Goal: Task Accomplishment & Management: Manage account settings

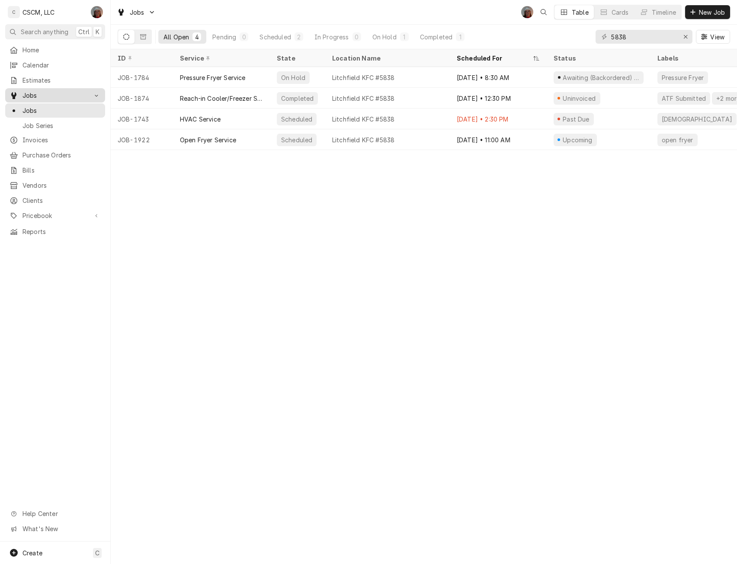
click at [18, 91] on div "Jobs" at bounding box center [49, 95] width 78 height 9
click at [686, 36] on icon "Erase input" at bounding box center [685, 36] width 3 height 3
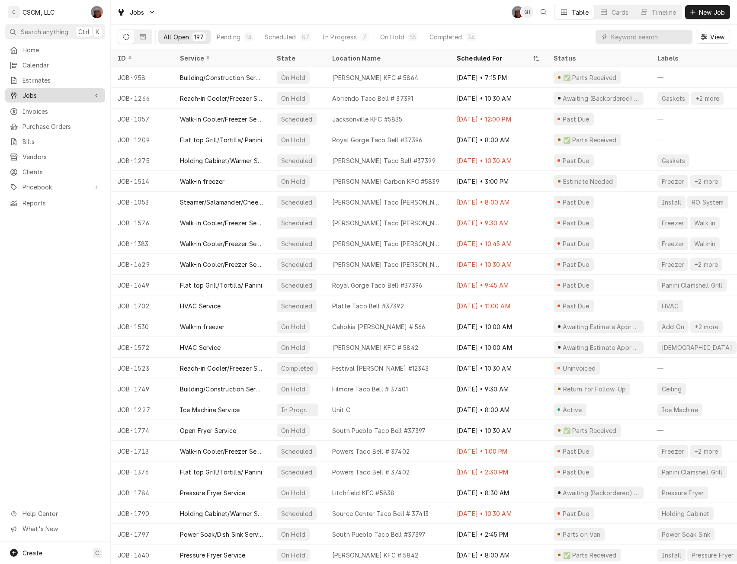
click at [21, 92] on div "Jobs" at bounding box center [49, 95] width 78 height 9
click at [28, 109] on span "Jobs" at bounding box center [61, 110] width 78 height 9
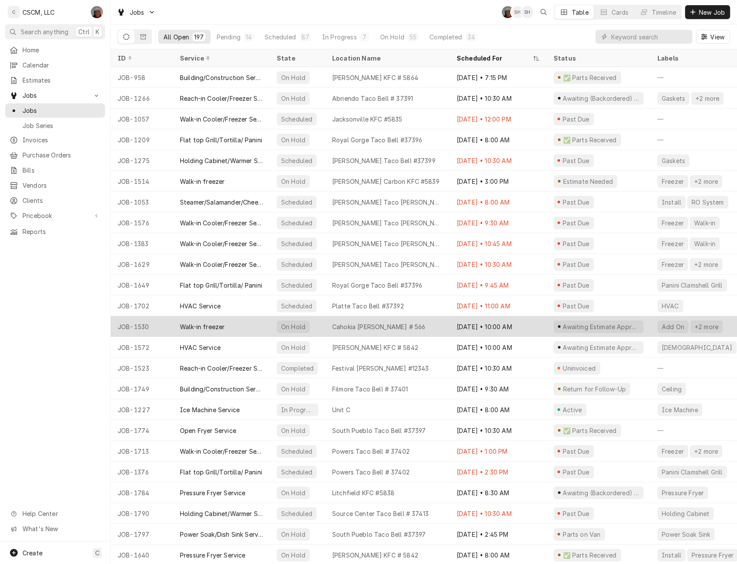
click at [353, 327] on div "Cahokia [PERSON_NAME] # 566" at bounding box center [378, 326] width 93 height 9
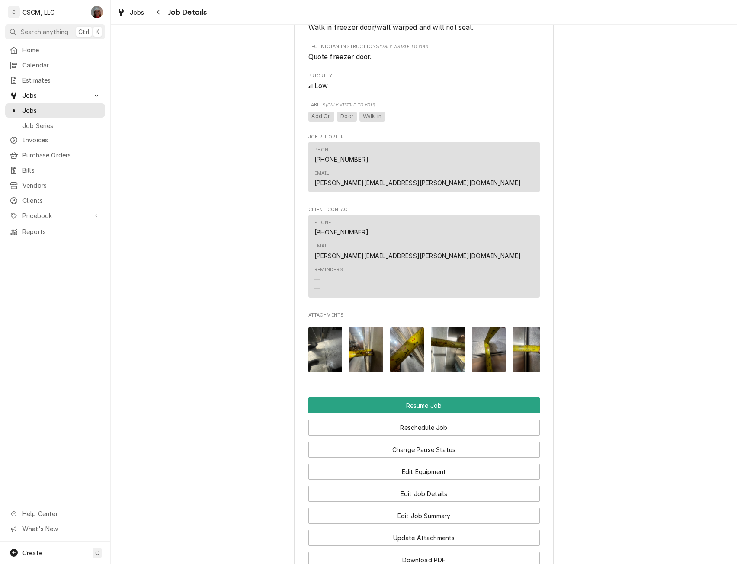
scroll to position [661, 0]
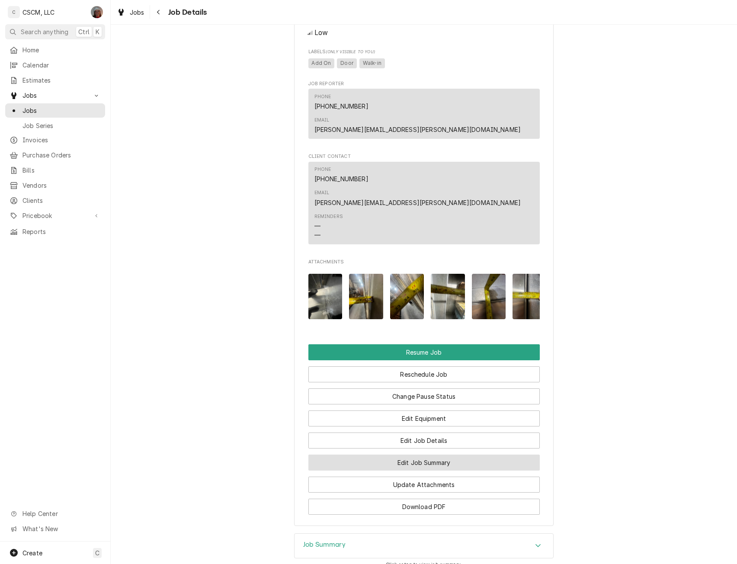
click at [437, 455] on button "Edit Job Summary" at bounding box center [423, 463] width 231 height 16
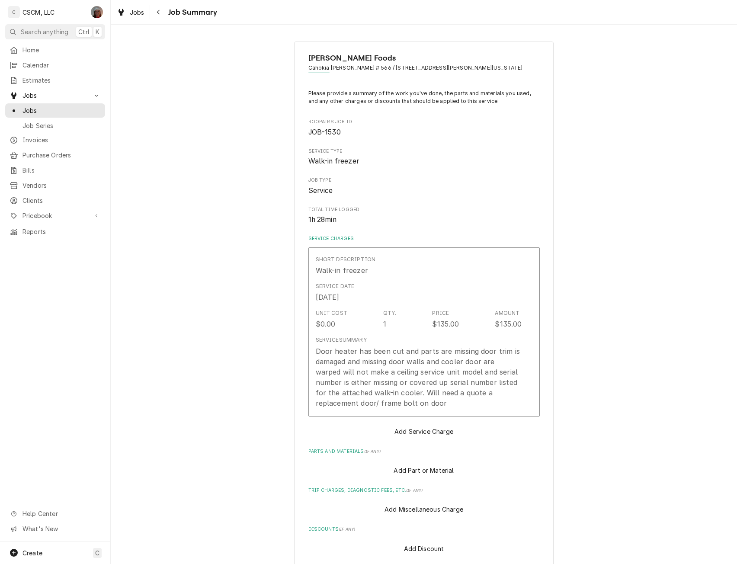
type textarea "x"
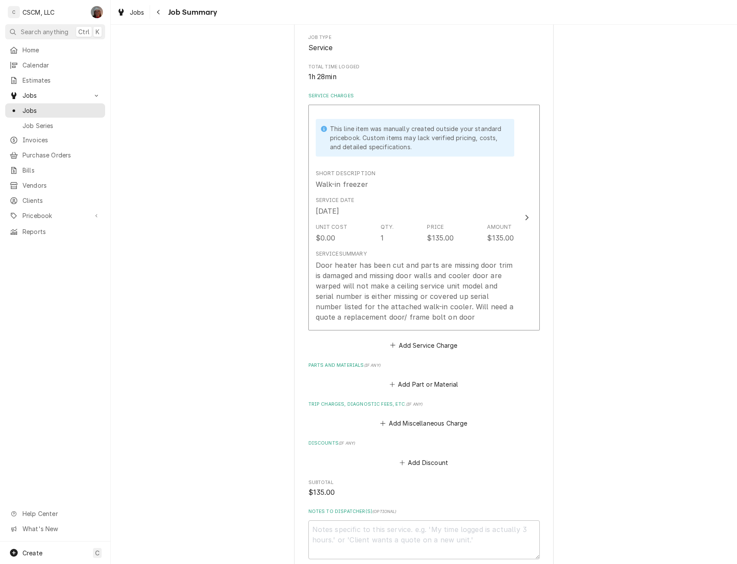
scroll to position [182, 0]
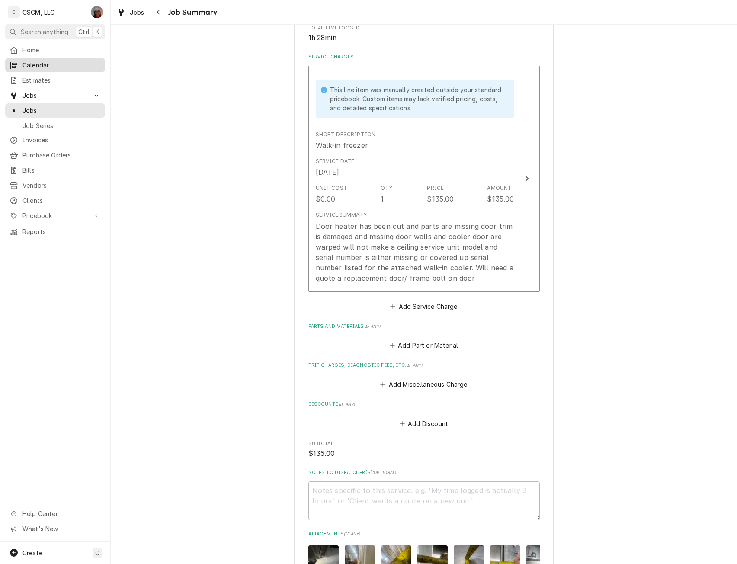
click at [40, 61] on span "Calendar" at bounding box center [61, 65] width 78 height 9
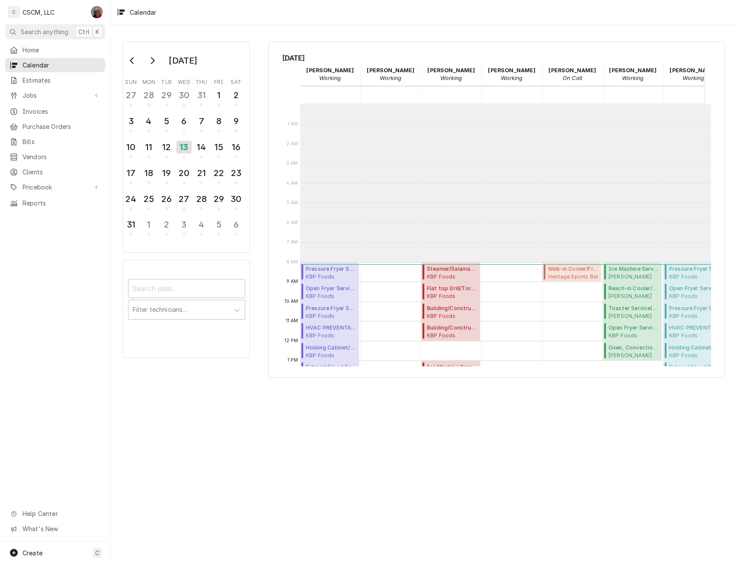
scroll to position [158, 0]
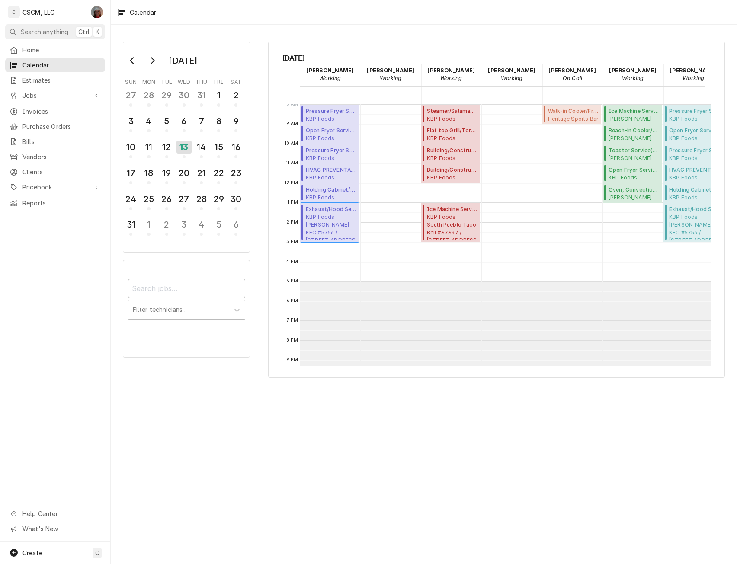
click at [326, 226] on span "KBP Foods Moberly KFC #5756 / 533 US-24 East, Moberly, Missouri 65270" at bounding box center [331, 226] width 51 height 26
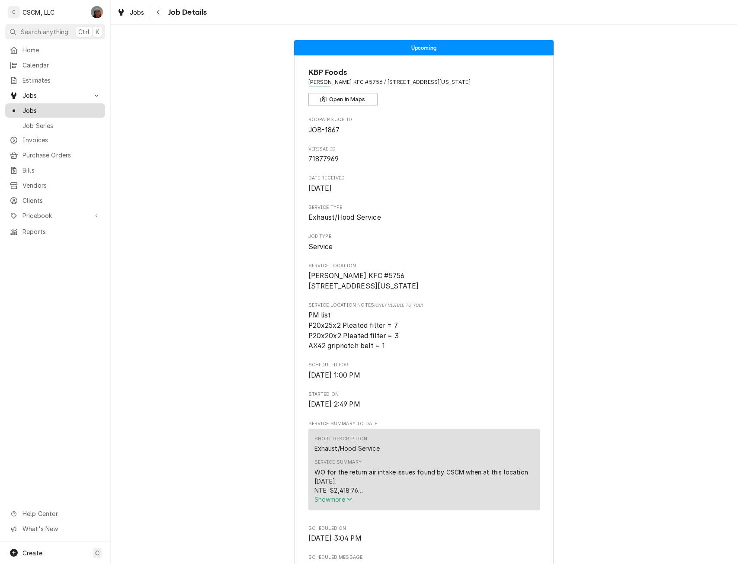
click at [34, 108] on span "Jobs" at bounding box center [61, 110] width 78 height 9
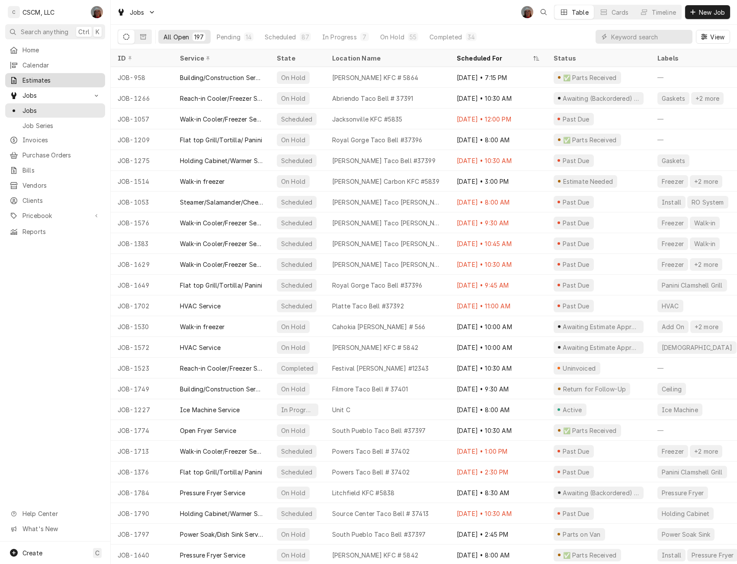
click at [43, 76] on span "Estimates" at bounding box center [61, 80] width 78 height 9
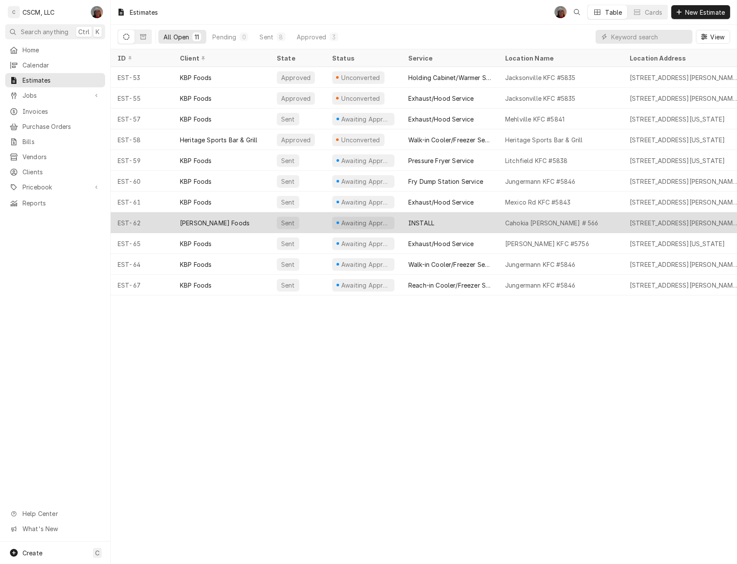
click at [226, 221] on div "[PERSON_NAME] Foods" at bounding box center [221, 222] width 97 height 21
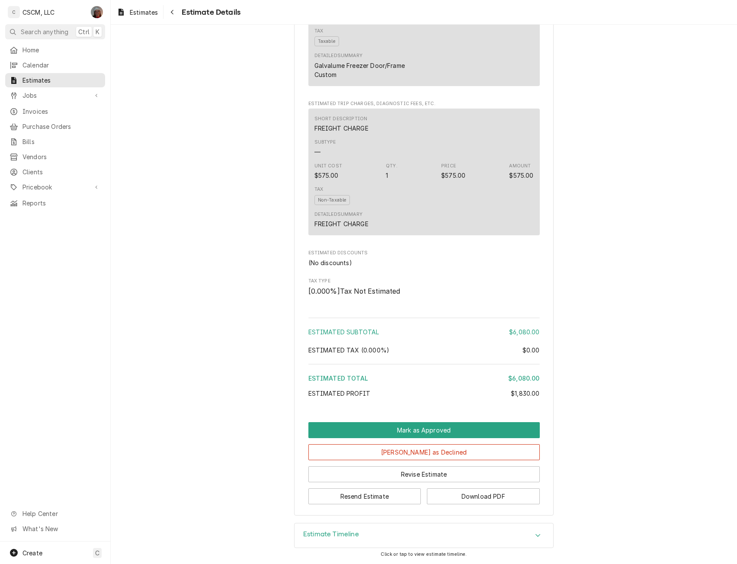
scroll to position [892, 0]
click at [532, 536] on div "Accordion Header" at bounding box center [538, 535] width 13 height 10
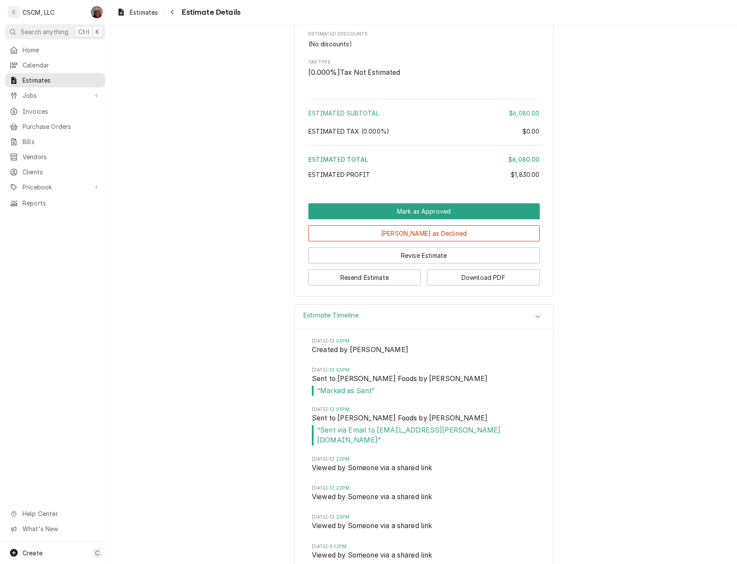
scroll to position [1147, 0]
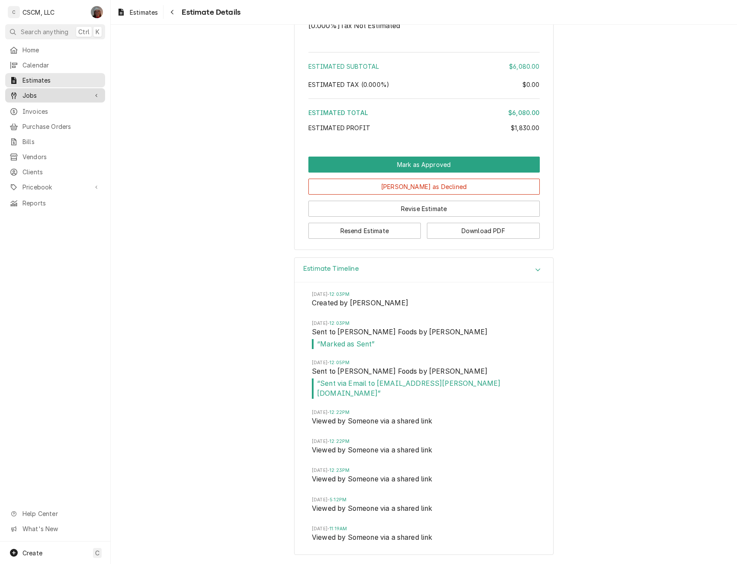
click at [35, 93] on span "Jobs" at bounding box center [54, 95] width 65 height 9
click at [32, 106] on span "Jobs" at bounding box center [61, 110] width 78 height 9
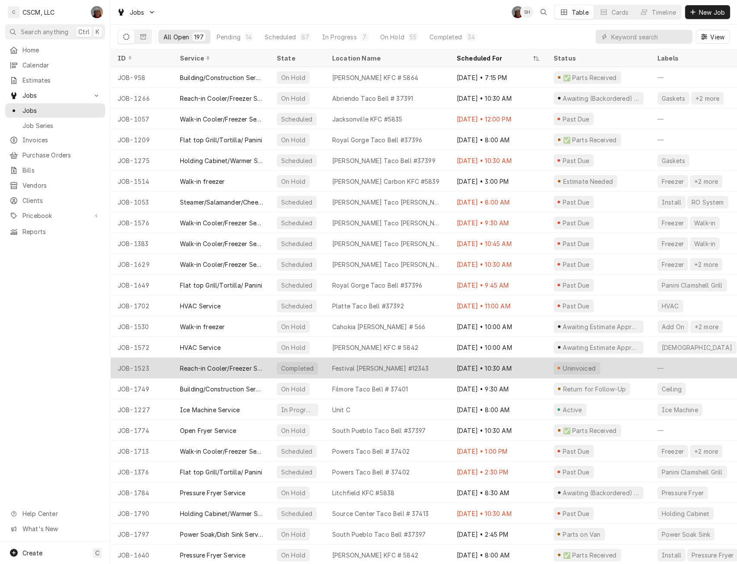
click at [360, 368] on div "Festival [PERSON_NAME] #12343" at bounding box center [380, 368] width 97 height 9
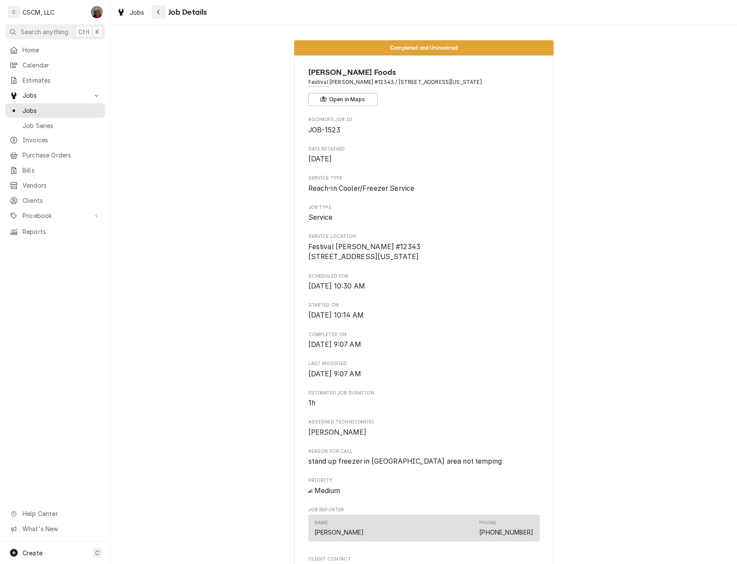
click at [157, 12] on icon "Navigate back" at bounding box center [159, 12] width 4 height 6
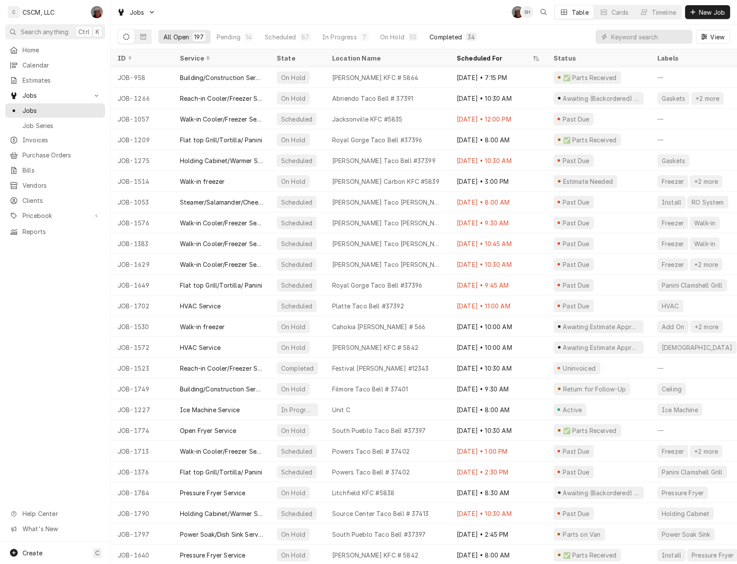
click at [438, 34] on div "Completed" at bounding box center [446, 36] width 32 height 9
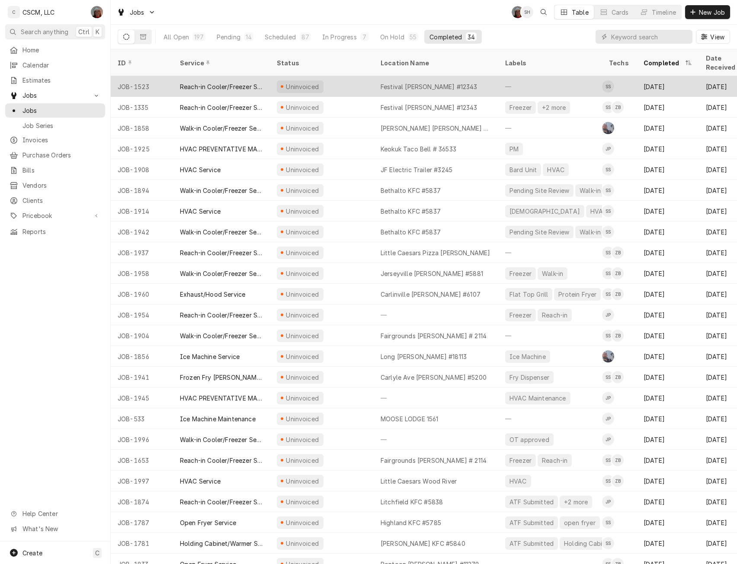
click at [361, 76] on div "Uninvoiced" at bounding box center [322, 86] width 104 height 21
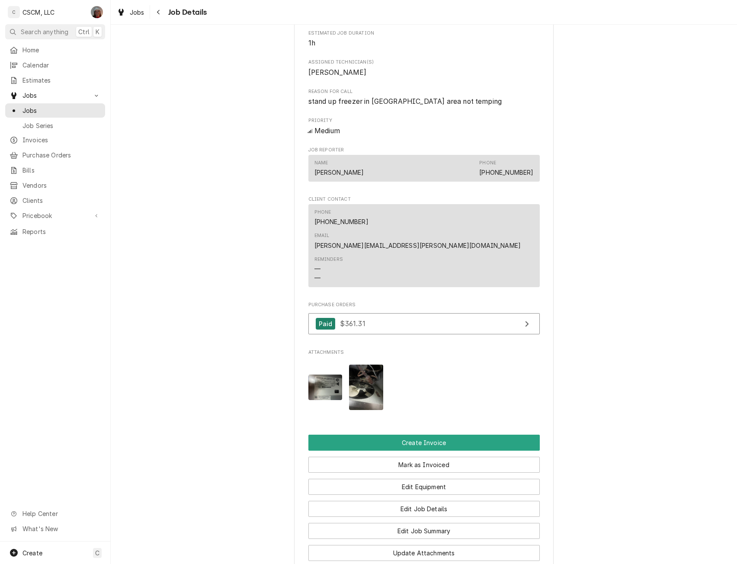
scroll to position [375, 0]
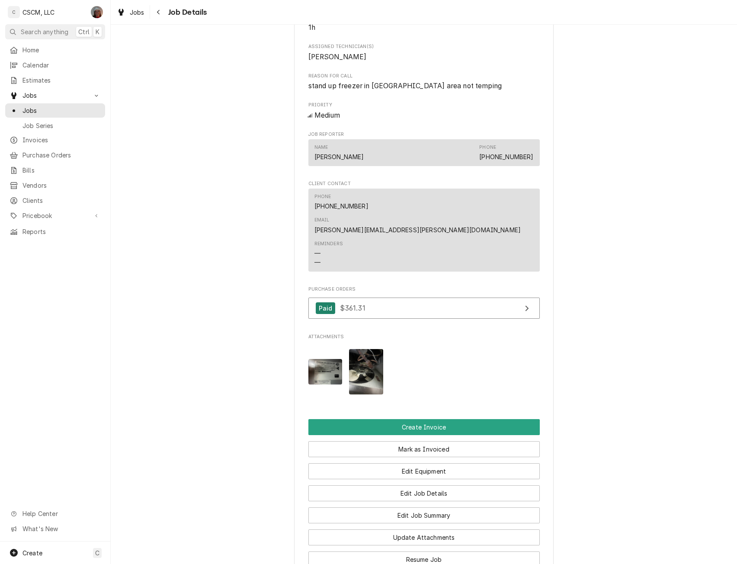
click at [373, 349] on img "Attachments" at bounding box center [366, 371] width 34 height 45
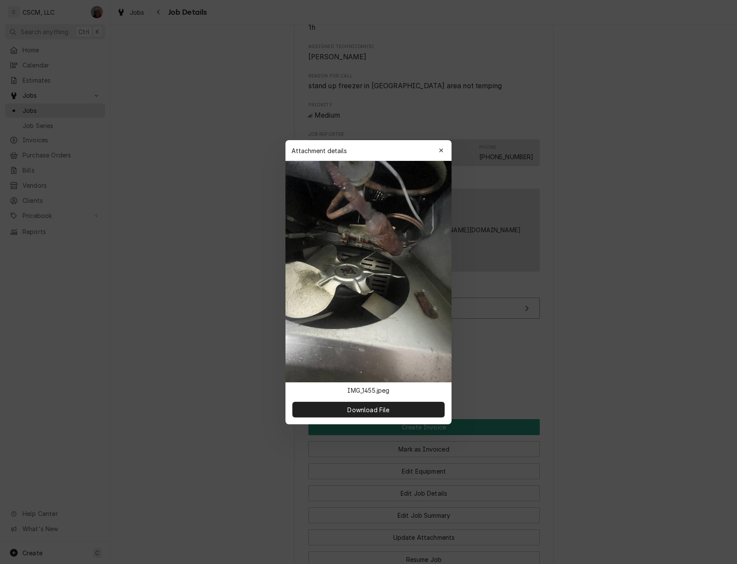
click at [150, 152] on div at bounding box center [368, 282] width 737 height 564
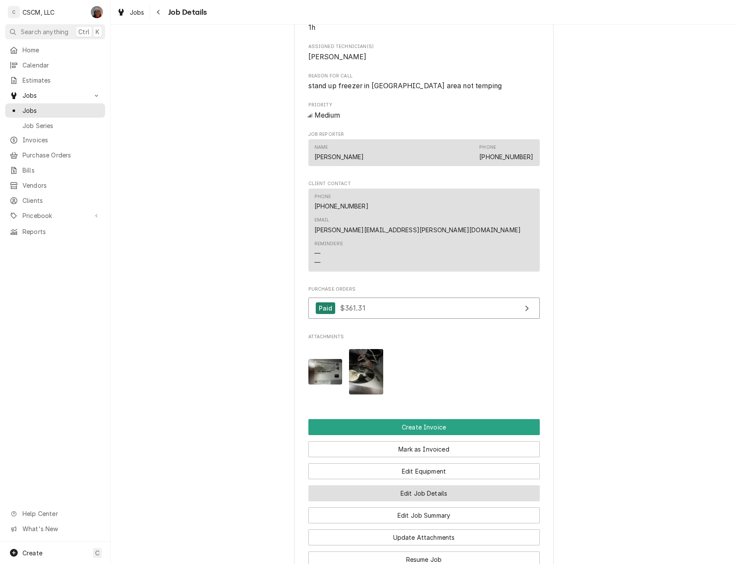
click at [436, 485] on button "Edit Job Details" at bounding box center [423, 493] width 231 height 16
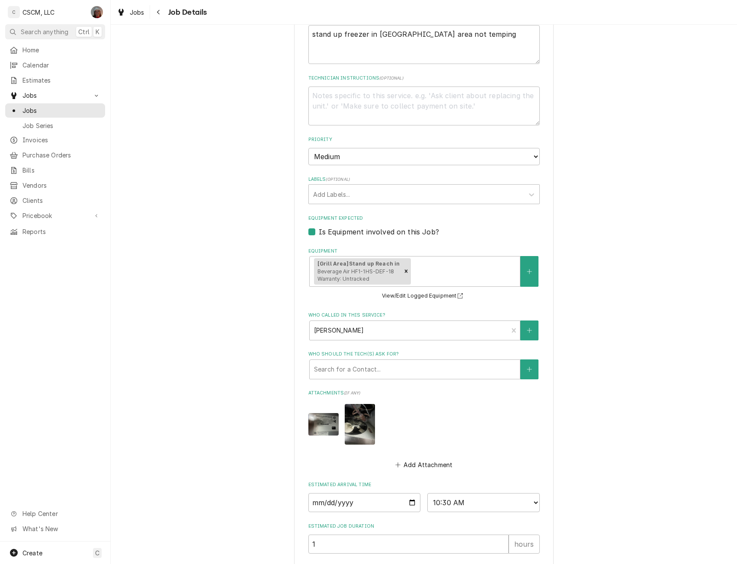
scroll to position [279, 0]
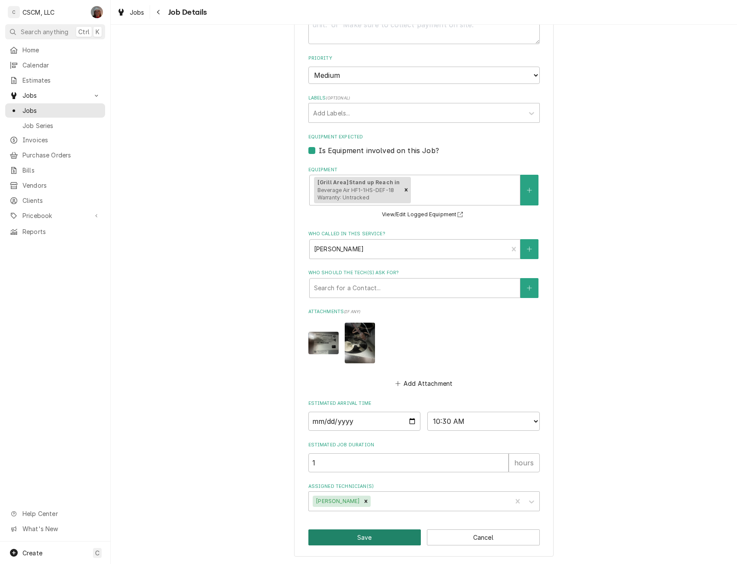
click at [360, 538] on button "Save" at bounding box center [364, 537] width 113 height 16
type textarea "x"
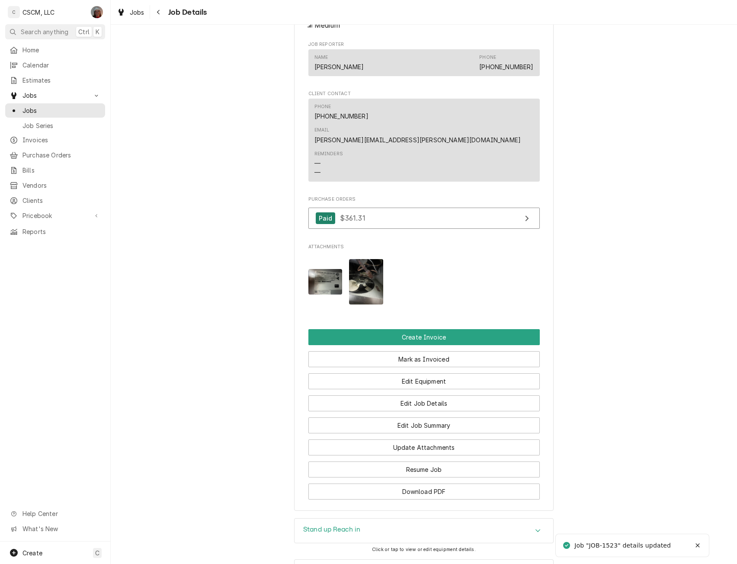
scroll to position [475, 0]
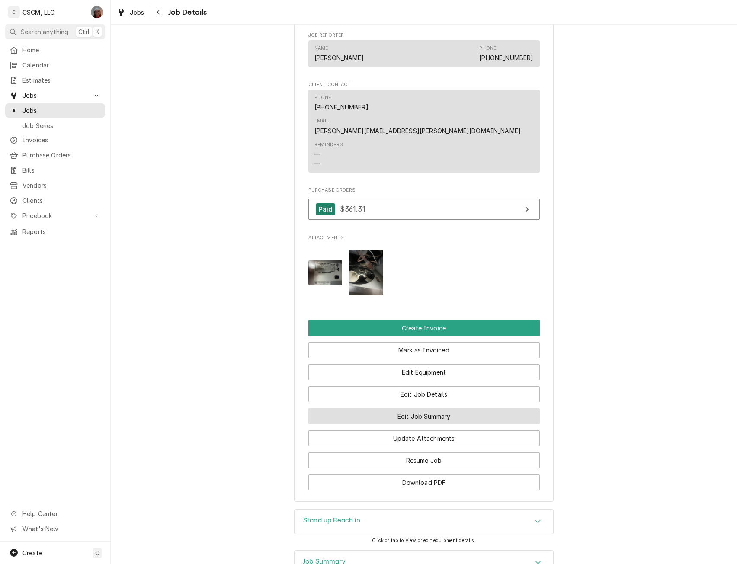
click at [452, 408] on button "Edit Job Summary" at bounding box center [423, 416] width 231 height 16
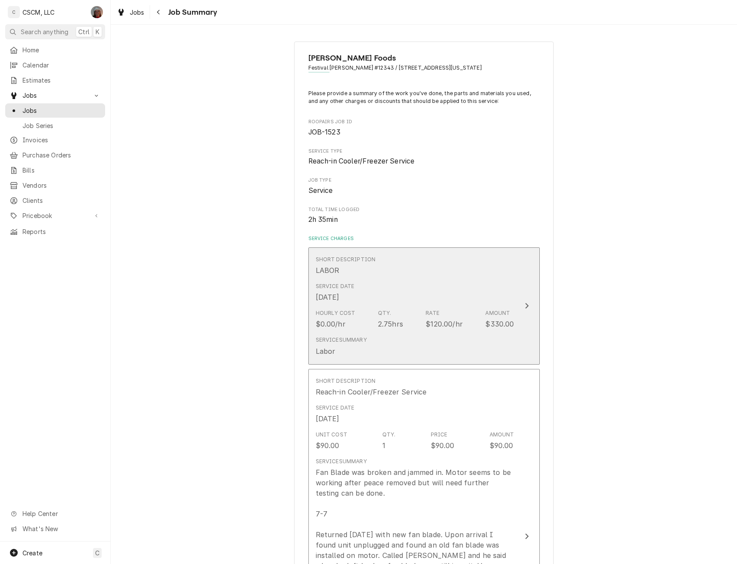
click at [526, 312] on button "Short Description LABOR Service Date Jul 7, 2025 Hourly Cost $0.00/hr Qty. 2.75…" at bounding box center [423, 305] width 231 height 117
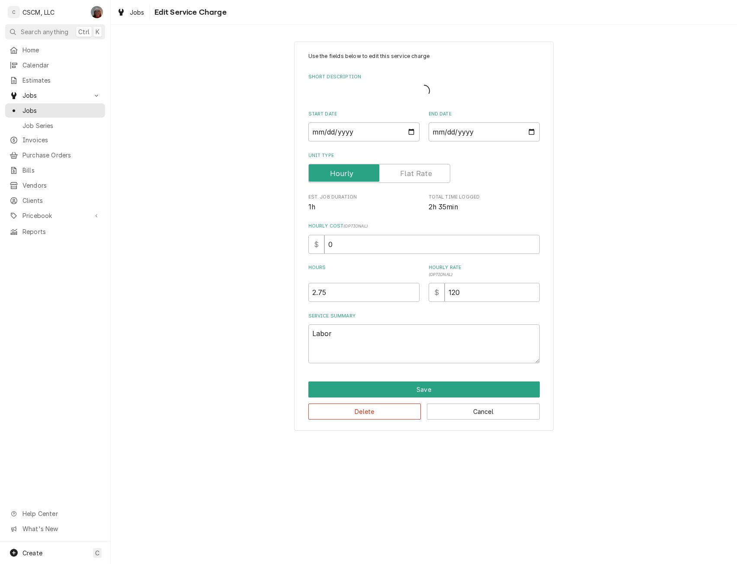
type textarea "x"
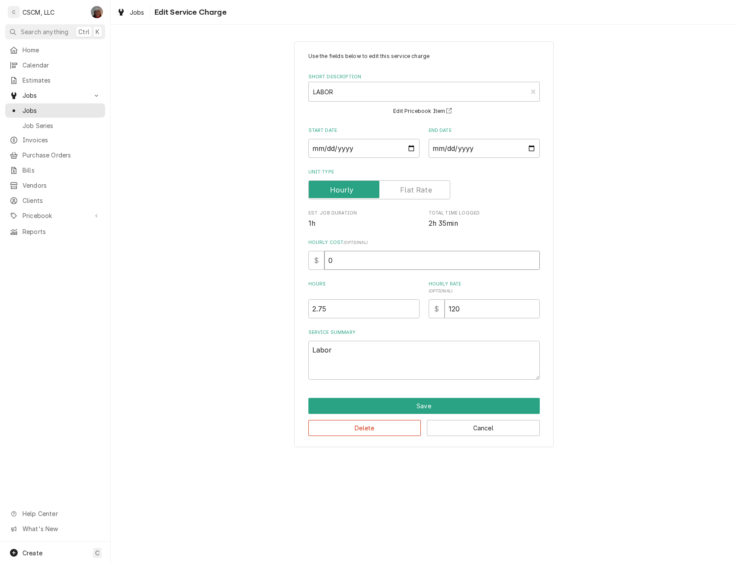
click at [388, 267] on input "0" at bounding box center [431, 260] width 215 height 19
drag, startPoint x: 351, startPoint y: 263, endPoint x: 281, endPoint y: 276, distance: 71.8
click at [281, 276] on div "Use the fields below to edit this service charge Short Description LABOR LAB Ed…" at bounding box center [424, 244] width 626 height 421
type input "3"
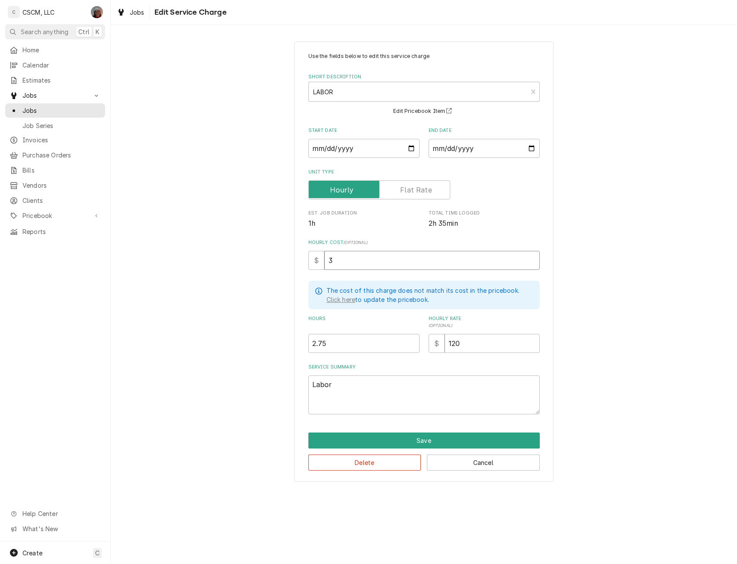
type textarea "x"
type input "32"
type textarea "x"
type input "32.5"
type textarea "x"
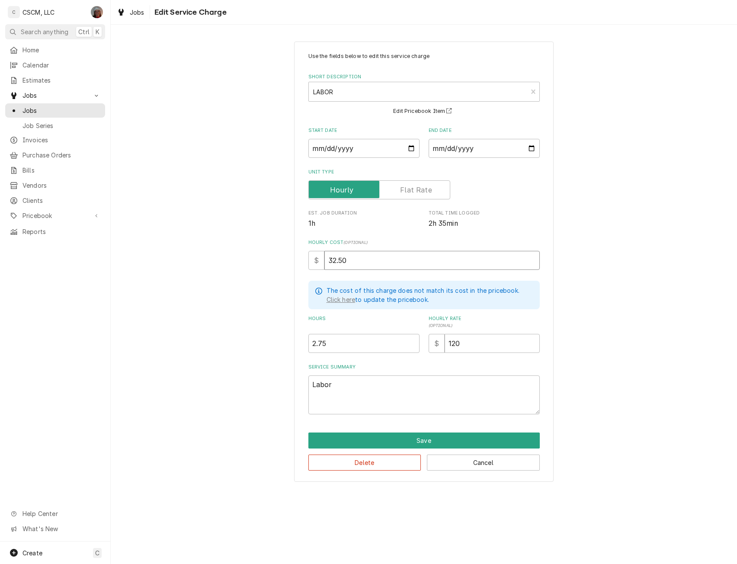
type input "32.50"
click at [322, 345] on input "2.75" at bounding box center [363, 343] width 111 height 19
type textarea "x"
type input "2.5"
click at [416, 440] on button "Save" at bounding box center [423, 441] width 231 height 16
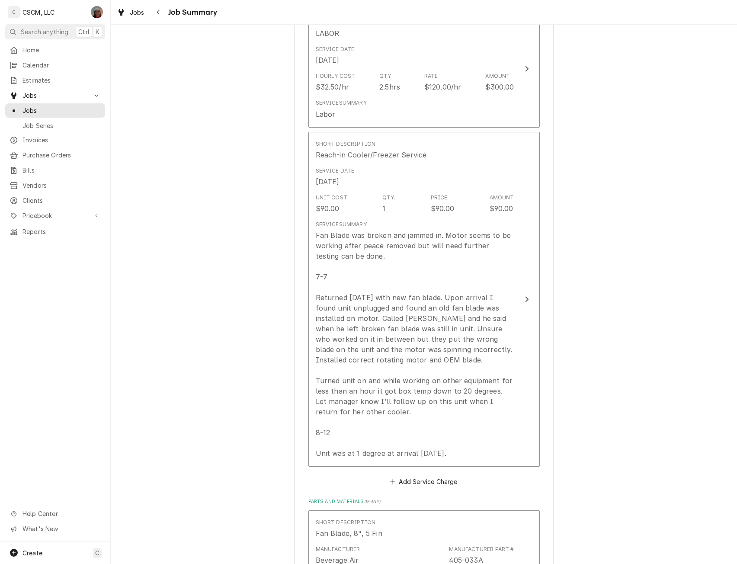
scroll to position [252, 0]
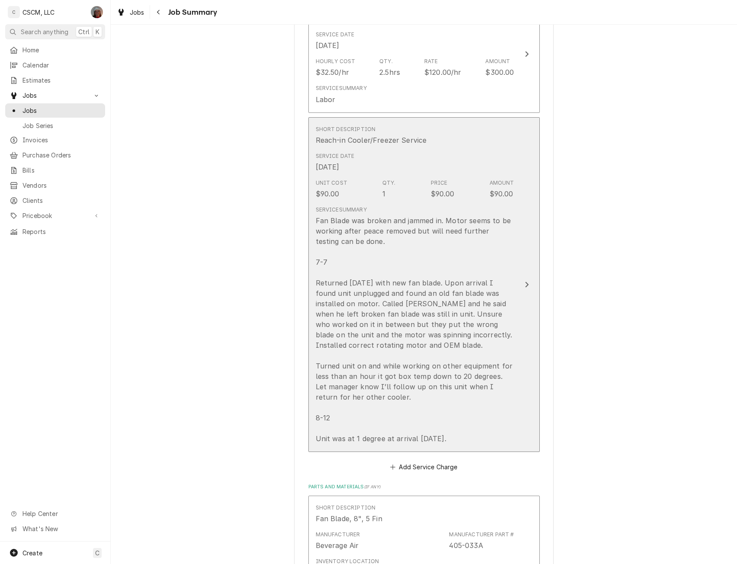
click at [535, 288] on button "Short Description Reach-in Cooler/Freezer Service Service Date Jun 19, 2025 Uni…" at bounding box center [423, 284] width 231 height 335
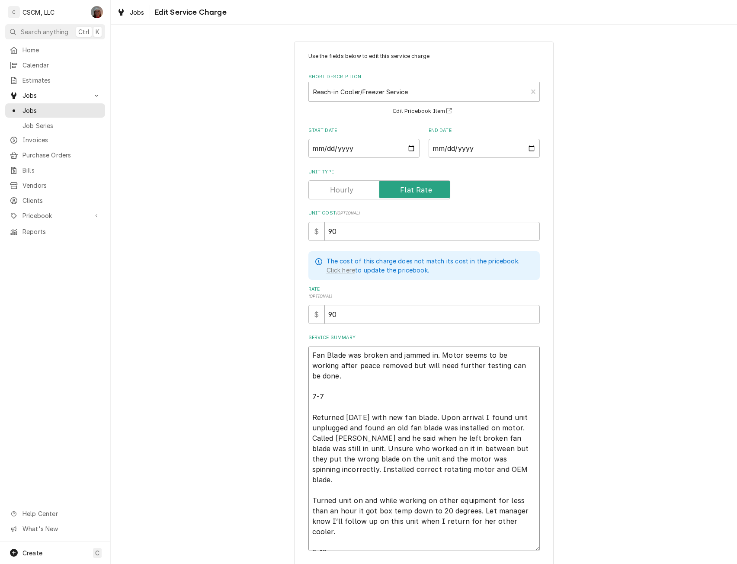
click at [325, 410] on textarea "Fan Blade was broken and jammed in. Motor seems to be working after peace remov…" at bounding box center [423, 448] width 231 height 205
type textarea "x"
type textarea "Fan Blade was broken and jammed in. Motor seems to be working after peace remov…"
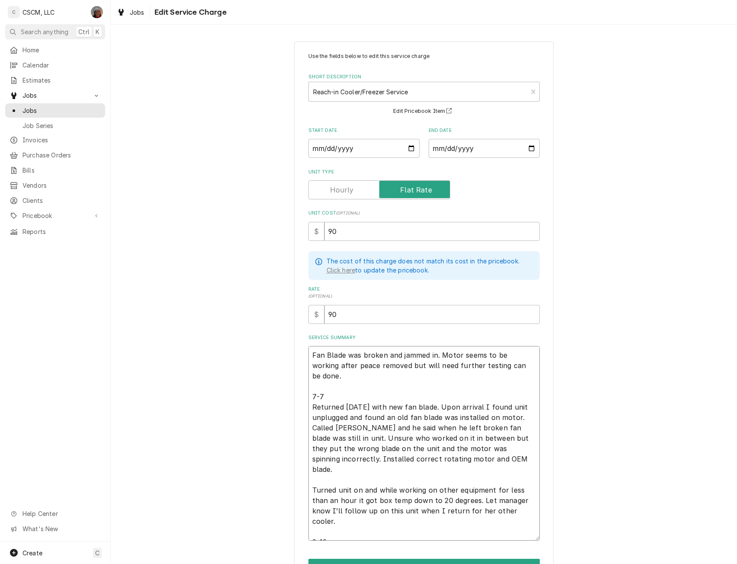
click at [459, 446] on textarea "Fan Blade was broken and jammed in. Motor seems to be working after peace remov…" at bounding box center [423, 443] width 231 height 195
type textarea "x"
type textarea "Fan Blade was broken and jammed in. Motor seems to be working after peace remov…"
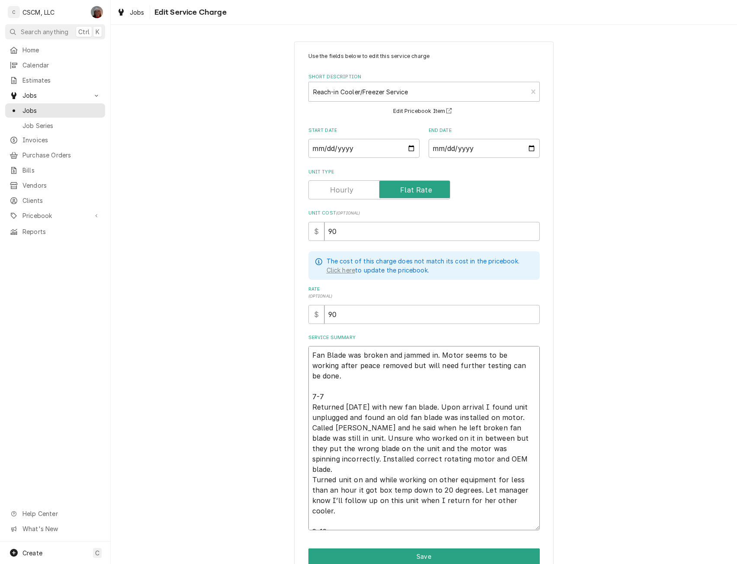
type textarea "x"
type textarea "Fan Blade was broken and jammed in. Motor seems to be working after peace remov…"
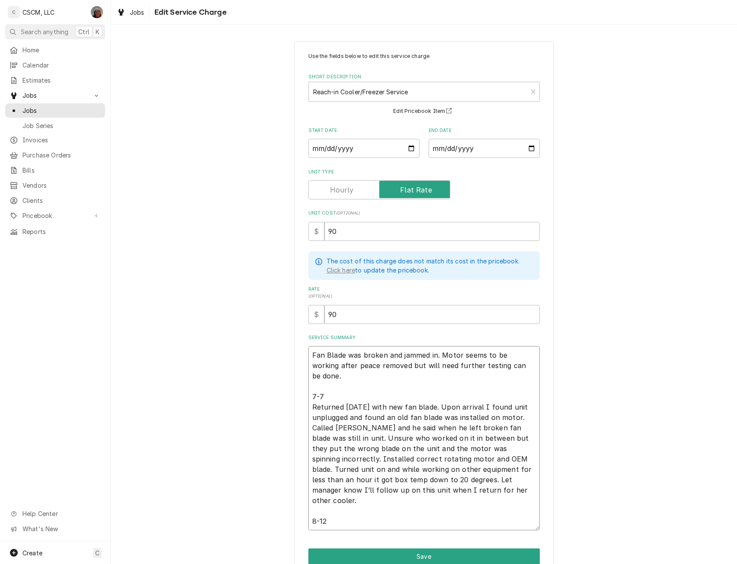
click at [330, 512] on textarea "Fan Blade was broken and jammed in. Motor seems to be working after peace remov…" at bounding box center [423, 438] width 231 height 184
type textarea "x"
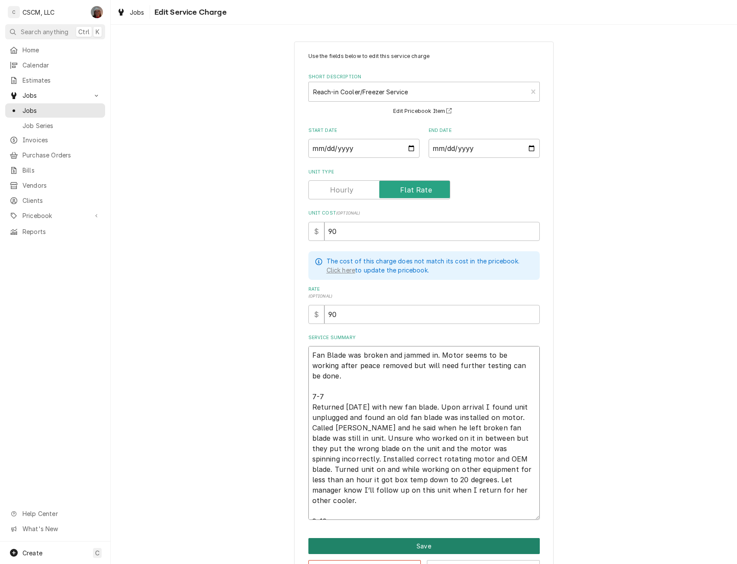
type textarea "Fan Blade was broken and jammed in. Motor seems to be working after peace remov…"
click at [417, 546] on button "Save" at bounding box center [423, 546] width 231 height 16
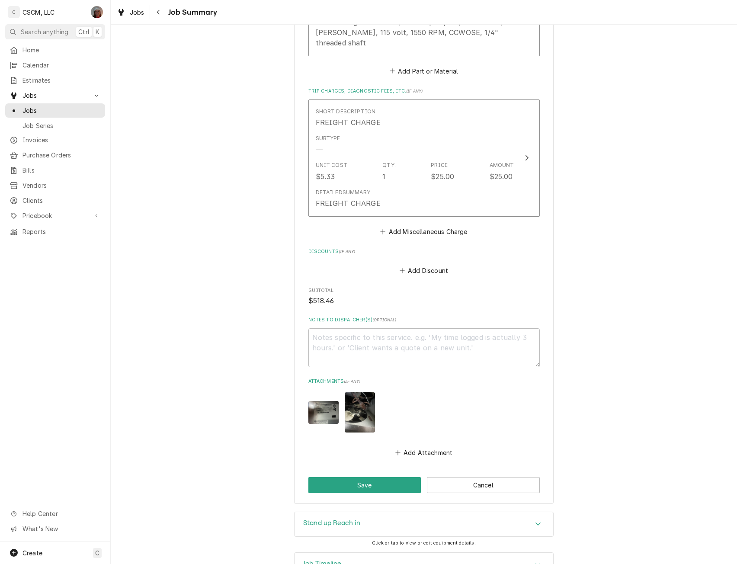
scroll to position [1182, 0]
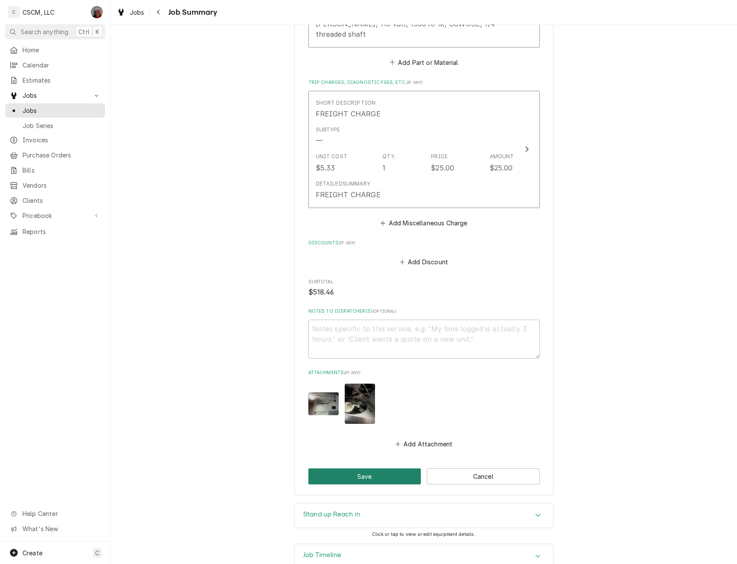
click at [363, 469] on button "Save" at bounding box center [364, 477] width 113 height 16
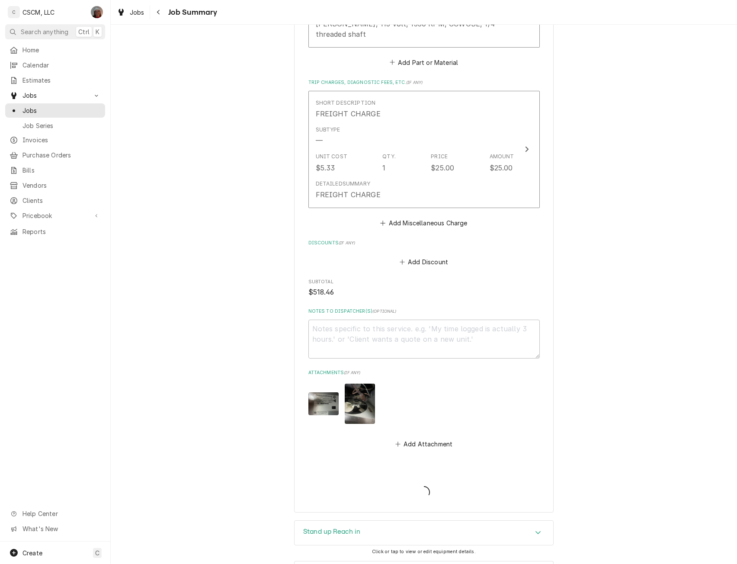
type textarea "x"
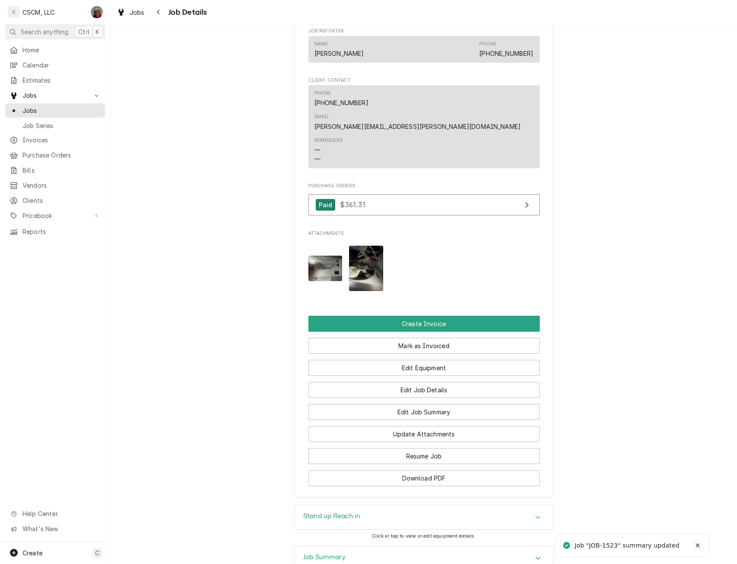
scroll to position [485, 0]
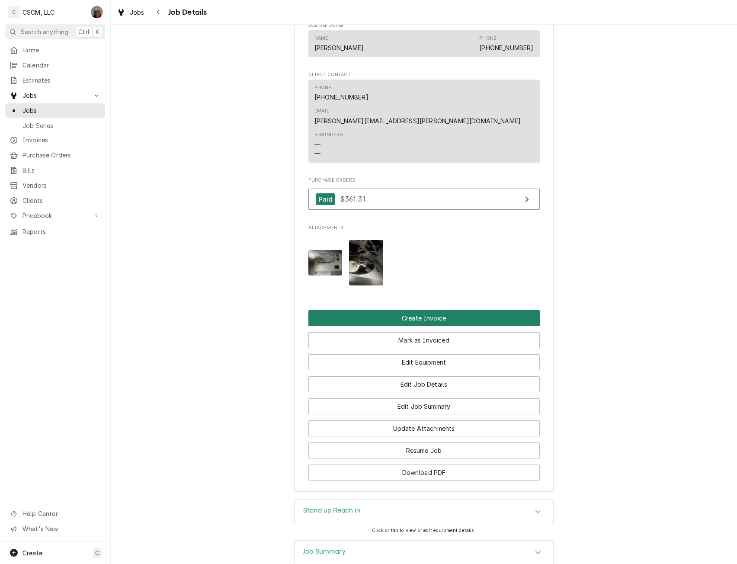
click at [449, 310] on button "Create Invoice" at bounding box center [423, 318] width 231 height 16
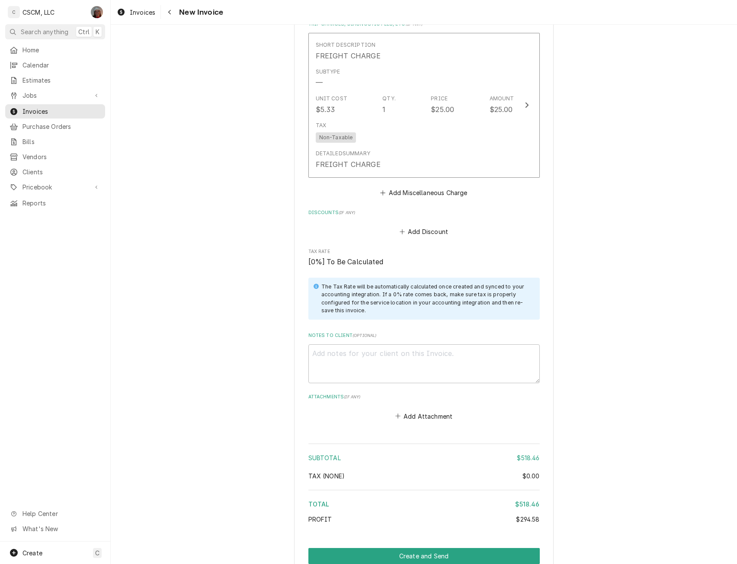
scroll to position [1890, 0]
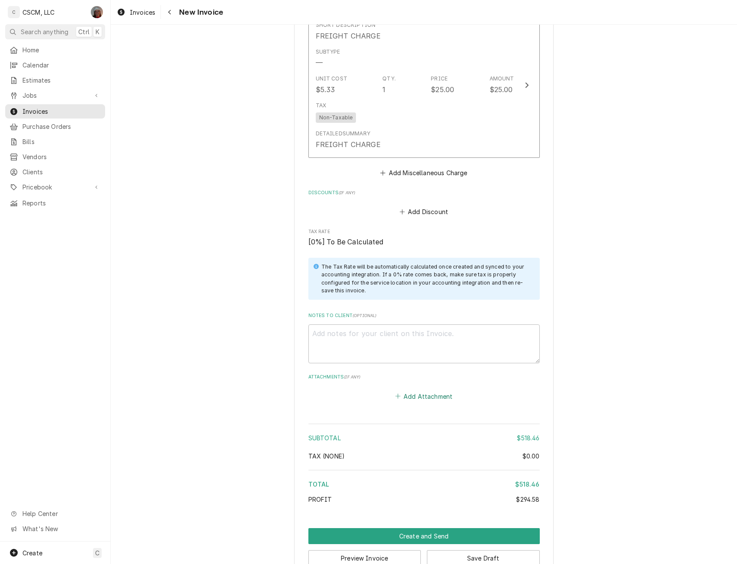
click at [406, 390] on button "Add Attachment" at bounding box center [424, 396] width 61 height 12
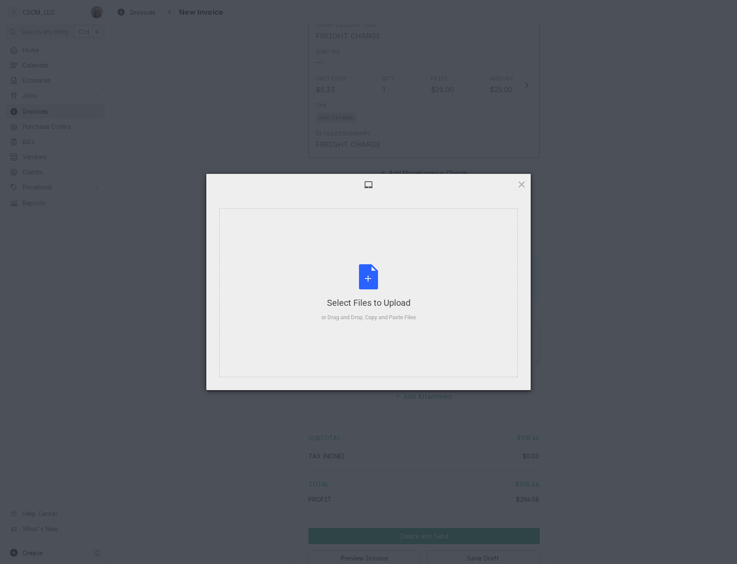
type textarea "x"
click at [374, 274] on div "Select Files to Upload or Drag and Drop, Copy and Paste Files" at bounding box center [368, 293] width 95 height 58
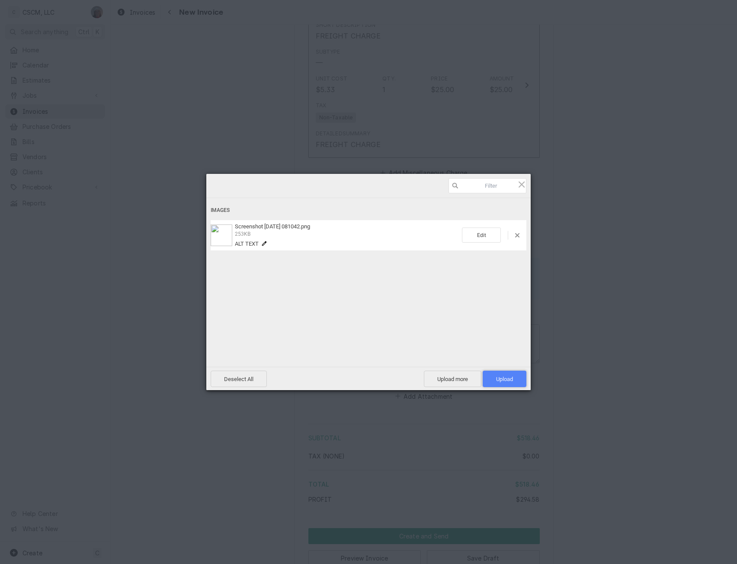
click at [510, 381] on span "Upload 1" at bounding box center [504, 379] width 17 height 6
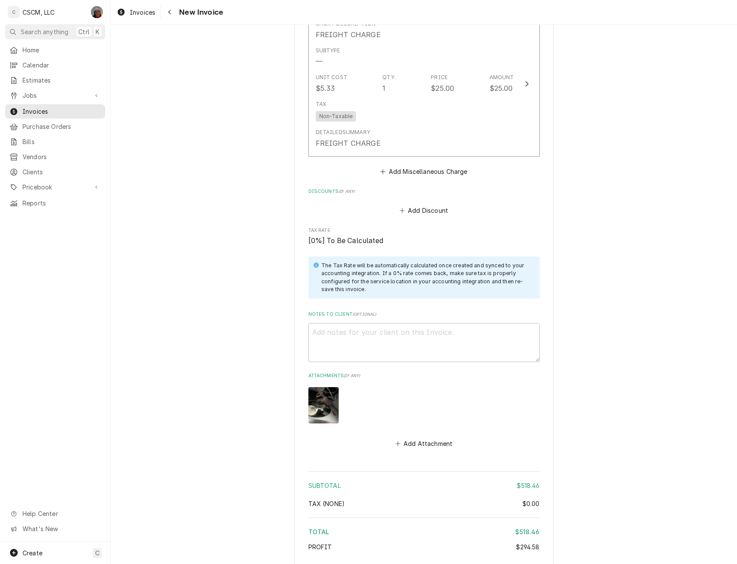
scroll to position [1939, 0]
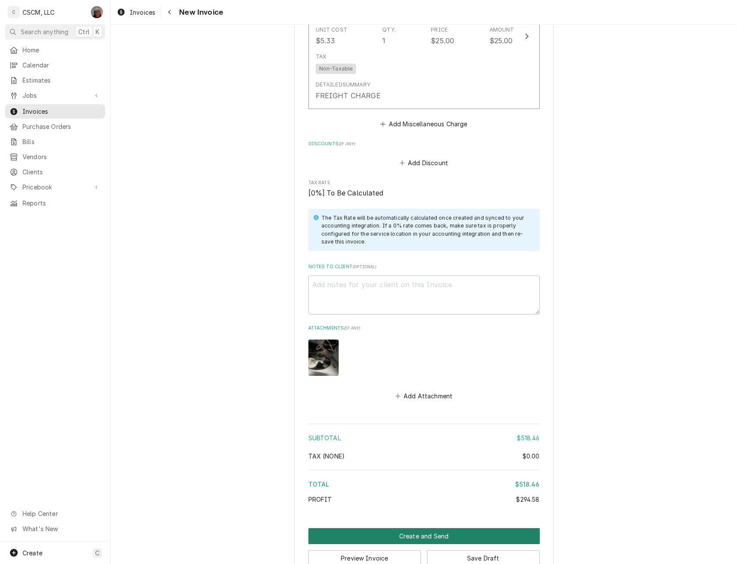
click at [416, 528] on button "Create and Send" at bounding box center [423, 536] width 231 height 16
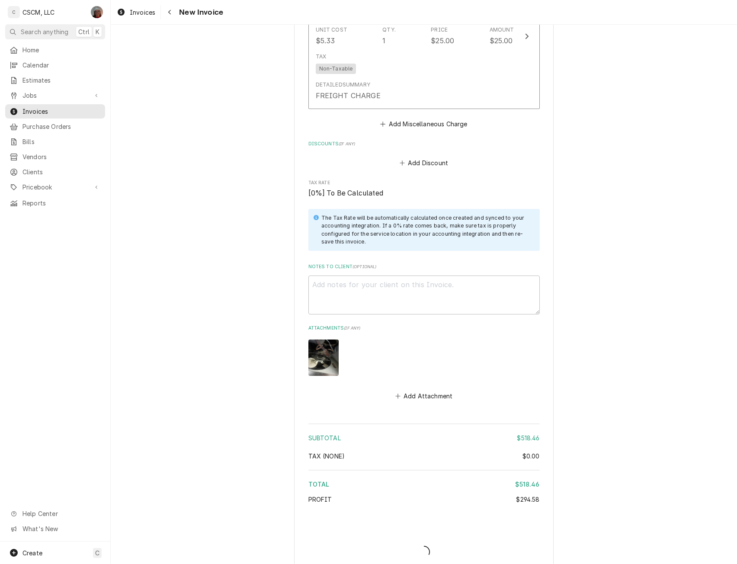
scroll to position [1935, 0]
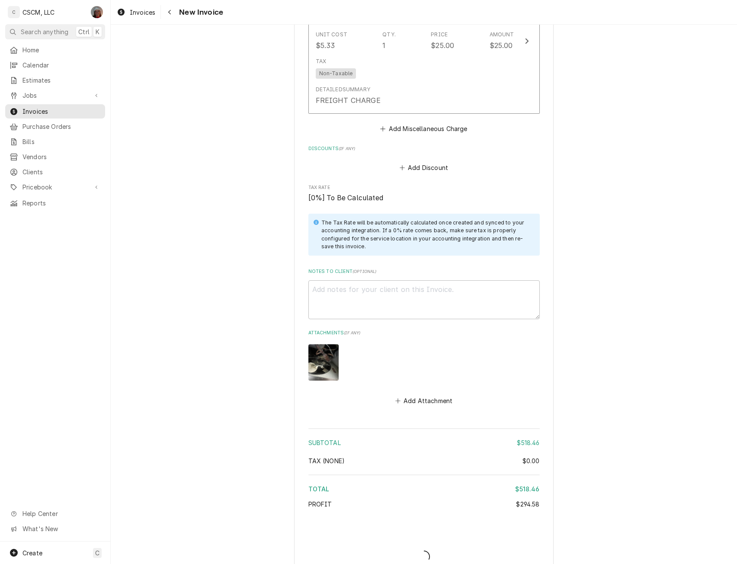
type textarea "x"
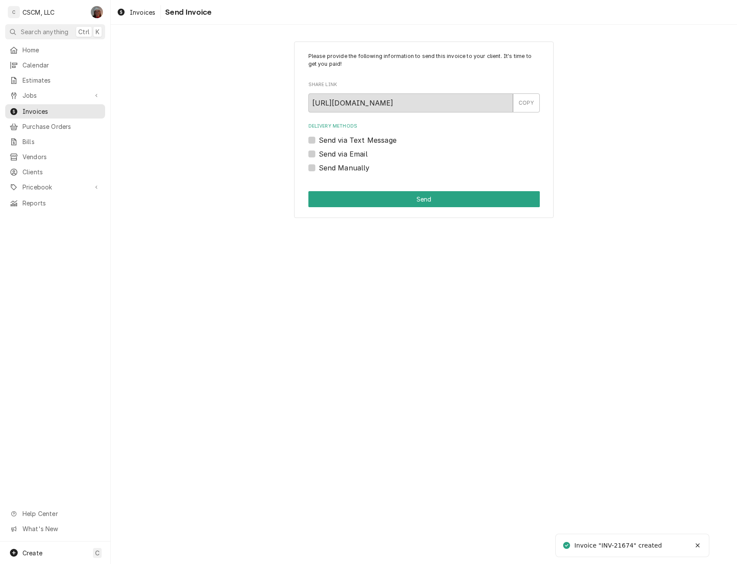
click at [319, 166] on label "Send Manually" at bounding box center [344, 168] width 51 height 10
click at [319, 166] on input "Send Manually" at bounding box center [434, 172] width 231 height 19
checkbox input "true"
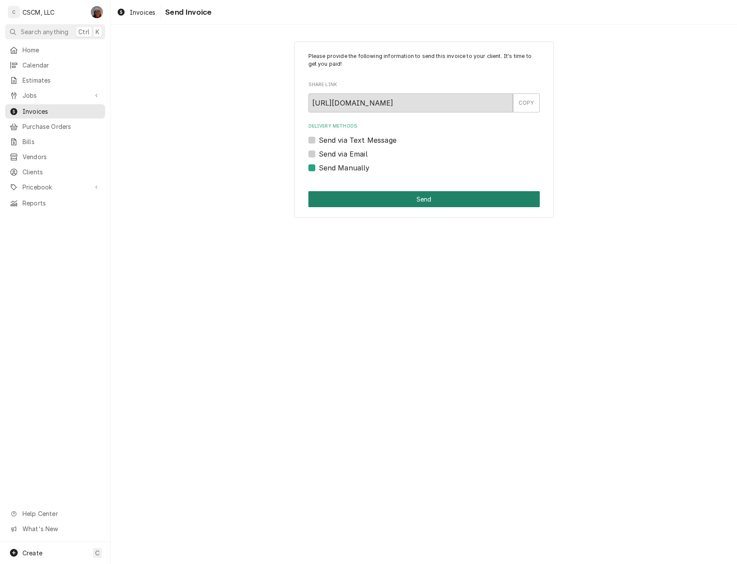
click at [318, 196] on button "Send" at bounding box center [423, 199] width 231 height 16
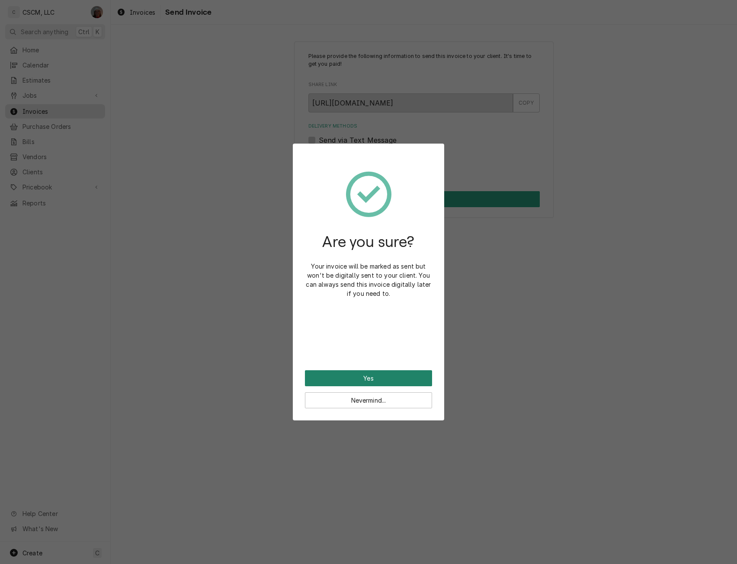
click at [329, 370] on button "Yes" at bounding box center [368, 378] width 127 height 16
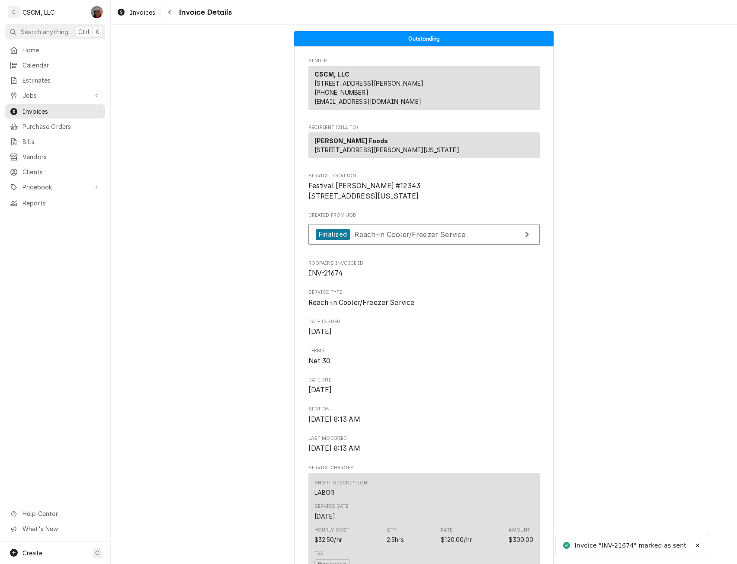
drag, startPoint x: 0, startPoint y: 0, endPoint x: 579, endPoint y: 151, distance: 598.1
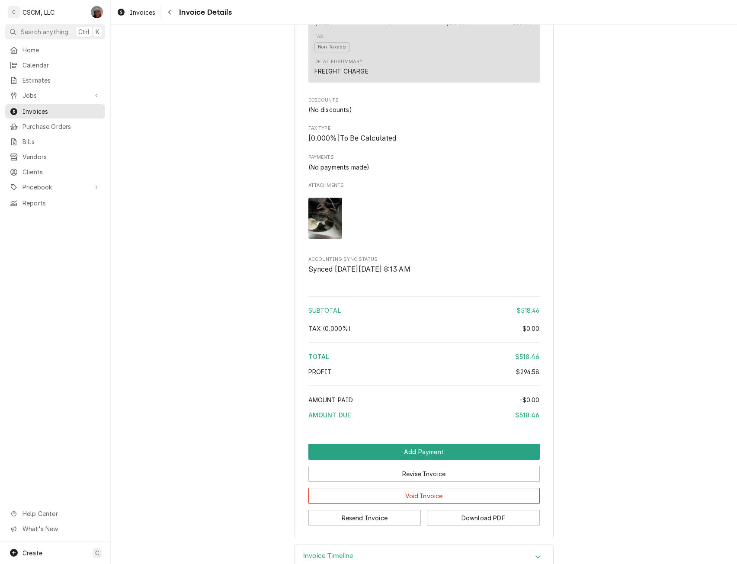
scroll to position [1510, 0]
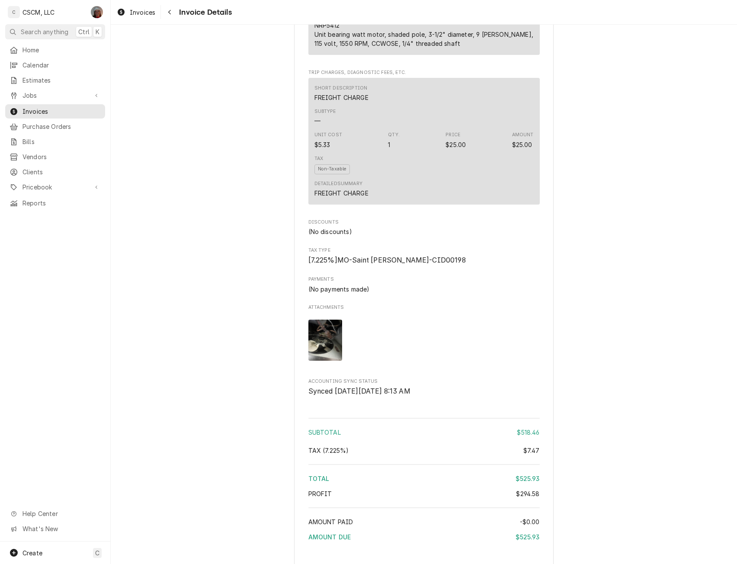
scroll to position [1510, 0]
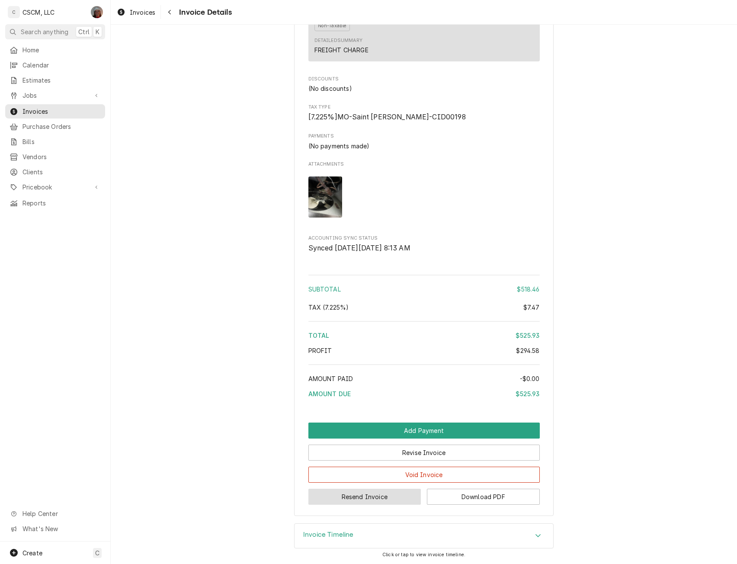
click at [357, 496] on button "Resend Invoice" at bounding box center [364, 497] width 113 height 16
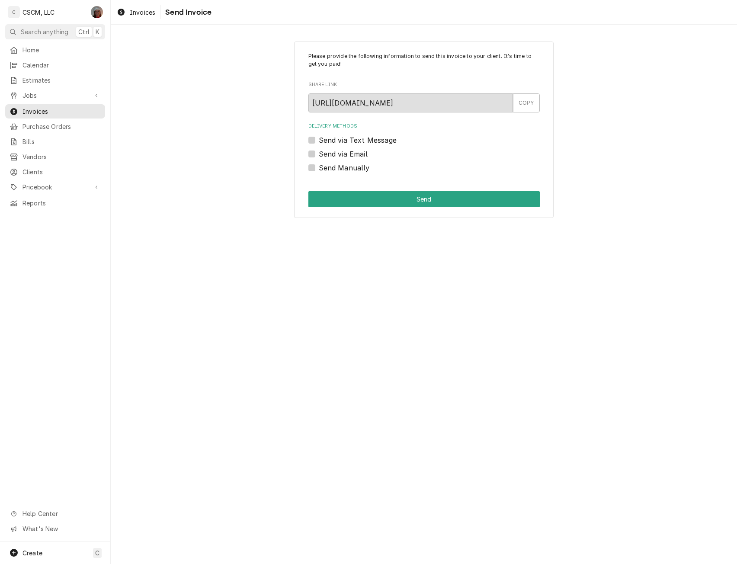
click at [319, 151] on label "Send via Email" at bounding box center [343, 154] width 49 height 10
click at [319, 151] on input "Send via Email" at bounding box center [434, 158] width 231 height 19
checkbox input "true"
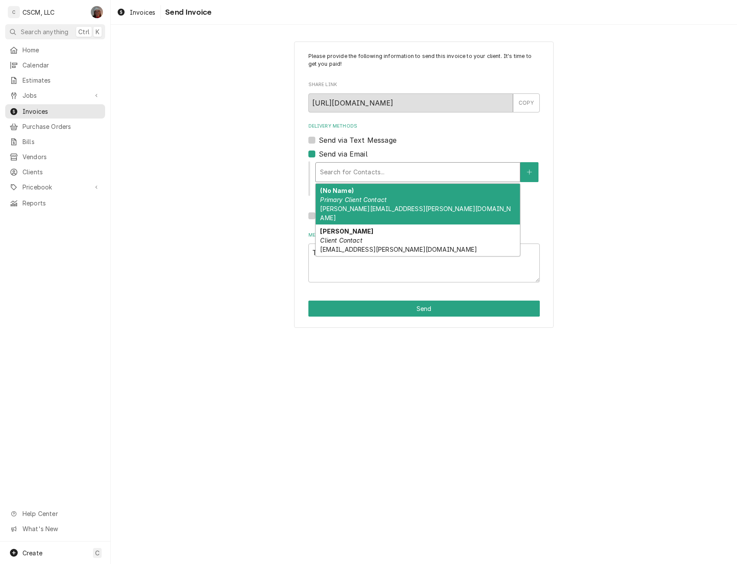
click at [340, 169] on div "Delivery Methods" at bounding box center [418, 172] width 196 height 16
click at [449, 188] on div "(No Name) Primary Client Contact james.williams@partners.mcd.com" at bounding box center [418, 204] width 204 height 41
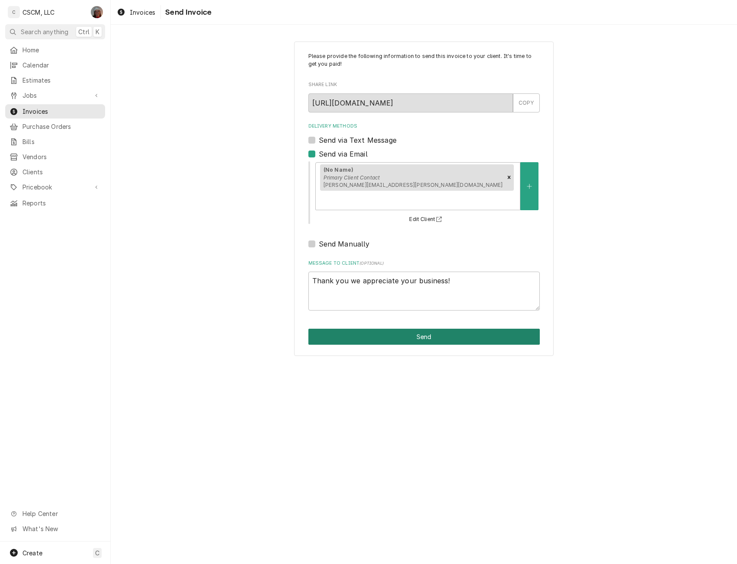
click at [417, 329] on button "Send" at bounding box center [423, 337] width 231 height 16
type textarea "x"
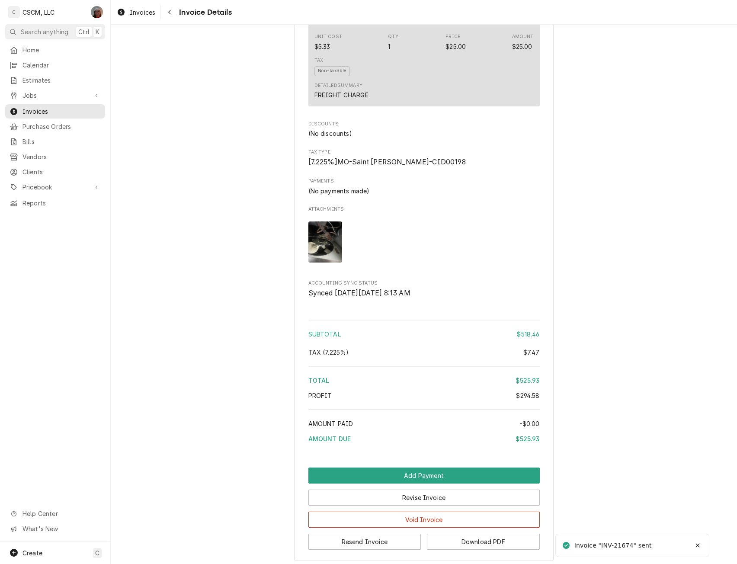
scroll to position [1479, 0]
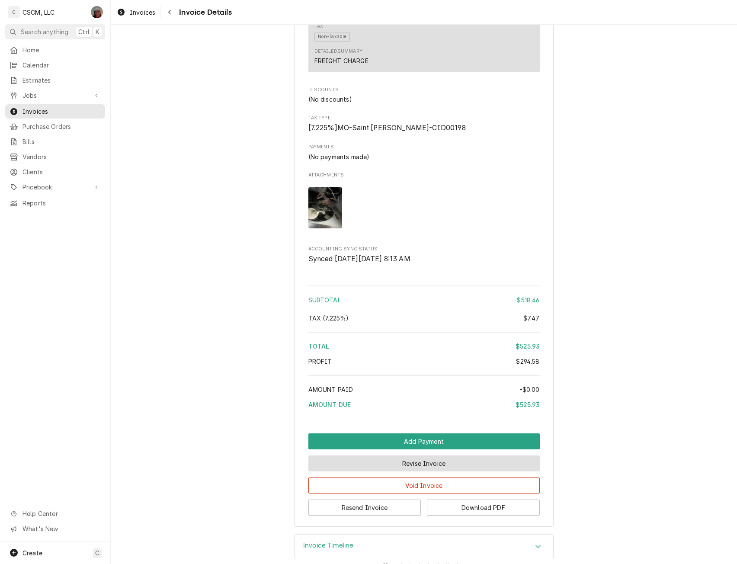
click at [420, 472] on button "Revise Invoice" at bounding box center [423, 464] width 231 height 16
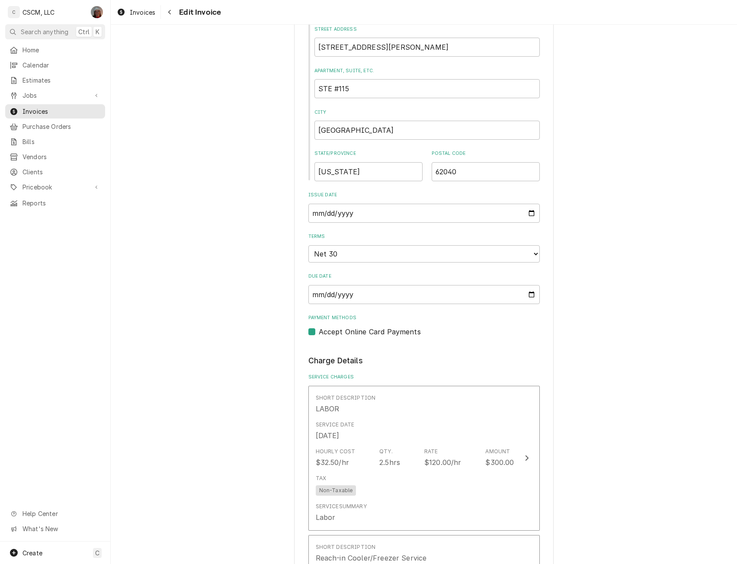
scroll to position [355, 0]
click at [531, 255] on select "Choose payment terms... Same Day Net 7 Net 14 Net 21 Net 30 Net 45 Net 60 Net 90" at bounding box center [423, 252] width 231 height 17
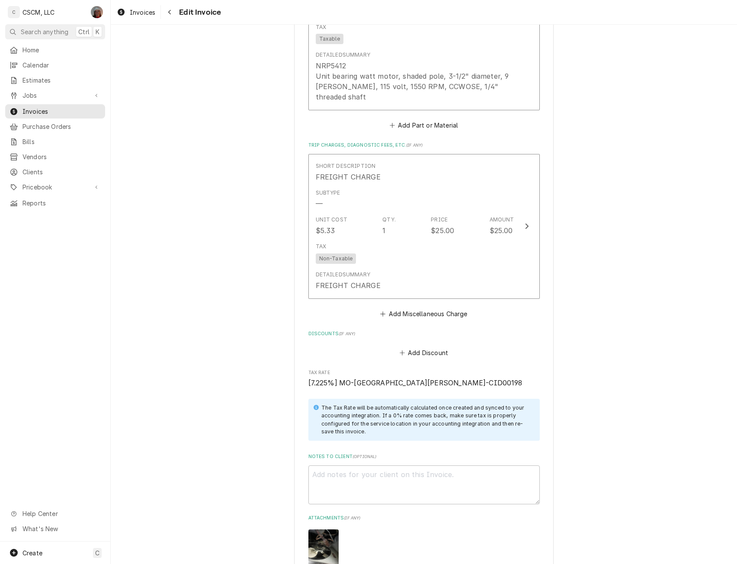
scroll to position [1958, 0]
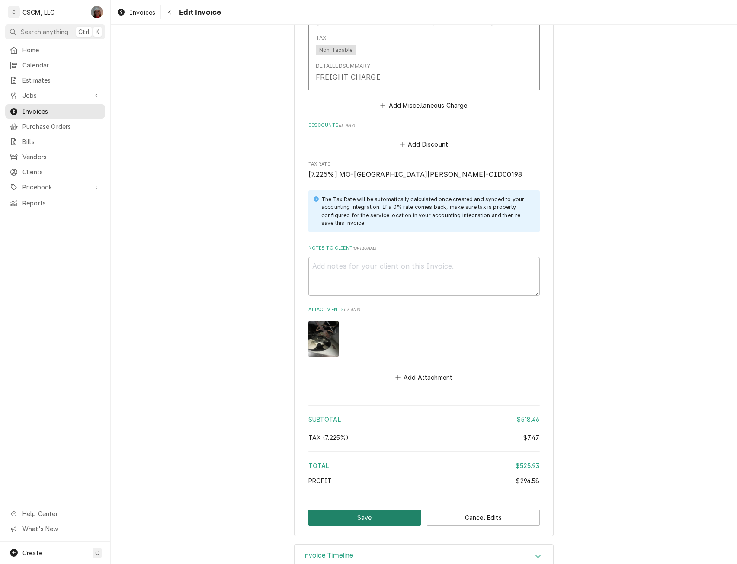
click at [387, 510] on button "Save" at bounding box center [364, 518] width 113 height 16
type textarea "x"
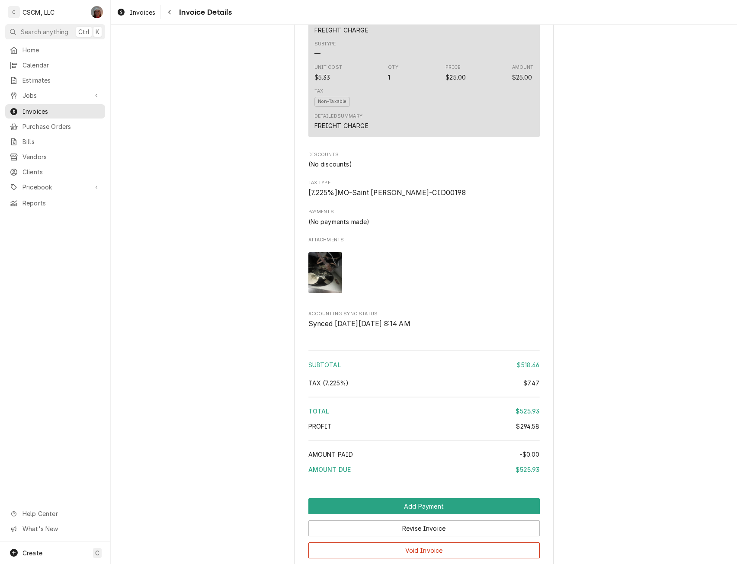
scroll to position [1510, 0]
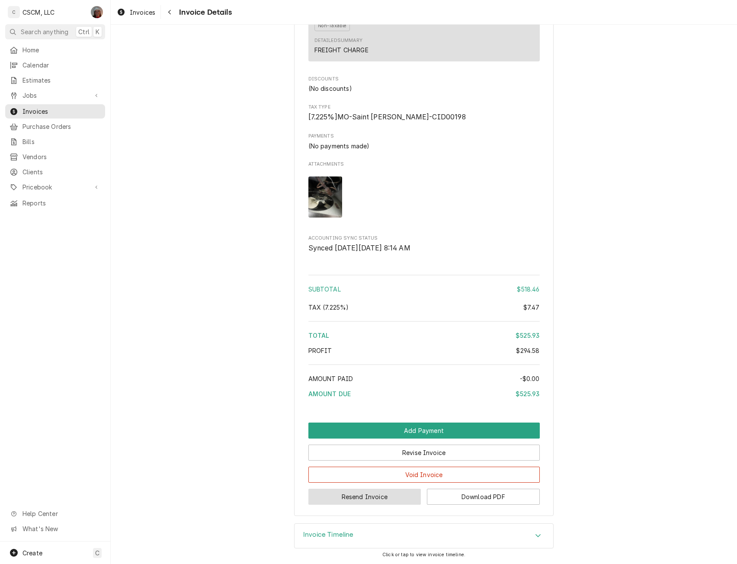
click at [366, 497] on button "Resend Invoice" at bounding box center [364, 497] width 113 height 16
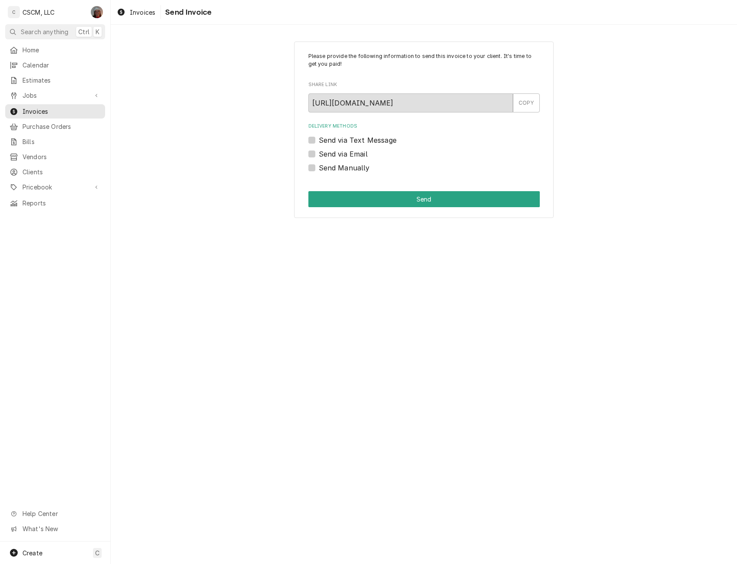
click at [319, 169] on label "Send Manually" at bounding box center [344, 168] width 51 height 10
click at [319, 169] on input "Send Manually" at bounding box center [434, 172] width 231 height 19
checkbox input "true"
click at [354, 205] on button "Send" at bounding box center [423, 199] width 231 height 16
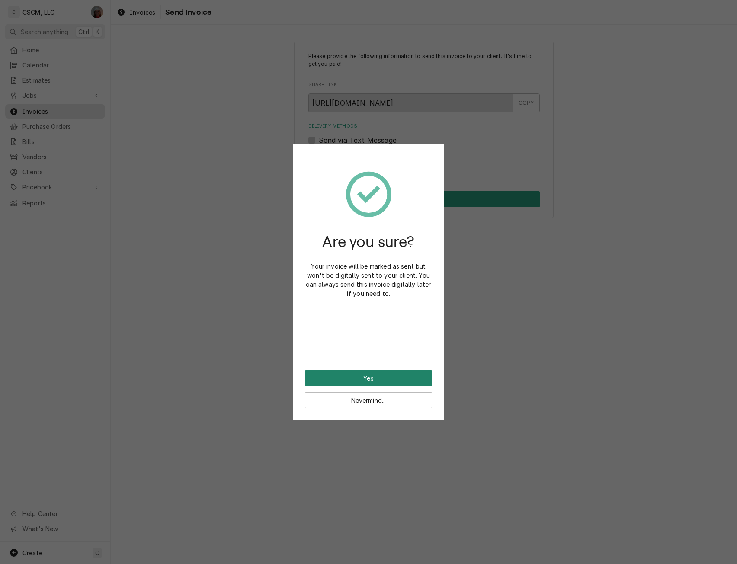
click at [337, 379] on button "Yes" at bounding box center [368, 378] width 127 height 16
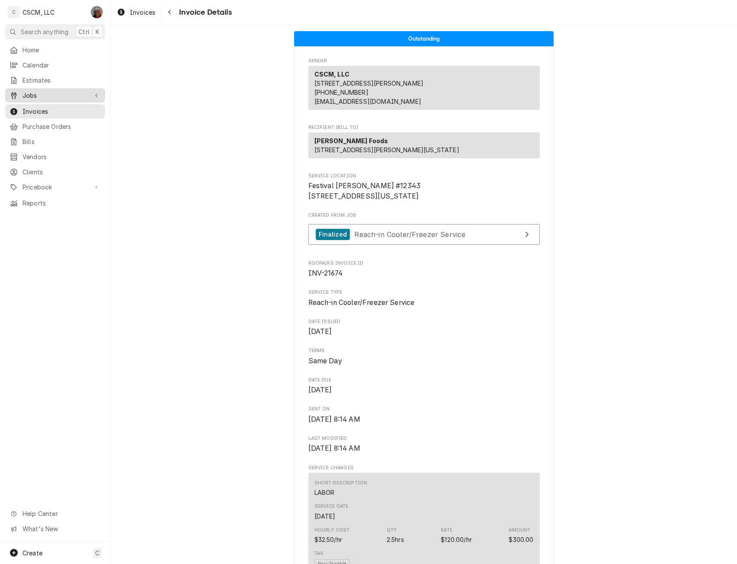
click at [26, 93] on span "Jobs" at bounding box center [54, 95] width 65 height 9
click at [29, 107] on span "Jobs" at bounding box center [61, 110] width 78 height 9
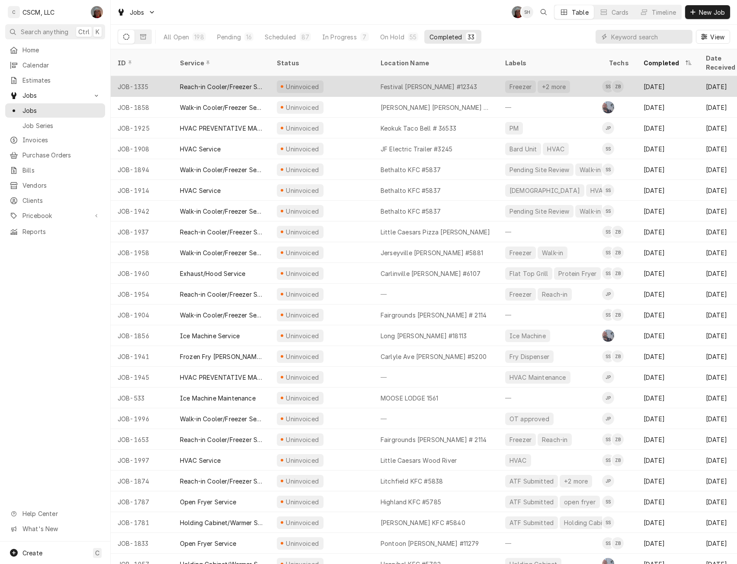
click at [331, 76] on div "Uninvoiced" at bounding box center [322, 86] width 104 height 21
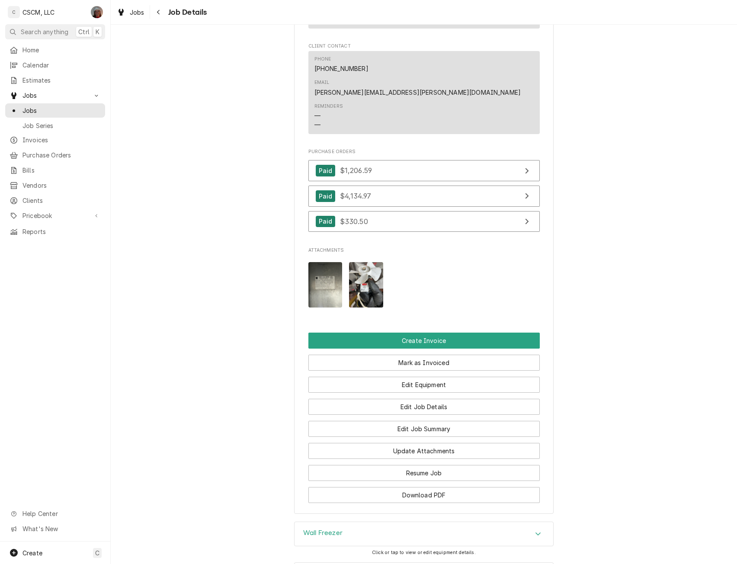
scroll to position [662, 0]
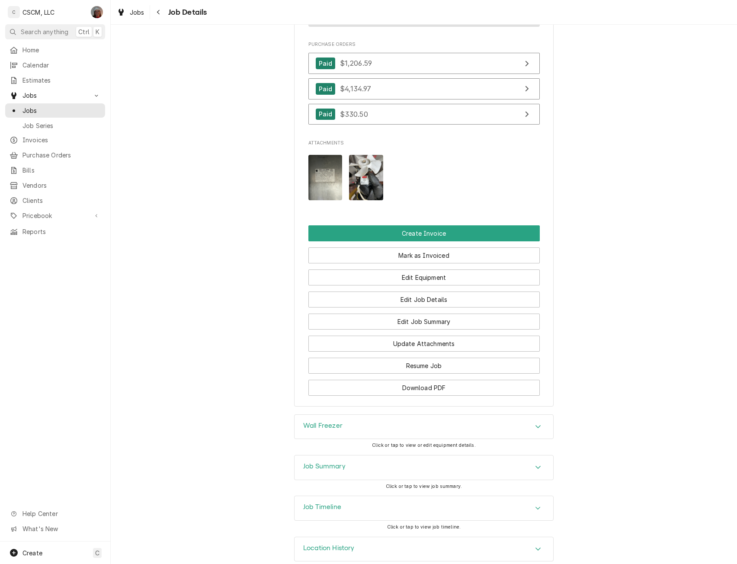
click at [535, 546] on icon "Accordion Header" at bounding box center [538, 549] width 6 height 7
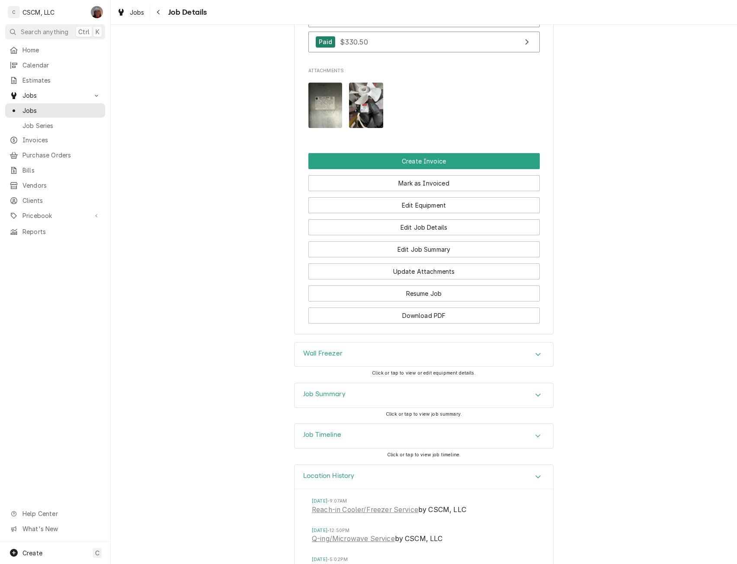
scroll to position [781, 0]
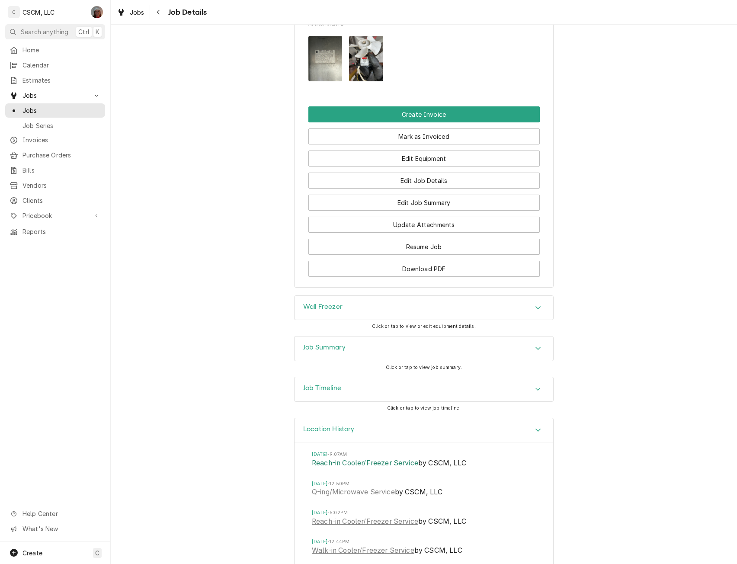
click at [390, 458] on link "Reach-in Cooler/Freezer Service" at bounding box center [365, 463] width 106 height 10
click at [536, 427] on icon "Accordion Header" at bounding box center [538, 430] width 6 height 7
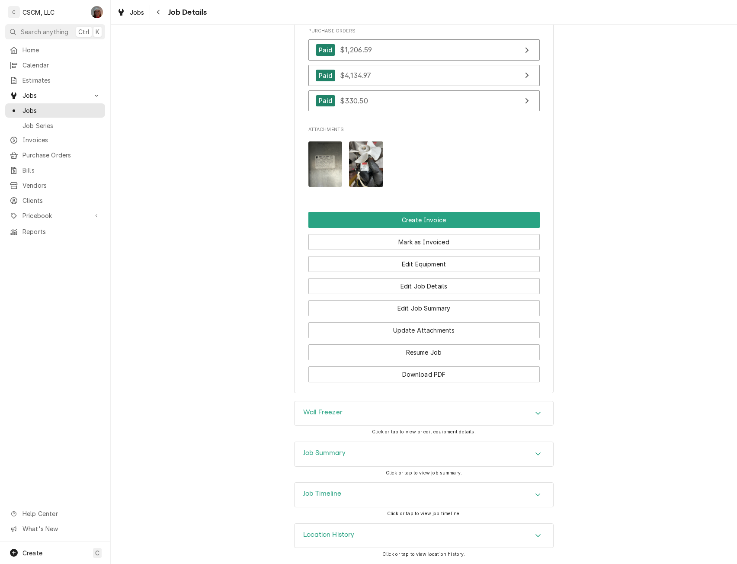
scroll to position [662, 0]
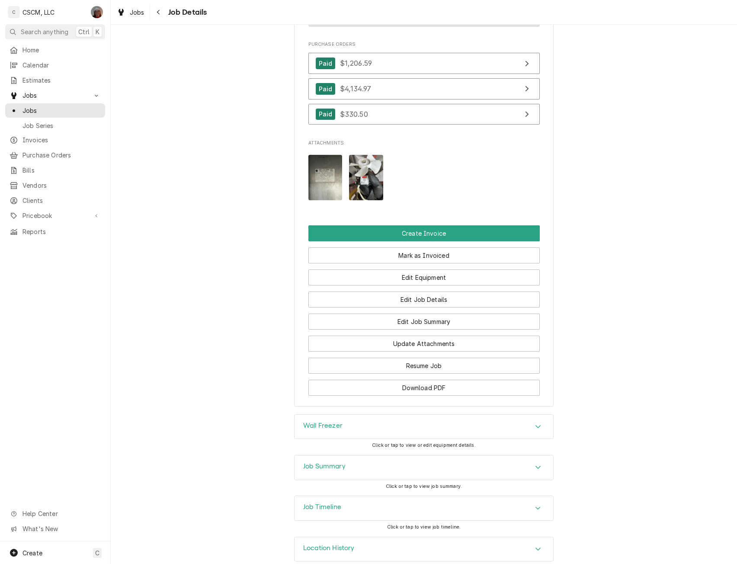
click at [369, 157] on img "Attachments" at bounding box center [366, 177] width 34 height 45
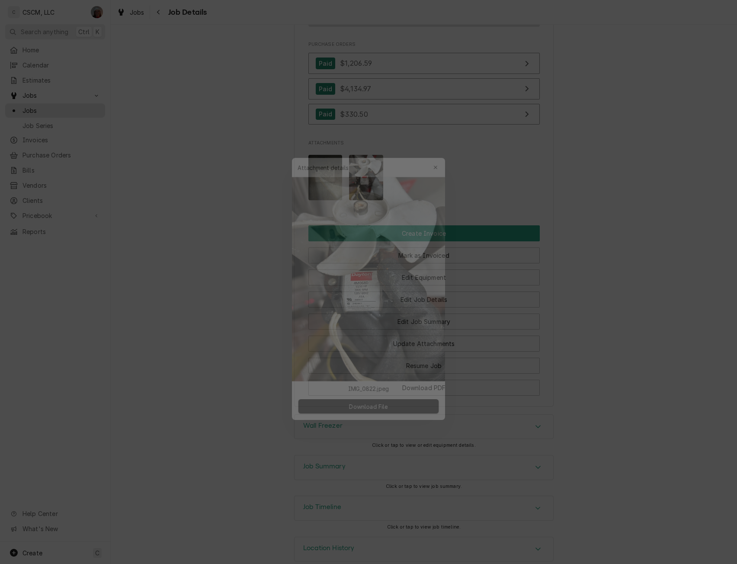
click at [617, 446] on div at bounding box center [368, 282] width 737 height 564
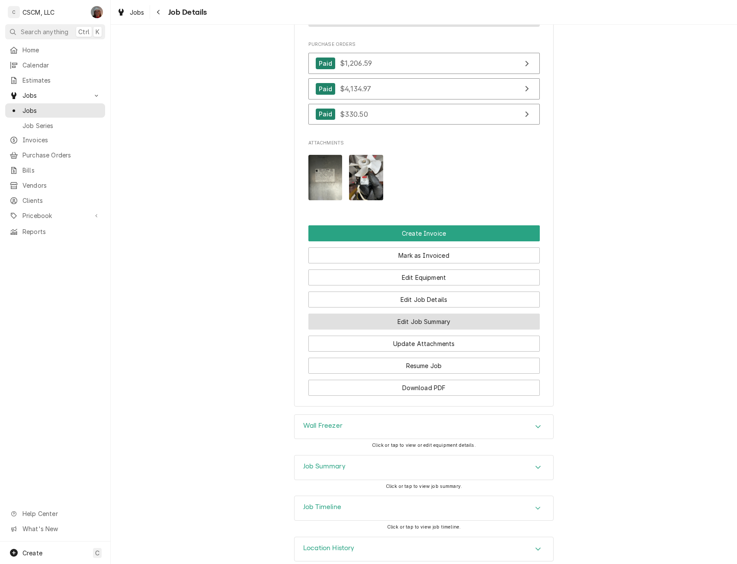
click at [428, 314] on button "Edit Job Summary" at bounding box center [423, 322] width 231 height 16
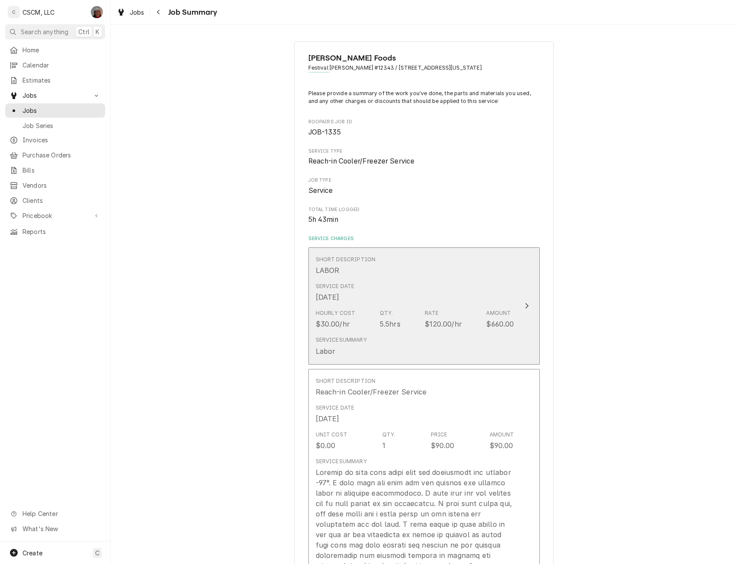
click at [515, 302] on button "Short Description LABOR Service Date May 30, 2025 Hourly Cost $30.00/hr Qty. 5.…" at bounding box center [423, 305] width 231 height 117
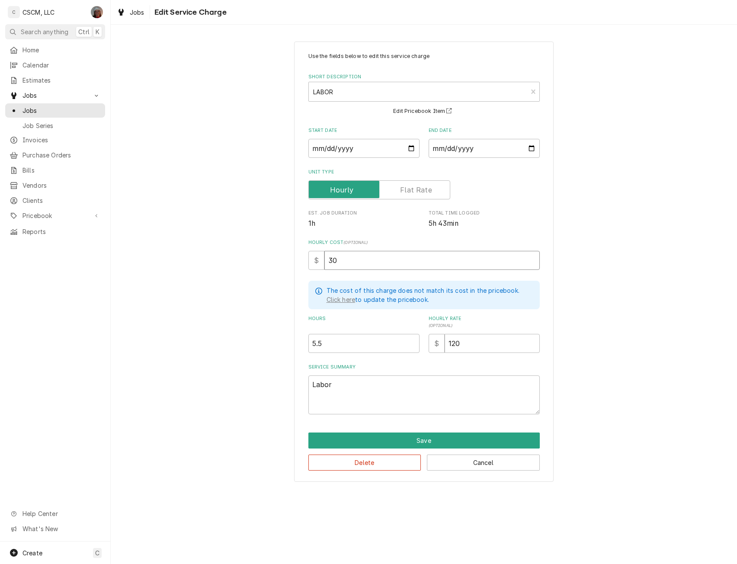
click at [337, 255] on input "30" at bounding box center [431, 260] width 215 height 19
type textarea "x"
type input "32"
type textarea "x"
type input "32.5"
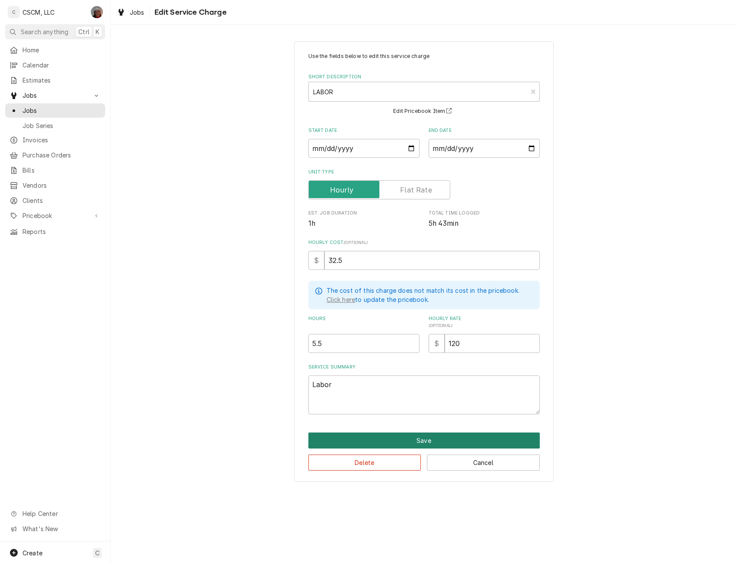
click at [407, 438] on button "Save" at bounding box center [423, 441] width 231 height 16
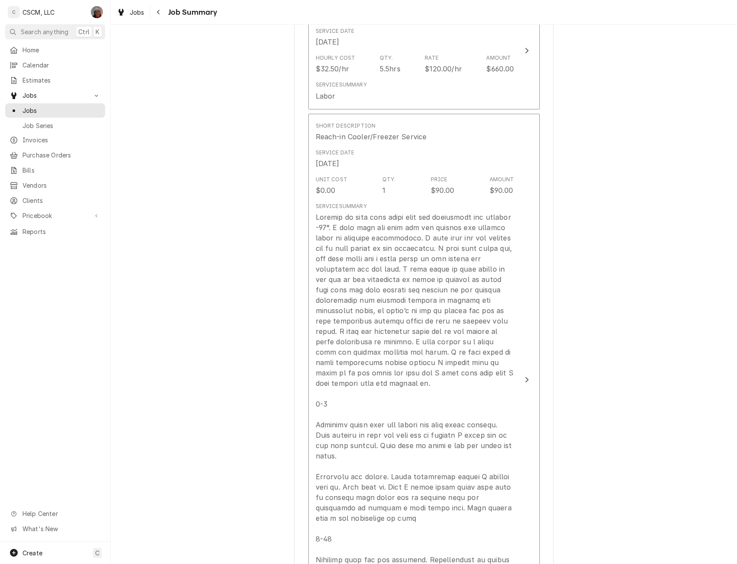
scroll to position [257, 0]
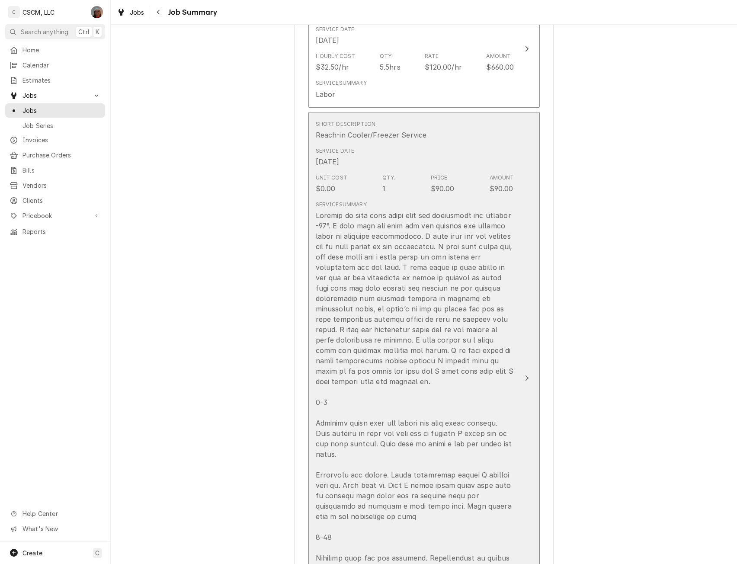
click at [517, 385] on button "Short Description Reach-in Cooler/Freezer Service Service Date May 30, 2025 Uni…" at bounding box center [423, 378] width 231 height 533
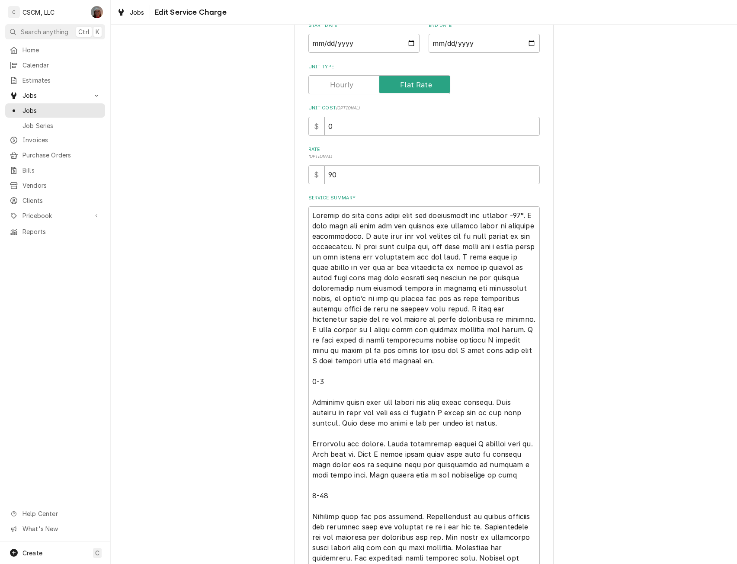
scroll to position [139, 0]
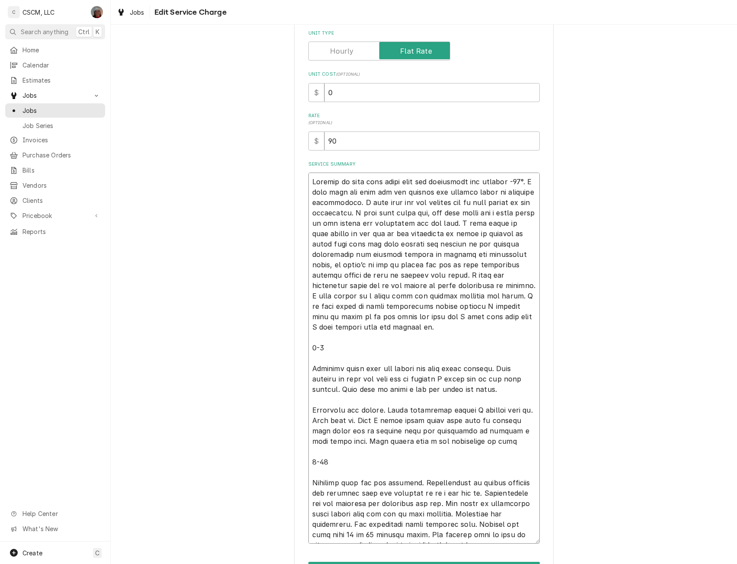
click at [335, 341] on textarea "Service Summary" at bounding box center [423, 358] width 231 height 371
click at [315, 355] on textarea "Service Summary" at bounding box center [423, 358] width 231 height 371
type textarea "x"
type textarea "Arrived on site upon first look the controller was reading -27°. I then open th…"
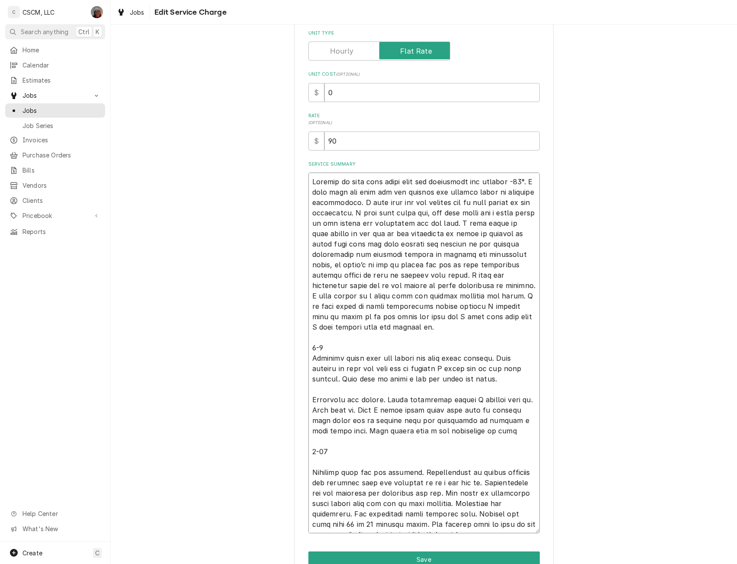
click at [509, 381] on textarea "Service Summary" at bounding box center [423, 353] width 231 height 361
type textarea "x"
type textarea "Arrived on site upon first look the controller was reading -27°. I then open th…"
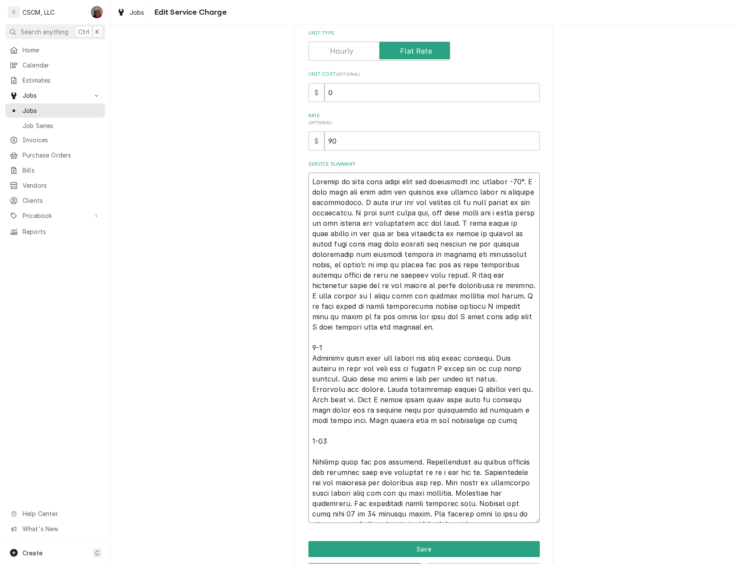
type textarea "x"
type textarea "Arrived on site upon first look the controller was reading -27°. I then open th…"
click at [353, 455] on textarea "Service Summary" at bounding box center [423, 348] width 231 height 350
type textarea "x"
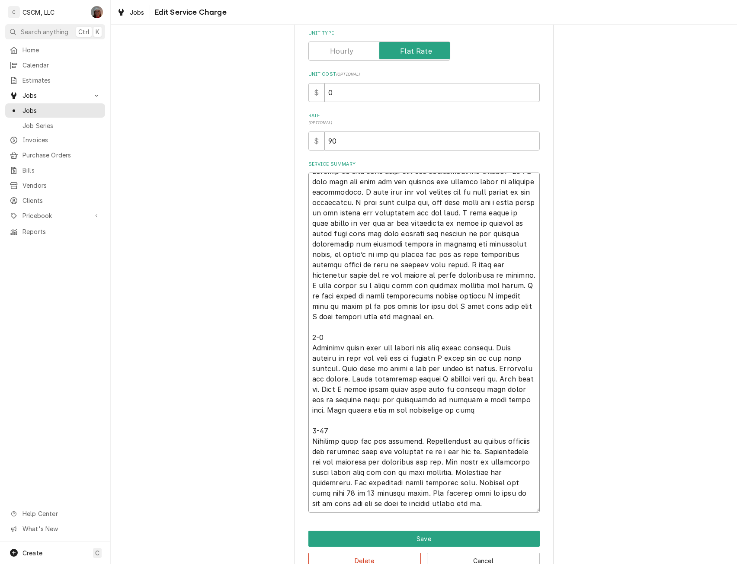
scroll to position [21, 0]
type textarea "Arrived on site upon first look the controller was reading -27°. I then open th…"
click at [428, 537] on button "Save" at bounding box center [423, 539] width 231 height 16
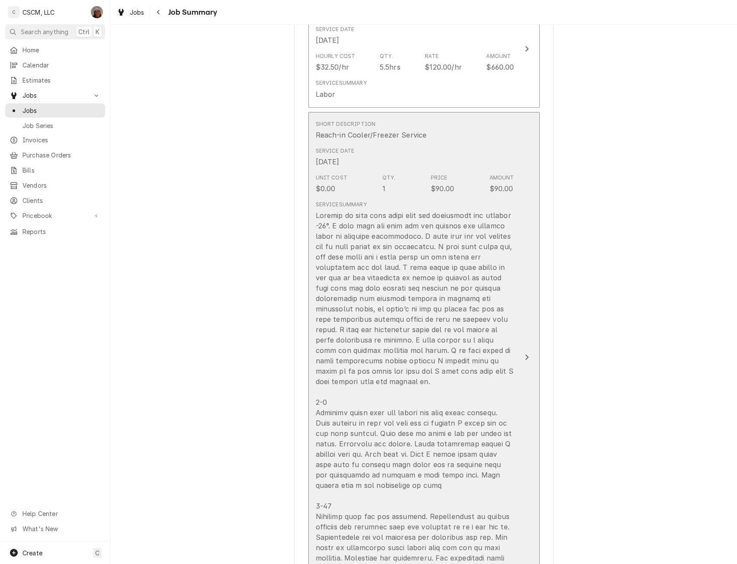
click at [524, 341] on button "Short Description Reach-in Cooler/Freezer Service Service Date May 30, 2025 Uni…" at bounding box center [423, 357] width 231 height 491
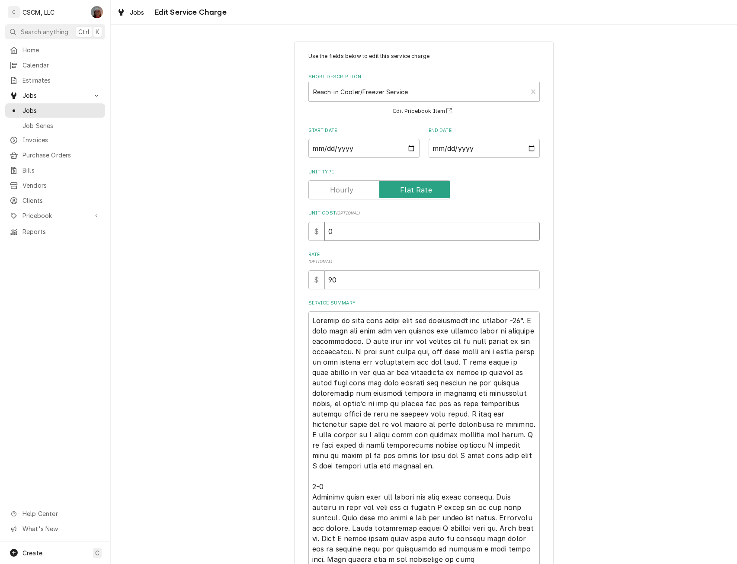
click at [326, 227] on input "0" at bounding box center [431, 231] width 215 height 19
type textarea "x"
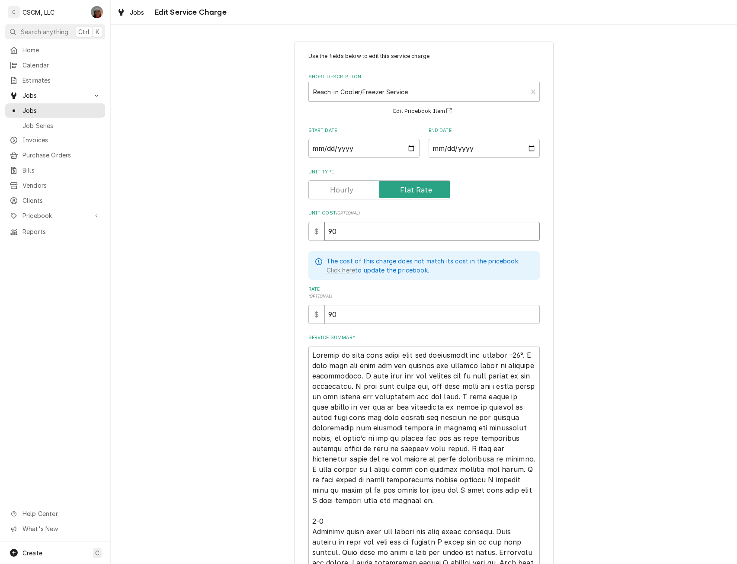
scroll to position [196, 0]
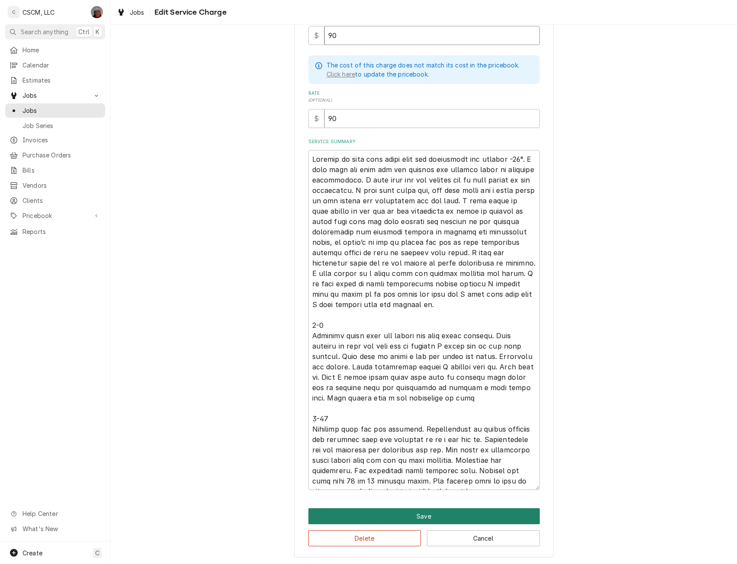
type input "90"
click at [447, 514] on button "Save" at bounding box center [423, 516] width 231 height 16
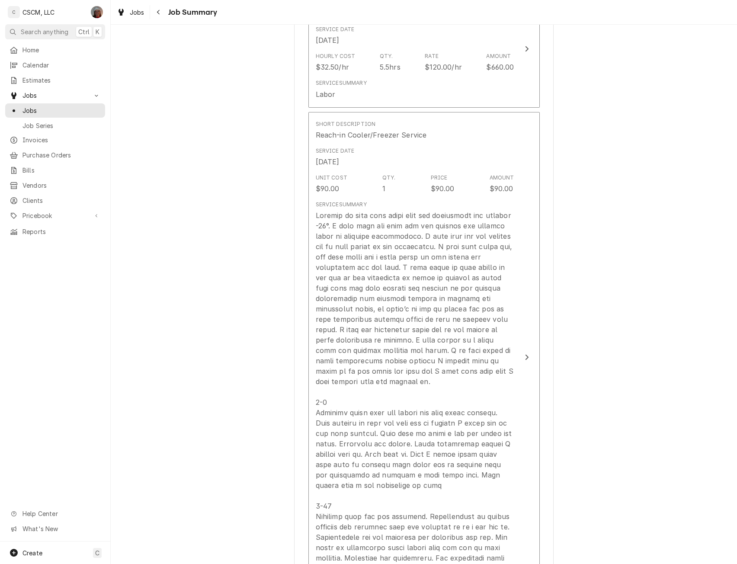
scroll to position [729, 0]
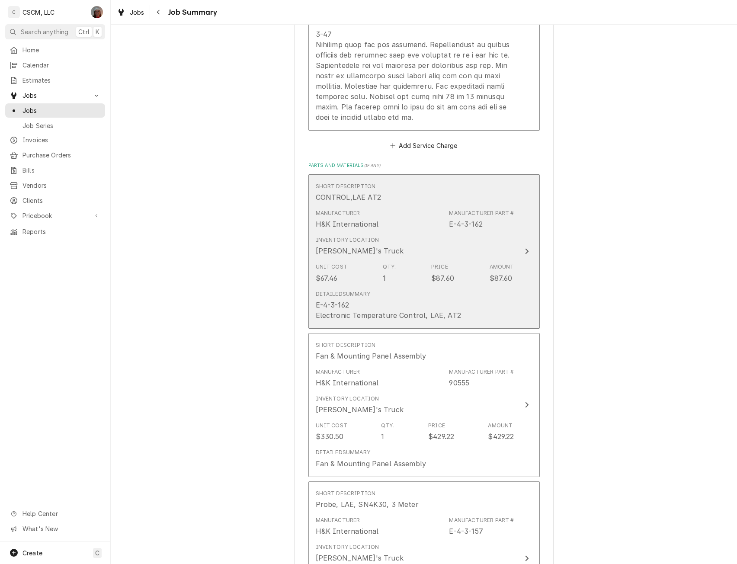
click at [524, 232] on button "Short Description CONTROL,LAE AT2 Manufacturer H&K International Manufacturer P…" at bounding box center [423, 251] width 231 height 154
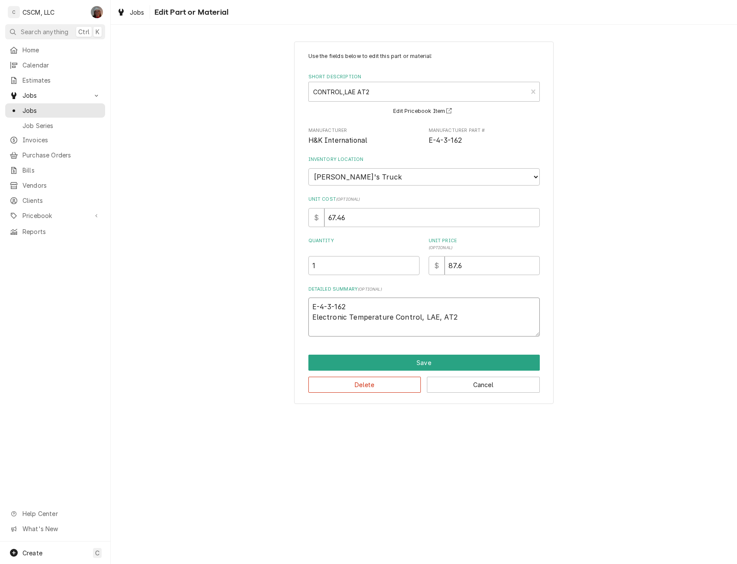
drag, startPoint x: 347, startPoint y: 303, endPoint x: 310, endPoint y: 303, distance: 36.8
click at [310, 303] on textarea "E-4-3-162 Electronic Temperature Control, LAE, AT2" at bounding box center [423, 317] width 231 height 39
type textarea "x"
type textarea "Electronic Temperature Control, LAE, AT2"
click at [420, 360] on button "Save" at bounding box center [423, 363] width 231 height 16
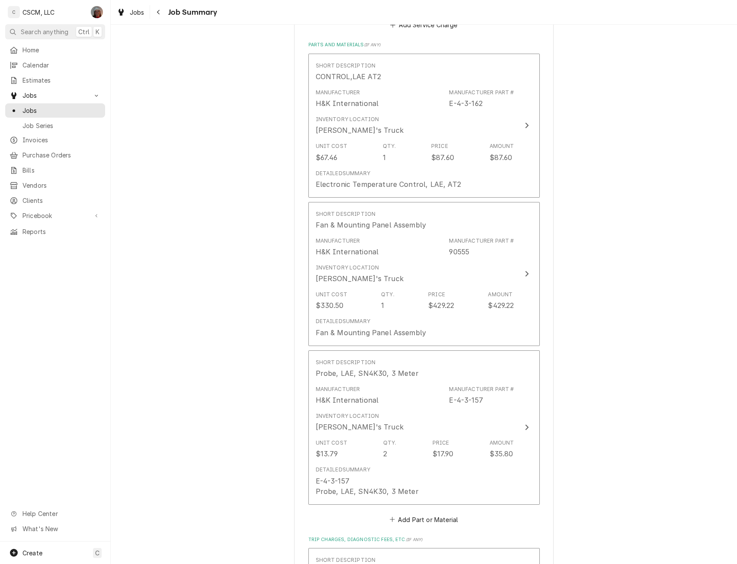
scroll to position [896, 0]
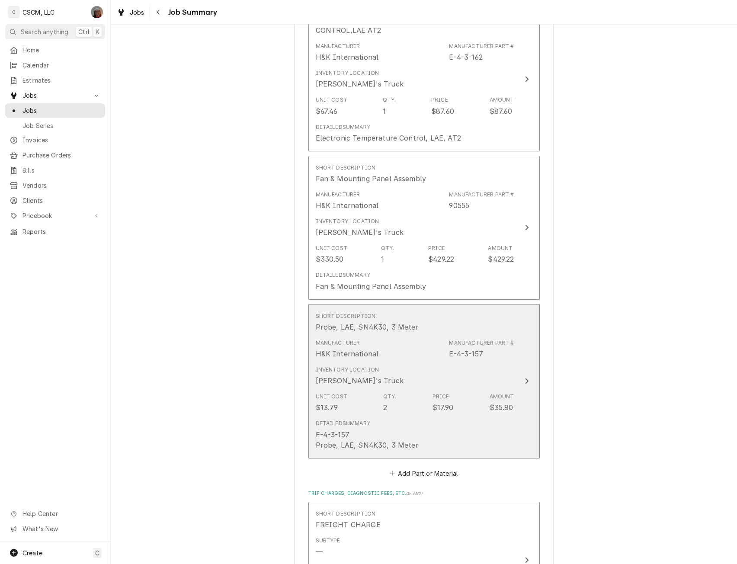
click at [520, 363] on button "Short Description Probe, LAE, SN4K30, 3 Meter Manufacturer H&K International Ma…" at bounding box center [423, 381] width 231 height 154
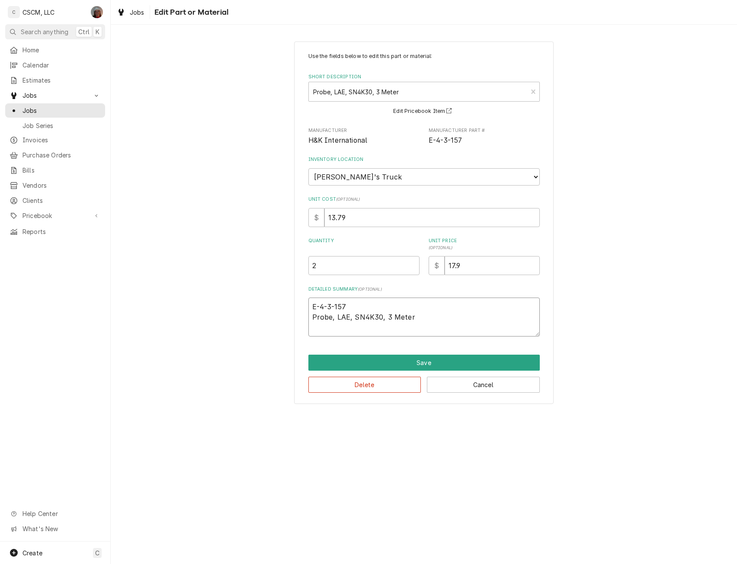
click at [347, 306] on textarea "E-4-3-157 Probe, LAE, SN4K30, 3 Meter" at bounding box center [423, 317] width 231 height 39
type textarea "x"
type textarea "E-4-3-15 Probe, LAE, SN4K30, 3 Meter"
type textarea "x"
type textarea "E-4-3-1 Probe, LAE, SN4K30, 3 Meter"
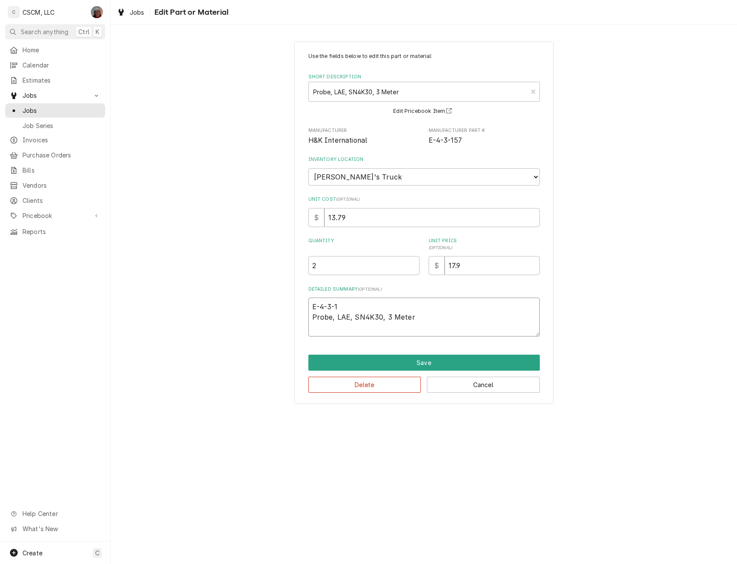
type textarea "x"
type textarea "E-4-3- Probe, LAE, SN4K30, 3 Meter"
type textarea "x"
type textarea "E-4-3 Probe, LAE, SN4K30, 3 Meter"
type textarea "x"
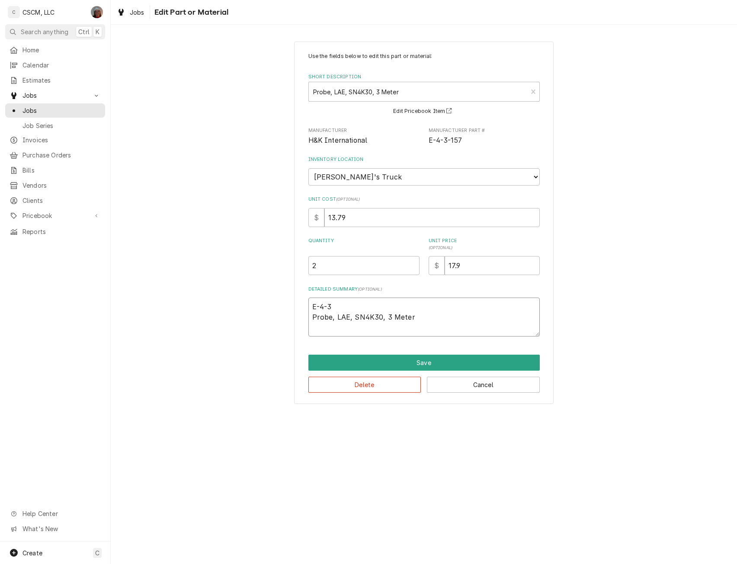
type textarea "E-4- Probe, LAE, SN4K30, 3 Meter"
type textarea "x"
type textarea "E-4 Probe, LAE, SN4K30, 3 Meter"
type textarea "x"
type textarea "E- Probe, LAE, SN4K30, 3 Meter"
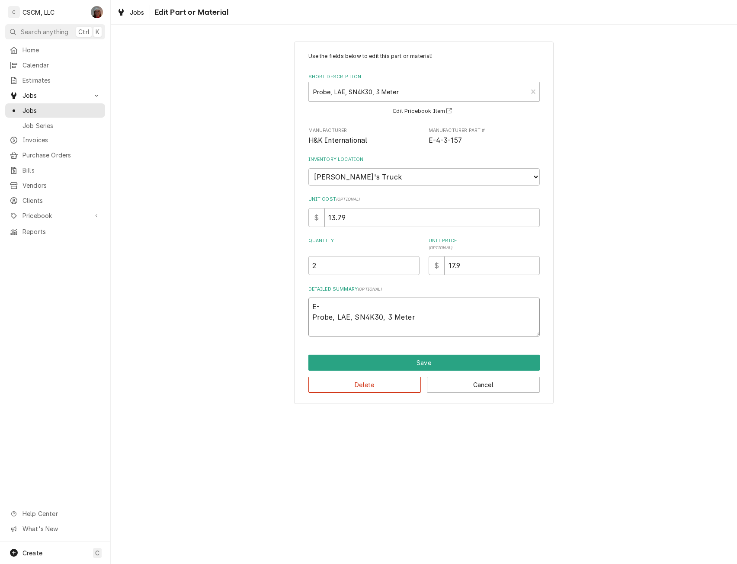
type textarea "x"
type textarea "E Probe, LAE, SN4K30, 3 Meter"
type textarea "x"
type textarea "Probe, LAE, SN4K30, 3 Meter"
click at [410, 363] on button "Save" at bounding box center [423, 363] width 231 height 16
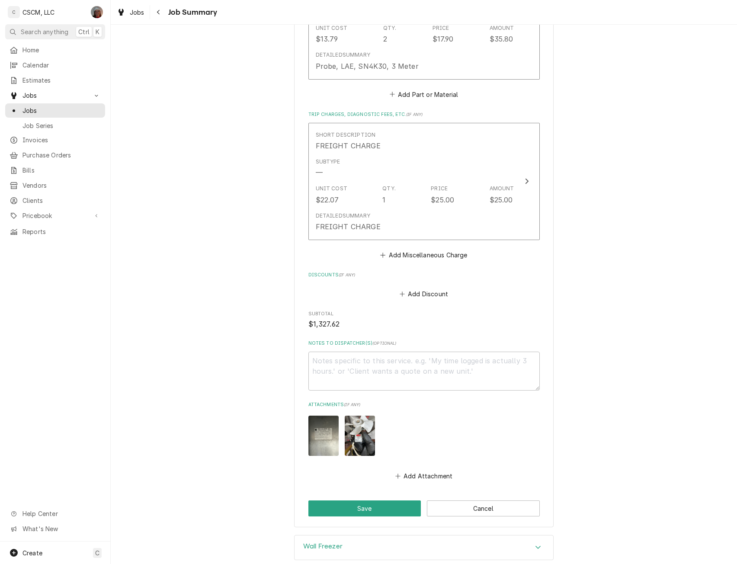
scroll to position [1328, 0]
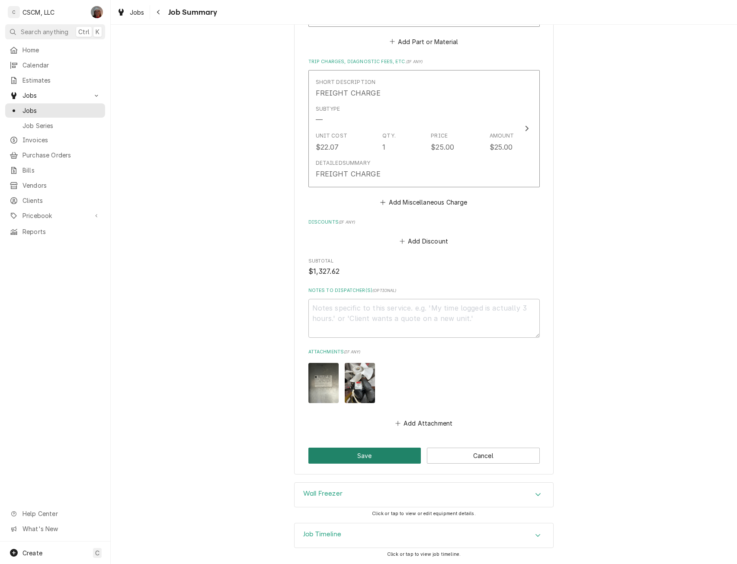
click at [385, 459] on button "Save" at bounding box center [364, 456] width 113 height 16
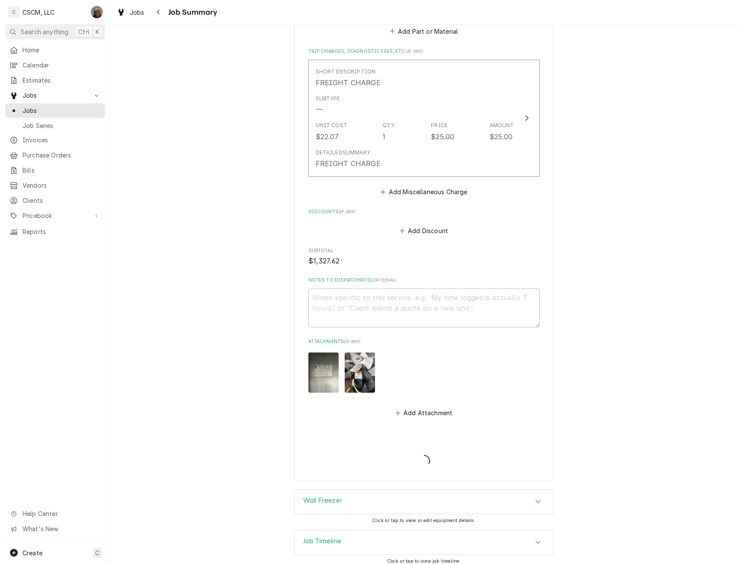
type textarea "x"
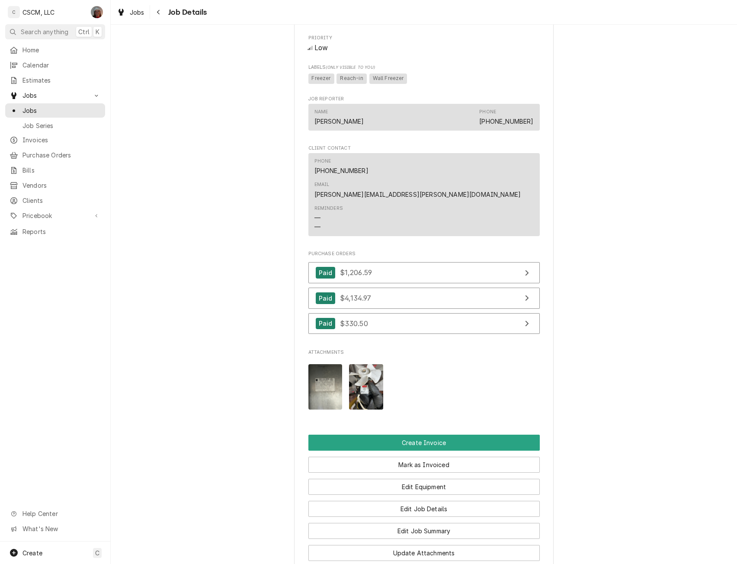
scroll to position [480, 0]
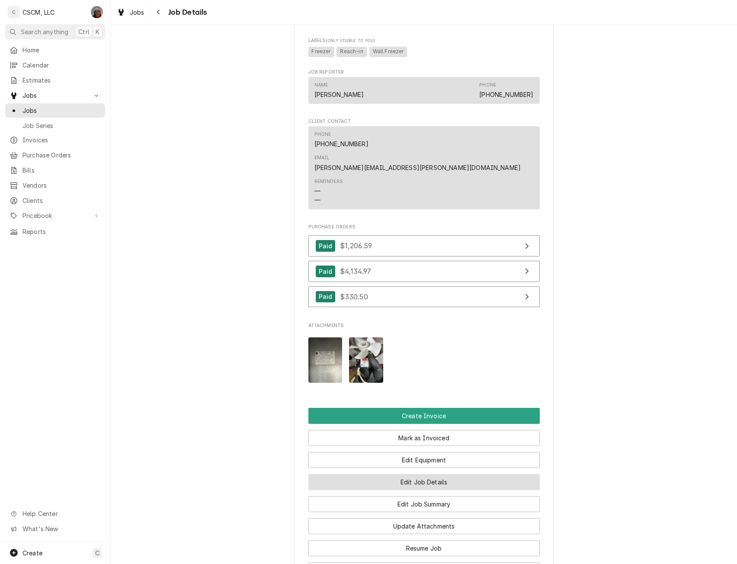
click at [443, 474] on button "Edit Job Details" at bounding box center [423, 482] width 231 height 16
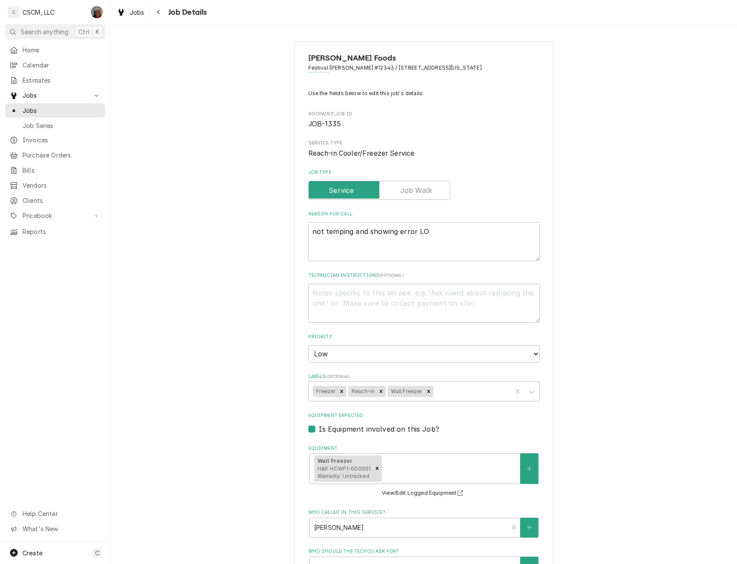
click at [729, 293] on div "Estel Foods Festival McDonald's #12343 / 10873 W Florissant Ave, St. Louis, Mis…" at bounding box center [424, 438] width 626 height 809
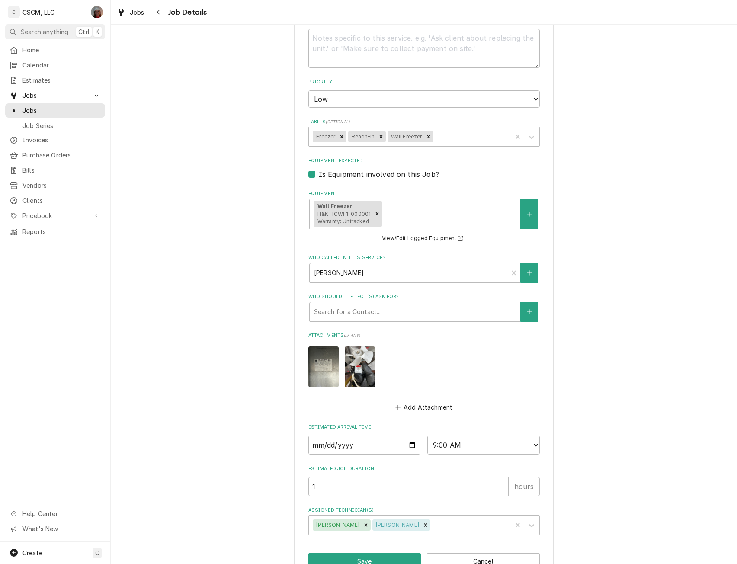
scroll to position [279, 0]
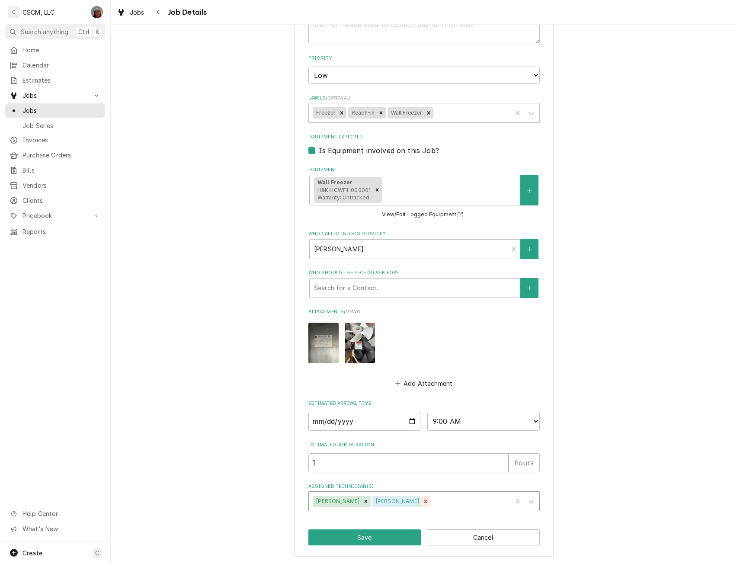
click at [423, 499] on icon "Remove Zackary Bain" at bounding box center [426, 501] width 6 height 6
click at [372, 536] on button "Save" at bounding box center [364, 537] width 113 height 16
type textarea "x"
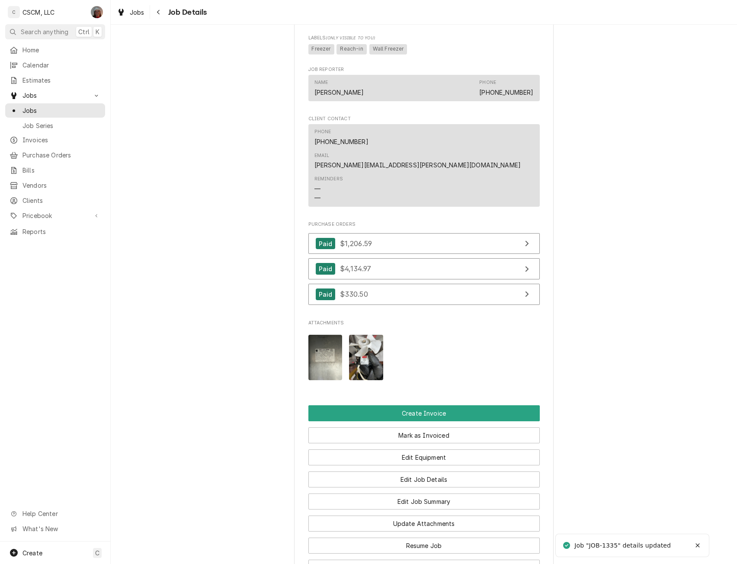
scroll to position [652, 0]
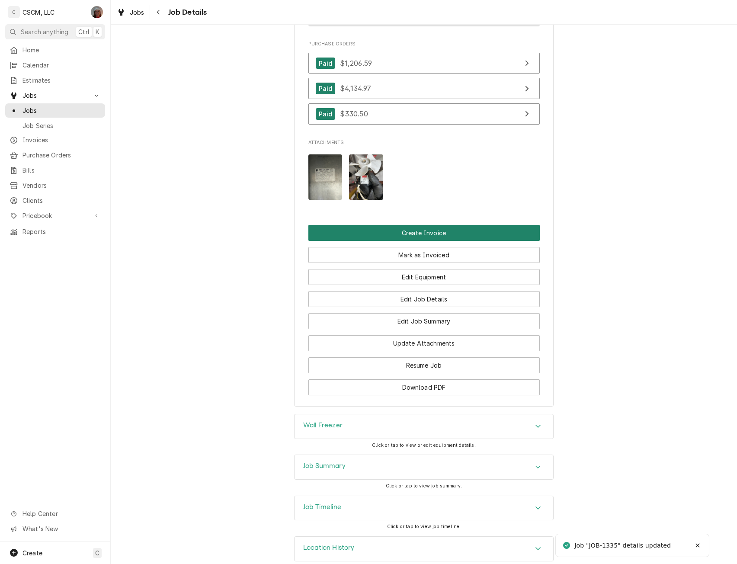
click at [440, 225] on button "Create Invoice" at bounding box center [423, 233] width 231 height 16
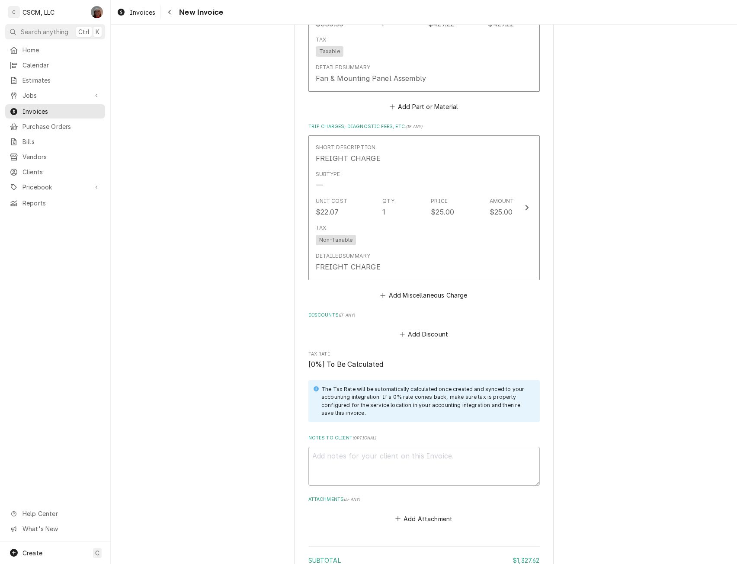
scroll to position [1920, 0]
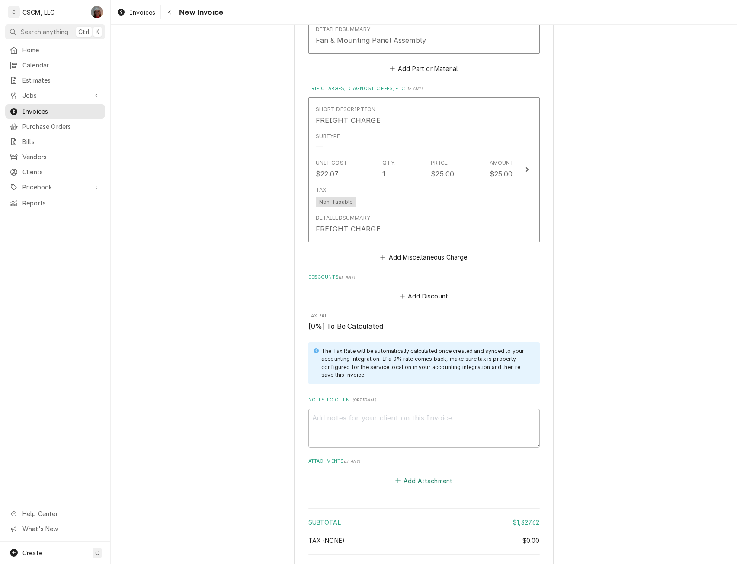
click at [422, 475] on button "Add Attachment" at bounding box center [424, 481] width 61 height 12
type textarea "x"
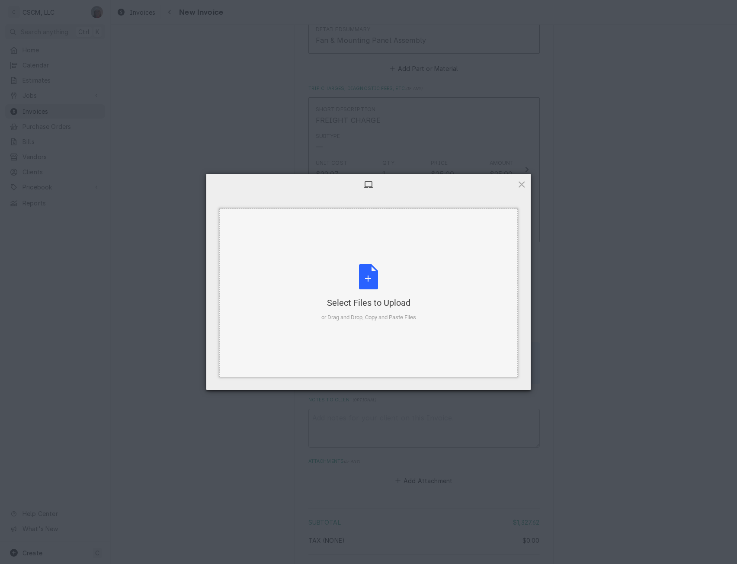
click at [373, 272] on div "Select Files to Upload or Drag and Drop, Copy and Paste Files" at bounding box center [368, 293] width 95 height 58
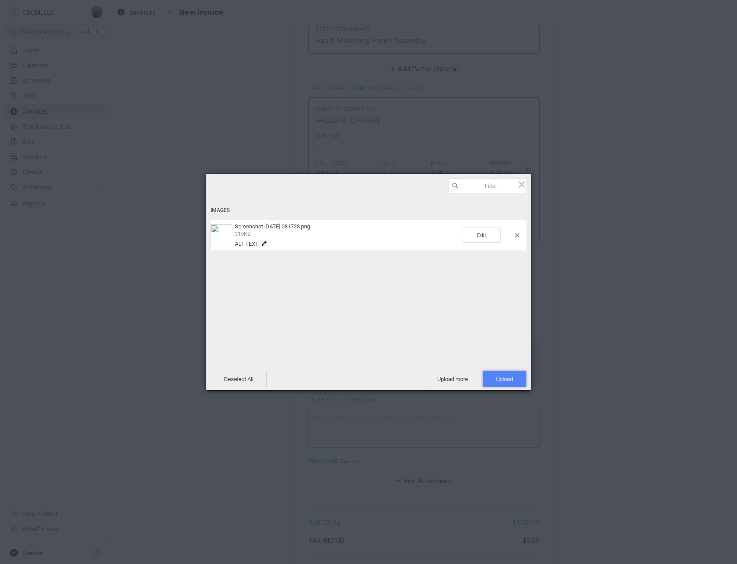
click at [500, 375] on span "Upload 1" at bounding box center [505, 379] width 44 height 16
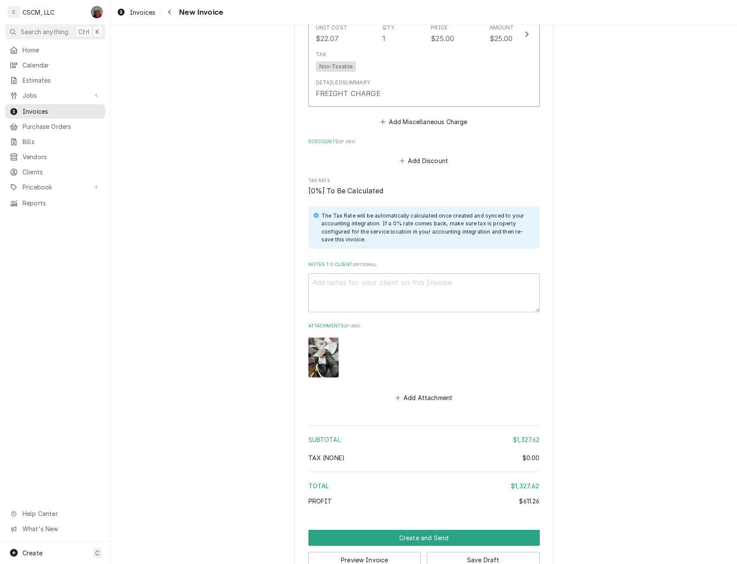
scroll to position [2068, 0]
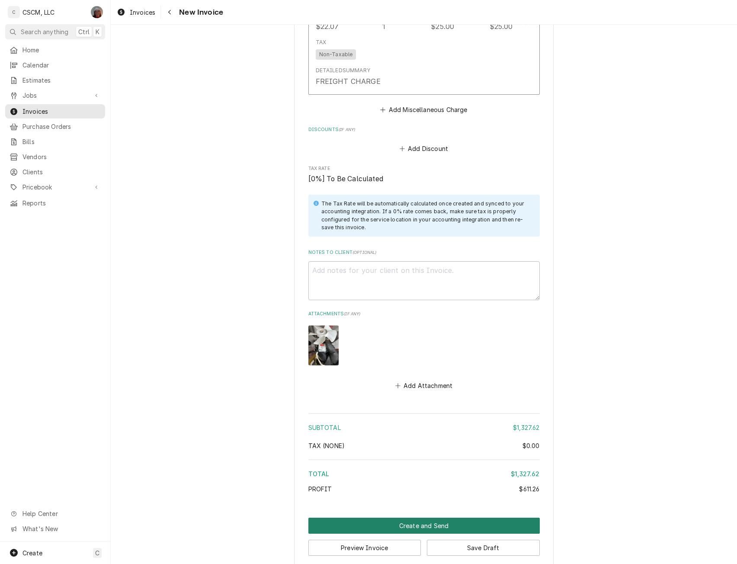
click at [420, 518] on button "Create and Send" at bounding box center [423, 526] width 231 height 16
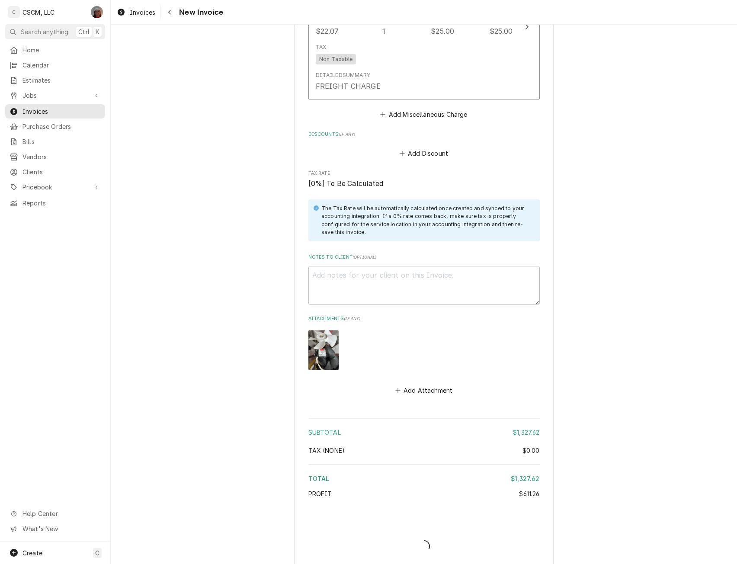
type textarea "x"
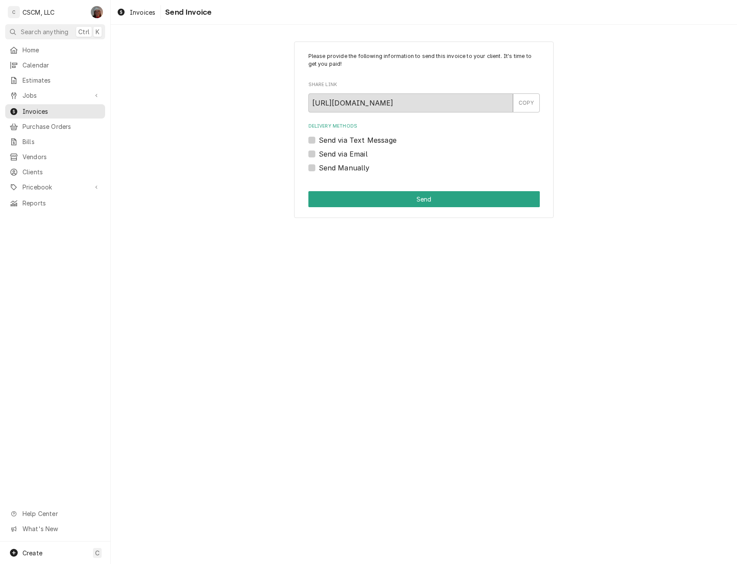
click at [319, 166] on label "Send Manually" at bounding box center [344, 168] width 51 height 10
click at [319, 166] on input "Send Manually" at bounding box center [434, 172] width 231 height 19
checkbox input "true"
click at [365, 194] on button "Send" at bounding box center [423, 199] width 231 height 16
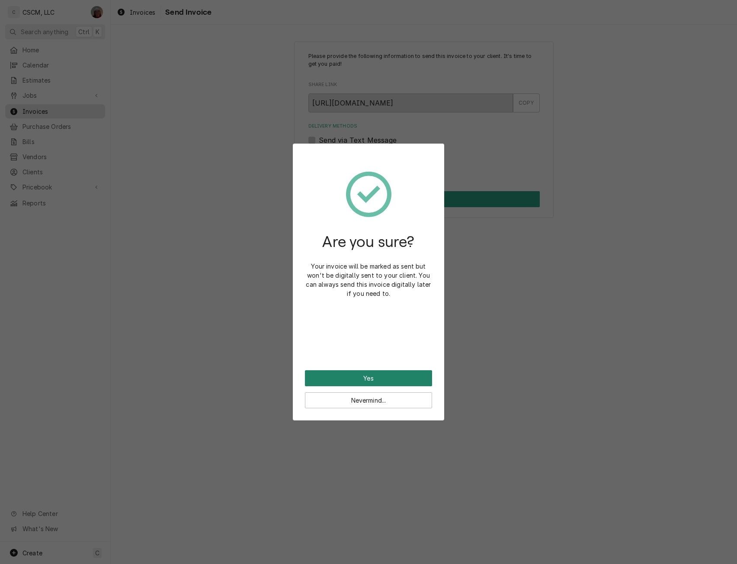
click at [405, 377] on button "Yes" at bounding box center [368, 378] width 127 height 16
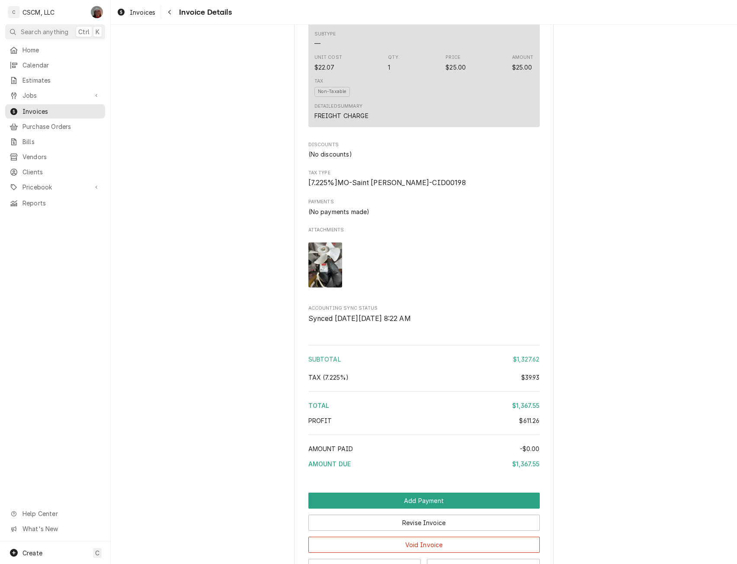
scroll to position [1547, 0]
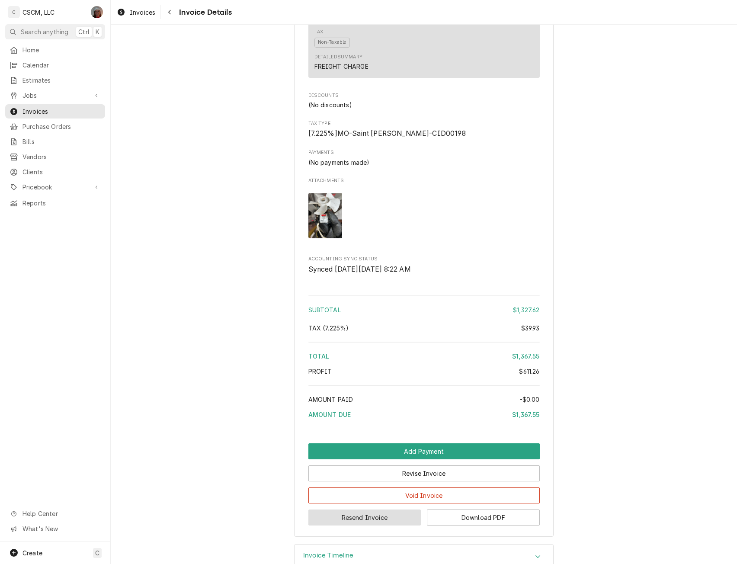
click at [349, 526] on button "Resend Invoice" at bounding box center [364, 518] width 113 height 16
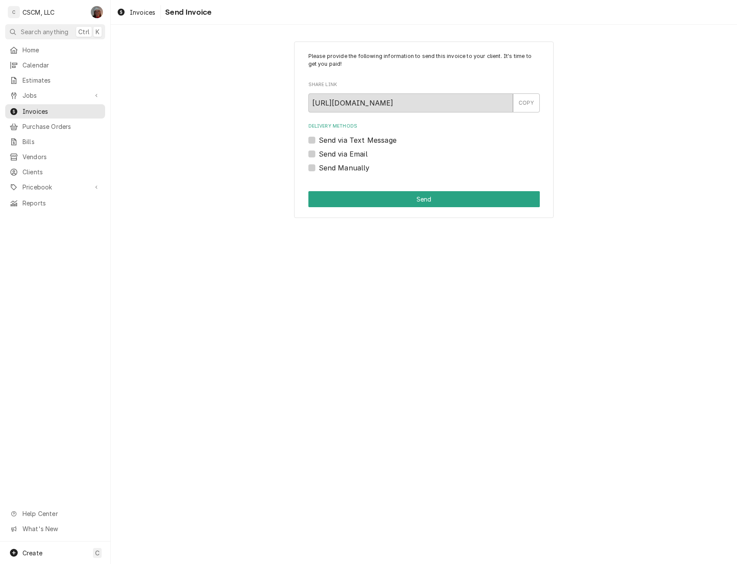
click at [319, 151] on label "Send via Email" at bounding box center [343, 154] width 49 height 10
click at [319, 151] on input "Send via Email" at bounding box center [434, 158] width 231 height 19
checkbox input "true"
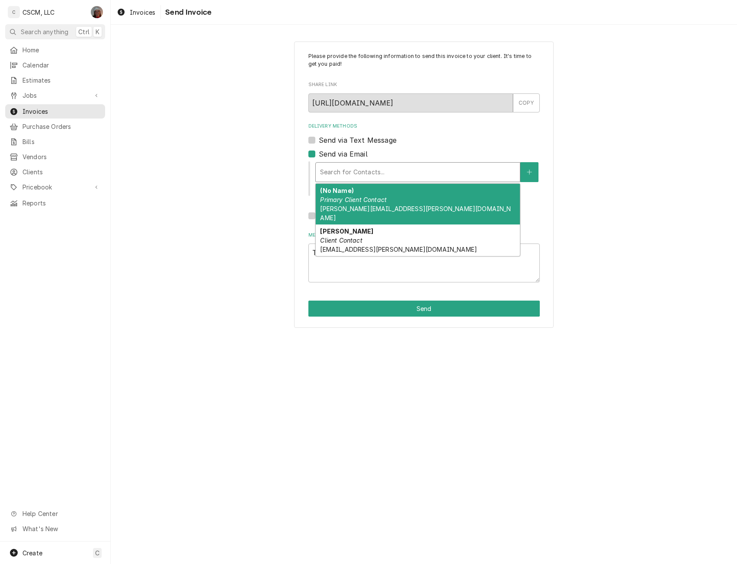
click at [336, 167] on div "Delivery Methods" at bounding box center [418, 172] width 196 height 16
click at [442, 198] on div "(No Name) Primary Client Contact james.williams@partners.mcd.com" at bounding box center [418, 204] width 204 height 41
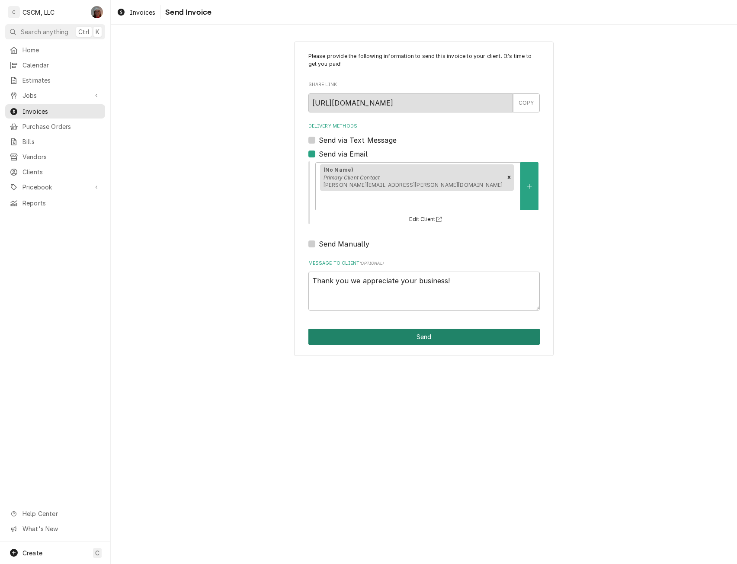
click at [399, 329] on button "Send" at bounding box center [423, 337] width 231 height 16
type textarea "x"
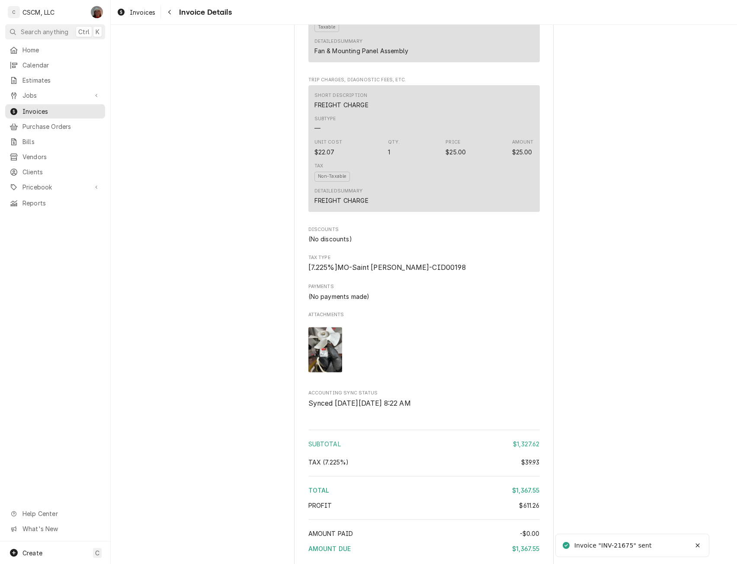
scroll to position [1596, 0]
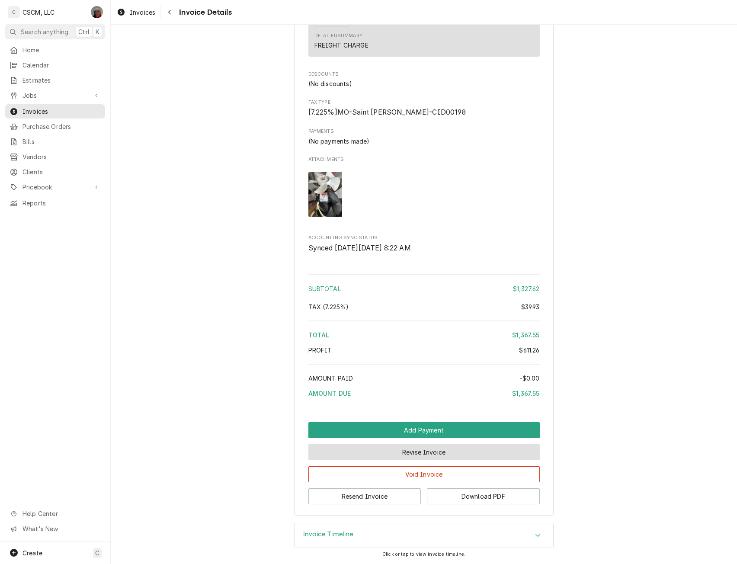
click at [400, 456] on button "Revise Invoice" at bounding box center [423, 452] width 231 height 16
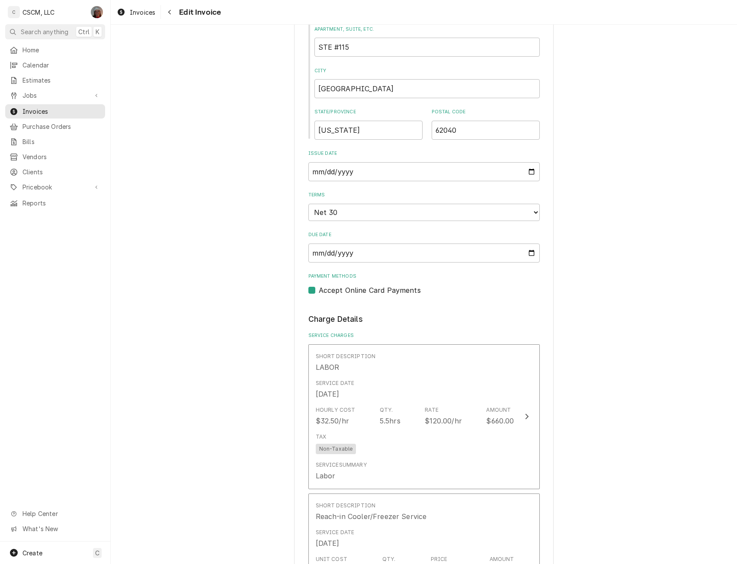
scroll to position [473, 0]
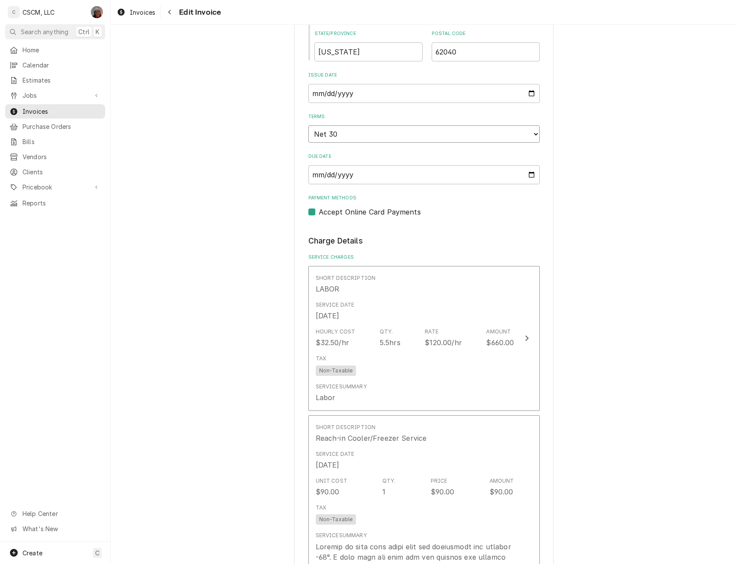
click at [531, 135] on select "Choose payment terms... Same Day Net 7 Net 14 Net 21 Net 30 Net 45 Net 60 Net 90" at bounding box center [423, 133] width 231 height 17
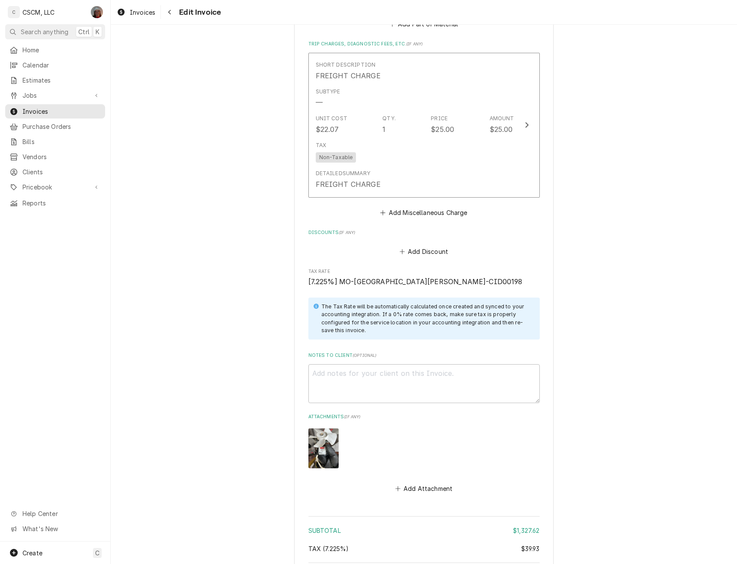
scroll to position [2086, 0]
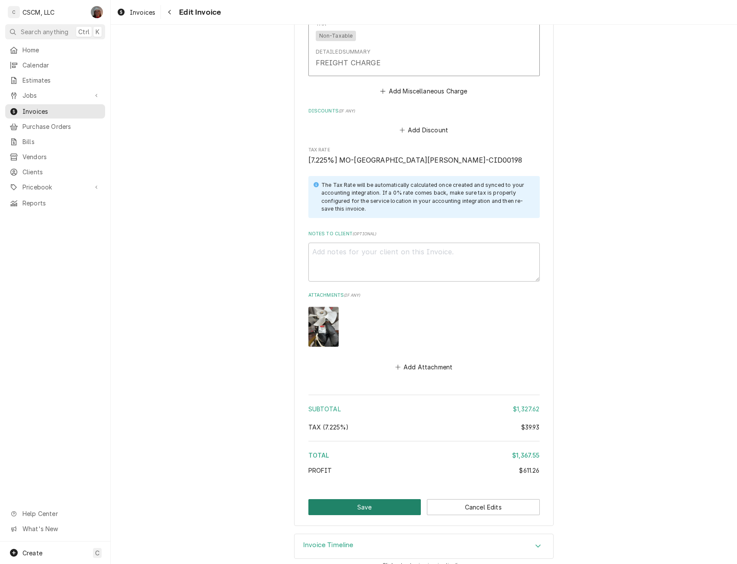
click at [353, 499] on button "Save" at bounding box center [364, 507] width 113 height 16
type textarea "x"
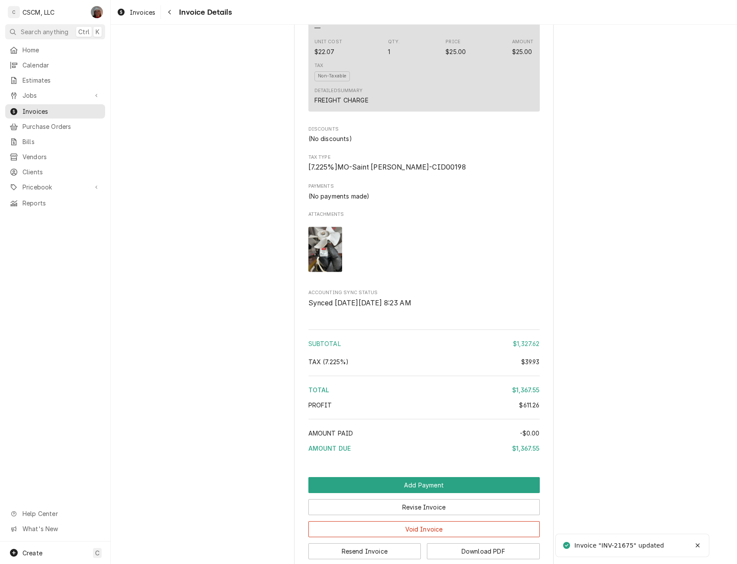
scroll to position [1596, 0]
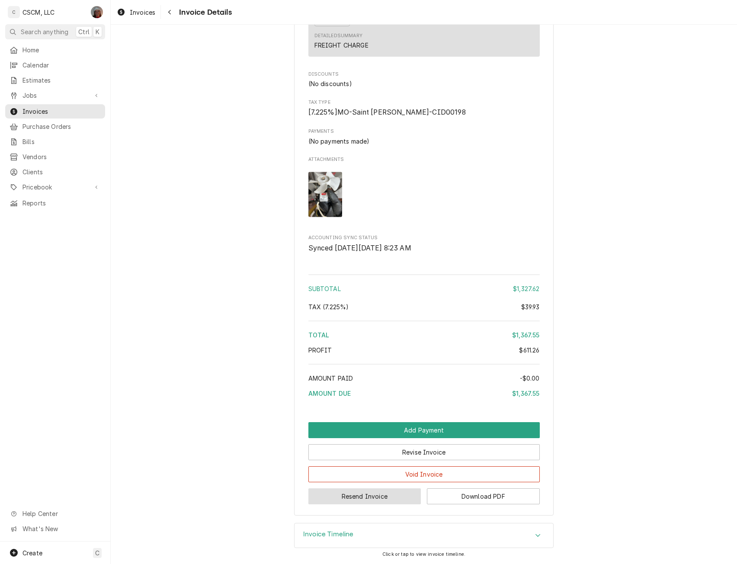
click at [361, 501] on button "Resend Invoice" at bounding box center [364, 496] width 113 height 16
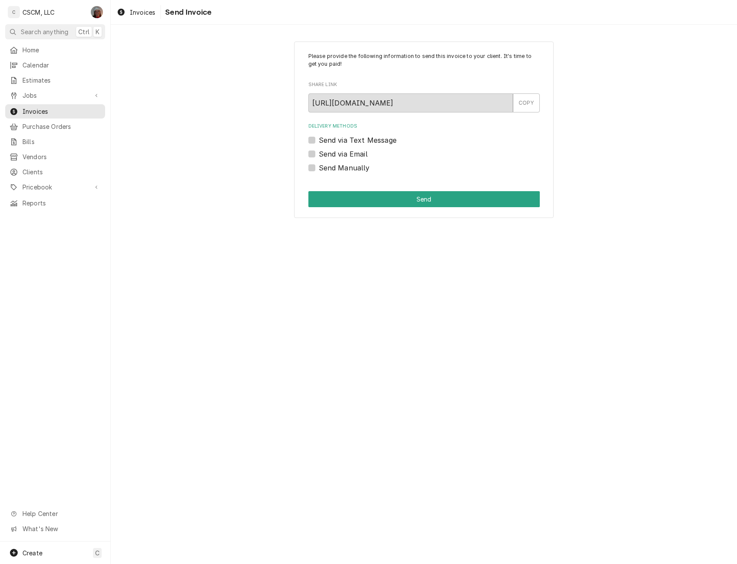
click at [319, 166] on label "Send Manually" at bounding box center [344, 168] width 51 height 10
click at [319, 166] on input "Send Manually" at bounding box center [434, 172] width 231 height 19
checkbox input "true"
click at [327, 193] on button "Send" at bounding box center [423, 199] width 231 height 16
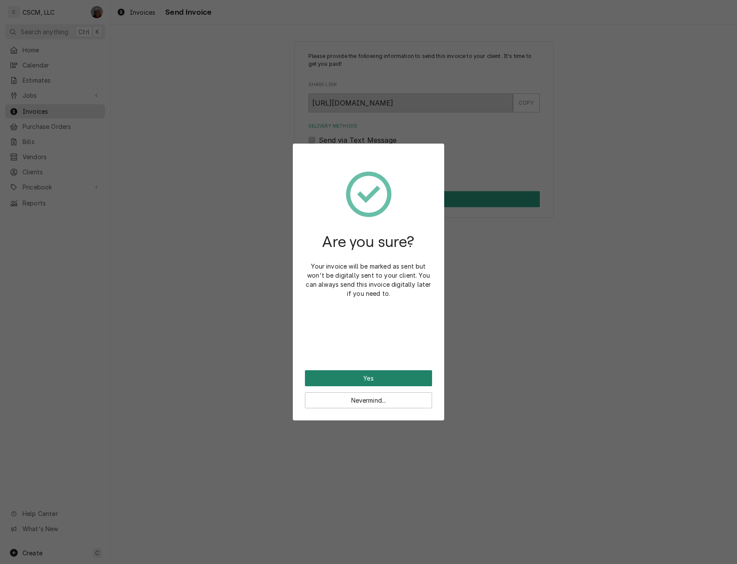
click at [340, 383] on button "Yes" at bounding box center [368, 378] width 127 height 16
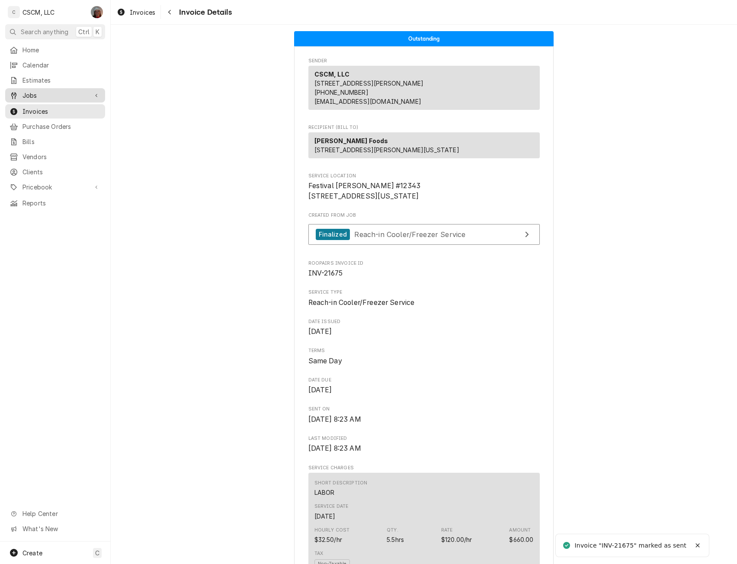
click at [37, 91] on span "Jobs" at bounding box center [54, 95] width 65 height 9
click at [29, 109] on span "Jobs" at bounding box center [61, 110] width 78 height 9
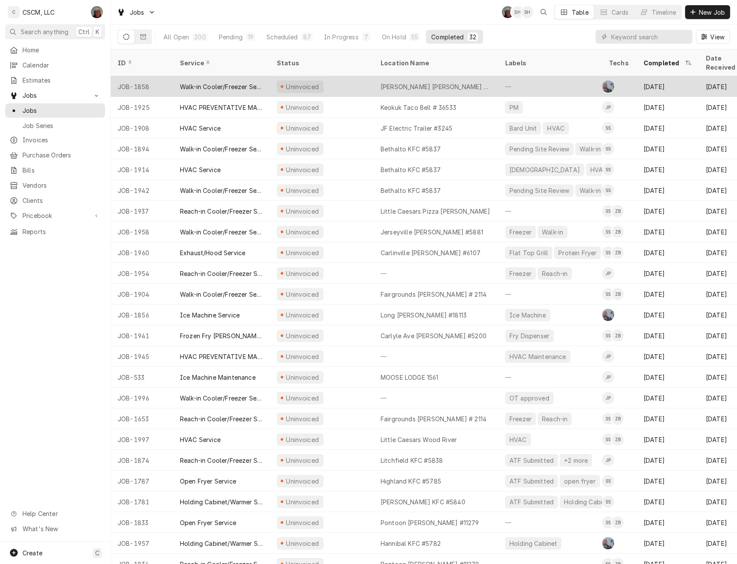
click at [348, 76] on div "Uninvoiced" at bounding box center [322, 86] width 104 height 21
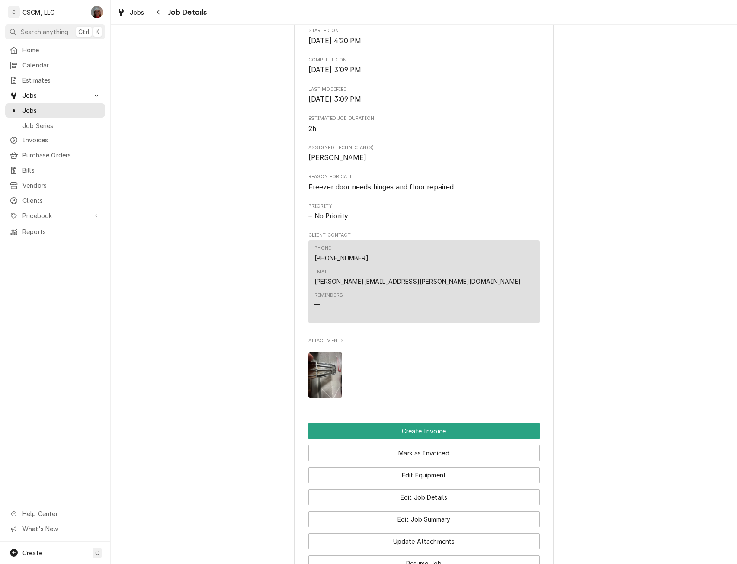
scroll to position [287, 0]
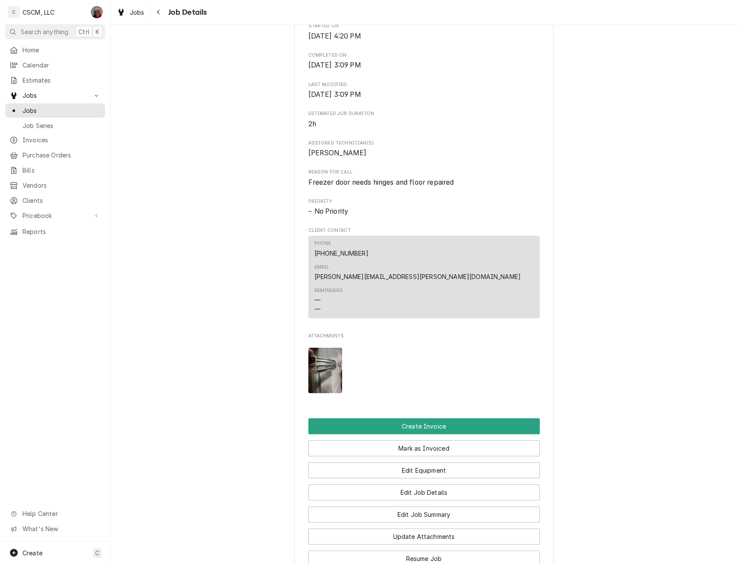
click at [324, 348] on img "Attachments" at bounding box center [325, 370] width 34 height 45
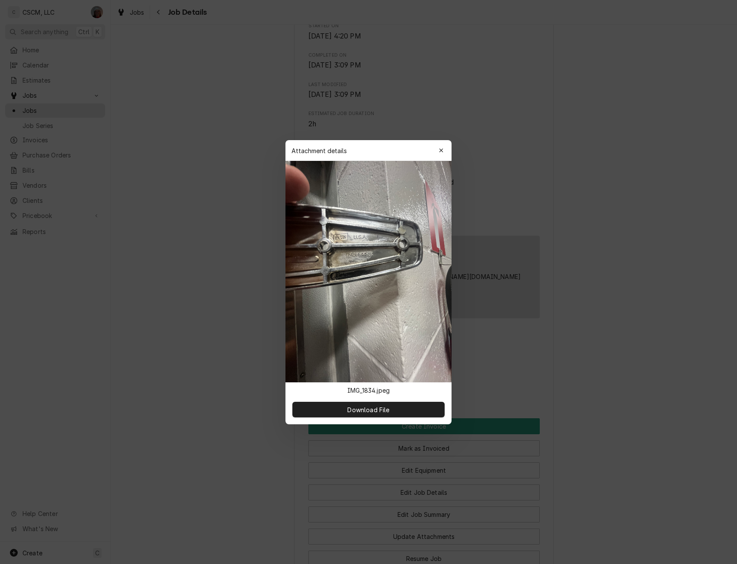
click at [644, 415] on div at bounding box center [368, 282] width 737 height 564
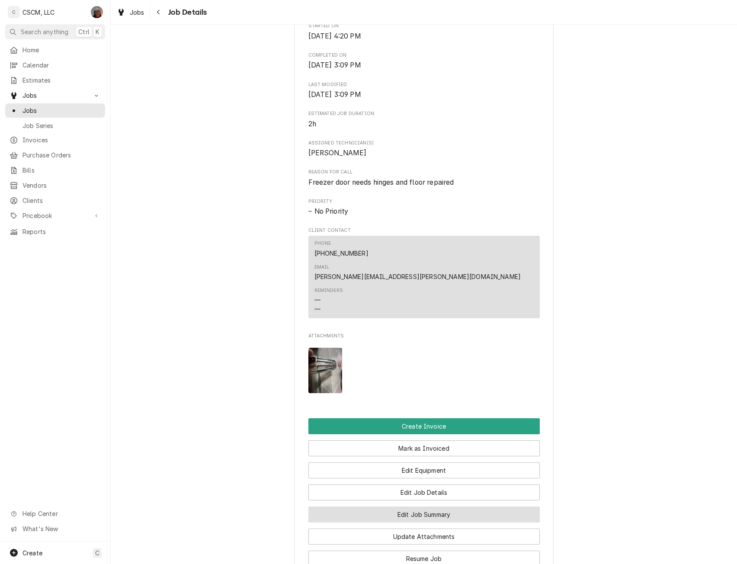
click at [450, 507] on button "Edit Job Summary" at bounding box center [423, 515] width 231 height 16
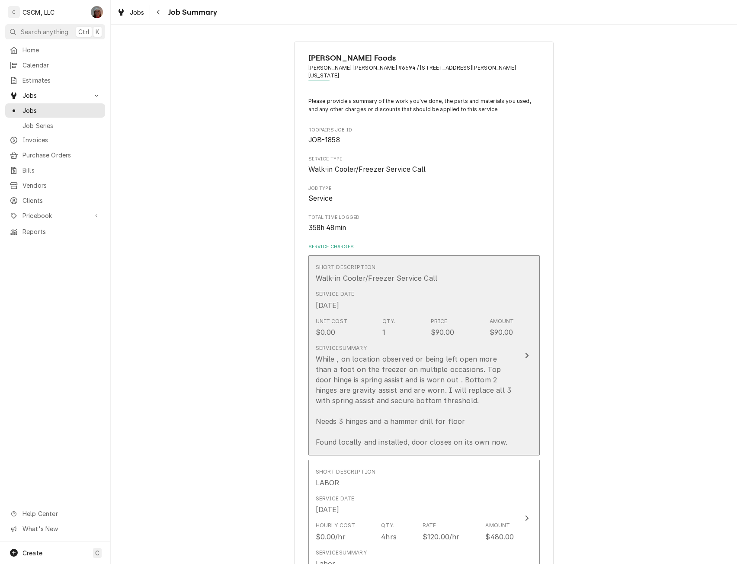
click at [520, 365] on button "Short Description Walk-in Cooler/Freezer Service Call Service Date Jul 23, 2025…" at bounding box center [423, 355] width 231 height 200
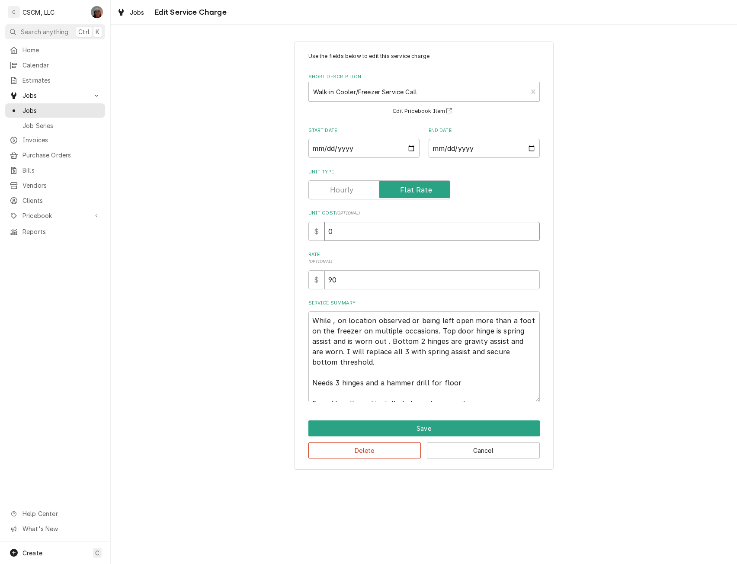
click at [330, 228] on input "0" at bounding box center [431, 231] width 215 height 19
type textarea "x"
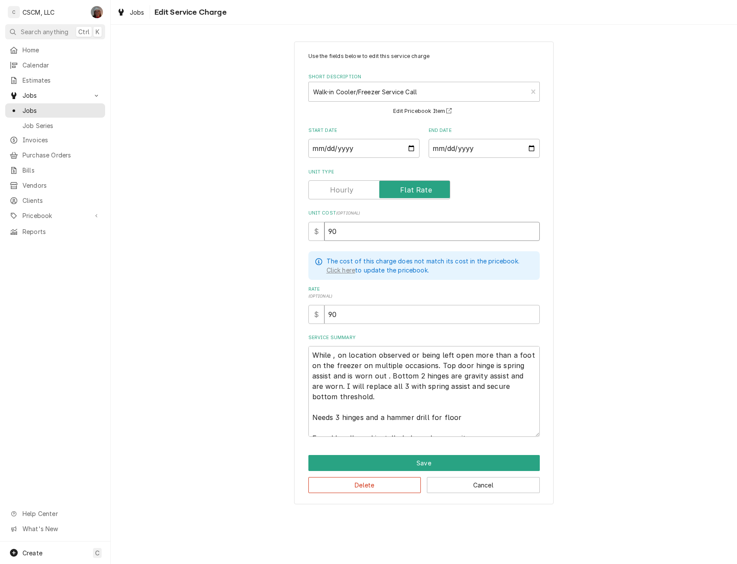
type input "90"
click at [410, 354] on textarea "While , on location observed or being left open more than a foot on the freezer…" at bounding box center [423, 391] width 231 height 91
type textarea "x"
type textarea "While , on location observed dor being left open more than a foot on the freeze…"
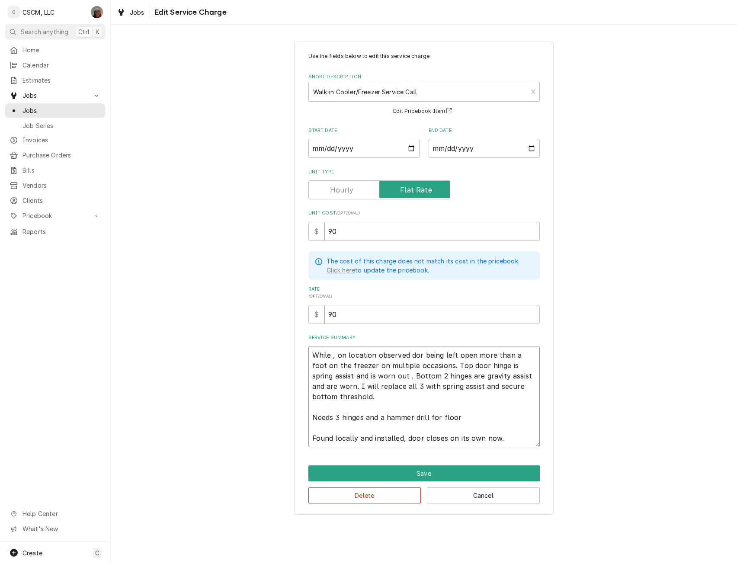
type textarea "x"
type textarea "While , on location observed door being left open more than a foot on the freez…"
click at [381, 474] on button "Save" at bounding box center [423, 473] width 231 height 16
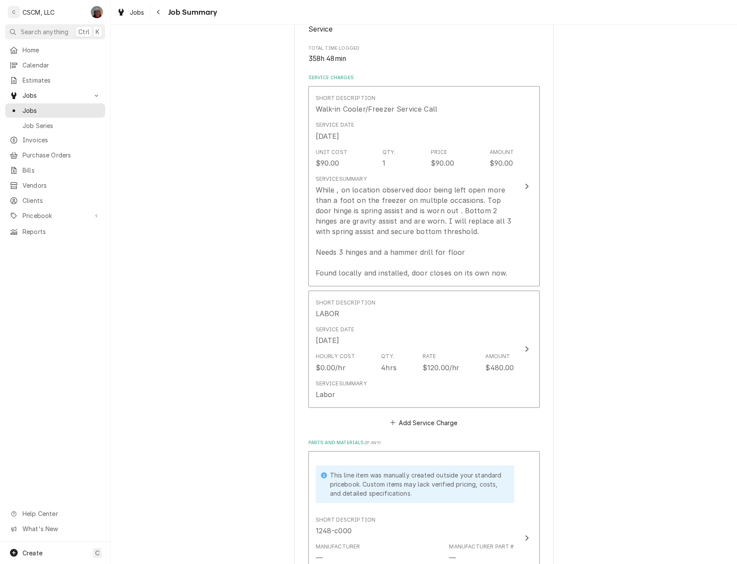
scroll to position [183, 0]
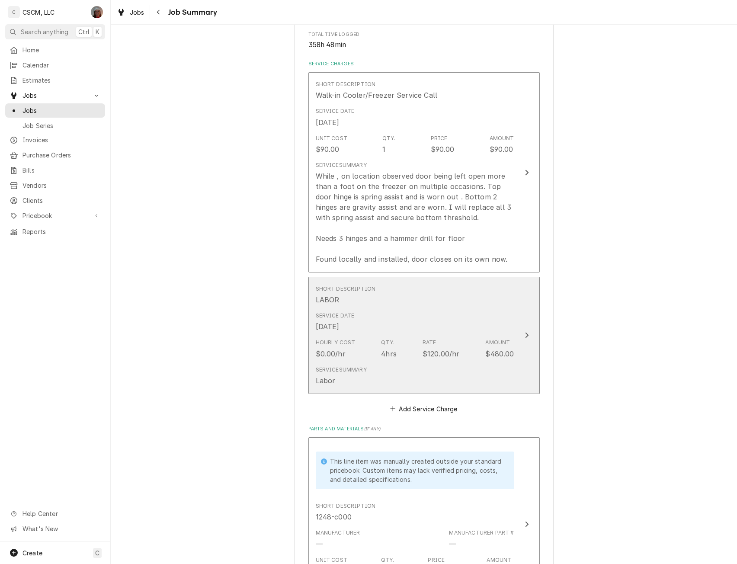
click at [512, 327] on button "Short Description LABOR Service Date Aug 7, 2025 Hourly Cost $0.00/hr Qty. 4hrs…" at bounding box center [423, 335] width 231 height 117
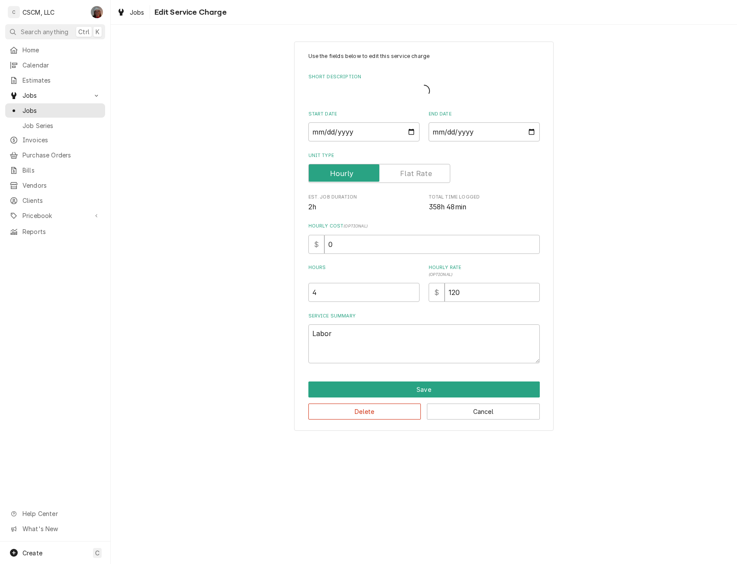
type textarea "x"
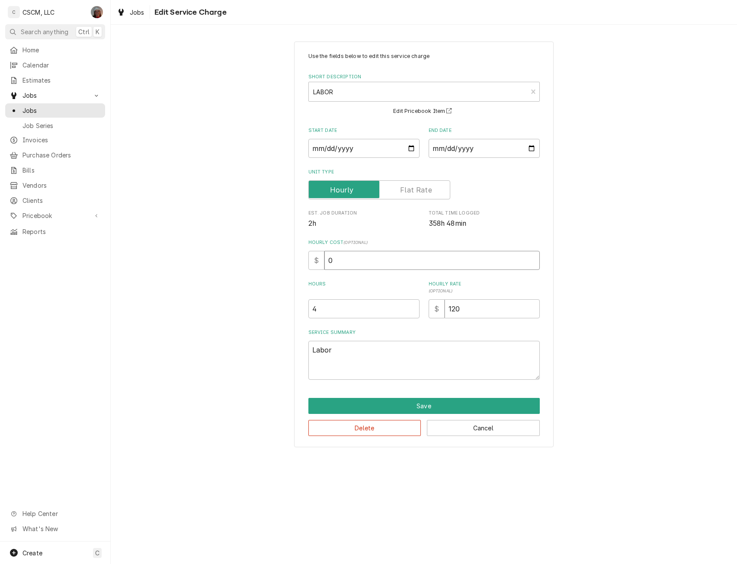
drag, startPoint x: 335, startPoint y: 269, endPoint x: 311, endPoint y: 267, distance: 24.8
click at [311, 267] on div "$ 0" at bounding box center [423, 260] width 231 height 19
type input "4"
type textarea "x"
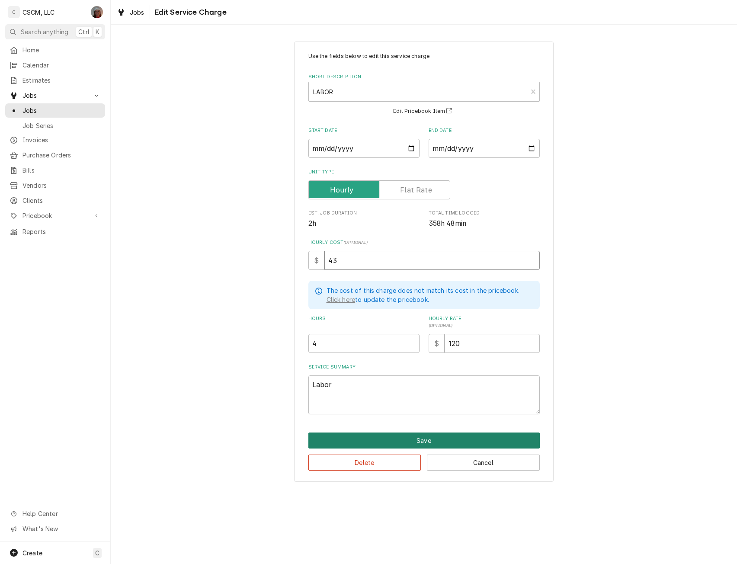
type input "43"
click at [422, 439] on button "Save" at bounding box center [423, 441] width 231 height 16
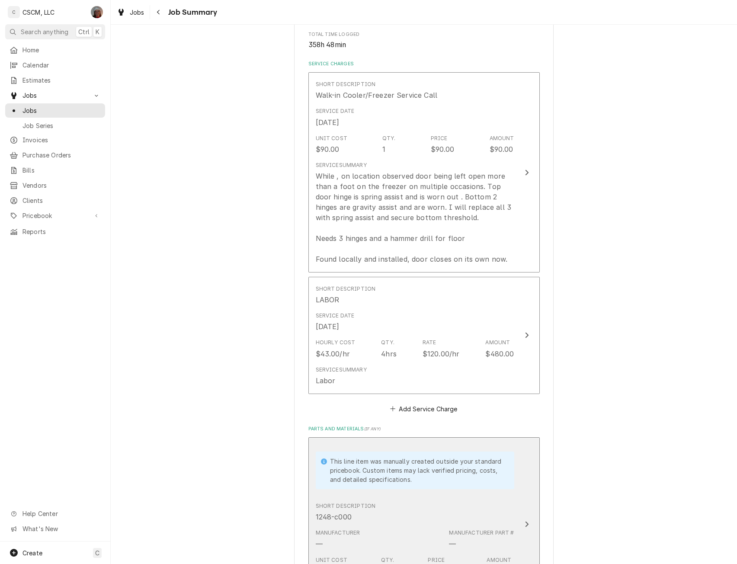
click at [422, 446] on div "This line item was manually created outside your standard pricebook. Custom ite…" at bounding box center [415, 471] width 199 height 50
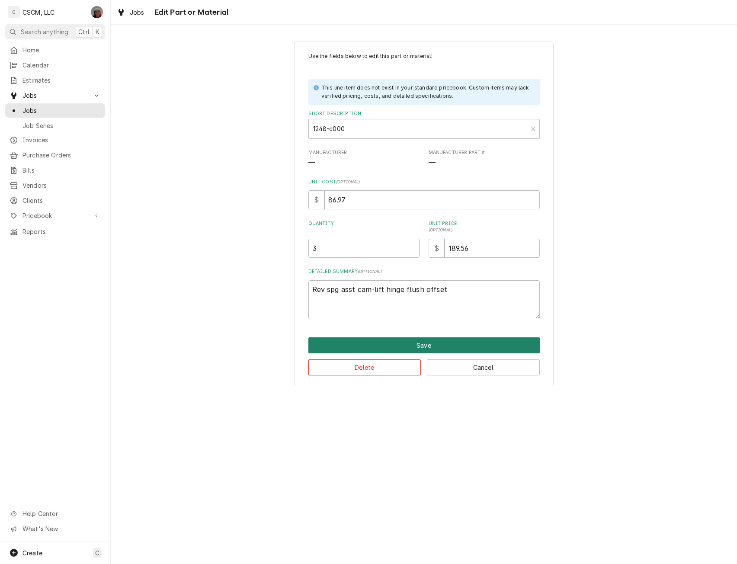
click at [412, 343] on button "Save" at bounding box center [423, 345] width 231 height 16
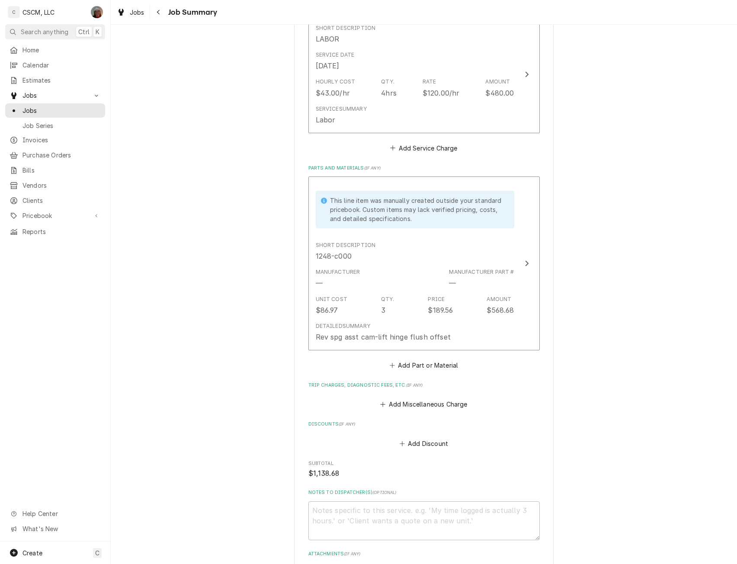
scroll to position [448, 0]
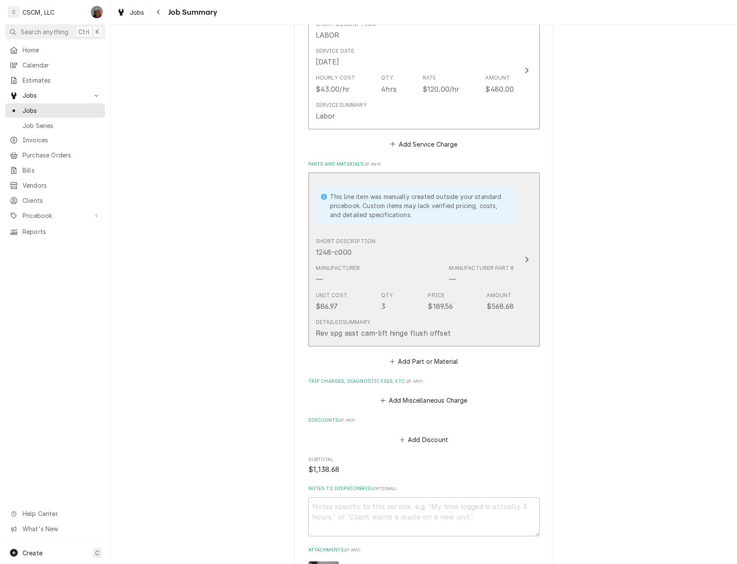
click at [522, 234] on button "This line item was manually created outside your standard pricebook. Custom ite…" at bounding box center [423, 260] width 231 height 174
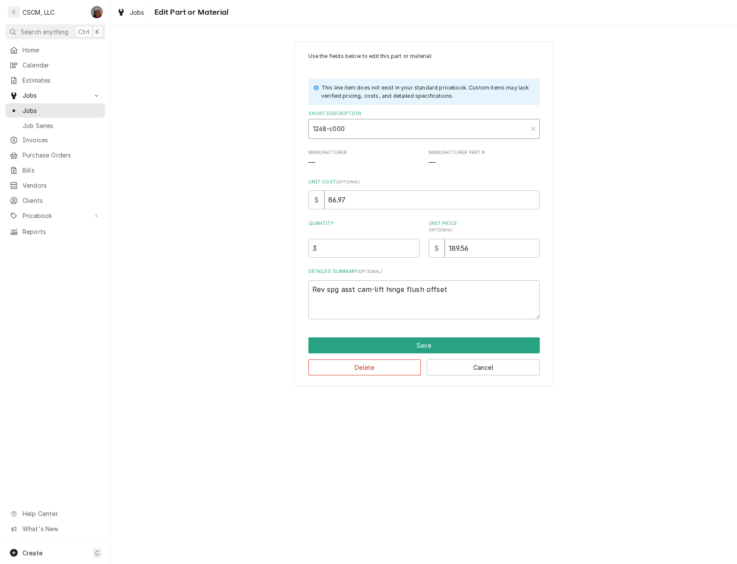
type textarea "x"
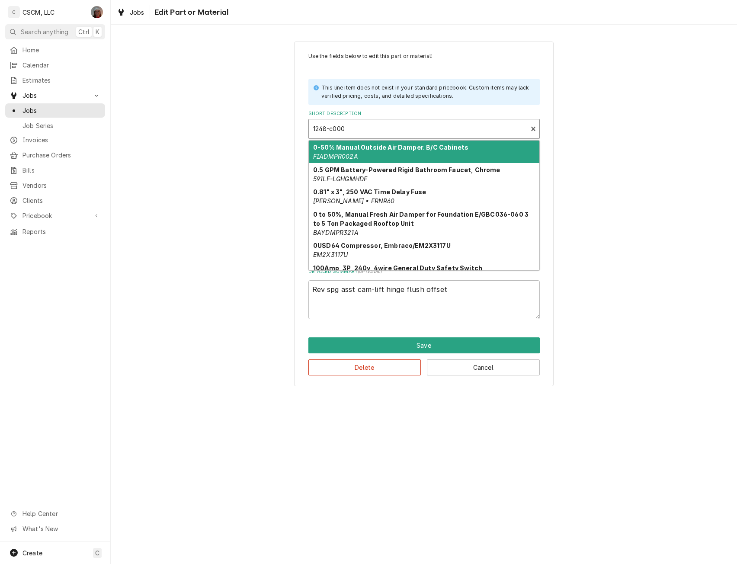
click at [346, 130] on div "Short Description" at bounding box center [418, 129] width 210 height 16
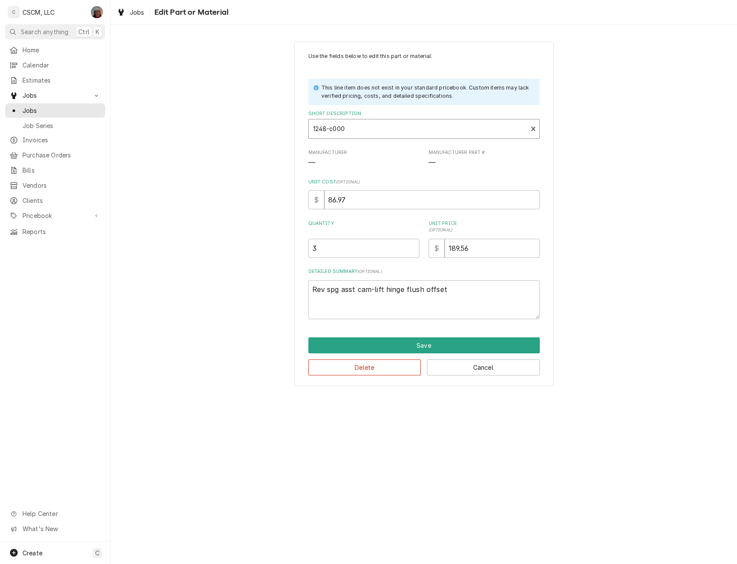
click at [346, 130] on div "Short Description" at bounding box center [418, 129] width 210 height 16
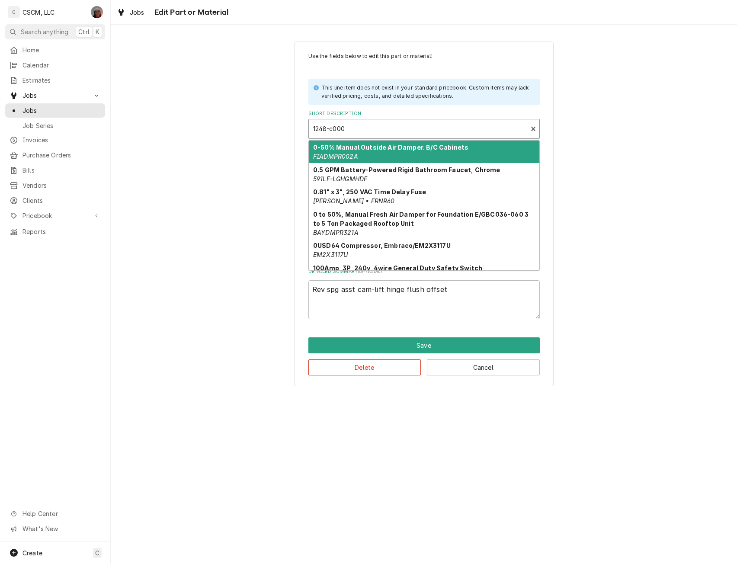
drag, startPoint x: 349, startPoint y: 124, endPoint x: 290, endPoint y: 127, distance: 58.9
click at [290, 127] on div "Use the fields below to edit this part or material: This line item does not exi…" at bounding box center [424, 214] width 626 height 360
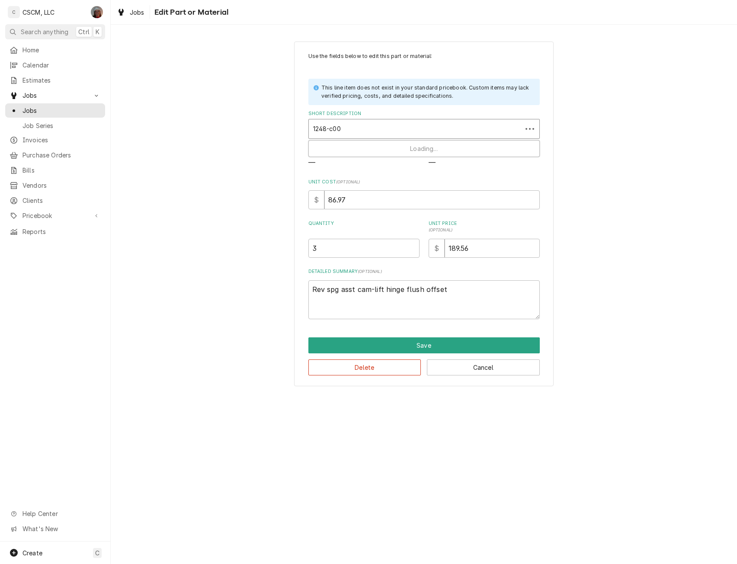
type input "1248-c000"
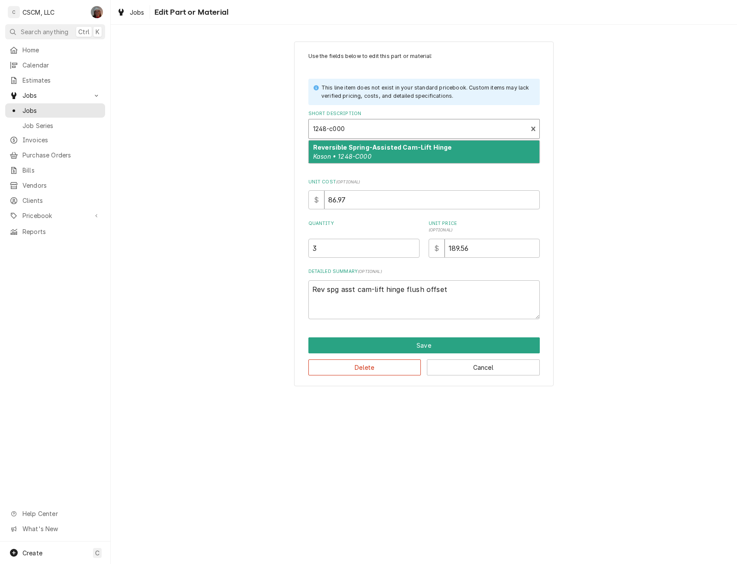
click at [391, 160] on div "Reversible Spring-Assisted Cam-Lift Hinge Kason • 1248-C000" at bounding box center [424, 152] width 231 height 22
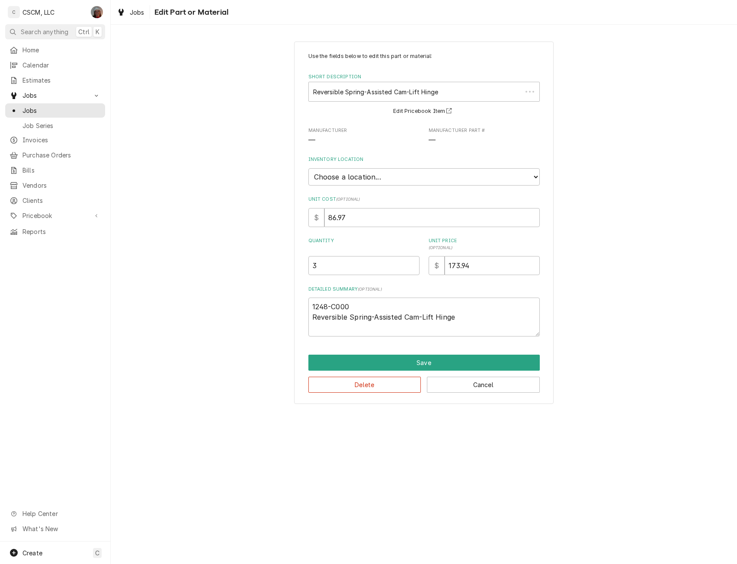
type textarea "x"
click at [382, 179] on select "Choose a location... Chris's Truck Colorado Main Warehouse Izaia's truck Jimmy'…" at bounding box center [423, 176] width 231 height 17
select select "424"
click at [308, 168] on select "Choose a location... Chris's Truck Colorado Main Warehouse Izaia's truck Jimmy'…" at bounding box center [423, 176] width 231 height 17
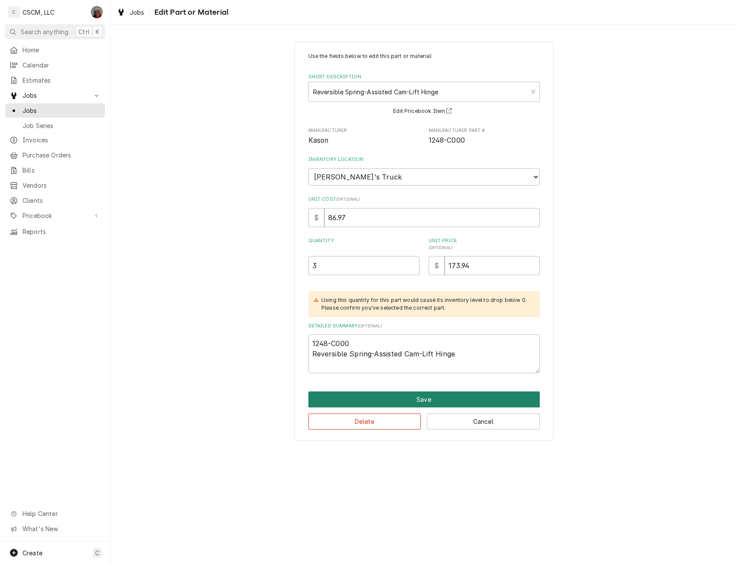
click at [412, 395] on button "Save" at bounding box center [423, 400] width 231 height 16
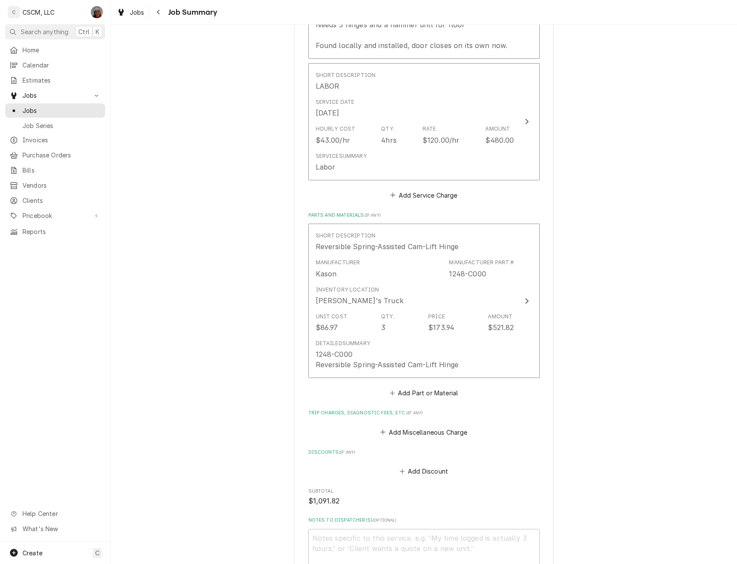
scroll to position [459, 0]
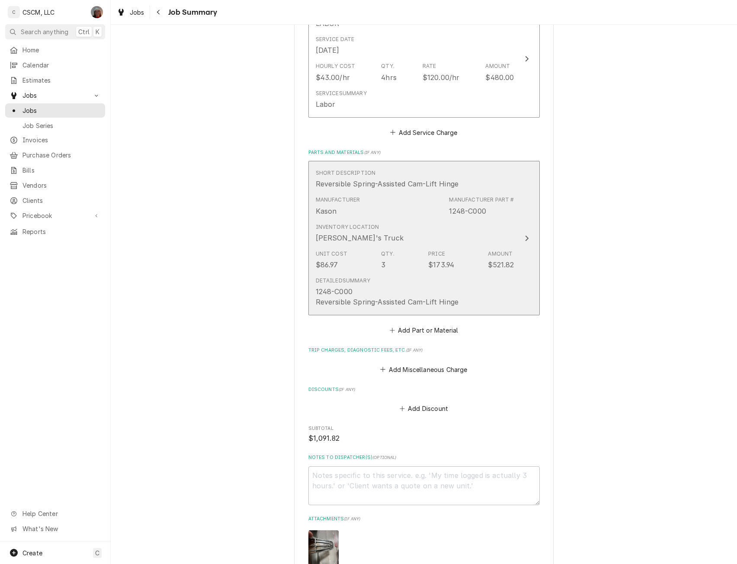
click at [526, 233] on div "Update Line Item" at bounding box center [526, 238] width 11 height 10
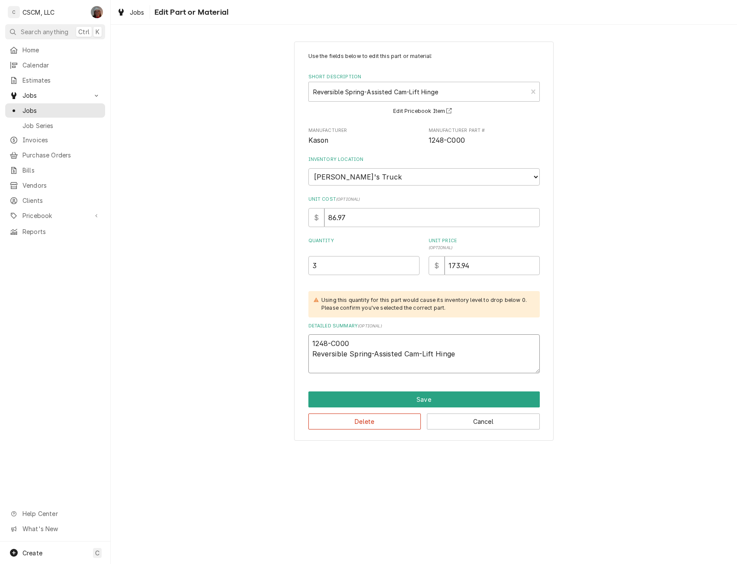
drag, startPoint x: 351, startPoint y: 343, endPoint x: 301, endPoint y: 343, distance: 50.6
click at [301, 343] on div "Use the fields below to edit this part or material: Short Description Reversibl…" at bounding box center [424, 241] width 260 height 399
type textarea "x"
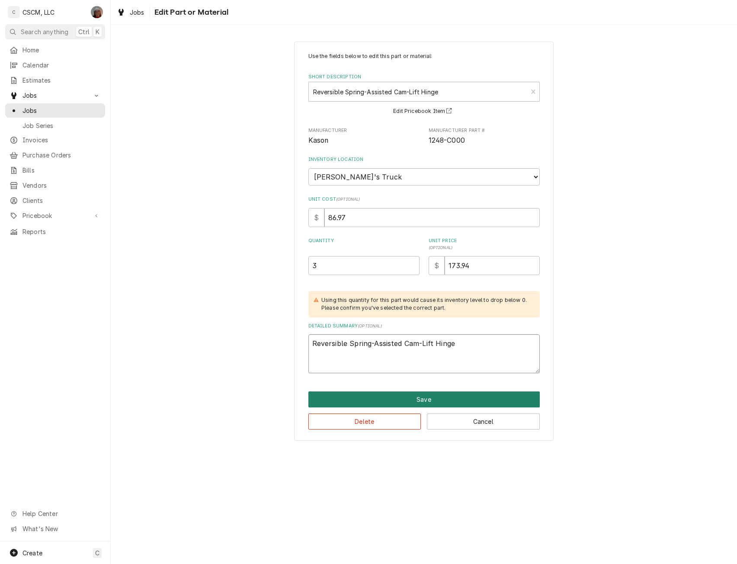
type textarea "Reversible Spring-Assisted Cam-Lift Hinge"
click at [421, 395] on button "Save" at bounding box center [423, 400] width 231 height 16
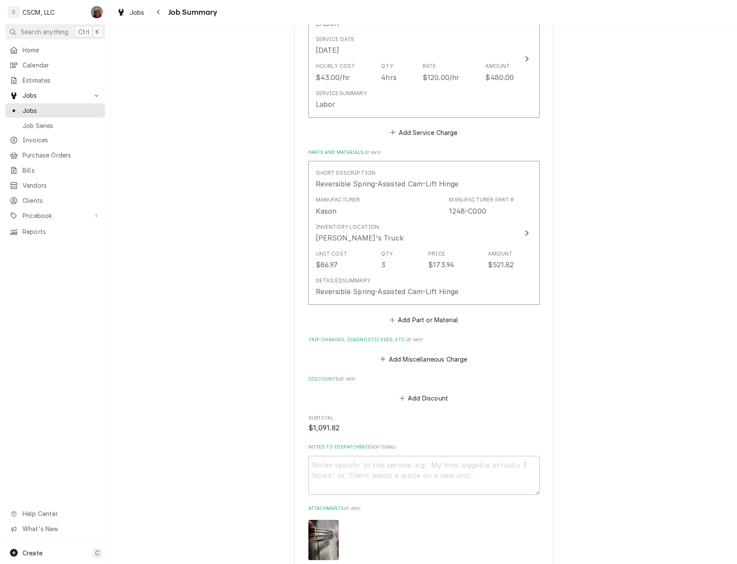
scroll to position [544, 0]
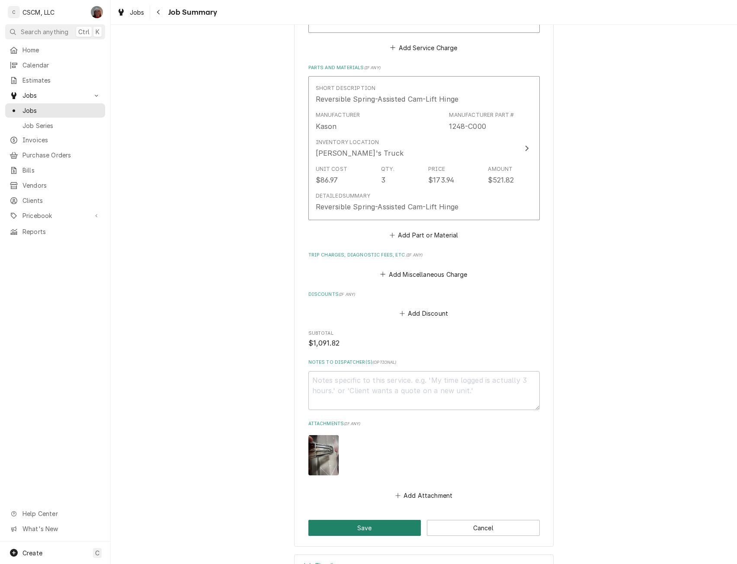
click at [376, 520] on button "Save" at bounding box center [364, 528] width 113 height 16
type textarea "x"
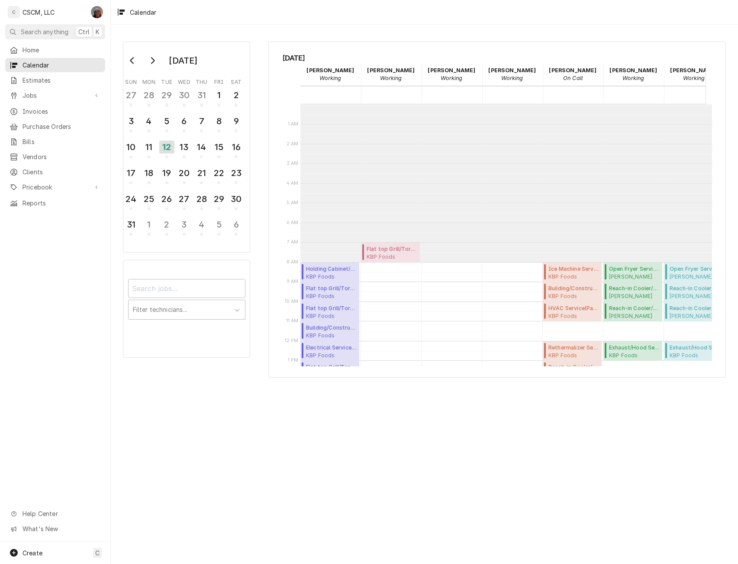
scroll to position [158, 0]
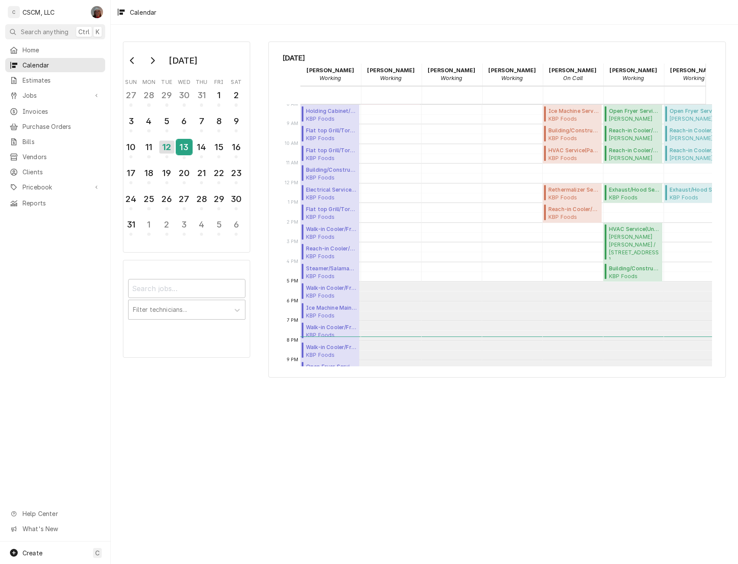
click at [187, 145] on div "13" at bounding box center [183, 147] width 15 height 15
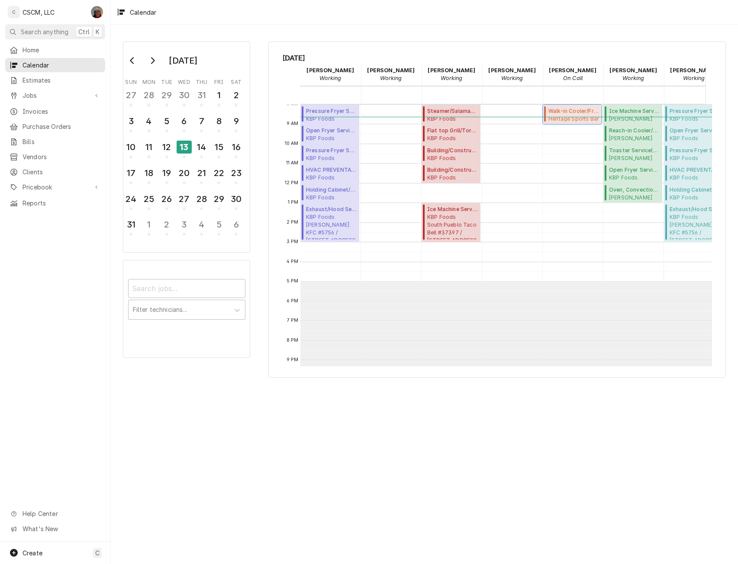
click at [572, 119] on span "Heritage Sports Bar & Grill Heritage Sports Bar & Grill / 118 E Main St, Collin…" at bounding box center [573, 118] width 51 height 7
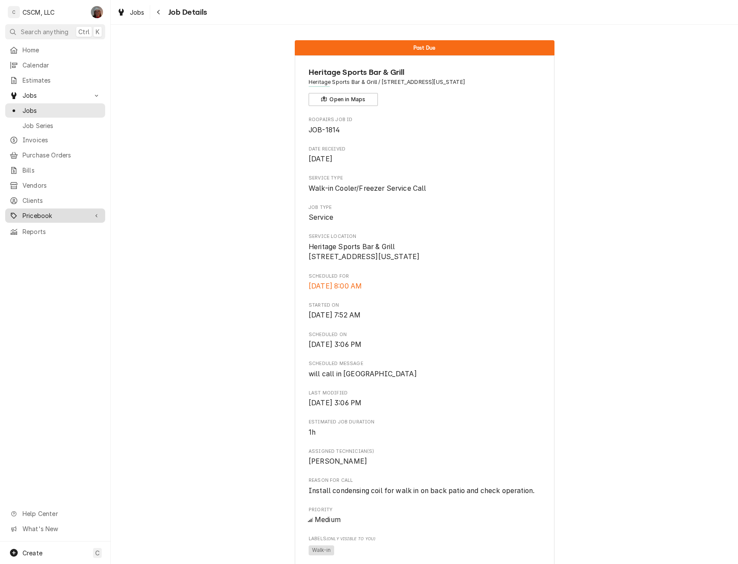
click at [36, 211] on span "Pricebook" at bounding box center [54, 215] width 65 height 9
click at [46, 241] on span "Parts & Materials" at bounding box center [61, 245] width 78 height 9
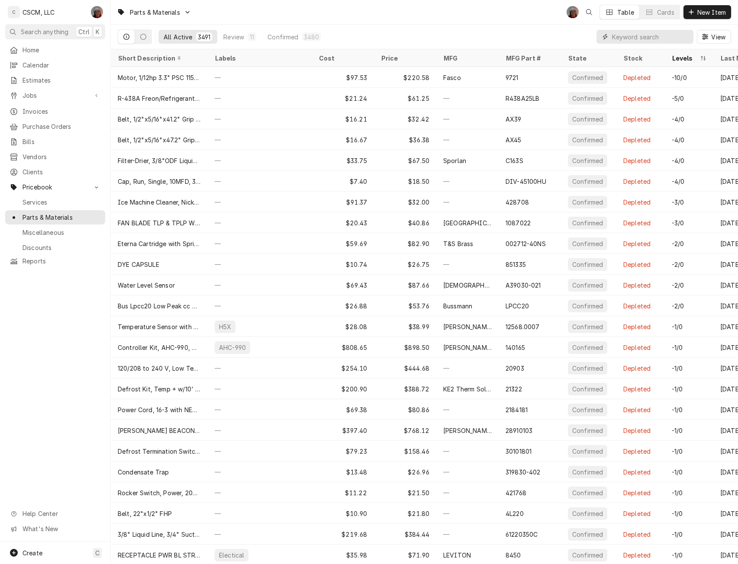
click at [625, 33] on input "Dynamic Content Wrapper" at bounding box center [650, 37] width 77 height 14
paste input "Reversible Spring-Assisted Cam-Lift Hinge"
type input "Reversible Spring-Assisted Cam-Lift Hinge"
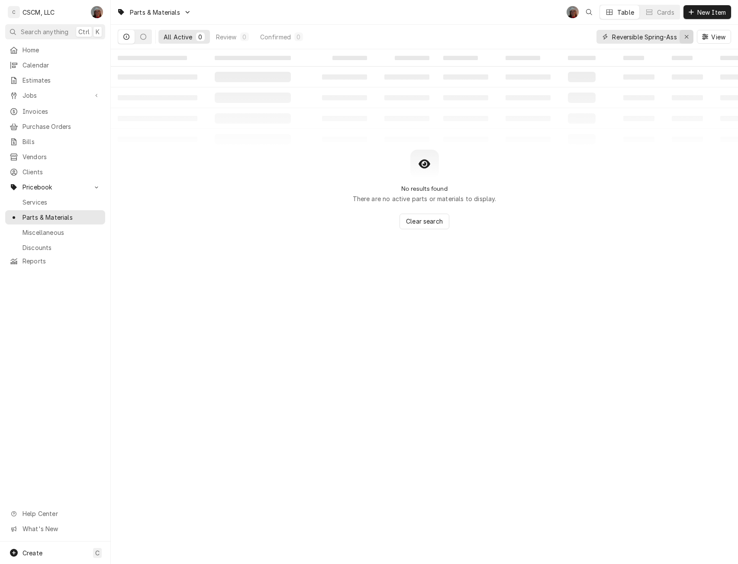
click at [684, 36] on icon "Erase input" at bounding box center [686, 37] width 5 height 6
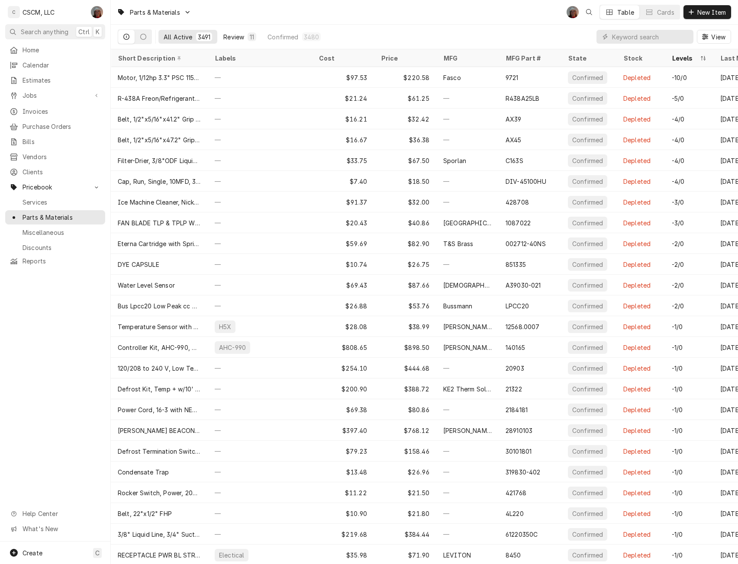
click at [235, 36] on div "Review" at bounding box center [233, 36] width 21 height 9
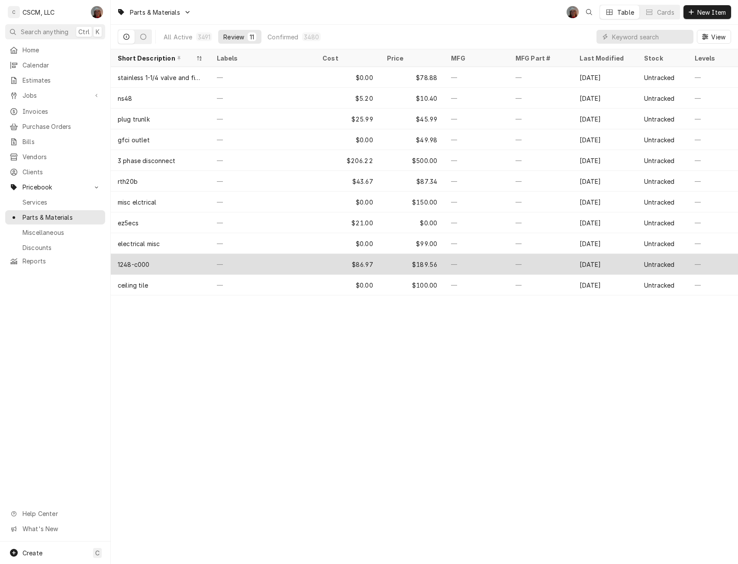
click at [151, 265] on div "1248-c000" at bounding box center [160, 264] width 99 height 21
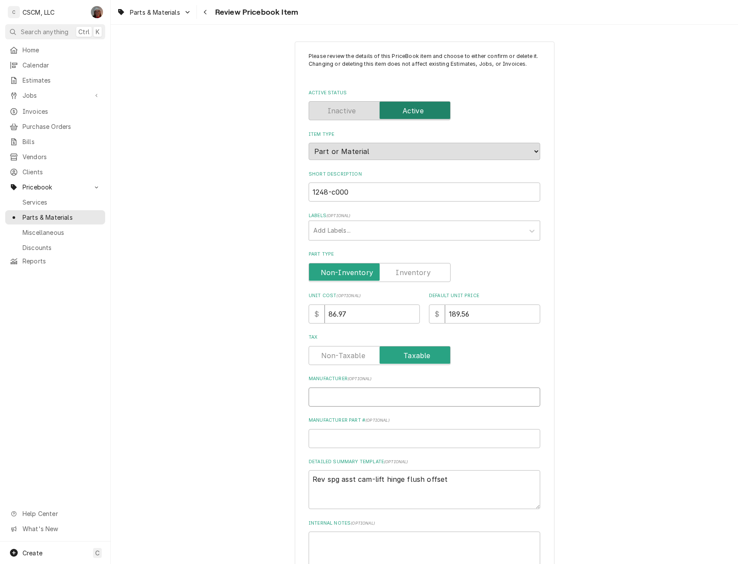
click at [337, 401] on input "Manufacturer ( optional )" at bounding box center [423, 397] width 231 height 19
type textarea "x"
type input "K"
type textarea "x"
type input "Ka"
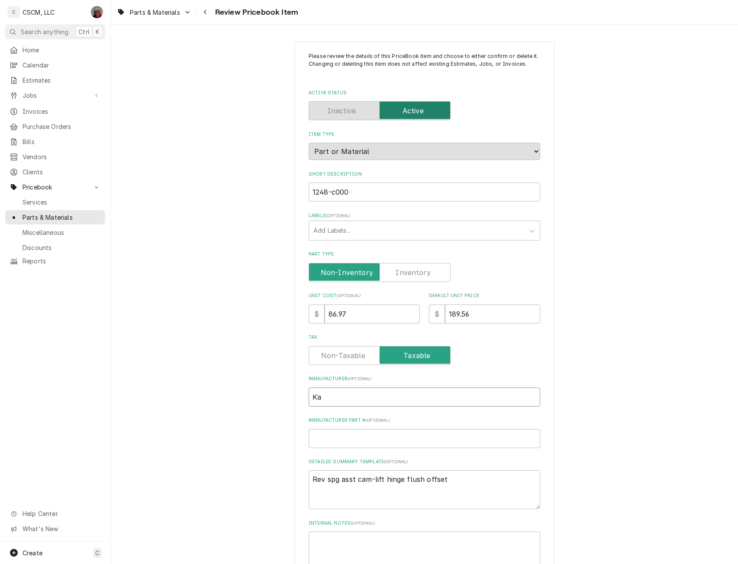
type textarea "x"
type input "Kaso"
type textarea "x"
type input "Kason"
drag, startPoint x: 446, startPoint y: 478, endPoint x: 301, endPoint y: 484, distance: 145.0
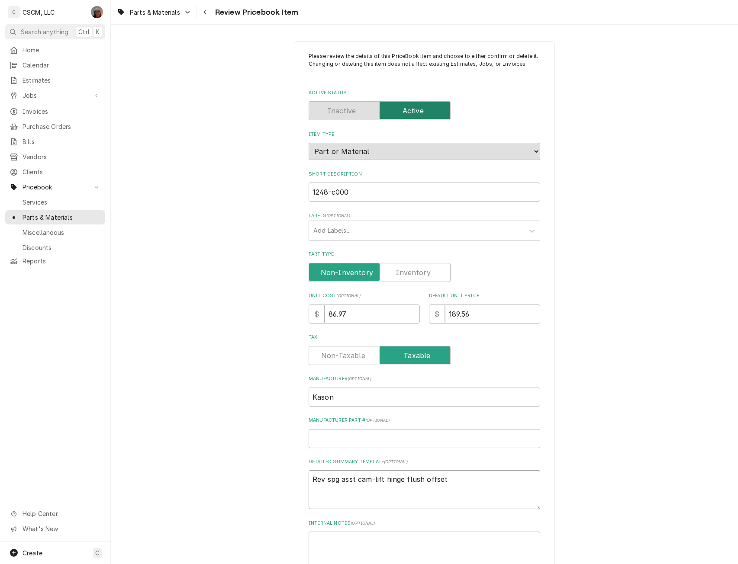
click at [301, 484] on div "Please review the details of this PriceBook item and choose to either confirm o…" at bounding box center [425, 374] width 260 height 665
type textarea "x"
paste textarea "Reversible Spring-Assisted Cam-Lift Hinge"
type textarea "x"
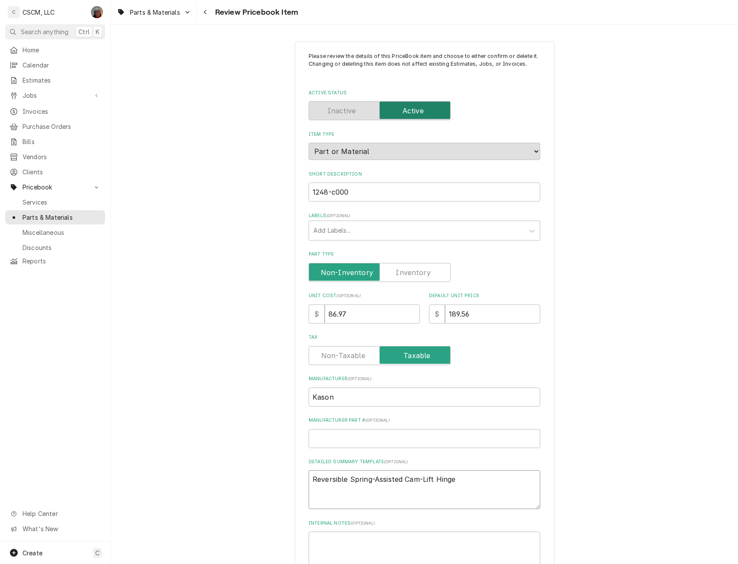
type textarea "Reversible Spring-Assisted Cam-Lift Hinge"
click at [356, 191] on input "1248-c000" at bounding box center [423, 192] width 231 height 19
click at [315, 434] on input "Manufacturer Part # ( optional )" at bounding box center [423, 438] width 231 height 19
paste input "1248-C000"
type textarea "x"
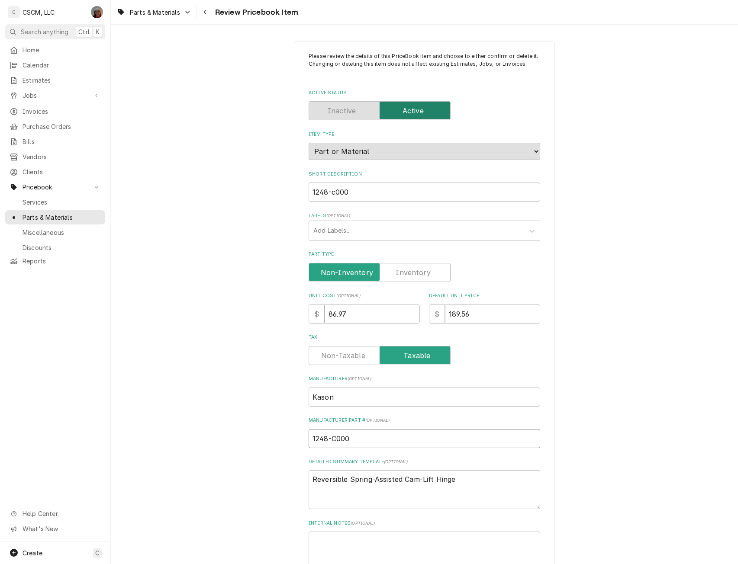
type input "1248-C000"
click at [316, 484] on textarea "Reversible Spring-Assisted Cam-Lift Hinge" at bounding box center [423, 489] width 231 height 39
paste textarea "1248-C000"
type textarea "x"
type textarea "1248-C000 Reversible Spring-Assisted Cam-Lift Hinge"
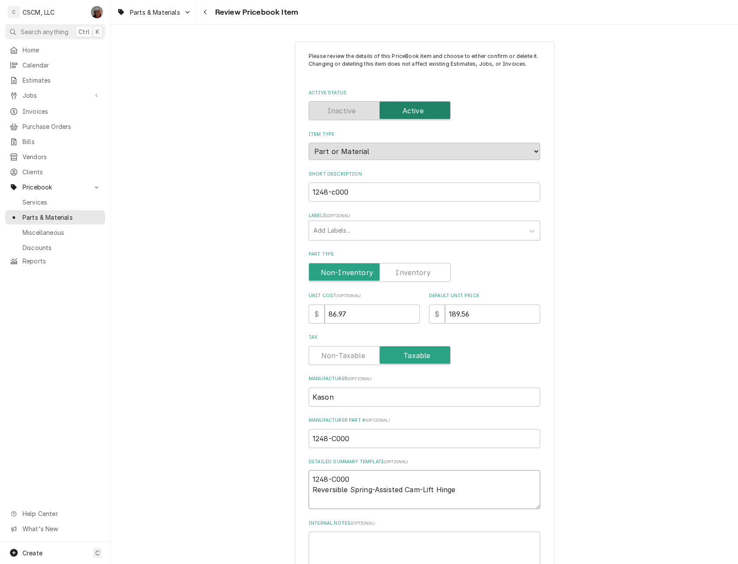
drag, startPoint x: 308, startPoint y: 496, endPoint x: 460, endPoint y: 498, distance: 151.9
click at [460, 498] on textarea "1248-C000 Reversible Spring-Assisted Cam-Lift Hinge" at bounding box center [423, 489] width 231 height 39
drag, startPoint x: 351, startPoint y: 189, endPoint x: 290, endPoint y: 199, distance: 62.2
click at [290, 199] on div "Please review the details of this PriceBook item and choose to either confirm o…" at bounding box center [424, 374] width 627 height 680
paste input "Reversible Spring-Assisted Cam-Lift Hinge"
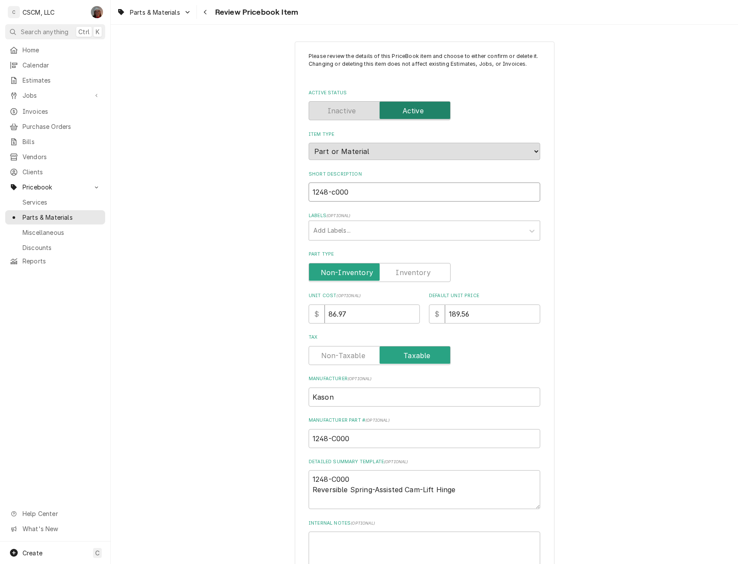
type textarea "x"
type input "Reversible Spring-Assisted Cam-Lift Hinge"
drag, startPoint x: 471, startPoint y: 310, endPoint x: 390, endPoint y: 313, distance: 81.0
click at [390, 313] on div "Unit Cost ( optional ) $ 86.97 Default Unit Price $ 189.56" at bounding box center [423, 307] width 231 height 31
type input "1"
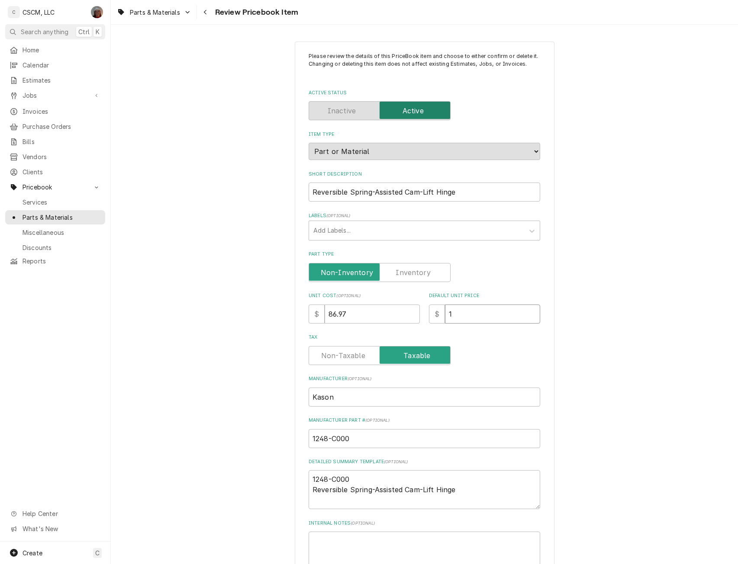
type textarea "x"
type input "17"
type textarea "x"
type input "173"
type textarea "x"
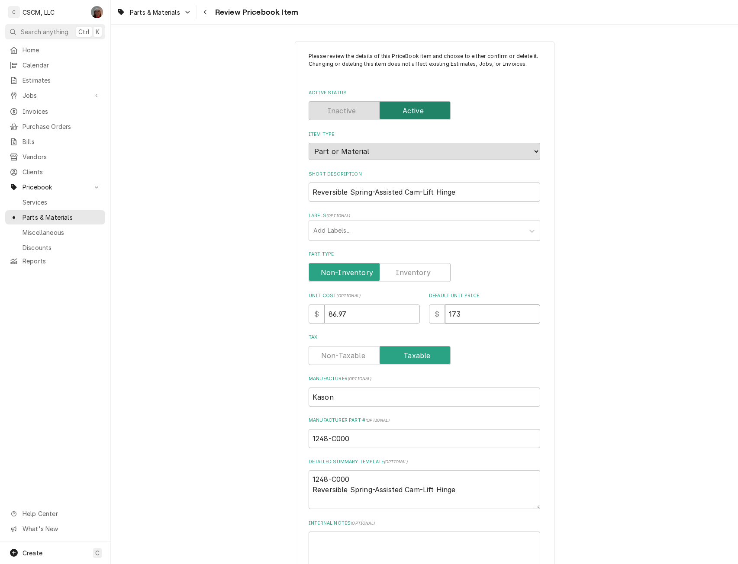
type input "173.9"
type textarea "x"
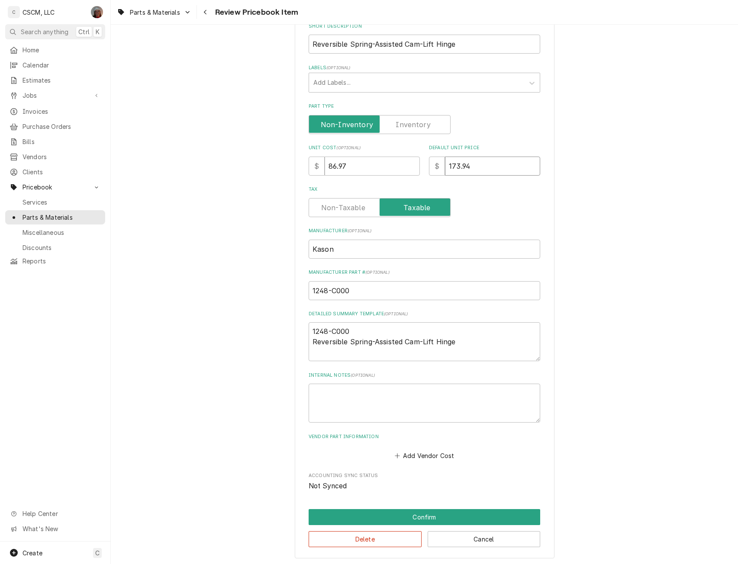
scroll to position [150, 0]
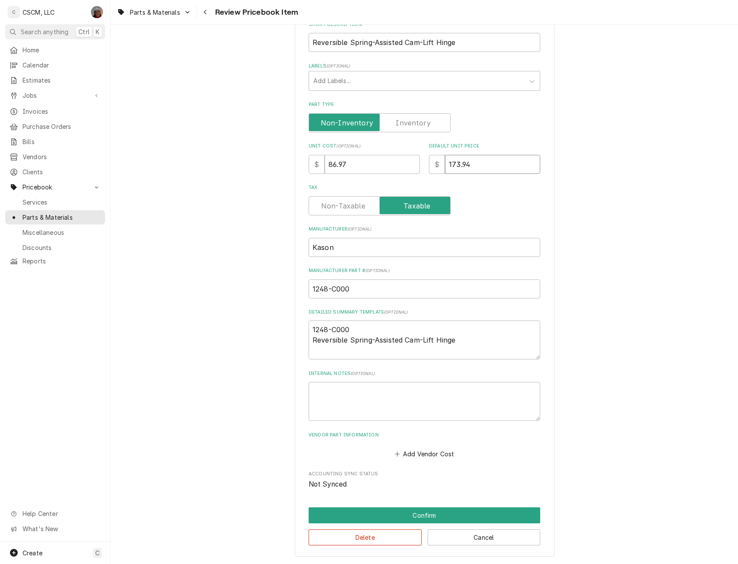
type input "173.94"
click at [415, 123] on label "Part Type" at bounding box center [379, 122] width 142 height 19
click at [415, 123] on input "Part Type" at bounding box center [379, 122] width 134 height 19
checkbox input "true"
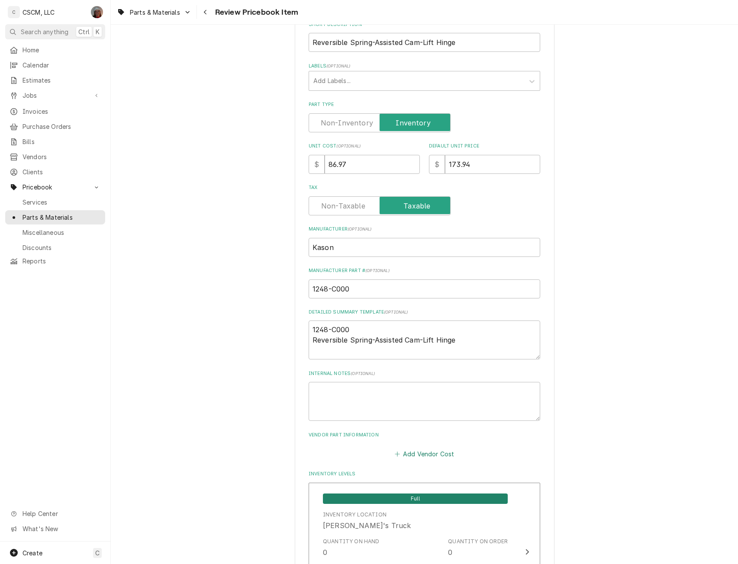
click at [414, 454] on button "Add Vendor Cost" at bounding box center [424, 454] width 63 height 12
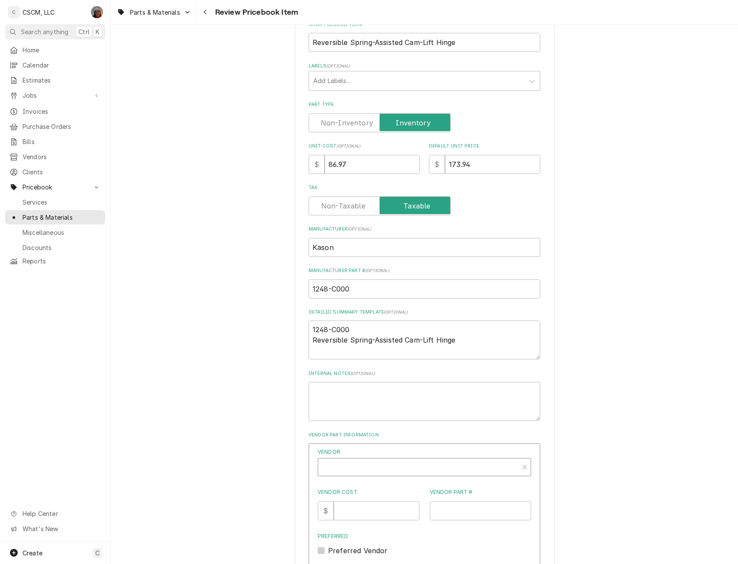
type textarea "x"
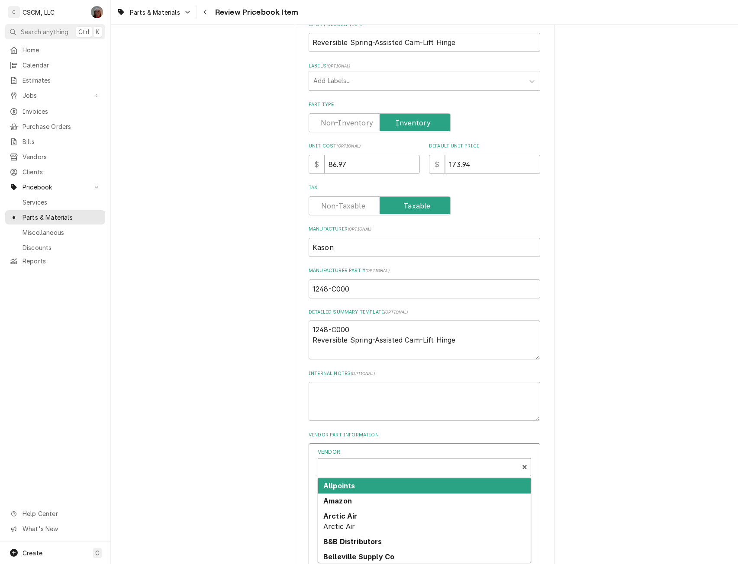
scroll to position [3, 0]
click at [364, 465] on div "Vendor" at bounding box center [418, 468] width 192 height 21
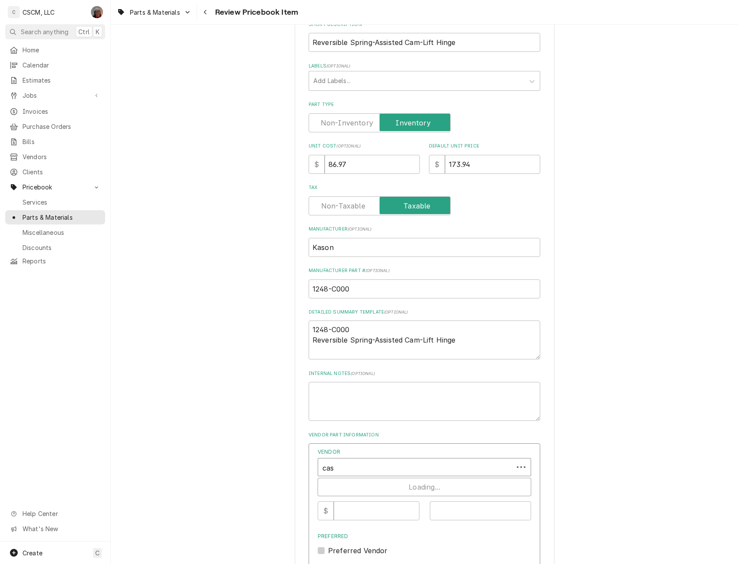
type input "case"
click at [350, 519] on input "Vendor Cost" at bounding box center [376, 510] width 85 height 19
type input "86.97"
click at [438, 513] on input "Vendor Part #" at bounding box center [481, 510] width 102 height 19
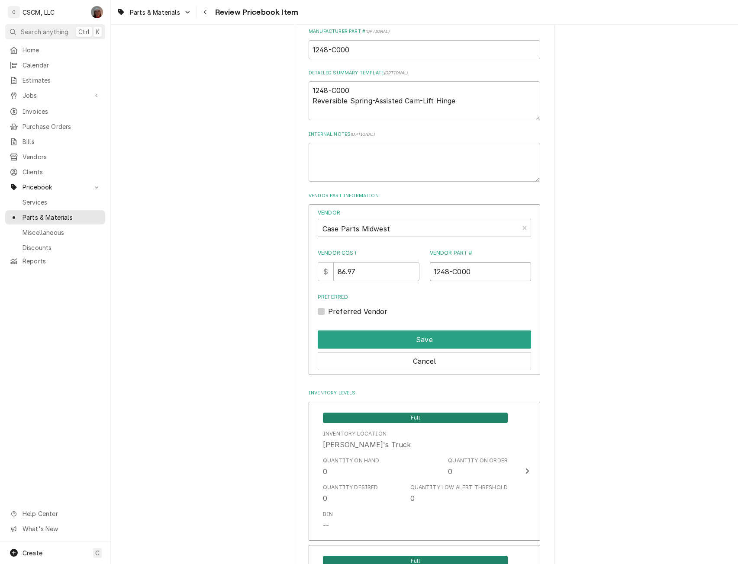
scroll to position [391, 0]
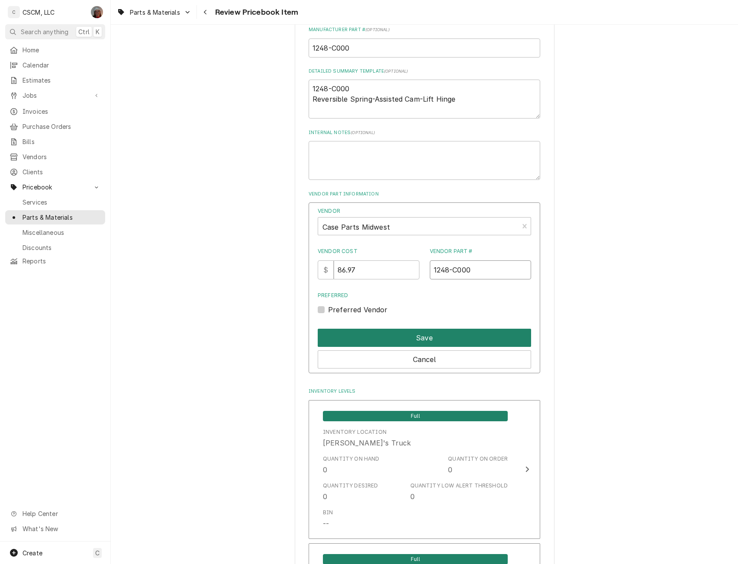
type input "1248-C000"
click at [429, 334] on button "Save" at bounding box center [424, 338] width 213 height 18
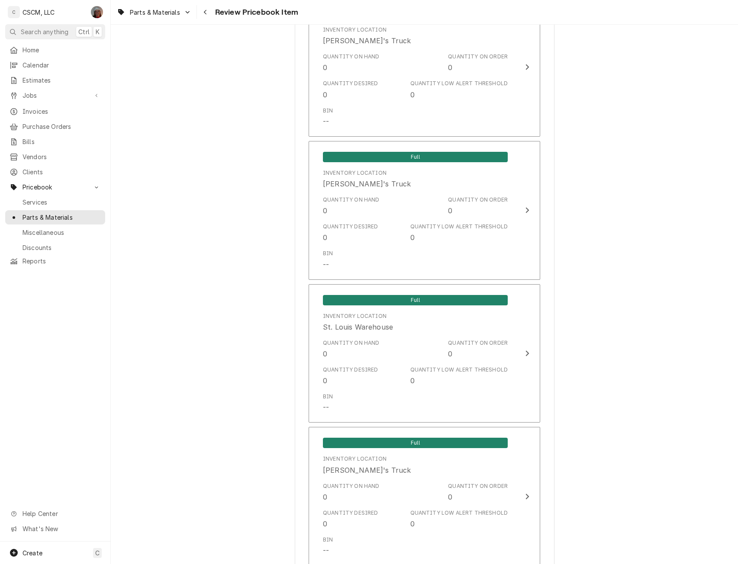
scroll to position [1470, 0]
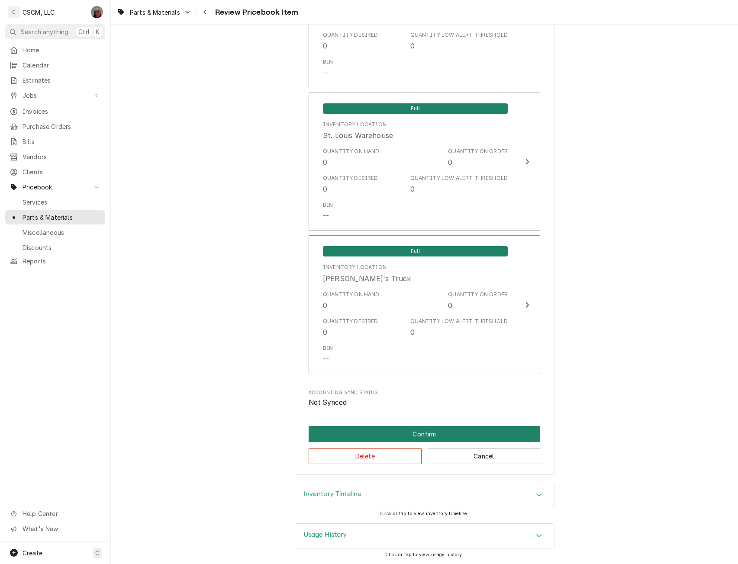
click at [389, 428] on button "Confirm" at bounding box center [423, 434] width 231 height 16
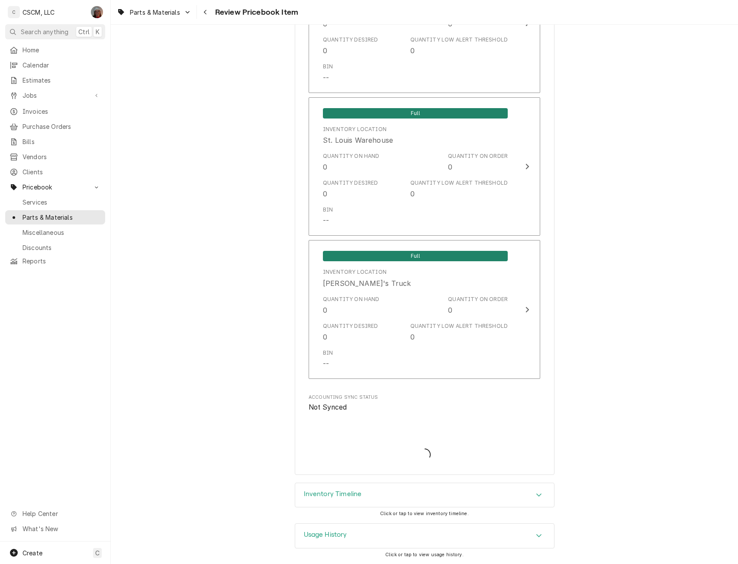
type textarea "x"
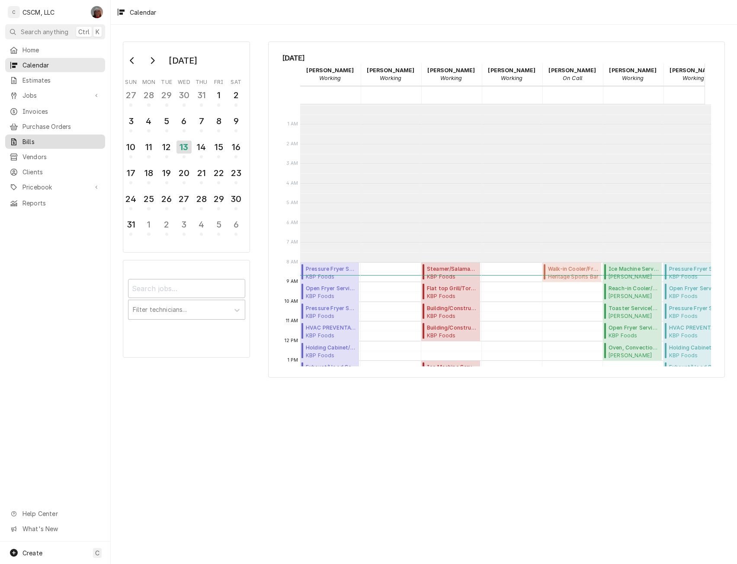
scroll to position [158, 0]
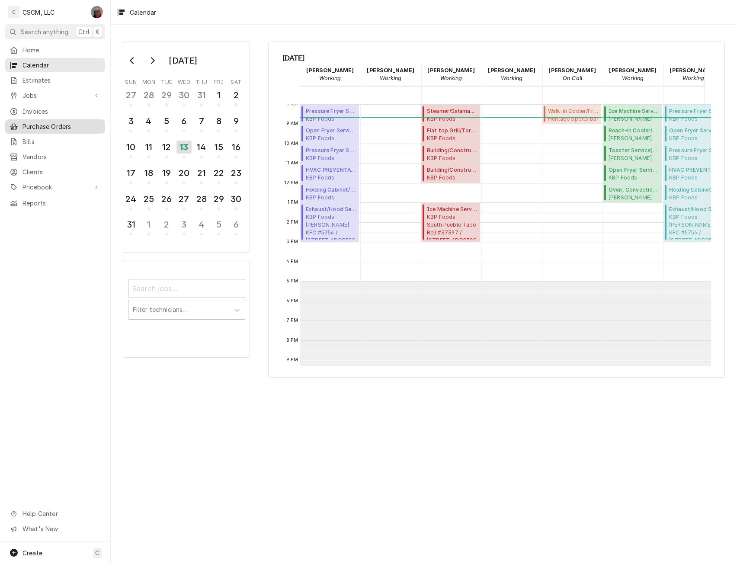
click at [48, 128] on div "Purchase Orders" at bounding box center [55, 126] width 96 height 11
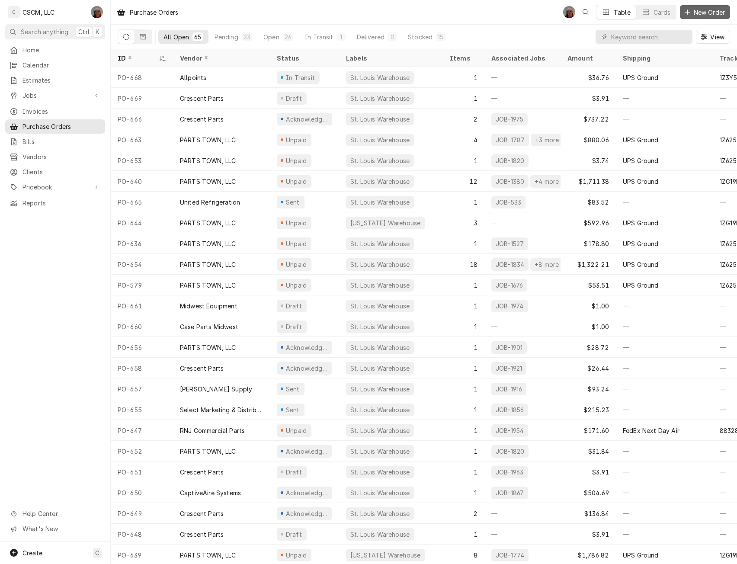
click at [695, 15] on span "New Order" at bounding box center [709, 12] width 35 height 9
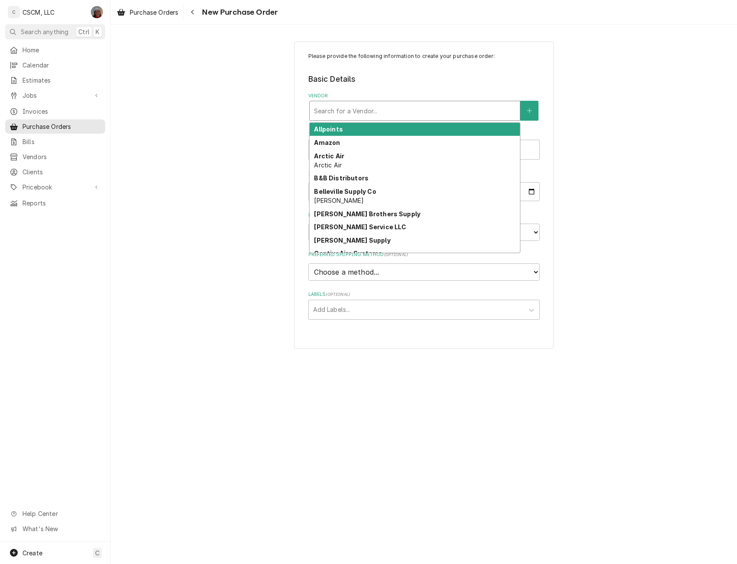
click at [384, 103] on div "Search for a Vendor..." at bounding box center [415, 110] width 210 height 19
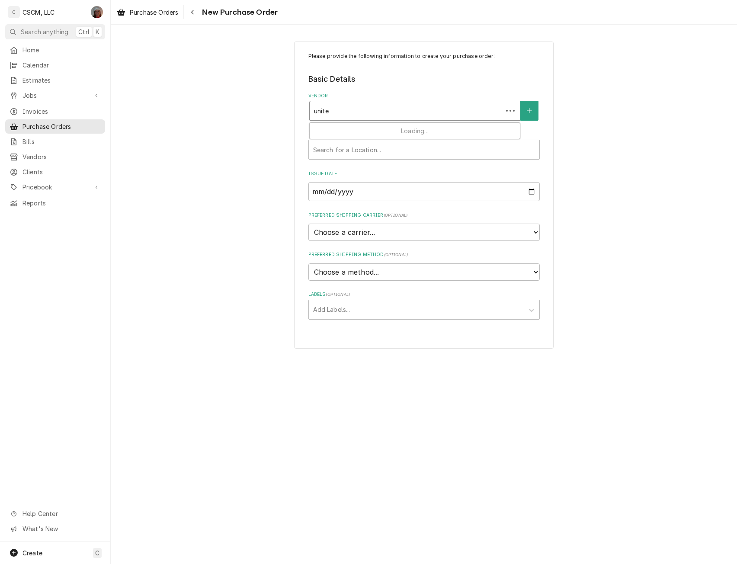
type input "united"
click at [359, 128] on strong "United Refrigeration" at bounding box center [347, 128] width 66 height 7
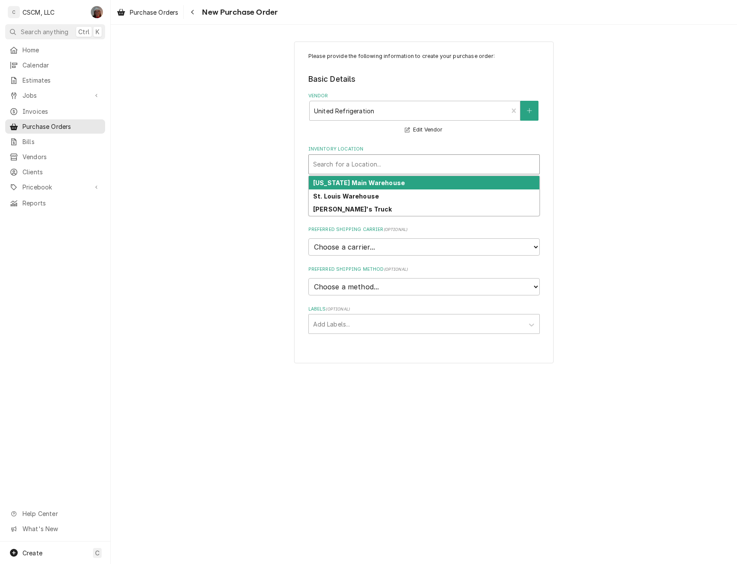
click at [340, 166] on div "Inventory Location" at bounding box center [424, 165] width 222 height 16
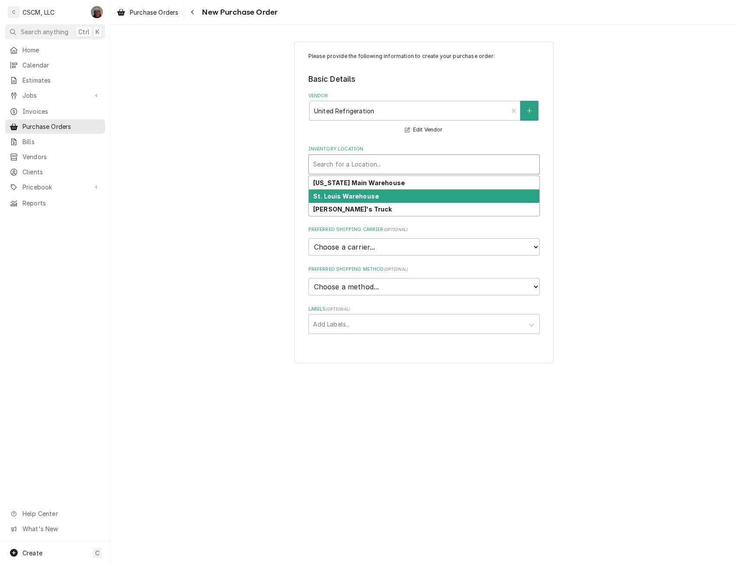
click at [327, 197] on strong "St. Louis Warehouse" at bounding box center [346, 196] width 66 height 7
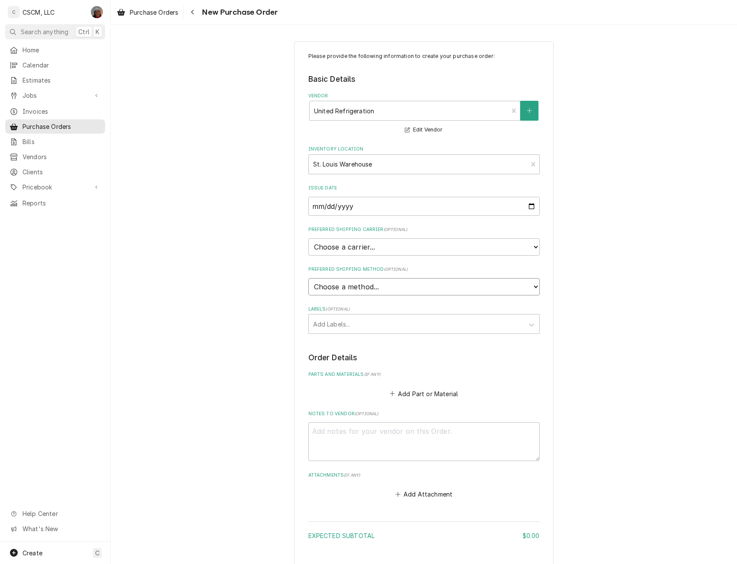
click at [325, 289] on select "Choose a method... Ground Next Day Early AM Next Day Air 2 Day Air Other" at bounding box center [423, 286] width 231 height 17
select select "0"
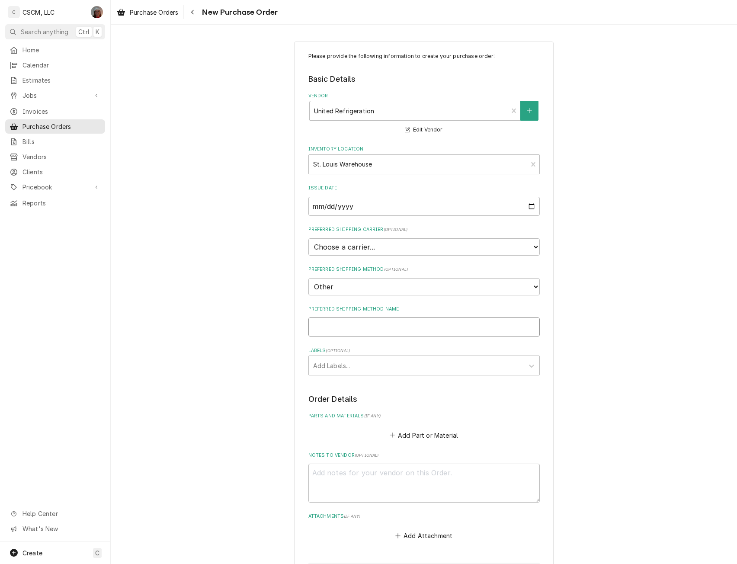
click at [330, 324] on input "Preferred Shipping Method Name" at bounding box center [423, 327] width 231 height 19
type textarea "x"
type input "W"
type textarea "x"
type input "Wi"
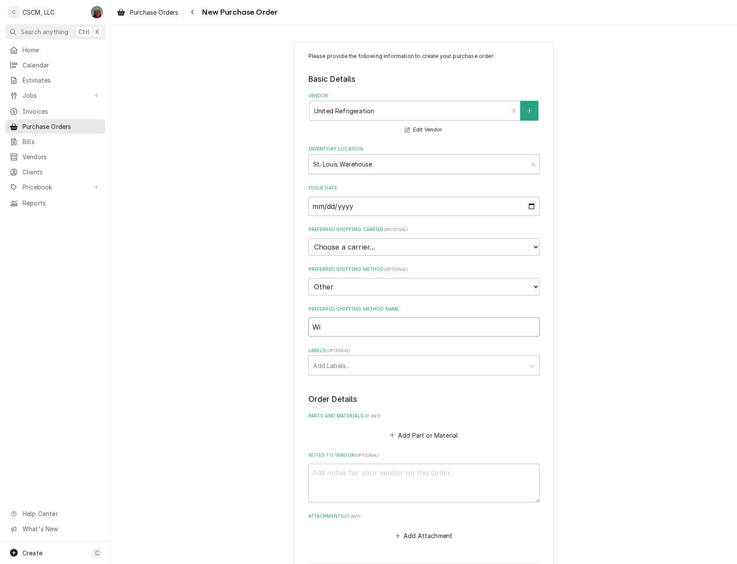
type textarea "x"
type input "Wil"
type textarea "x"
type input "Will"
type textarea "x"
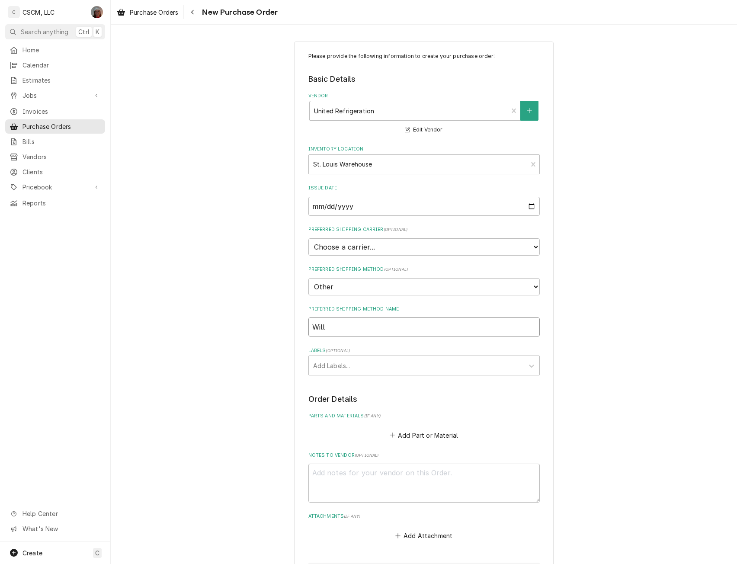
type input "Will"
type textarea "x"
type input "Will C"
type textarea "x"
type input "Will Ca"
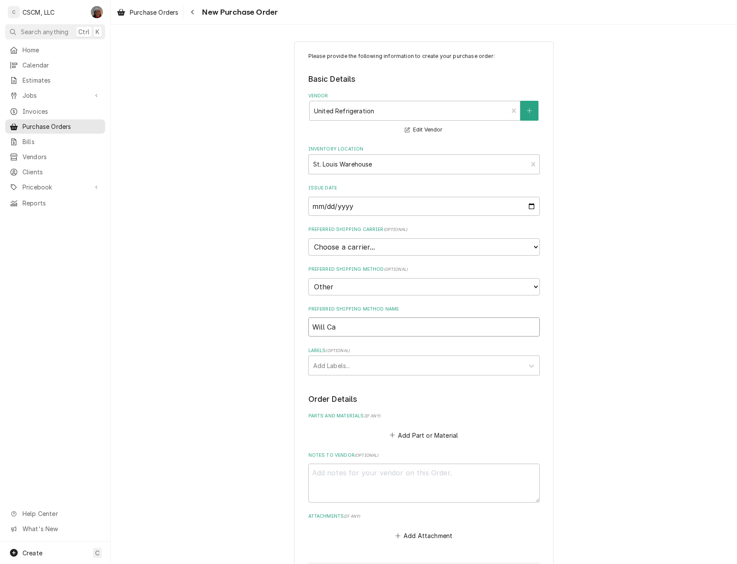
type textarea "x"
type input "Will Cal"
type textarea "x"
type input "Will Call"
type textarea "x"
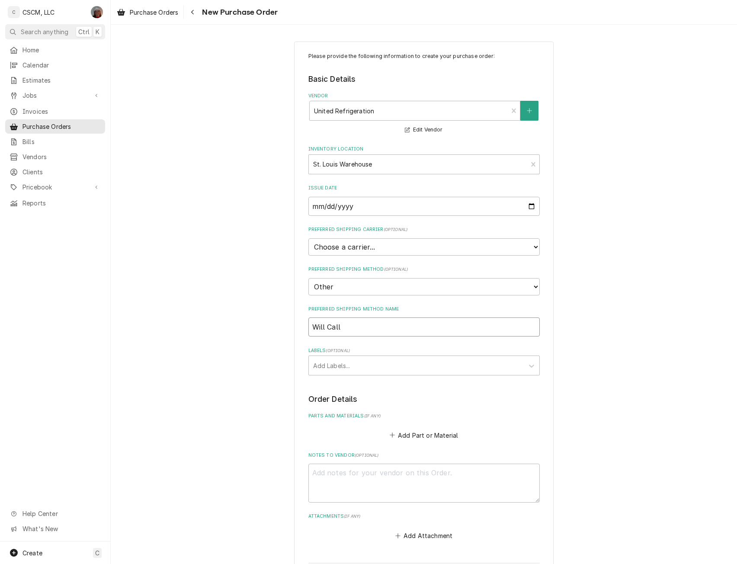
type input "Will Call"
type textarea "x"
type input "Will Call p"
type textarea "x"
type input "Will Call"
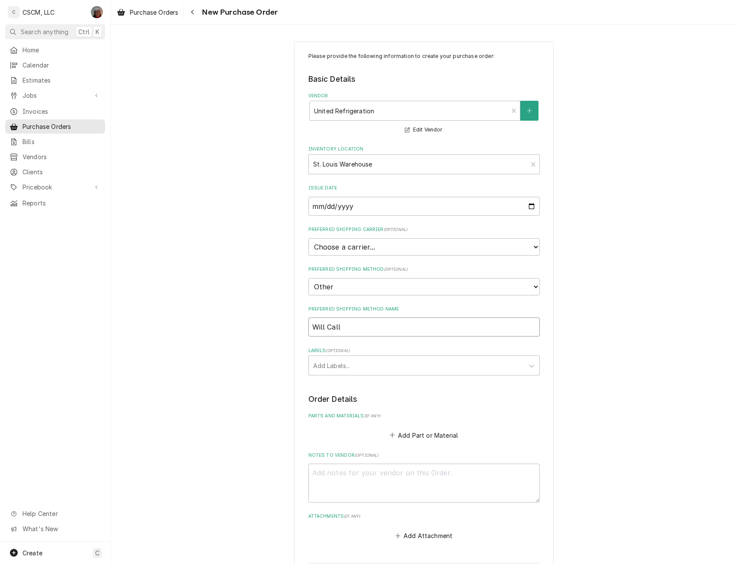
type textarea "x"
type input "Will Call C"
type textarea "x"
type input "Will Call Co"
type textarea "x"
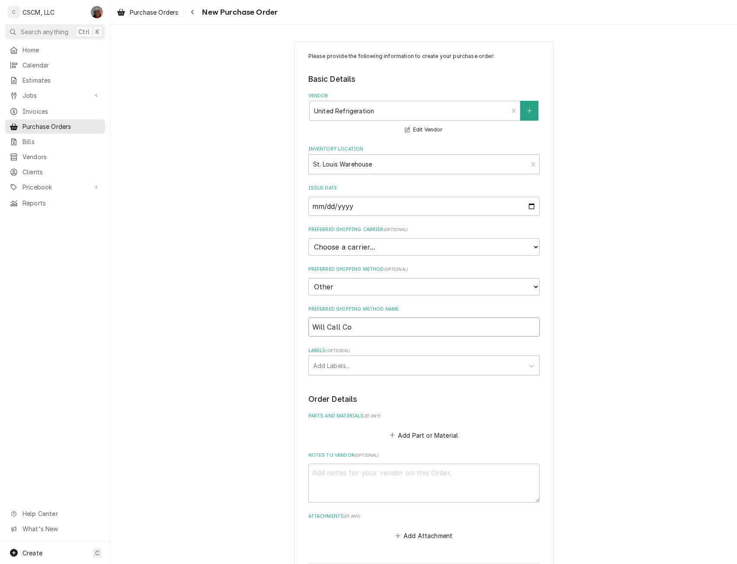
type input "Will Call Col"
type textarea "x"
type input "Will Call Coll"
type textarea "x"
type input "Will Call Colli"
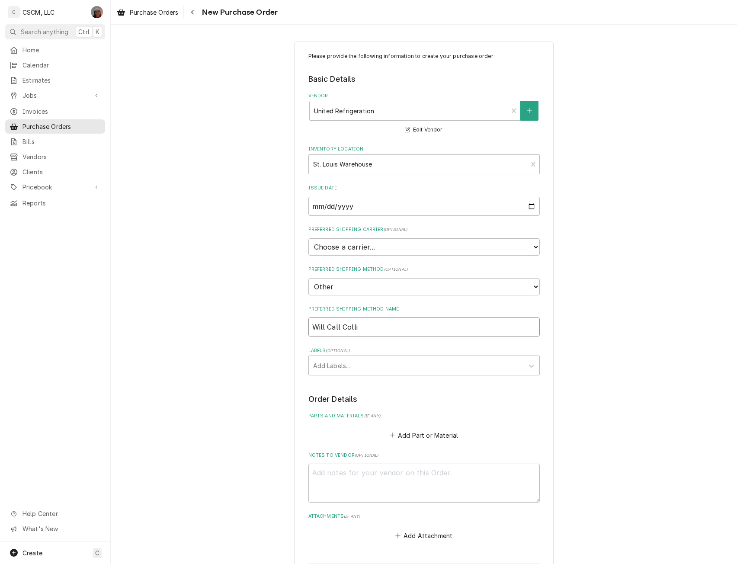
type textarea "x"
type input "Will Call Collin"
type textarea "x"
type input "Will Call Collins"
type textarea "x"
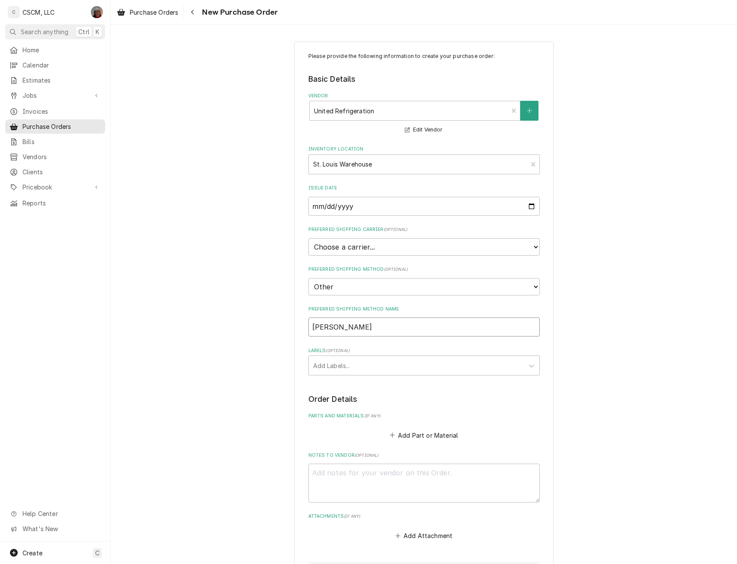
type input "Will Call Collinsv"
type textarea "x"
type input "Will Call Collinsvi"
type textarea "x"
type input "Will Call Collinsvil"
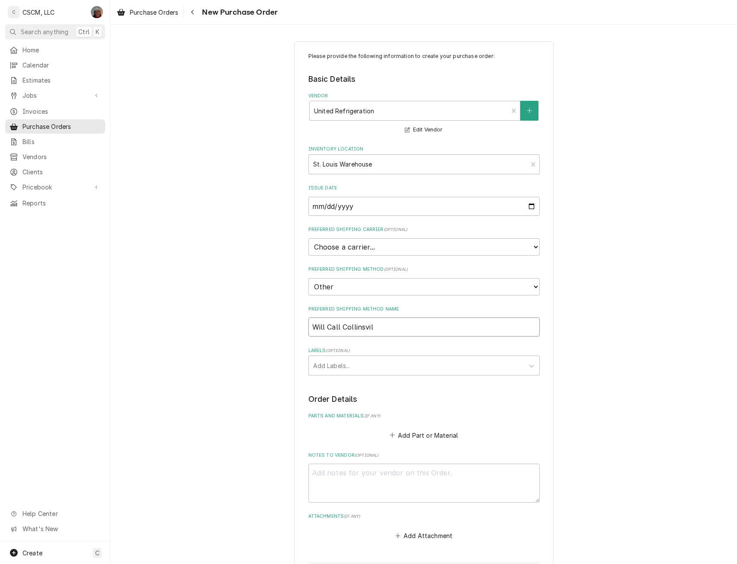
type textarea "x"
type input "Will Call Collinsvill"
type textarea "x"
type input "Will Call Collinsville"
click at [332, 372] on div "Labels" at bounding box center [416, 366] width 206 height 16
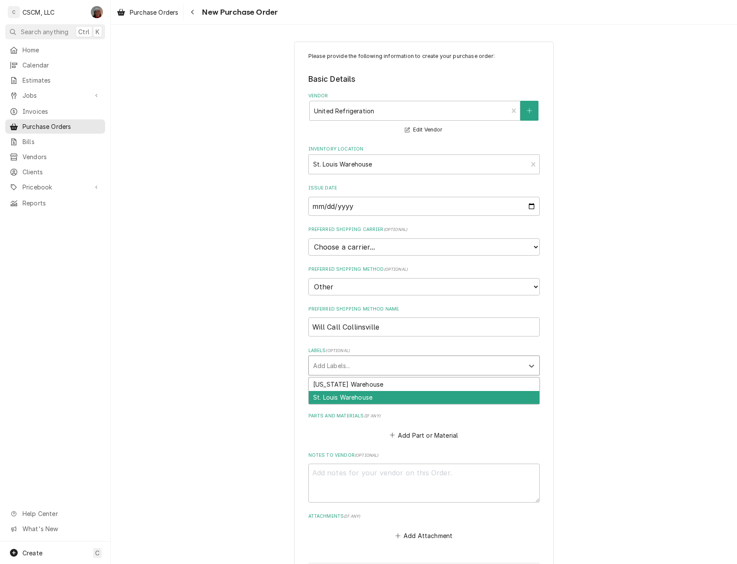
click at [335, 394] on div "St. Louis Warehouse" at bounding box center [424, 397] width 231 height 13
type textarea "x"
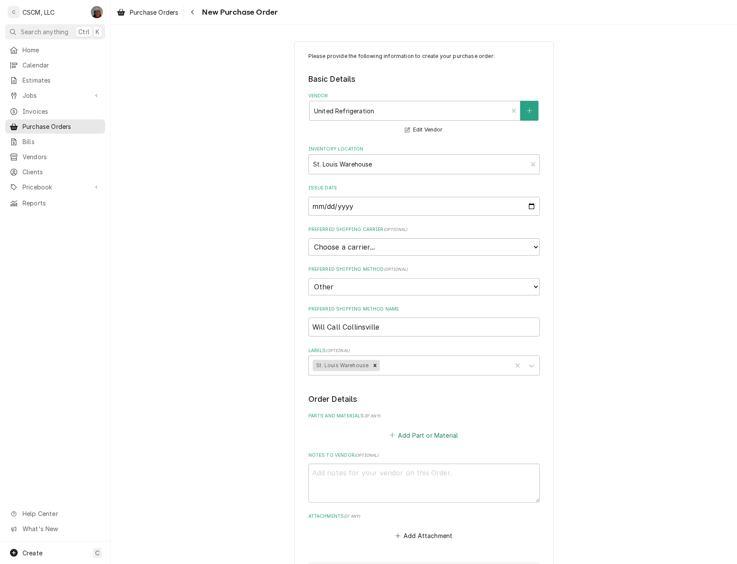
click at [410, 434] on button "Add Part or Material" at bounding box center [423, 435] width 71 height 12
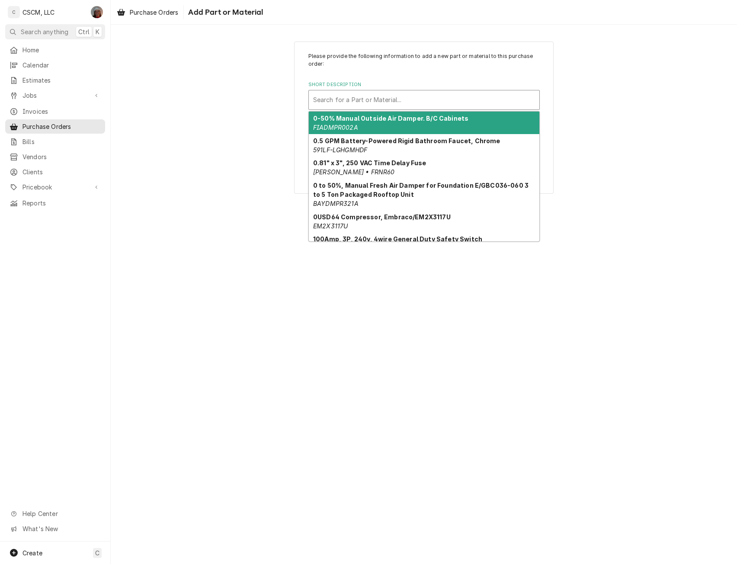
click at [378, 99] on div "Short Description" at bounding box center [424, 100] width 222 height 16
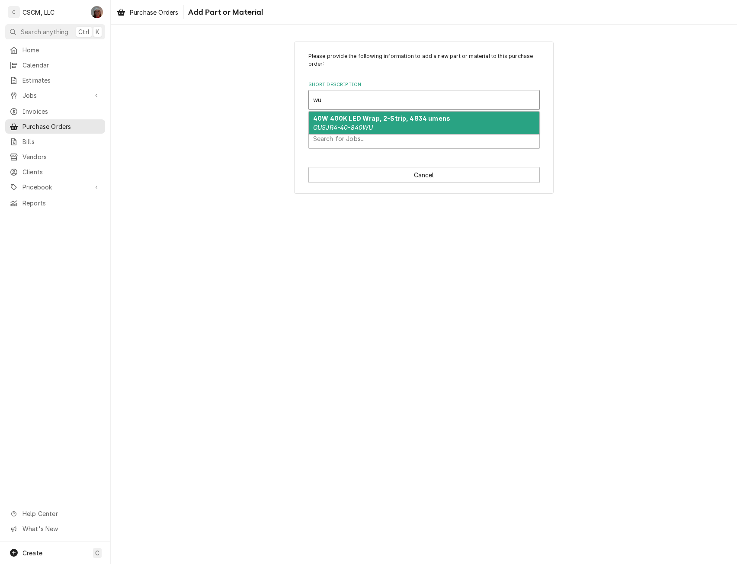
type input "w"
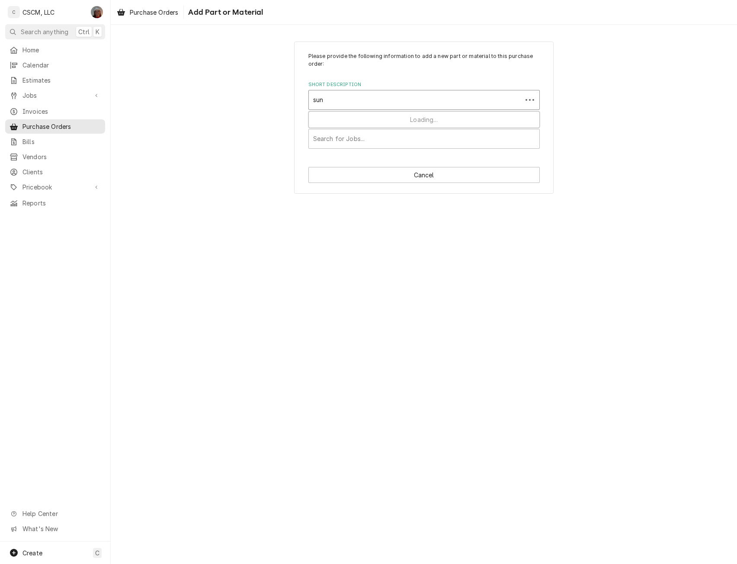
type input "sund"
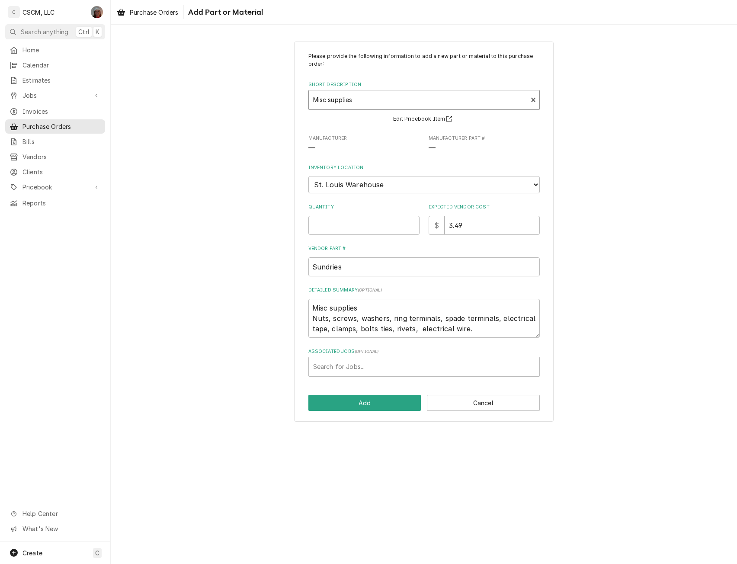
type textarea "x"
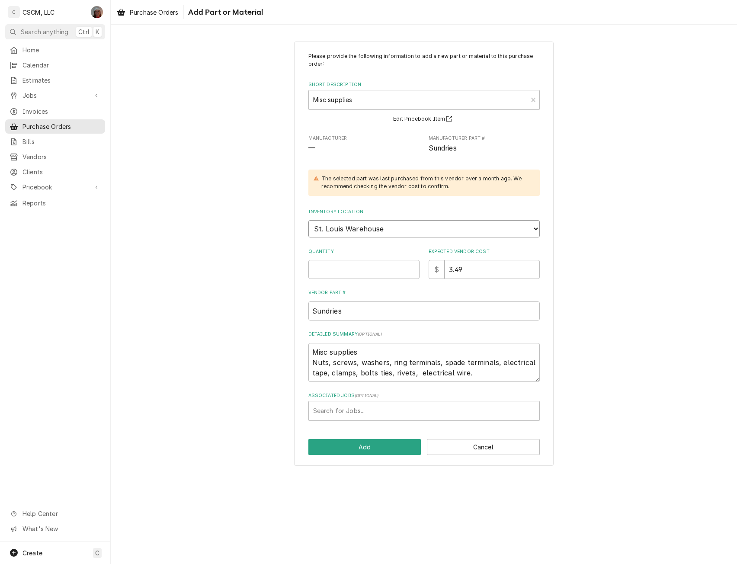
click at [359, 231] on select "Choose a location... Chris's Truck Colorado Main Warehouse Izaia's truck Jimmy'…" at bounding box center [423, 228] width 231 height 17
select select "425"
click at [308, 220] on select "Choose a location... Chris's Truck Colorado Main Warehouse Izaia's truck Jimmy'…" at bounding box center [423, 228] width 231 height 17
click at [336, 270] on input "Quantity" at bounding box center [363, 269] width 111 height 19
type textarea "x"
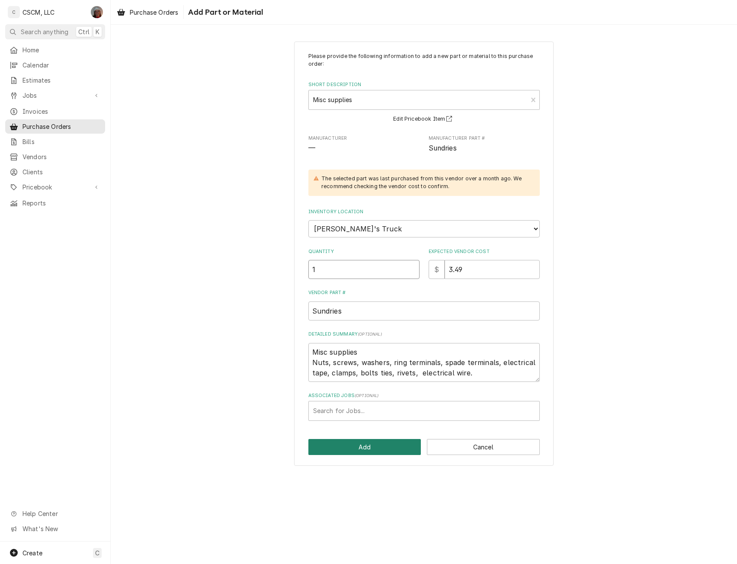
type input "1"
click at [344, 442] on button "Add" at bounding box center [364, 447] width 113 height 16
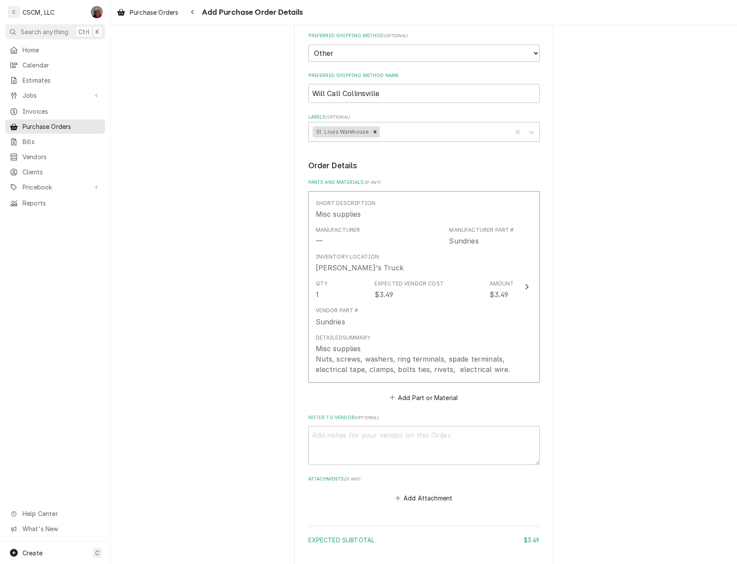
scroll to position [295, 0]
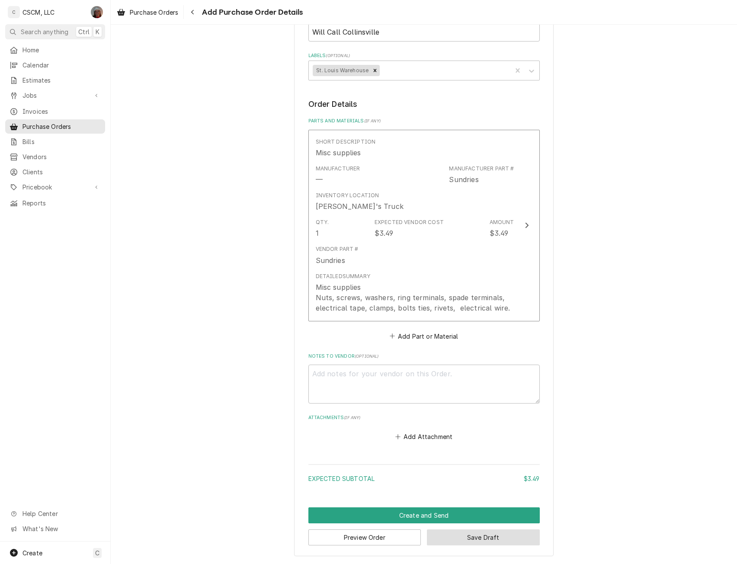
click at [475, 535] on button "Save Draft" at bounding box center [483, 537] width 113 height 16
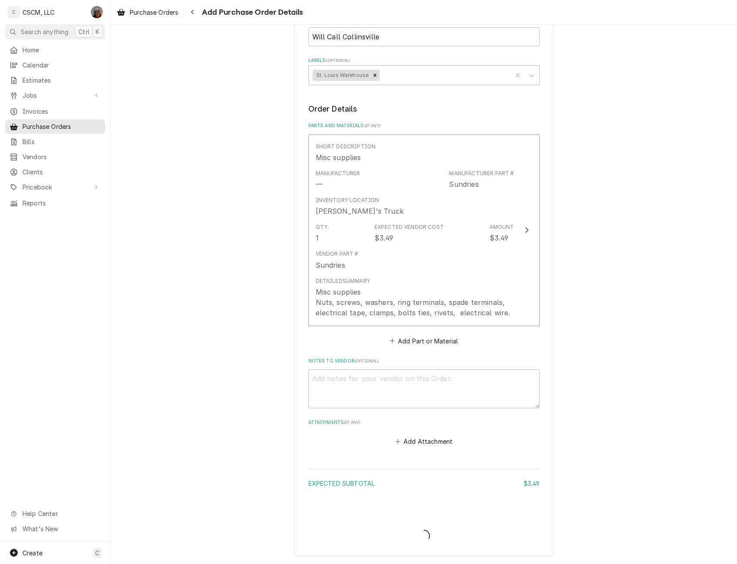
scroll to position [290, 0]
type textarea "x"
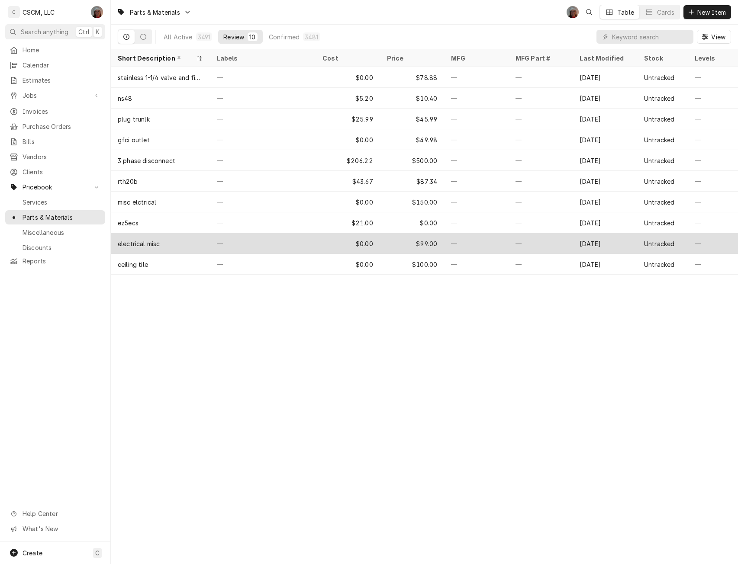
click at [277, 243] on div "—" at bounding box center [263, 243] width 106 height 21
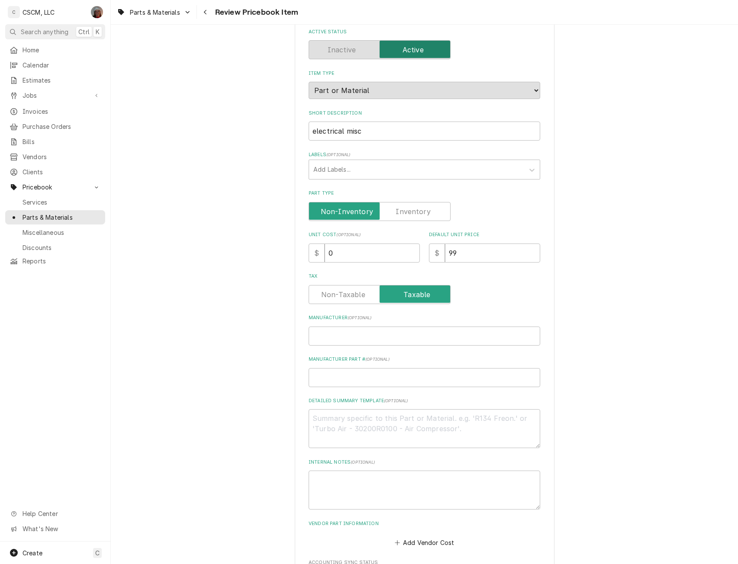
scroll to position [191, 0]
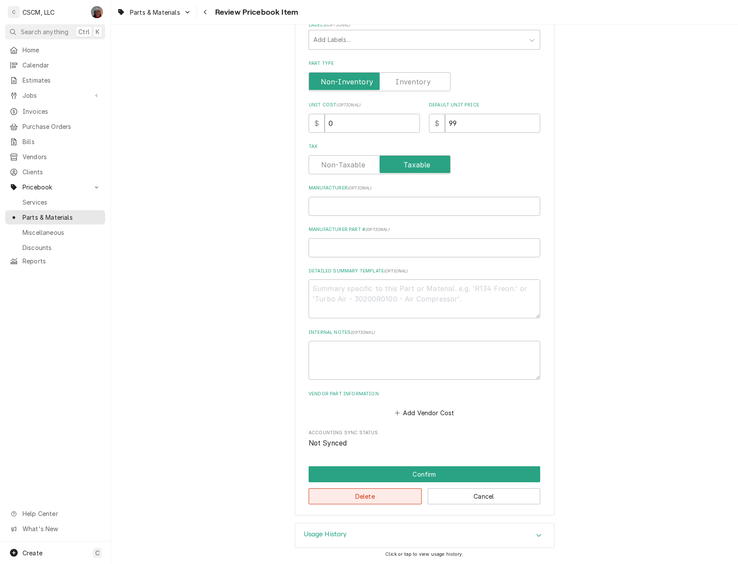
click at [374, 490] on button "Delete" at bounding box center [364, 496] width 113 height 16
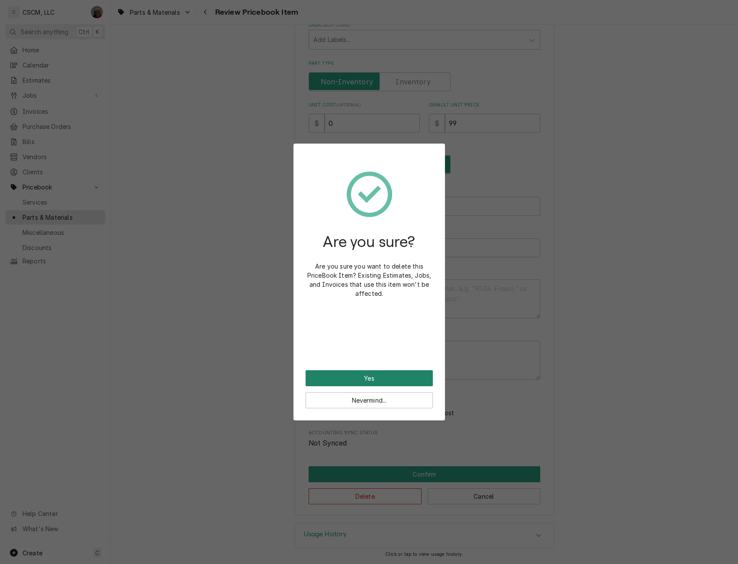
click at [351, 381] on button "Yes" at bounding box center [368, 378] width 127 height 16
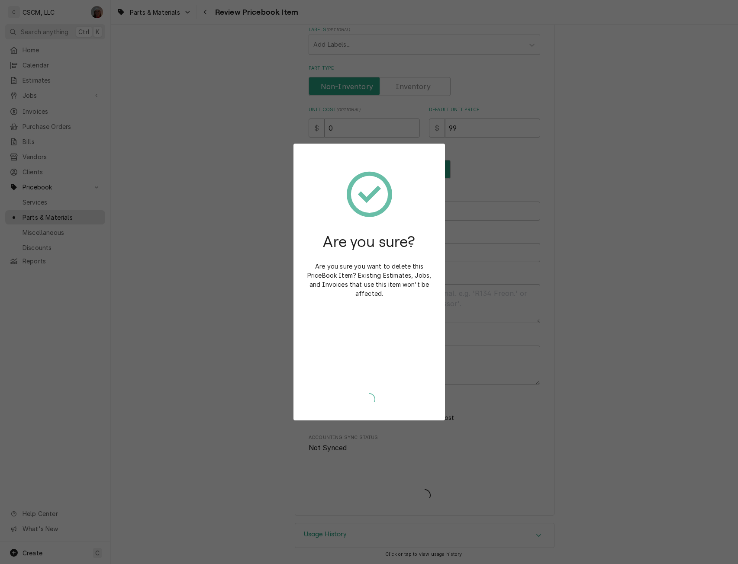
scroll to position [186, 0]
type textarea "x"
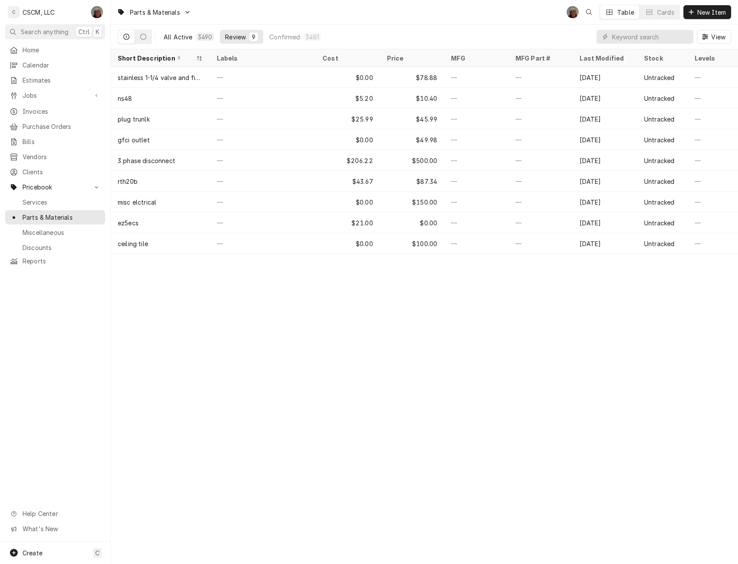
click at [180, 34] on div "All Active" at bounding box center [178, 36] width 29 height 9
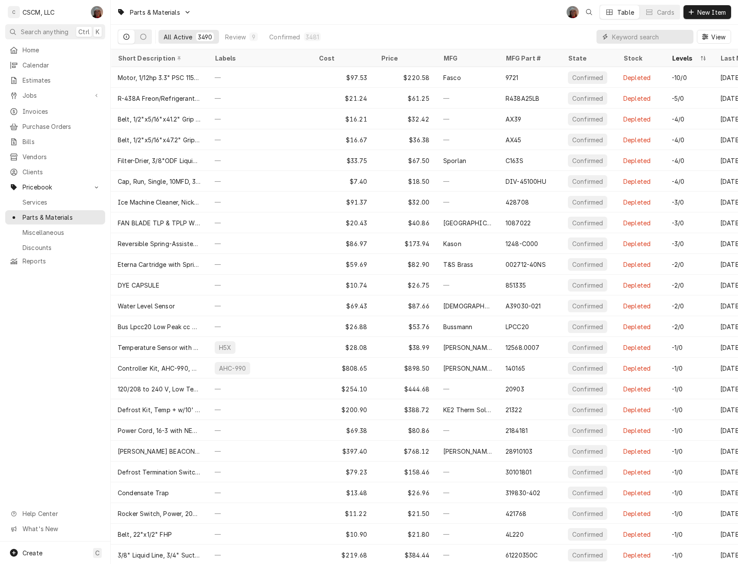
click at [617, 40] on input "Dynamic Content Wrapper" at bounding box center [650, 37] width 77 height 14
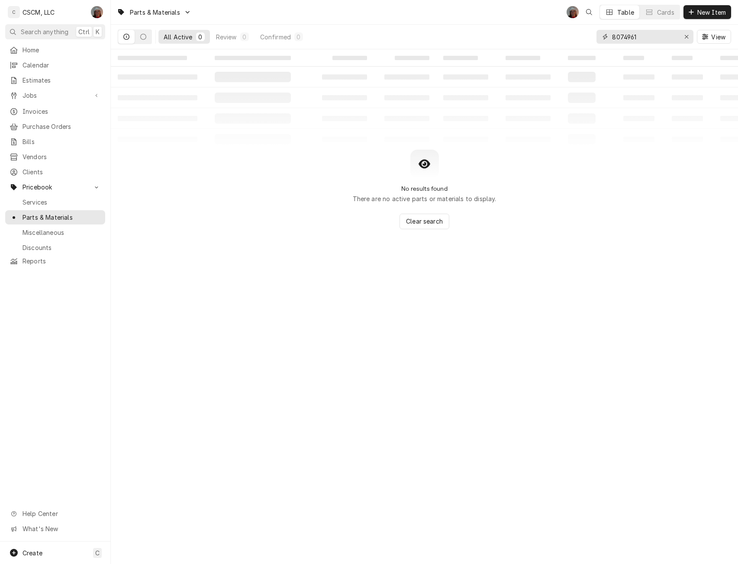
type input "8074961"
click at [702, 10] on span "New Item" at bounding box center [711, 12] width 32 height 9
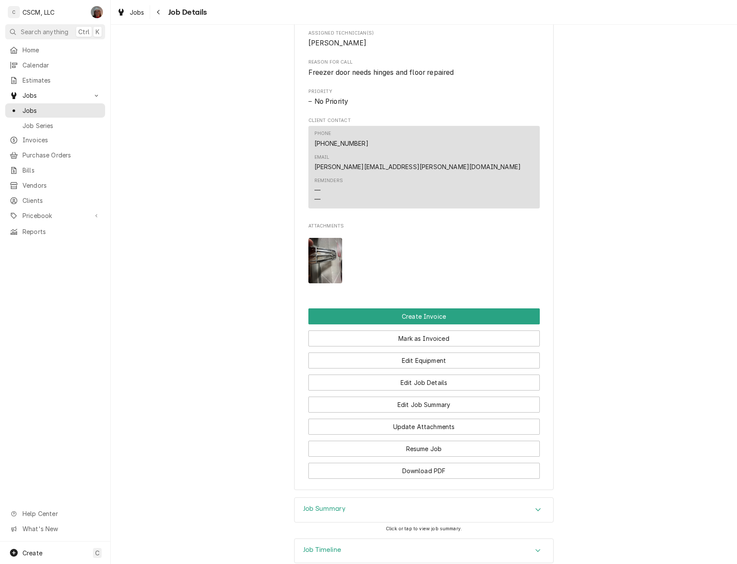
scroll to position [432, 0]
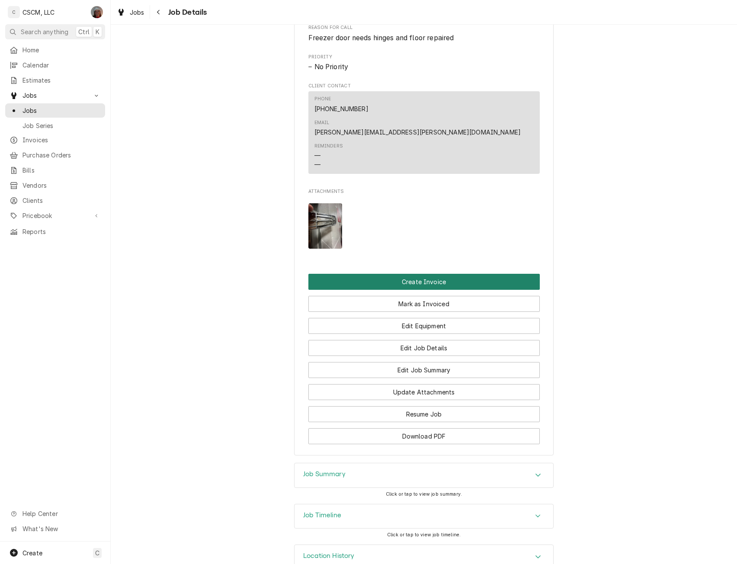
click at [448, 274] on button "Create Invoice" at bounding box center [423, 282] width 231 height 16
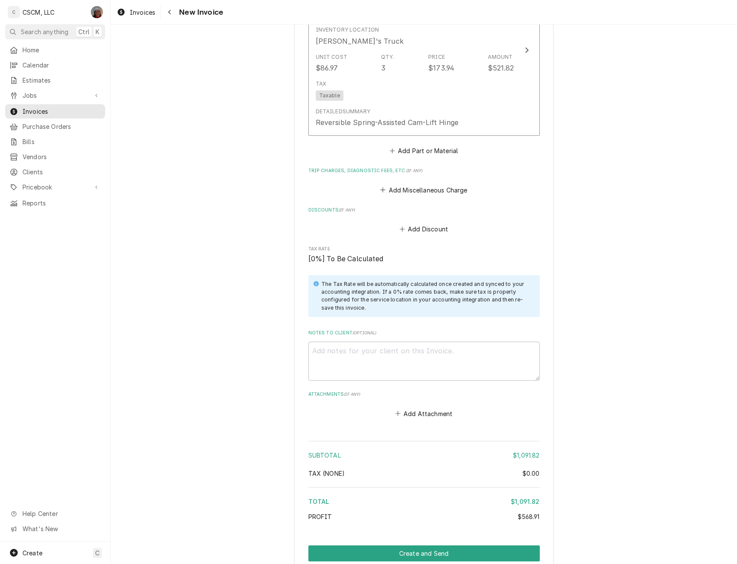
scroll to position [1233, 0]
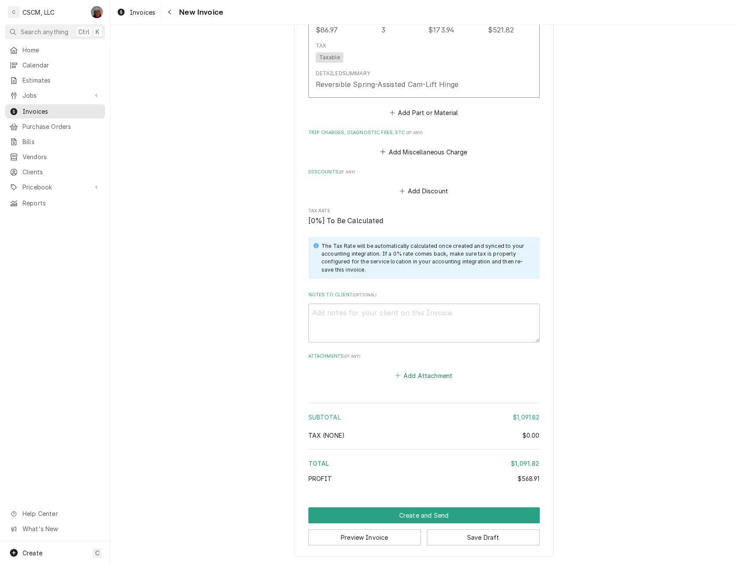
click at [400, 376] on button "Add Attachment" at bounding box center [424, 375] width 61 height 12
type textarea "x"
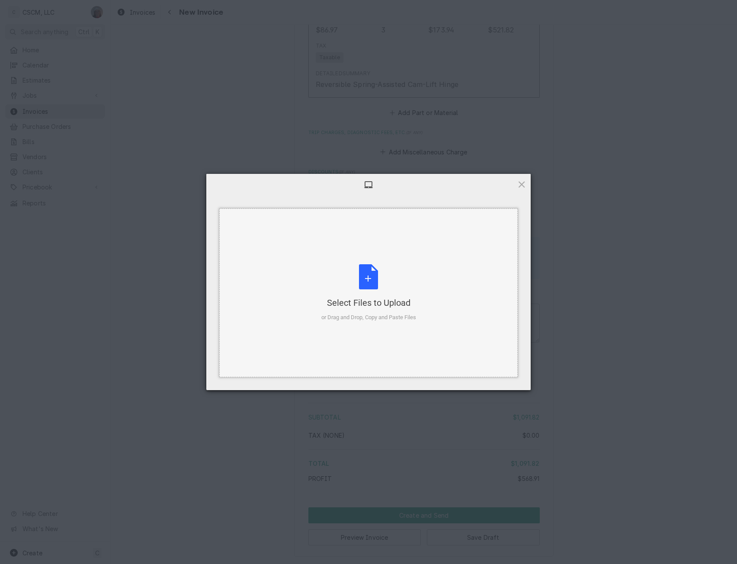
click at [372, 279] on div "Select Files to Upload or Drag and Drop, Copy and Paste Files" at bounding box center [368, 293] width 95 height 58
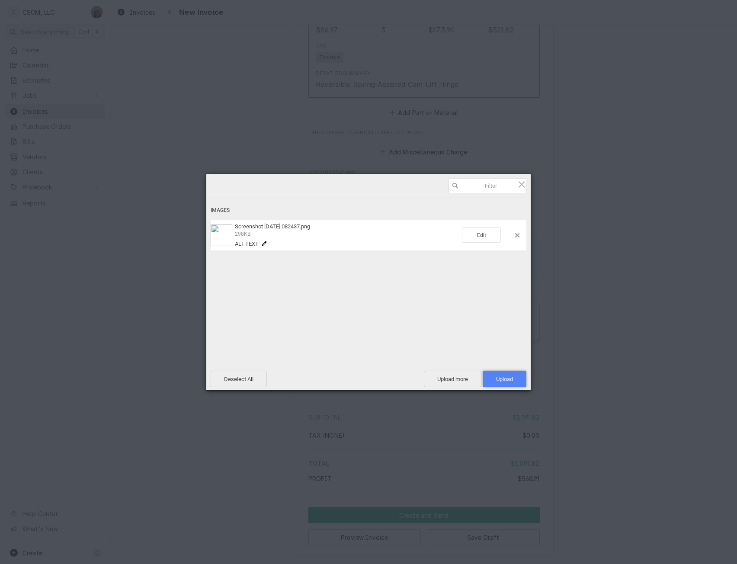
click at [501, 381] on span "Upload 1" at bounding box center [504, 379] width 17 height 6
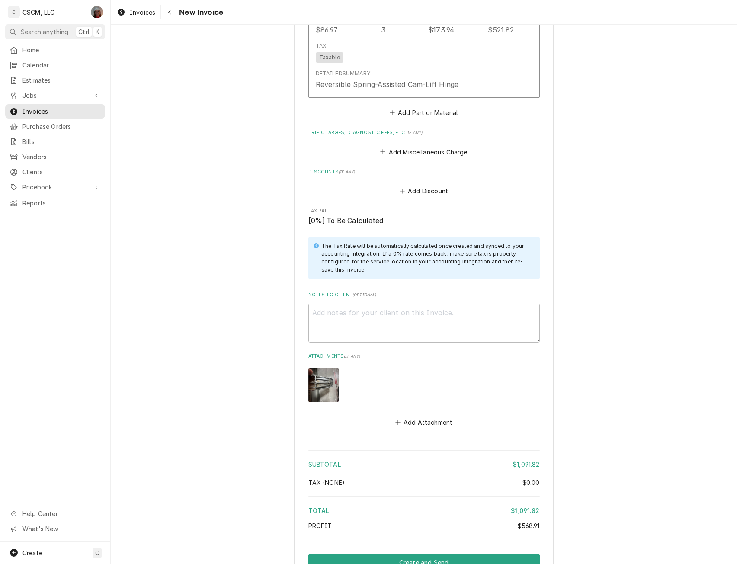
scroll to position [1280, 0]
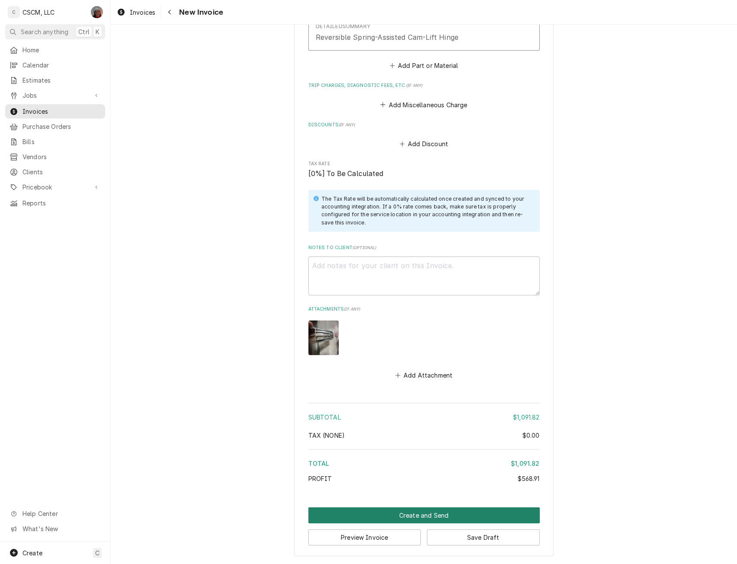
click at [417, 519] on button "Create and Send" at bounding box center [423, 515] width 231 height 16
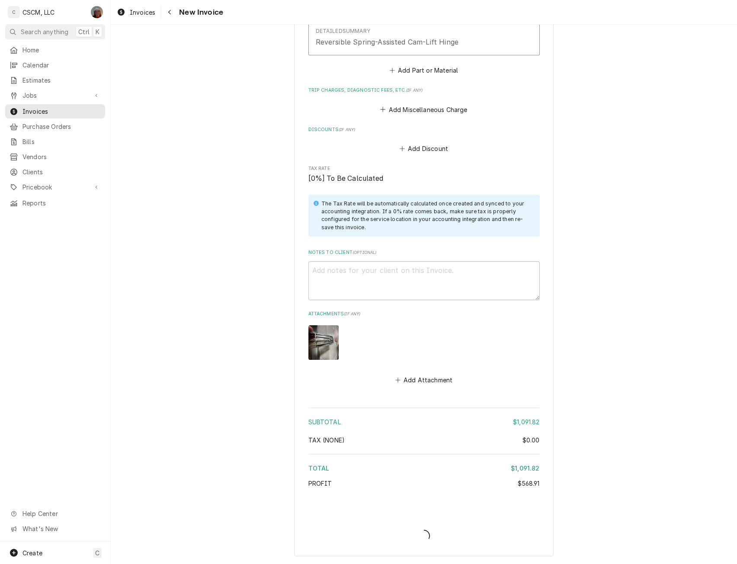
type textarea "x"
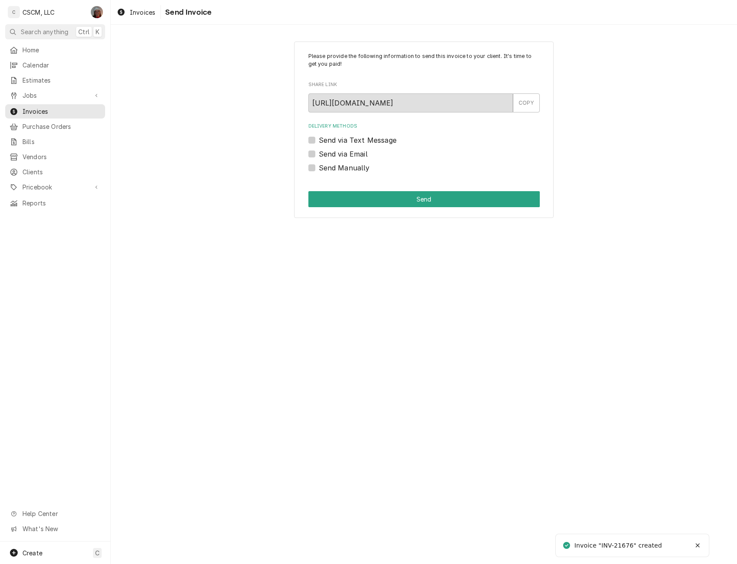
click at [319, 167] on label "Send Manually" at bounding box center [344, 168] width 51 height 10
click at [319, 167] on input "Send Manually" at bounding box center [434, 172] width 231 height 19
checkbox input "true"
click at [379, 195] on button "Send" at bounding box center [423, 199] width 231 height 16
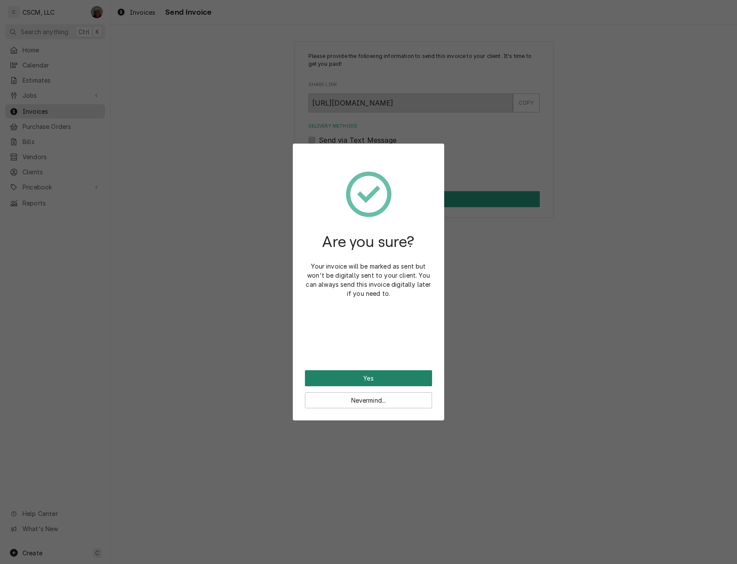
click at [347, 381] on button "Yes" at bounding box center [368, 378] width 127 height 16
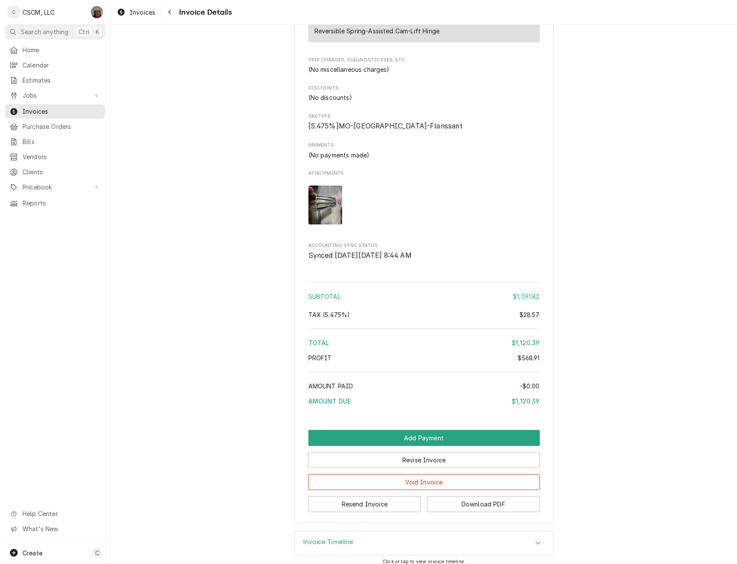
scroll to position [960, 0]
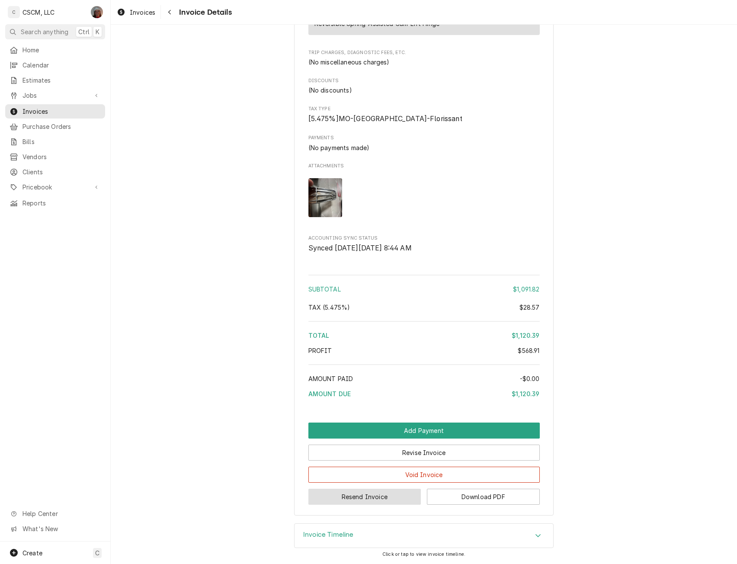
click at [342, 493] on button "Resend Invoice" at bounding box center [364, 497] width 113 height 16
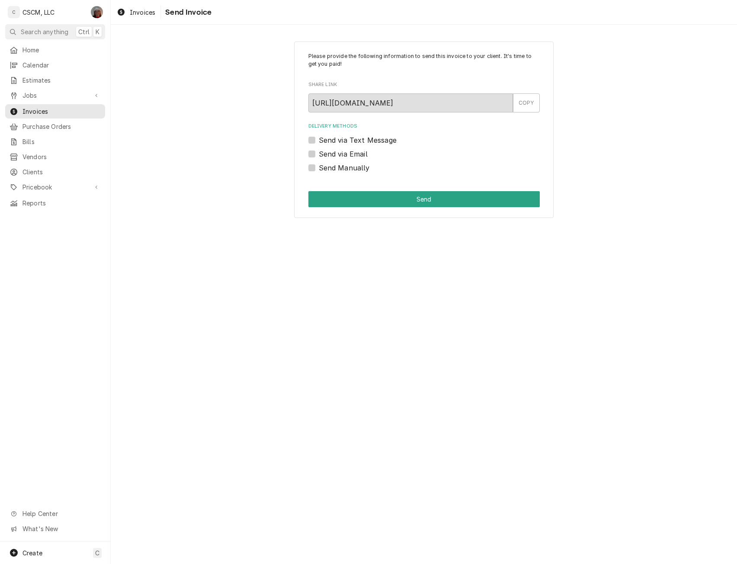
click at [319, 154] on label "Send via Email" at bounding box center [343, 154] width 49 height 10
click at [319, 154] on input "Send via Email" at bounding box center [434, 158] width 231 height 19
checkbox input "true"
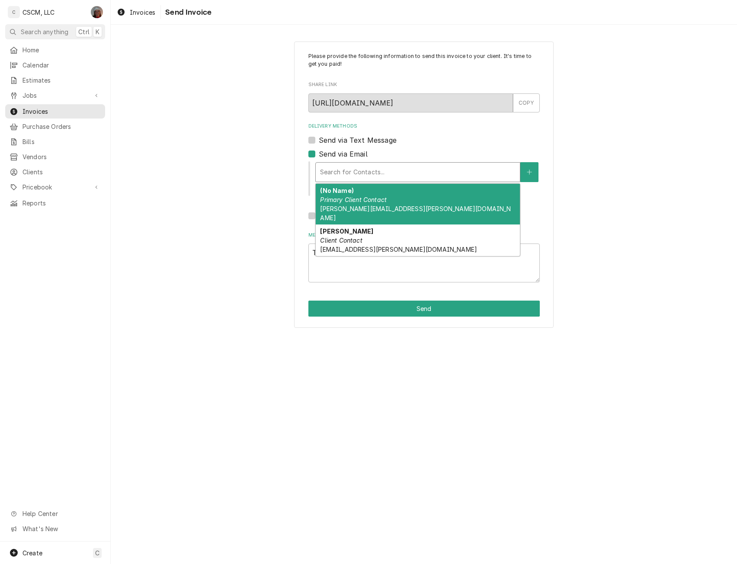
click at [365, 170] on div "Delivery Methods" at bounding box center [418, 172] width 196 height 16
click at [462, 196] on div "(No Name) Primary Client Contact james.williams@partners.mcd.com" at bounding box center [418, 204] width 204 height 41
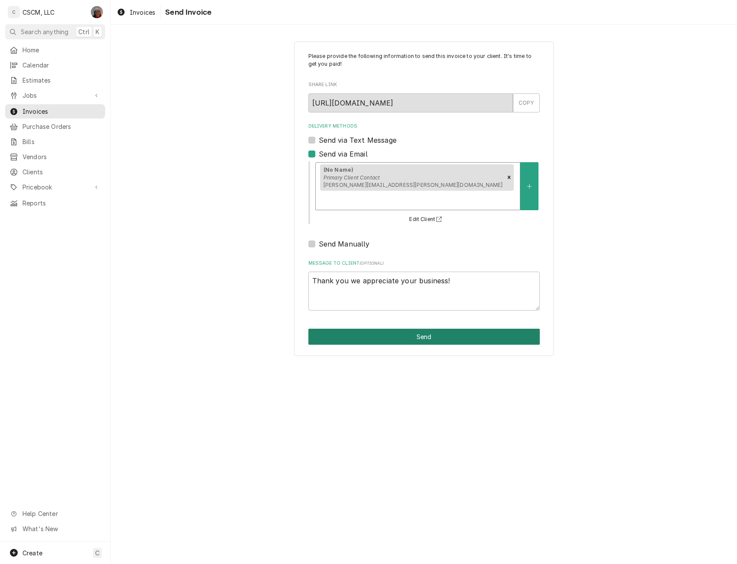
click at [414, 329] on button "Send" at bounding box center [423, 337] width 231 height 16
type textarea "x"
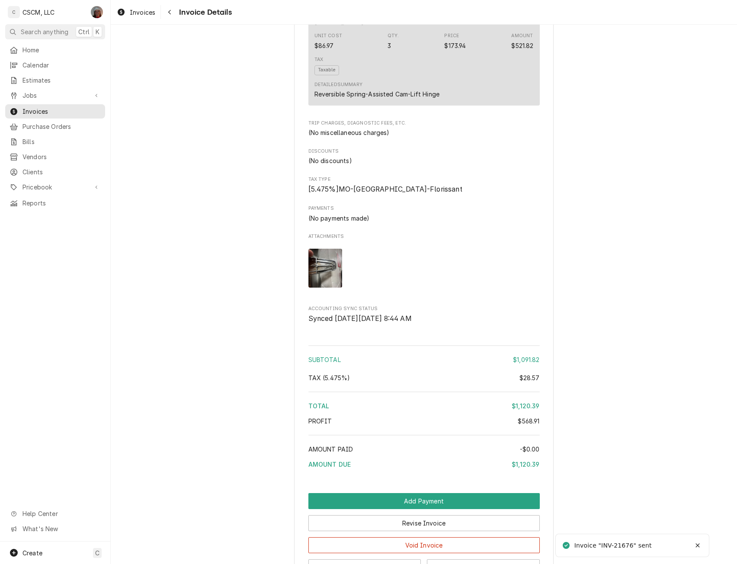
scroll to position [960, 0]
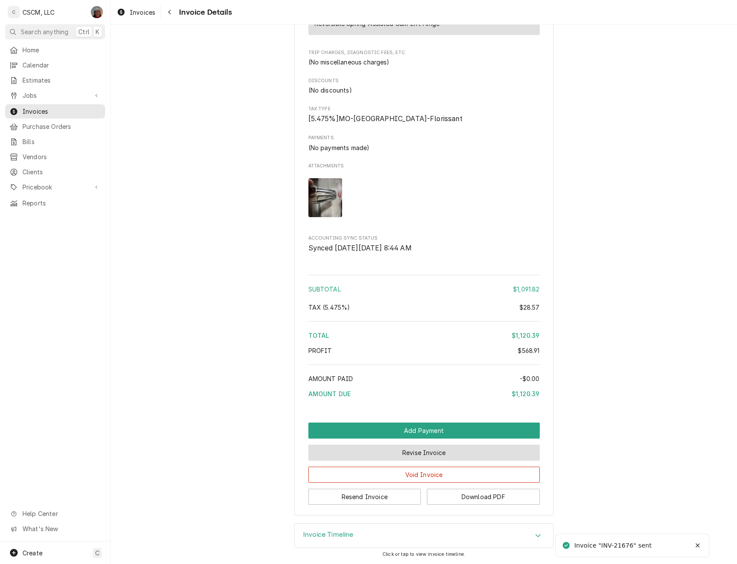
click at [433, 456] on button "Revise Invoice" at bounding box center [423, 453] width 231 height 16
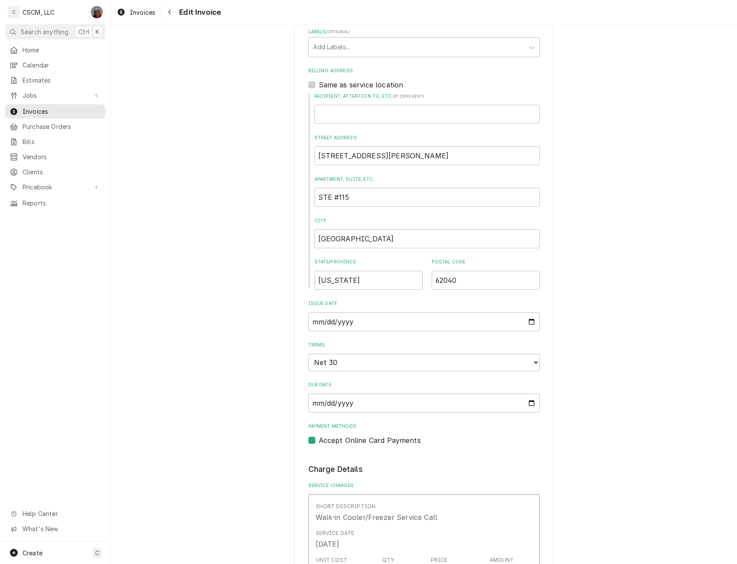
scroll to position [250, 0]
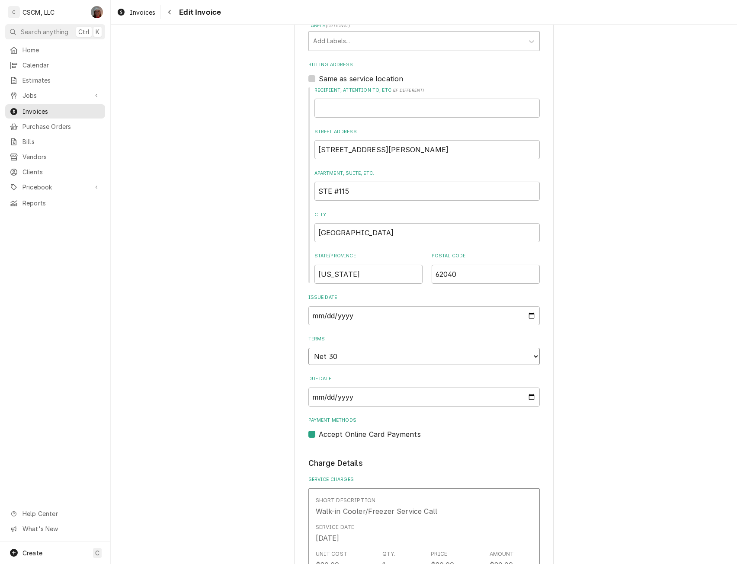
click at [533, 356] on select "Choose payment terms... Same Day Net 7 Net 14 Net 21 Net 30 Net 45 Net 60 Net 90" at bounding box center [423, 356] width 231 height 17
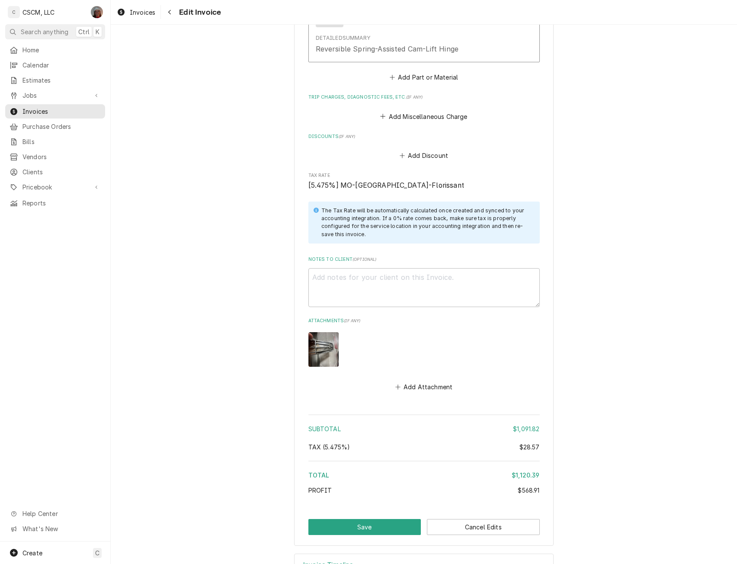
scroll to position [1299, 0]
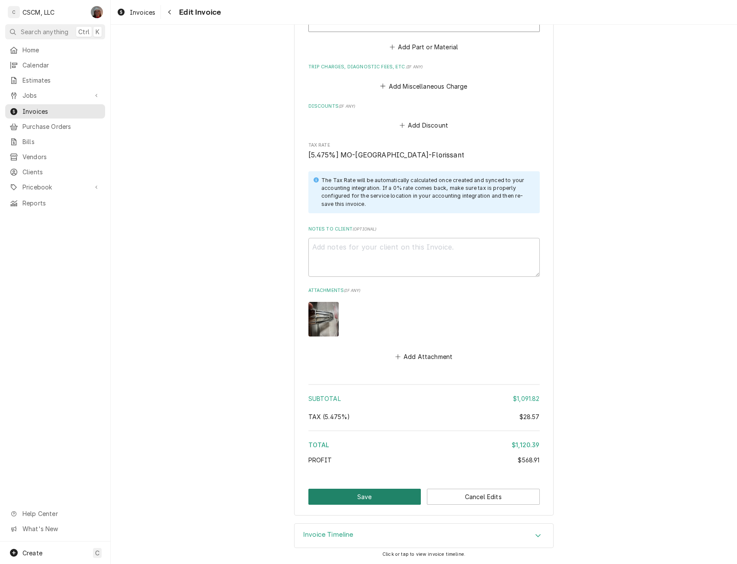
click at [350, 501] on button "Save" at bounding box center [364, 497] width 113 height 16
type textarea "x"
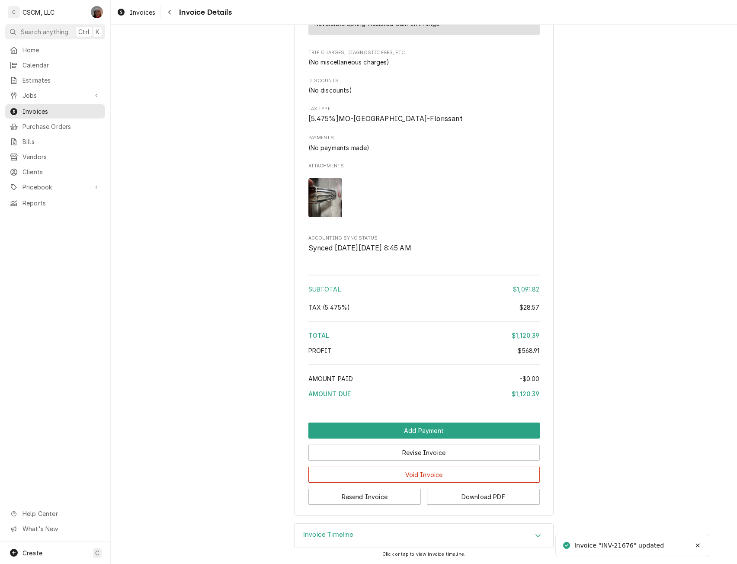
scroll to position [960, 0]
click at [358, 494] on button "Resend Invoice" at bounding box center [364, 497] width 113 height 16
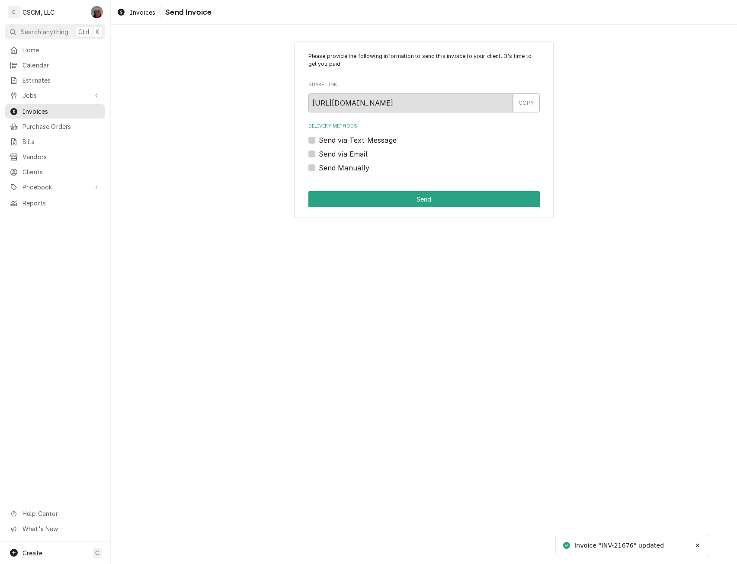
click at [319, 168] on label "Send Manually" at bounding box center [344, 168] width 51 height 10
click at [319, 168] on input "Send Manually" at bounding box center [434, 172] width 231 height 19
checkbox input "true"
click at [320, 189] on div "Please provide the following information to send this invoice to your client. I…" at bounding box center [424, 130] width 260 height 177
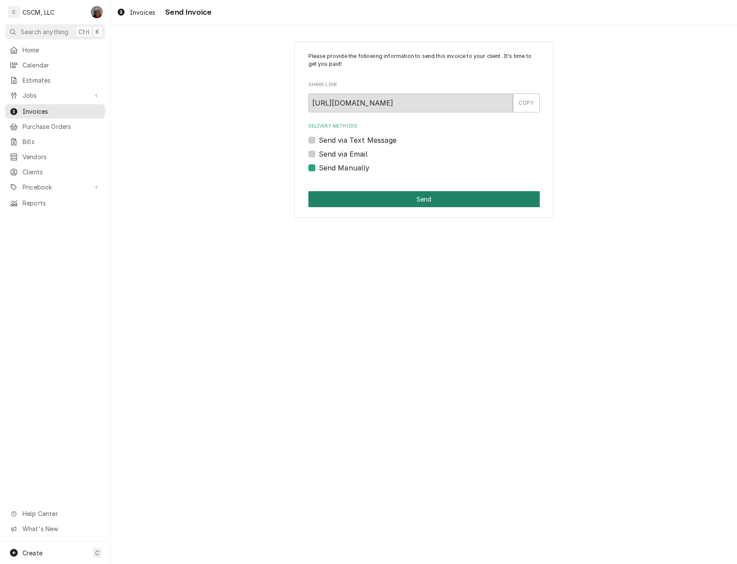
click at [320, 199] on button "Send" at bounding box center [423, 199] width 231 height 16
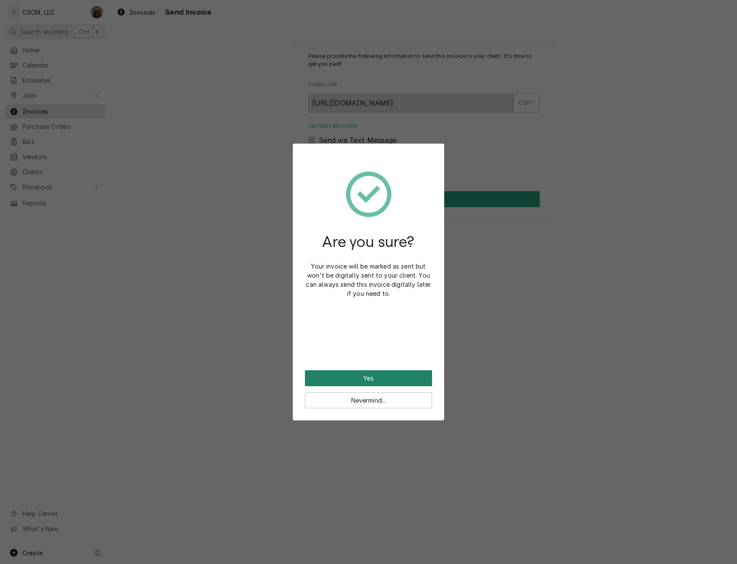
click at [310, 376] on button "Yes" at bounding box center [368, 378] width 127 height 16
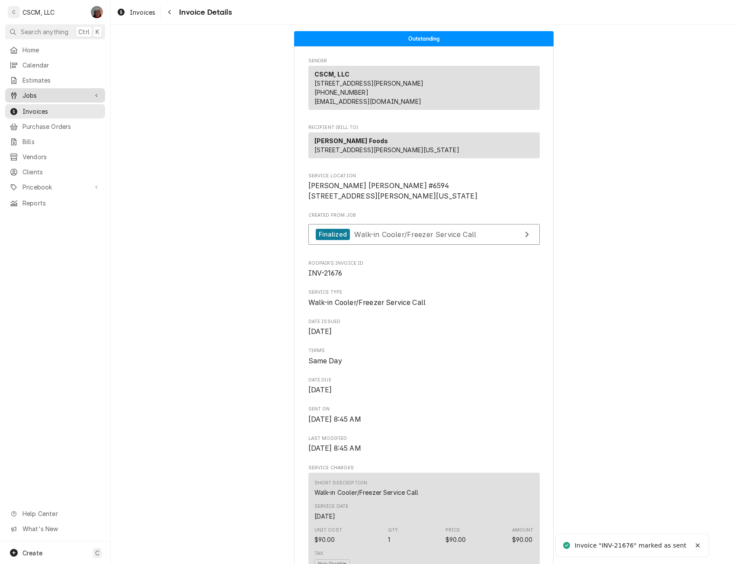
click at [37, 90] on div "Jobs" at bounding box center [55, 95] width 96 height 11
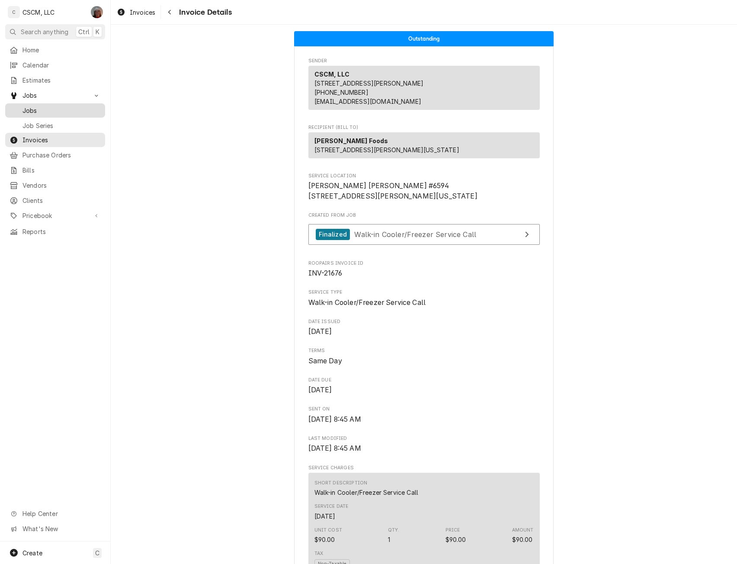
click at [27, 109] on span "Jobs" at bounding box center [61, 110] width 78 height 9
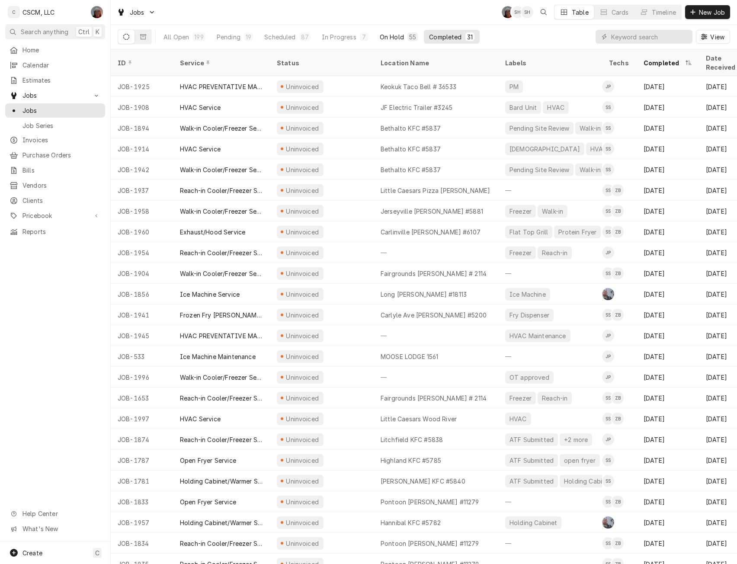
click at [397, 38] on div "On Hold" at bounding box center [392, 36] width 24 height 9
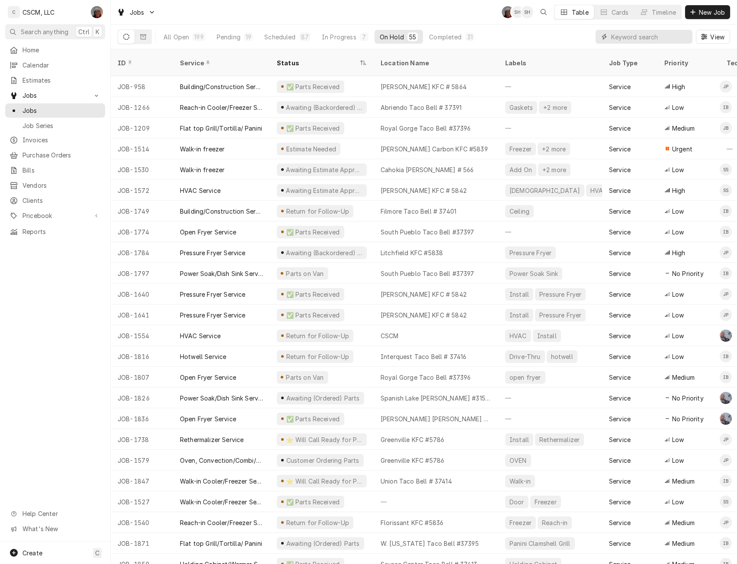
click at [628, 35] on input "Dynamic Content Wrapper" at bounding box center [649, 37] width 77 height 14
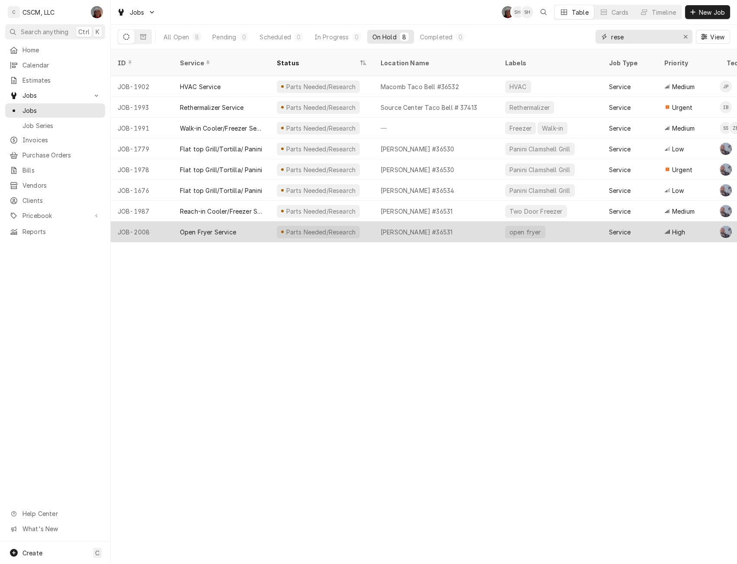
type input "rese"
click at [153, 222] on div "JOB-2008" at bounding box center [142, 231] width 62 height 21
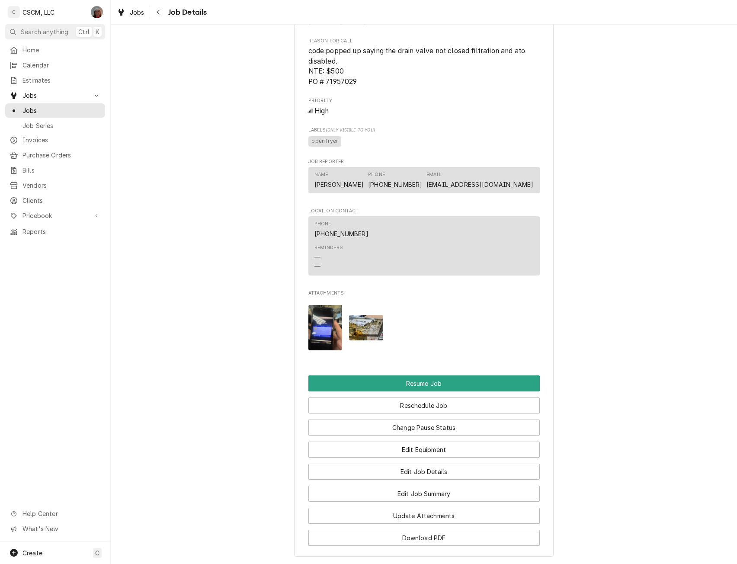
scroll to position [863, 0]
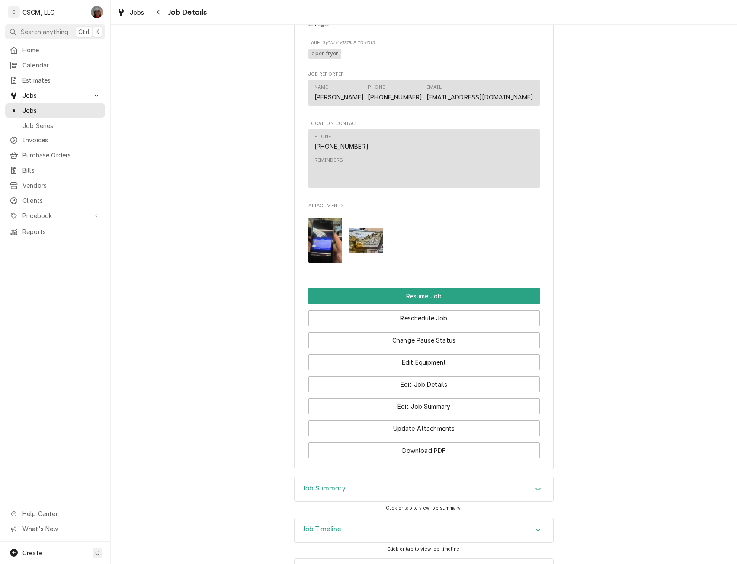
click at [372, 247] on img "Attachments" at bounding box center [366, 241] width 34 height 26
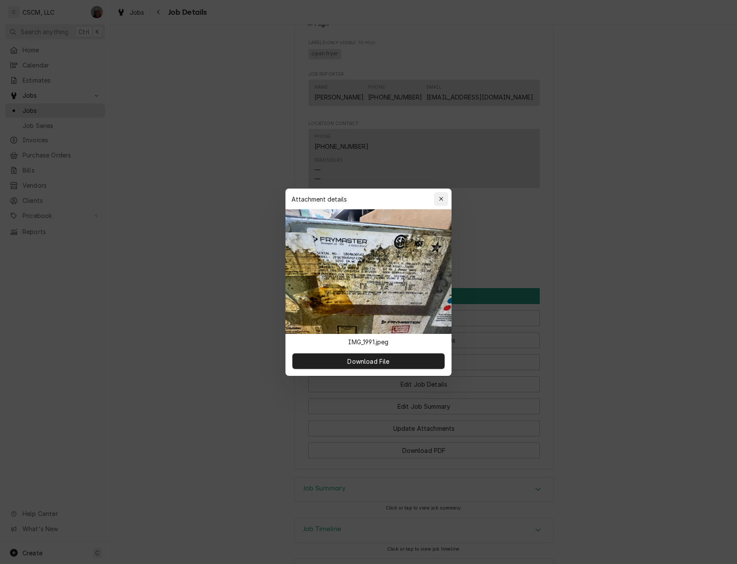
click at [443, 196] on icon "button" at bounding box center [441, 199] width 5 height 6
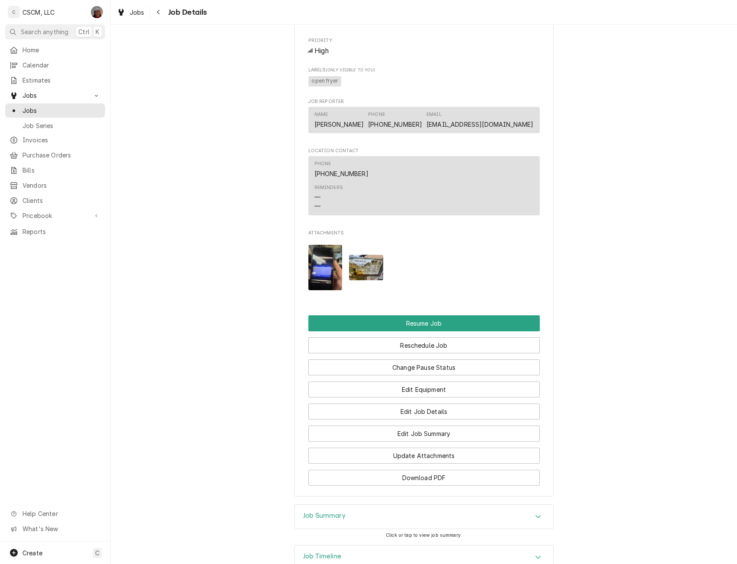
scroll to position [870, 0]
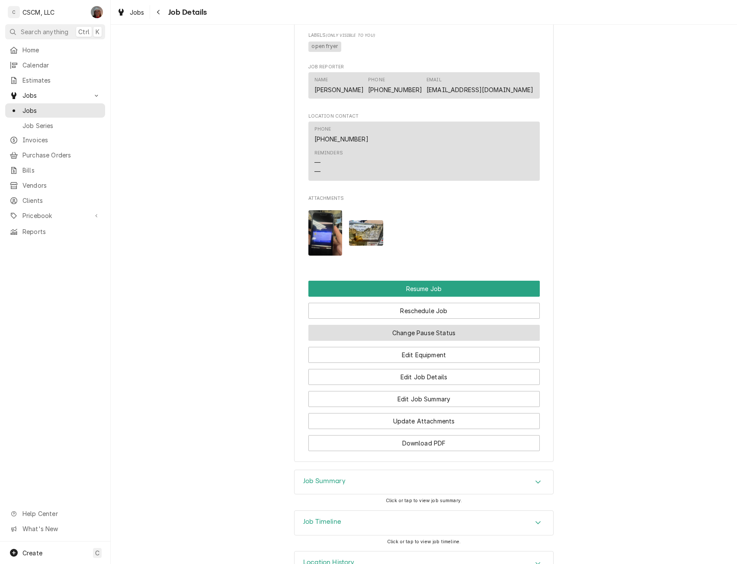
click at [420, 335] on button "Change Pause Status" at bounding box center [423, 333] width 231 height 16
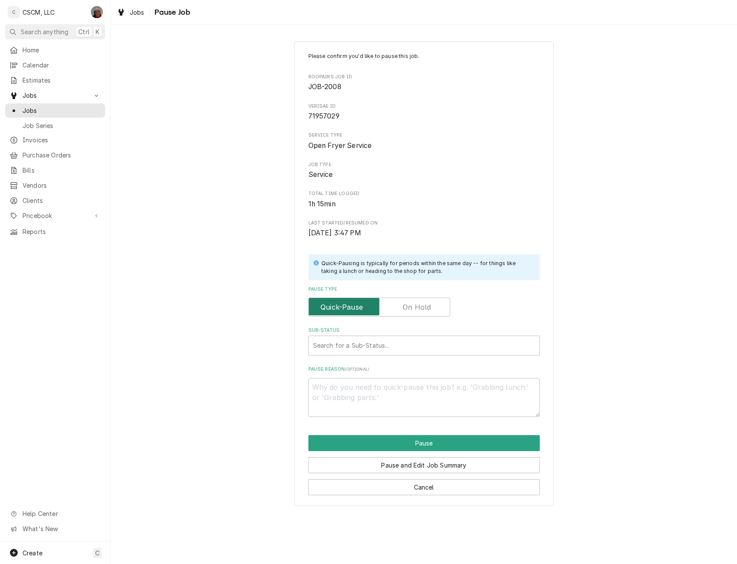
click at [432, 309] on input "Pause Type" at bounding box center [379, 307] width 134 height 19
checkbox input "true"
type textarea "x"
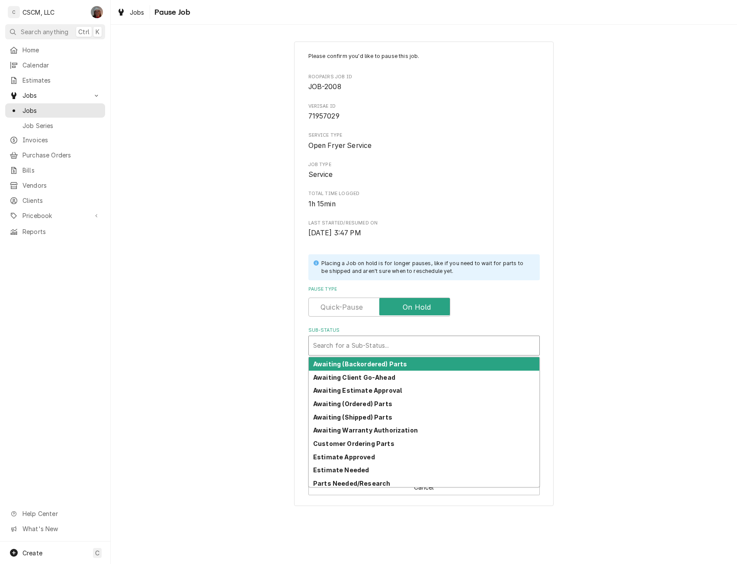
click at [339, 344] on div "Sub-Status" at bounding box center [424, 346] width 222 height 16
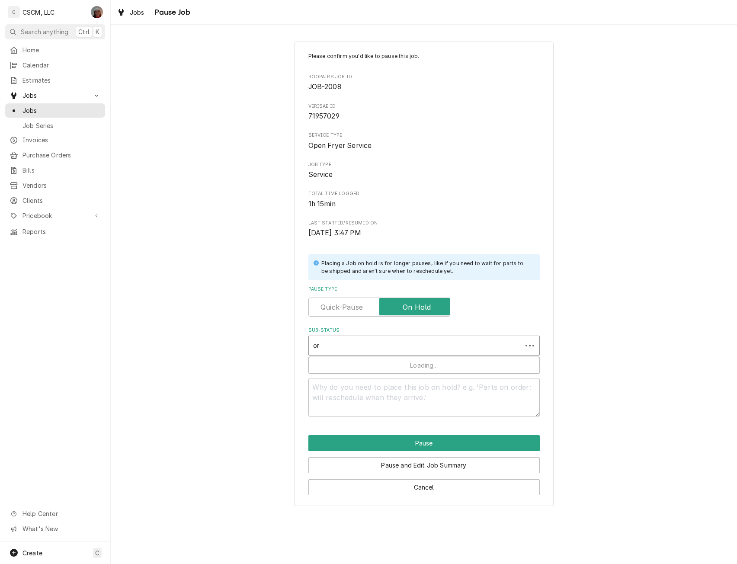
type input "ord"
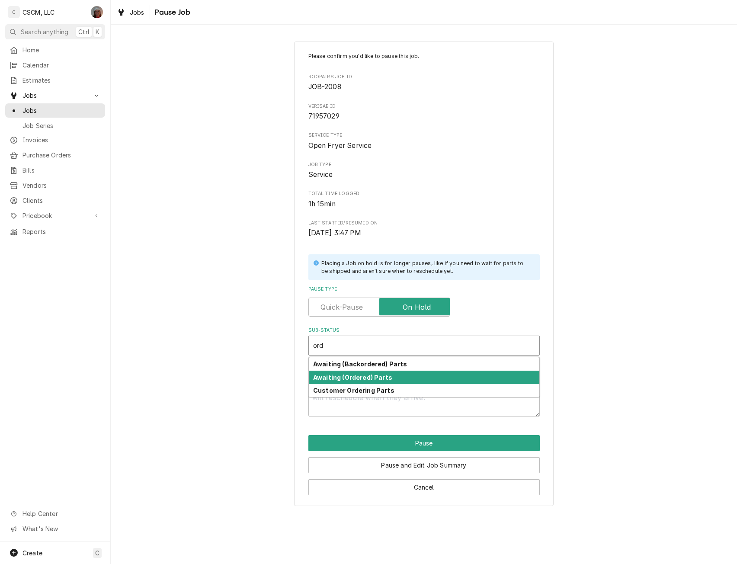
click at [337, 376] on strong "Awaiting (Ordered) Parts" at bounding box center [352, 377] width 79 height 7
type textarea "x"
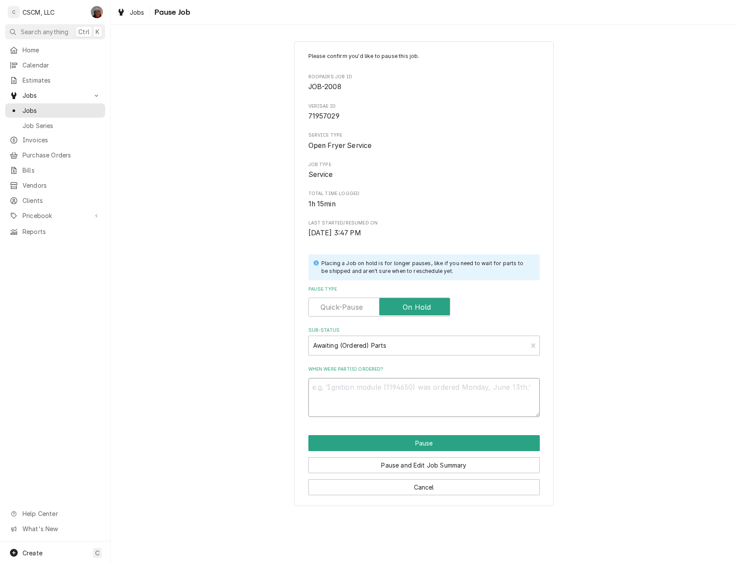
click at [319, 392] on textarea "When were part(s) ordered?" at bounding box center [423, 397] width 231 height 39
type textarea "x"
type textarea "8"
type textarea "x"
type textarea "8/"
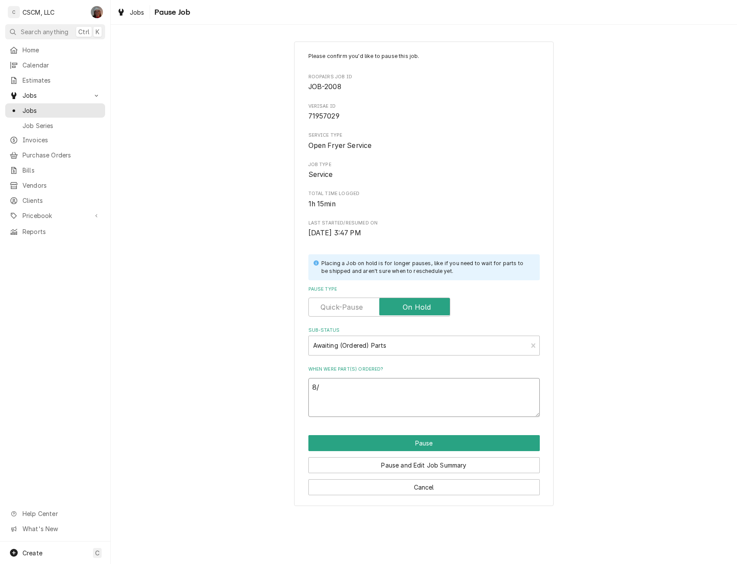
type textarea "x"
type textarea "8/1"
type textarea "x"
type textarea "8/13"
type textarea "x"
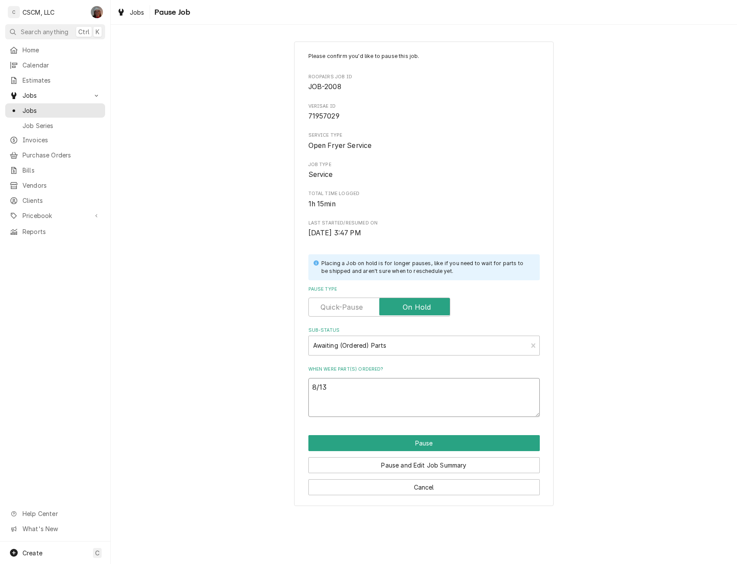
type textarea "8/13"
paste textarea "Frymaster 8074962 Actuator Rotary, Right Hand, Black"
type textarea "x"
type textarea "8/13 Frymaster 8074962 Actuator Rotary, Right Hand, Black"
type textarea "x"
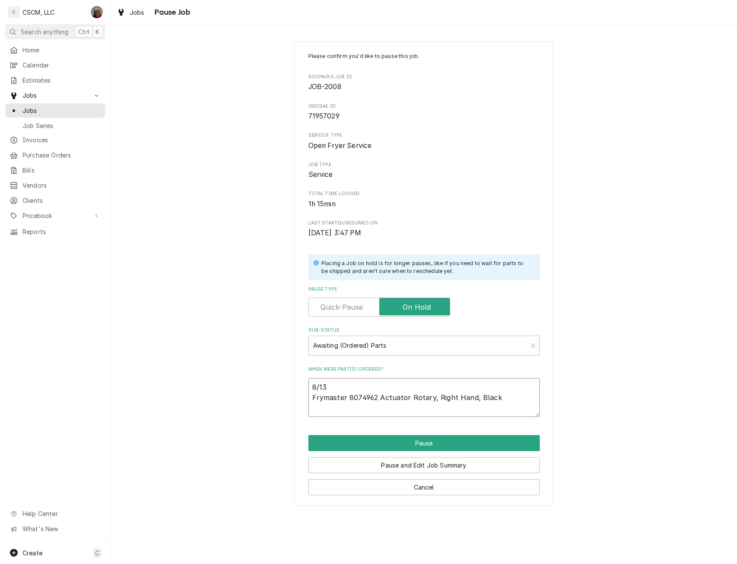
type textarea "8/13 Frymaster 8074962 Actuator Rotary, Right Hand, Black"
type textarea "x"
type textarea "8/13 Frymaster 8074962 Actuator Rotary, Right Hand, Black P"
type textarea "x"
type textarea "8/13 Frymaster 8074962 Actuator Rotary, Right Hand, Black PO"
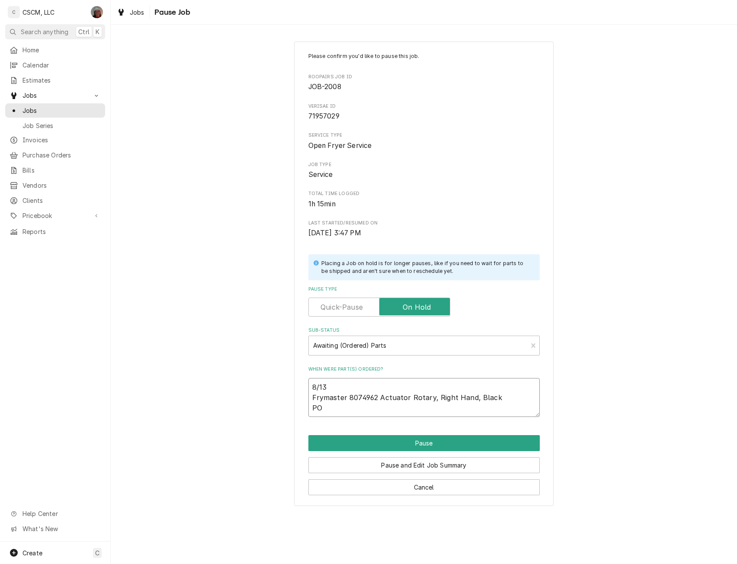
type textarea "x"
type textarea "8/13 Frymaster 8074962 Actuator Rotary, Right Hand, Black PO"
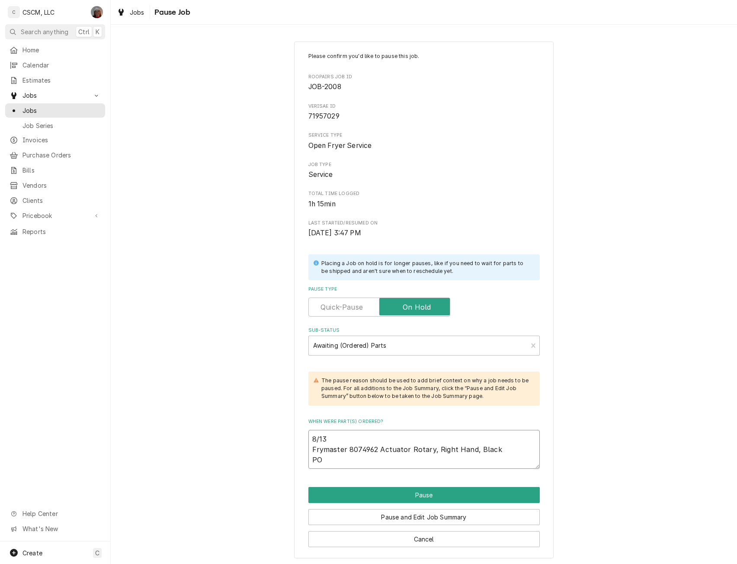
type textarea "x"
type textarea "8/13 Frymaster 8074962 Actuator Rotary, Right Hand, Black PO #"
type textarea "x"
type textarea "8/13 Frymaster 8074962 Actuator Rotary, Right Hand, Black PO #"
type textarea "x"
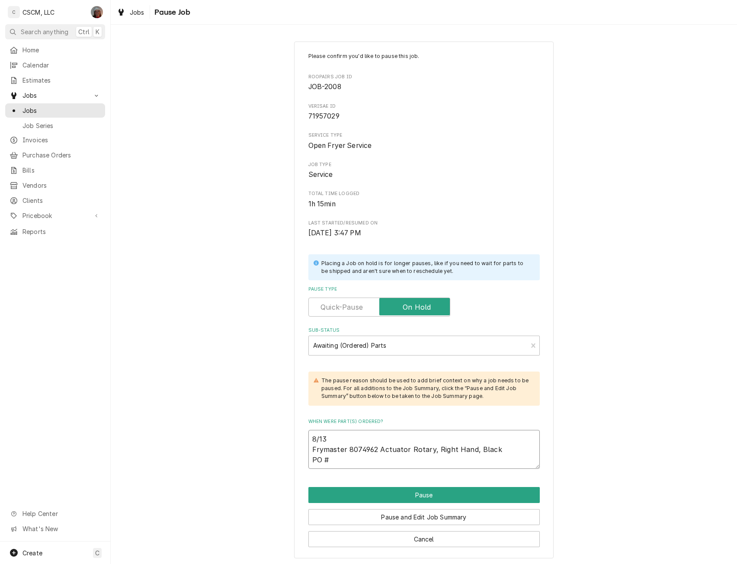
type textarea "8/13 Frymaster 8074962 Actuator Rotary, Right Hand, Black PO # 6"
type textarea "x"
type textarea "8/13 Frymaster 8074962 Actuator Rotary, Right Hand, Black PO # 67"
type textarea "x"
type textarea "8/13 Frymaster 8074962 Actuator Rotary, Right Hand, Black PO # 671"
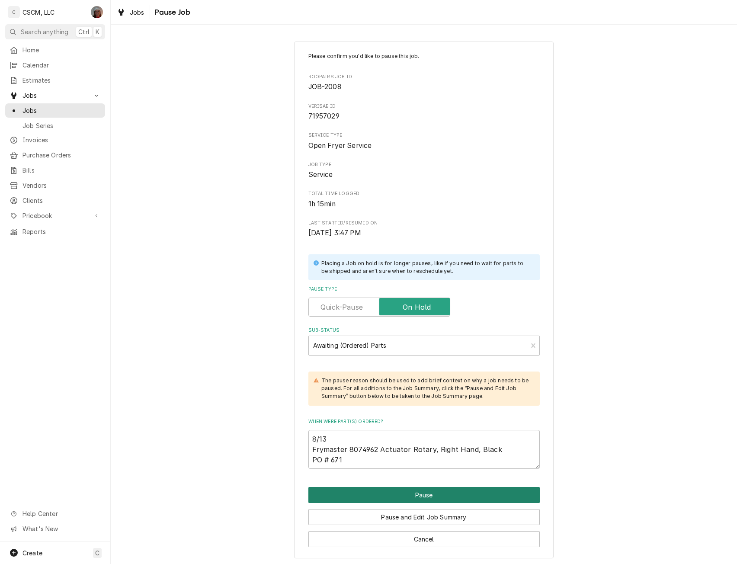
click at [413, 494] on button "Pause" at bounding box center [423, 495] width 231 height 16
type textarea "x"
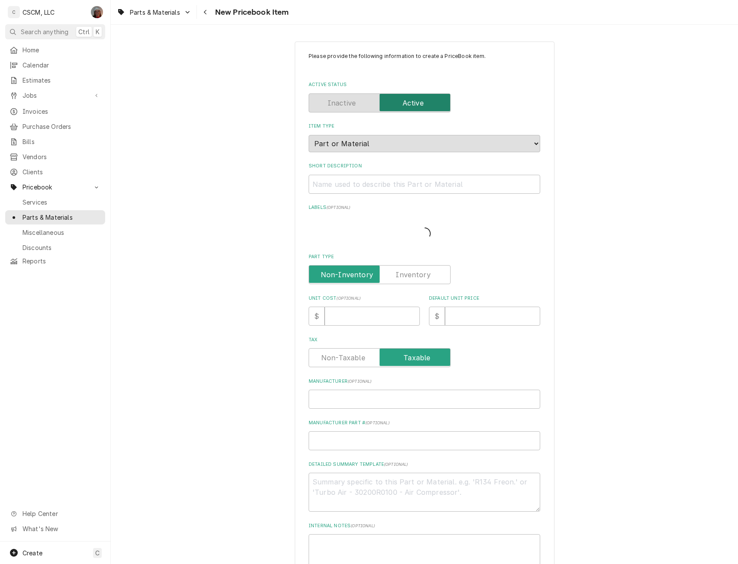
type textarea "x"
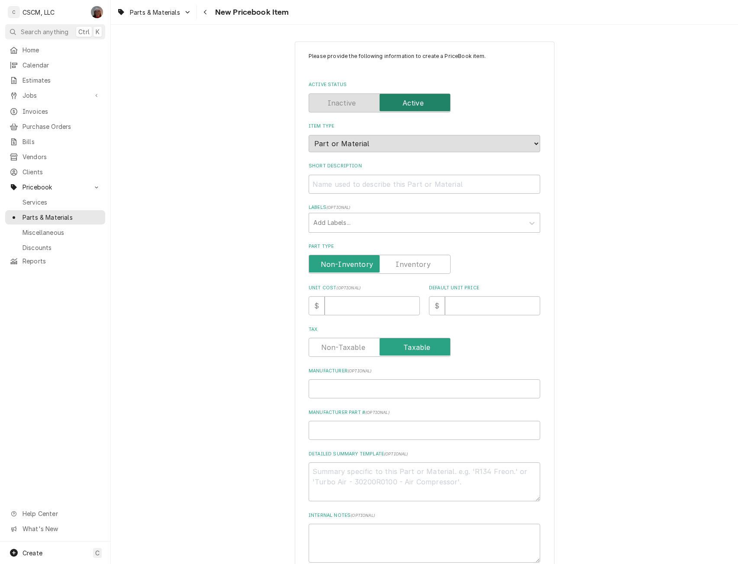
click at [420, 263] on label "Part Type" at bounding box center [379, 264] width 142 height 19
click at [420, 263] on input "Part Type" at bounding box center [379, 264] width 134 height 19
checkbox input "true"
click at [338, 393] on input "Manufacturer ( optional )" at bounding box center [423, 388] width 231 height 19
type textarea "x"
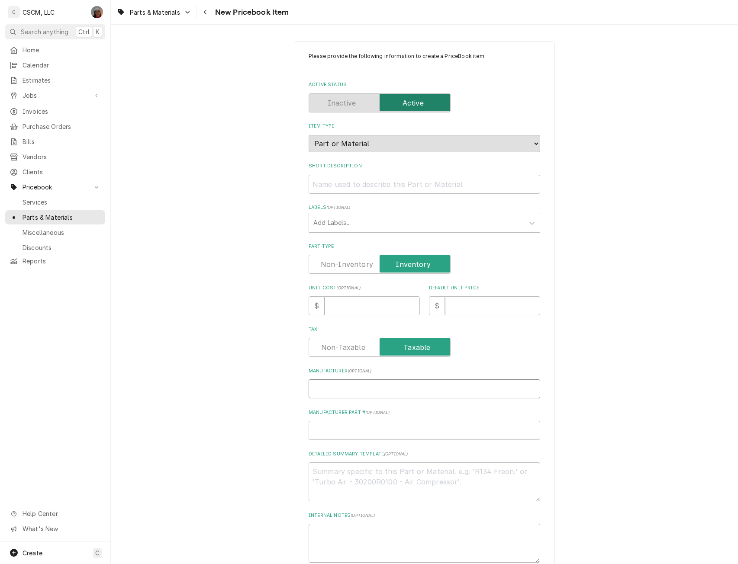
type input "F"
type textarea "x"
type input "Fr"
type textarea "x"
type input "Fry"
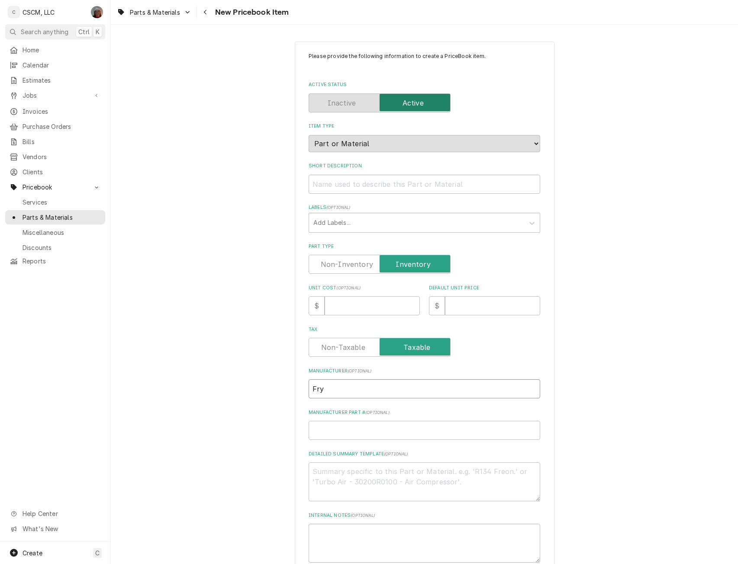
type textarea "x"
type input "Frym"
type textarea "x"
type input "Fryma"
type textarea "x"
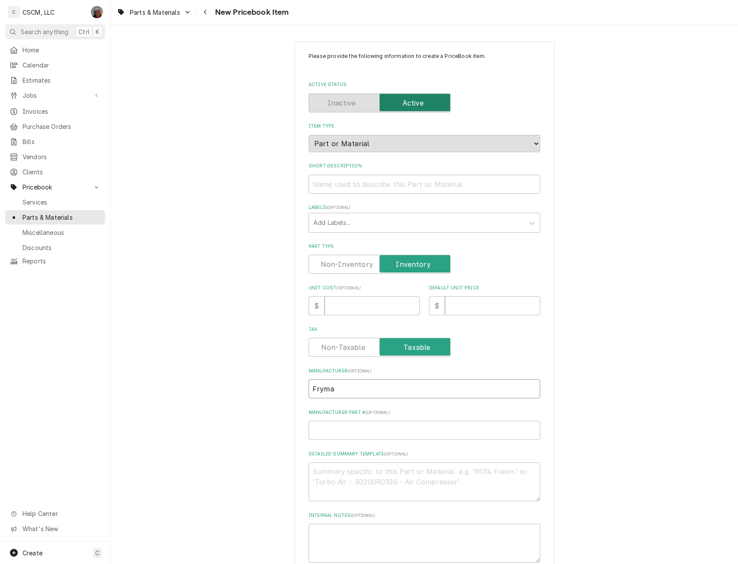
type input "Frymas"
type textarea "x"
type input "Frymast"
type textarea "x"
type input "Frymaste"
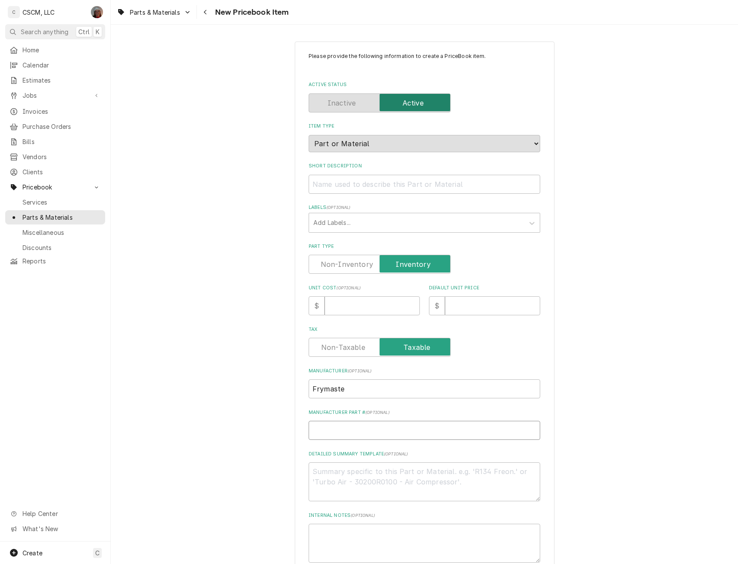
click at [320, 428] on input "Manufacturer Part # ( optional )" at bounding box center [423, 430] width 231 height 19
paste input "Reversible Spring-Assisted Cam-Lift Hinge"
type textarea "x"
type input "Reversible Spring-Assisted Cam-Lift Hinge"
click at [348, 388] on input "Frymaste" at bounding box center [423, 388] width 231 height 19
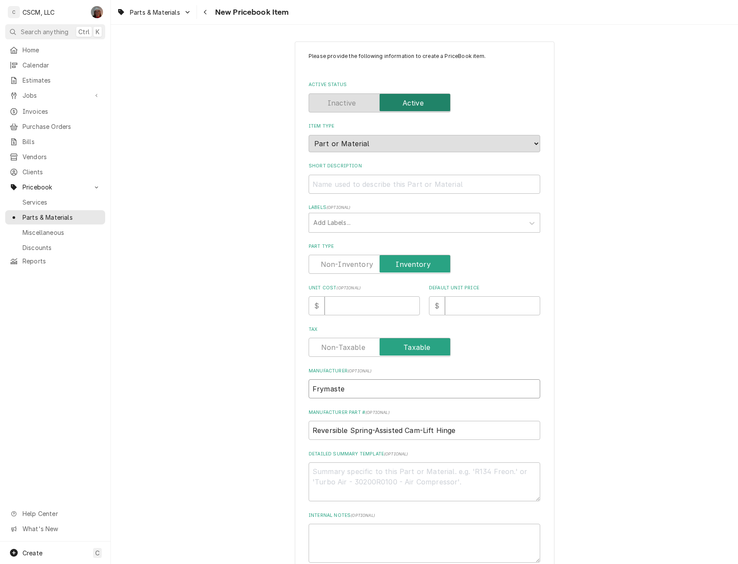
type textarea "x"
type input "Frymaster"
drag, startPoint x: 471, startPoint y: 430, endPoint x: 295, endPoint y: 432, distance: 176.5
type textarea "x"
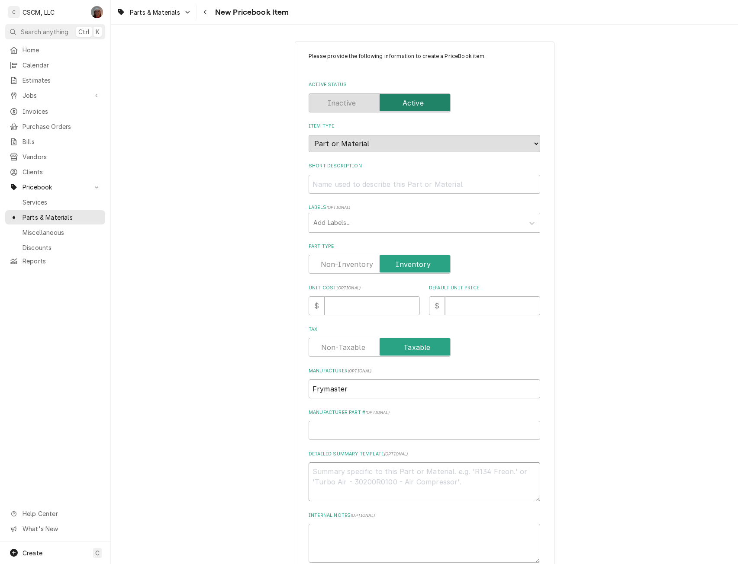
click at [324, 478] on textarea "Detailed Summary Template ( optional )" at bounding box center [423, 481] width 231 height 39
paste textarea "Frymaster 8074961 Rotary Actuator, Blue, Left Hand"
type textarea "x"
type textarea "Frymaster 8074961 Rotary Actuator, Blue, Left Hand"
click at [343, 471] on textarea "Frymaster 8074961 Rotary Actuator, Blue, Left Hand" at bounding box center [423, 481] width 231 height 39
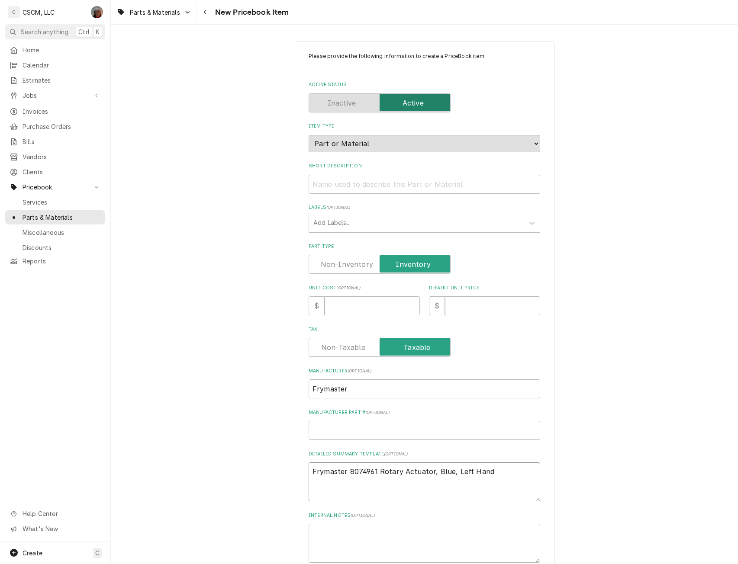
type textarea "x"
type textarea "Frymaste 8074961 Rotary Actuator, Blue, Left Hand"
type textarea "x"
type textarea "Frymast 8074961 Rotary Actuator, Blue, Left Hand"
type textarea "x"
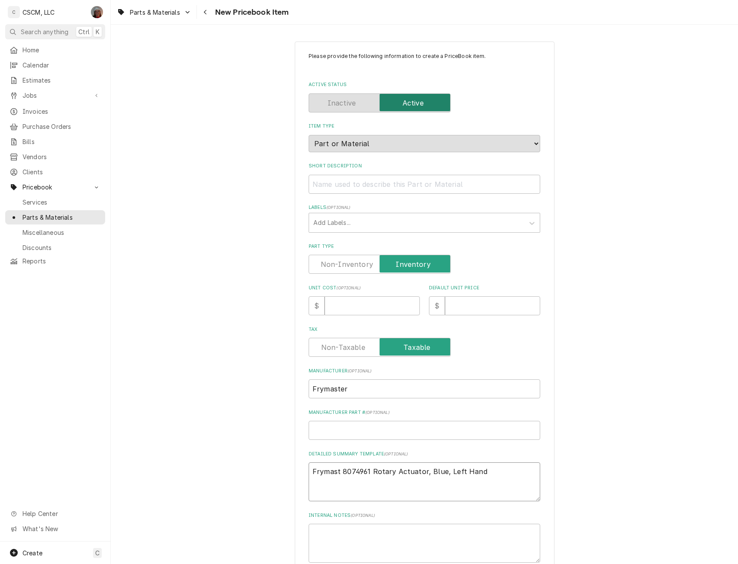
type textarea "Frymas 8074961 Rotary Actuator, Blue, Left Hand"
type textarea "x"
type textarea "Fryma 8074961 Rotary Actuator, Blue, Left Hand"
type textarea "x"
type textarea "Frym 8074961 Rotary Actuator, Blue, Left Hand"
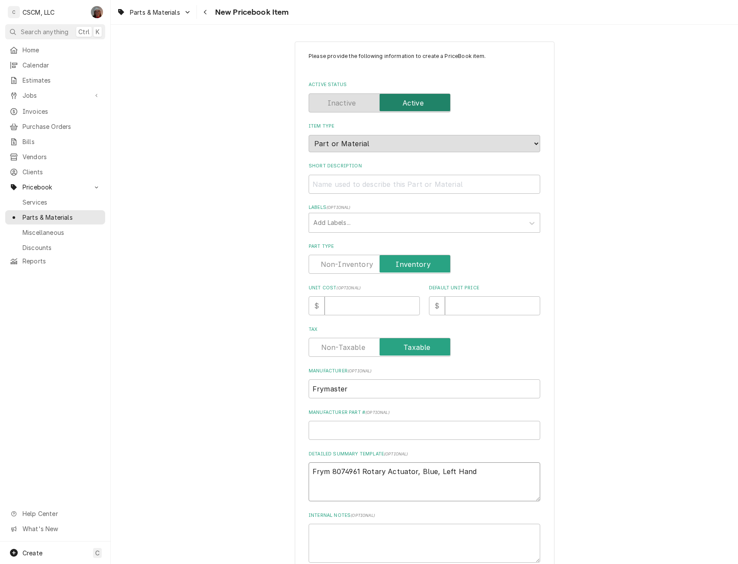
type textarea "x"
type textarea "Fry 8074961 Rotary Actuator, Blue, Left Hand"
type textarea "x"
type textarea "Fr 8074961 Rotary Actuator, Blue, Left Hand"
type textarea "x"
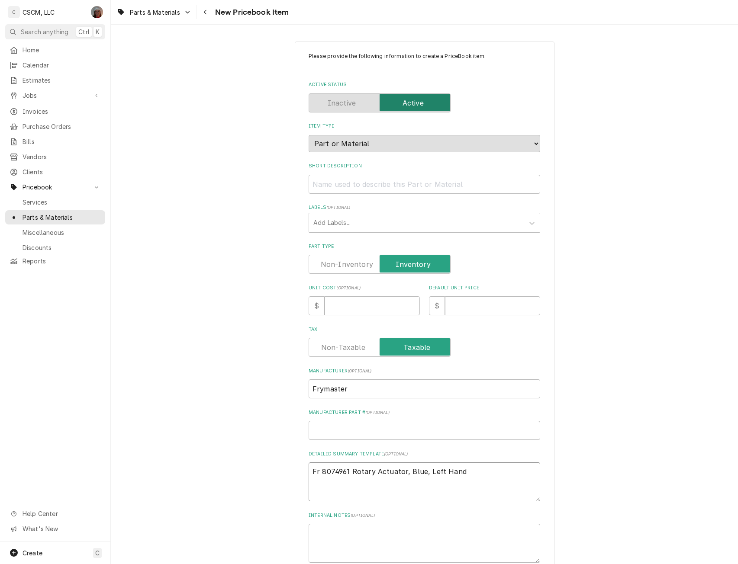
type textarea "F 8074961 Rotary Actuator, Blue, Left Hand"
type textarea "x"
type textarea "8074961 Rotary Actuator, Blue, Left Hand"
type textarea "x"
type textarea "8074961 Rotary Actuator, Blue, Left Hand"
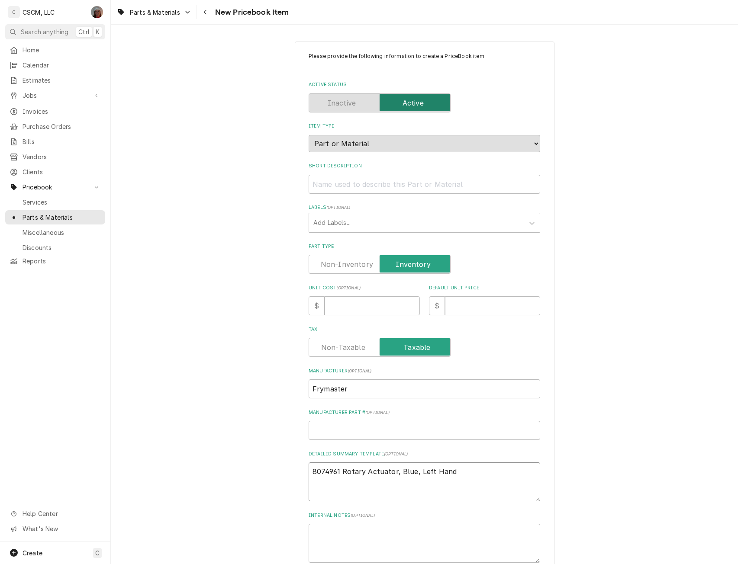
click at [338, 471] on textarea "8074961 Rotary Actuator, Blue, Left Hand" at bounding box center [423, 481] width 231 height 39
type textarea "x"
drag, startPoint x: 310, startPoint y: 481, endPoint x: 427, endPoint y: 488, distance: 117.0
click at [427, 488] on textarea "8074961 Rotary Actuator, Blue, Left Hand" at bounding box center [423, 481] width 231 height 39
type textarea "8074961 Rotary Actuator, Blue, Left Hand"
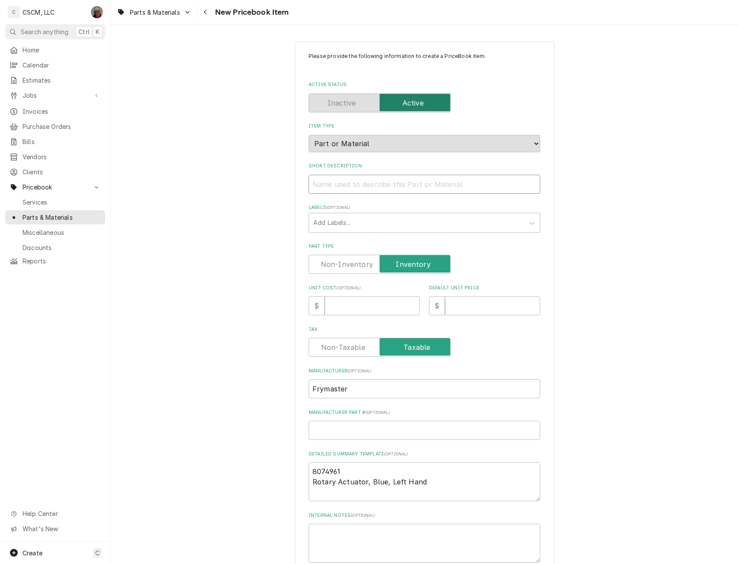
click at [334, 180] on input "Short Description" at bounding box center [423, 184] width 231 height 19
paste input "Rotary Actuator, Blue, Left Hand"
type textarea "x"
type input "Rotary Actuator, Blue, Left Hand"
click at [339, 430] on input "Manufacturer Part # ( optional )" at bounding box center [423, 430] width 231 height 19
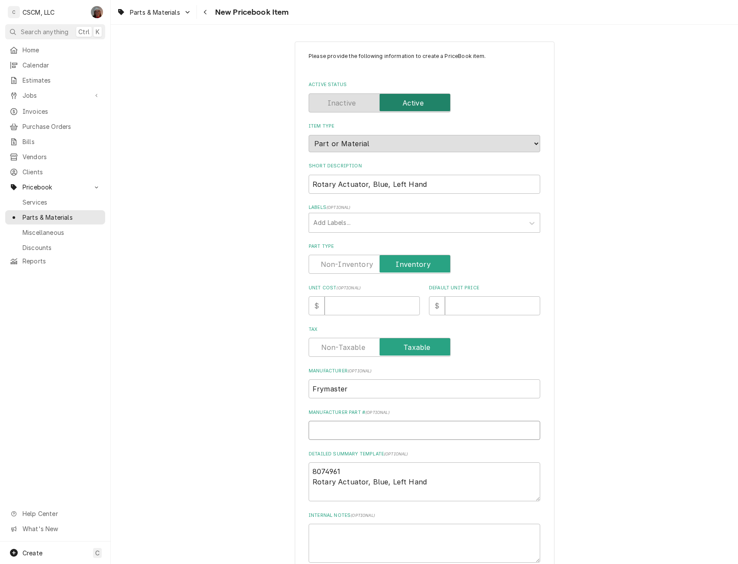
type input "8"
type textarea "x"
type input "80"
type textarea "x"
type input "807"
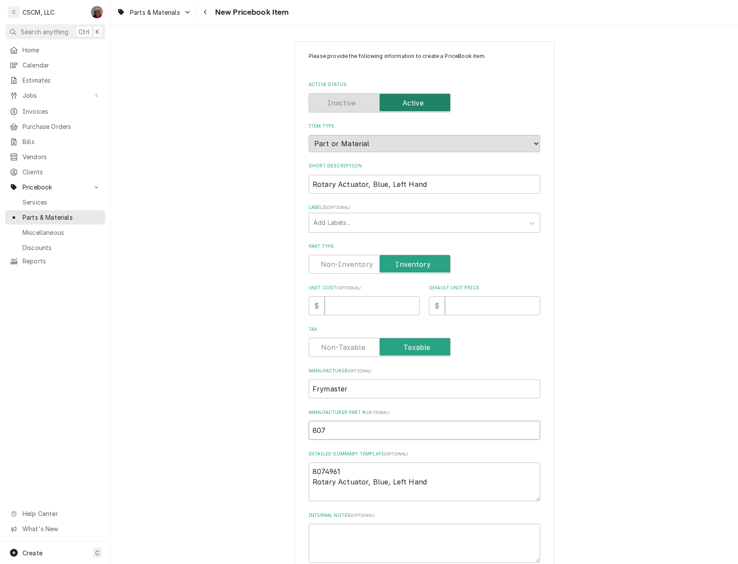
type textarea "x"
type input "8074"
type textarea "x"
type input "80749"
type textarea "x"
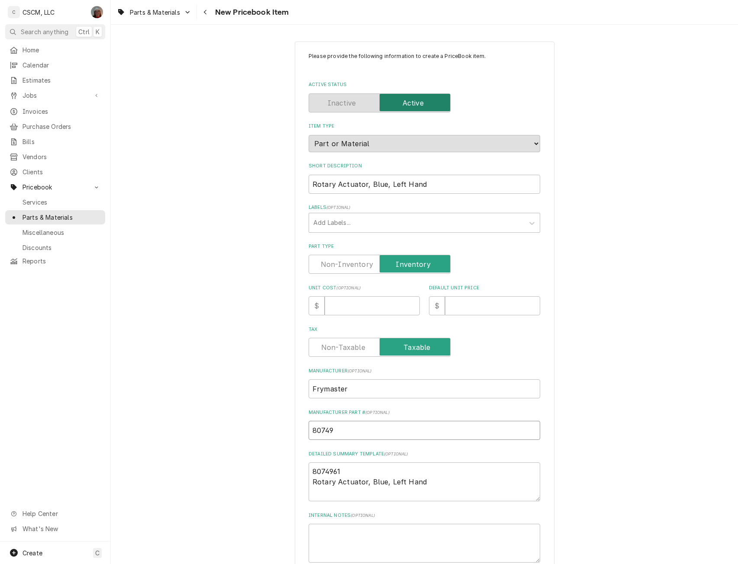
type input "807496"
type textarea "x"
type input "8074961"
click at [338, 300] on input "Unit Cost ( optional )" at bounding box center [371, 305] width 95 height 19
type input "7"
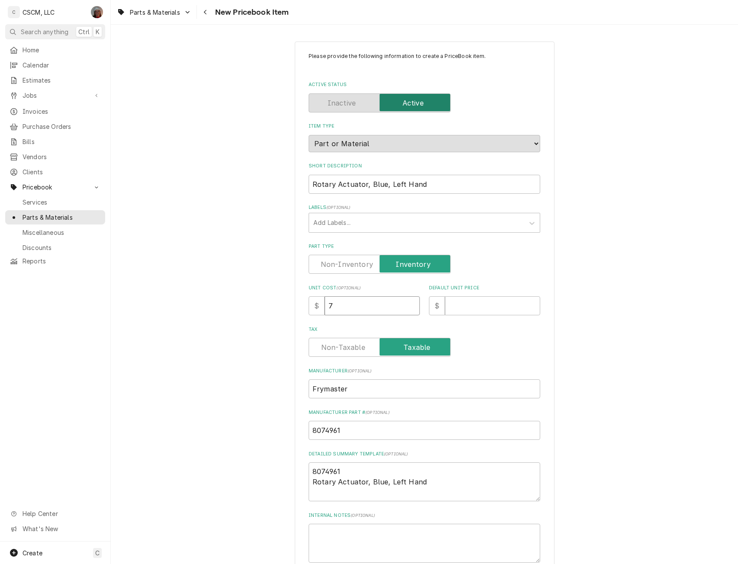
type textarea "x"
type input "72"
type textarea "x"
type input "722"
type textarea "x"
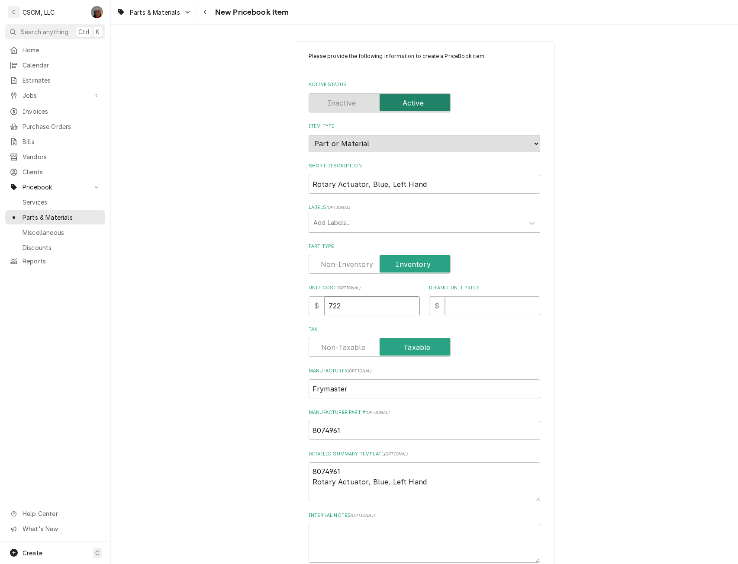
type input "722.9"
type textarea "x"
type input "722.97"
type textarea "x"
type input "9"
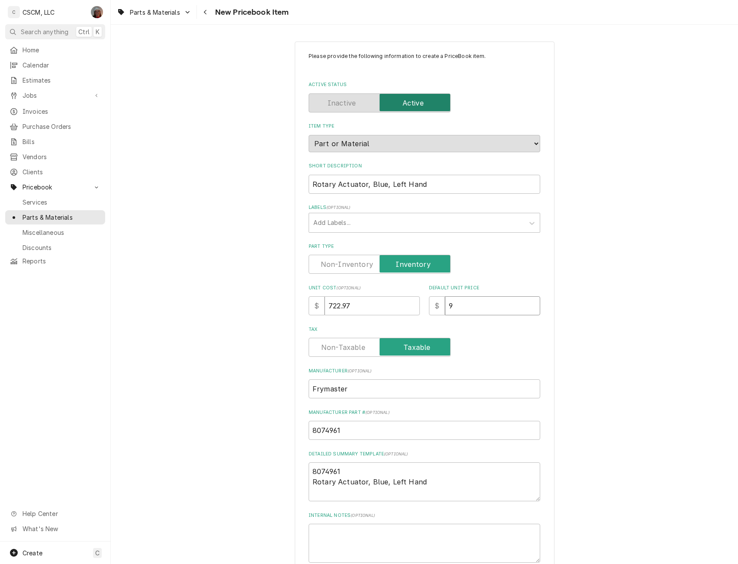
type textarea "x"
type input "91"
type textarea "x"
type input "912"
type textarea "x"
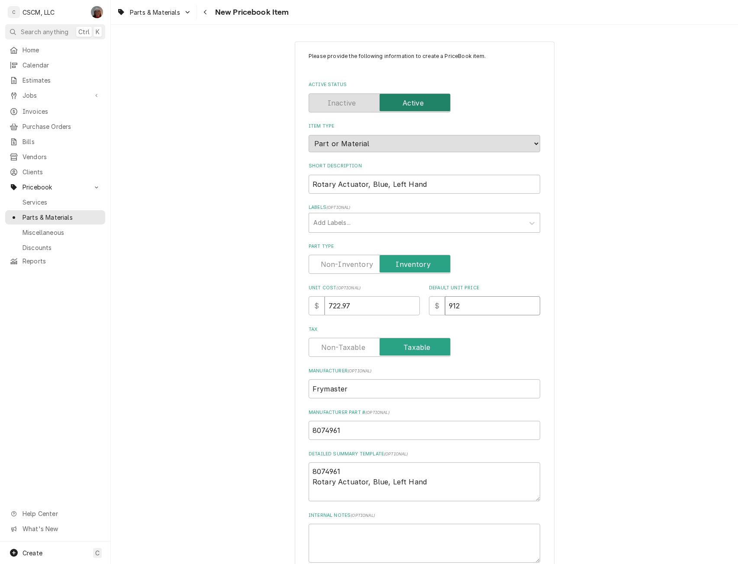
type input "912.8"
type textarea "x"
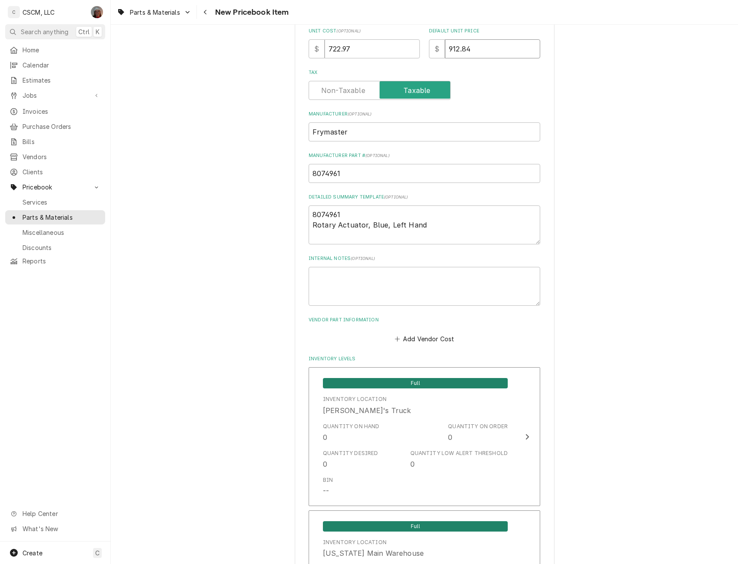
scroll to position [269, 0]
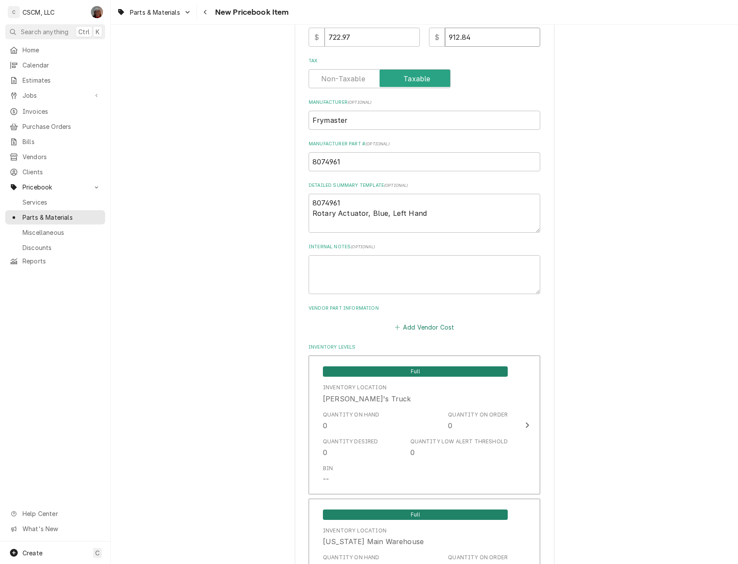
type input "912.84"
click at [428, 327] on button "Add Vendor Cost" at bounding box center [424, 327] width 63 height 12
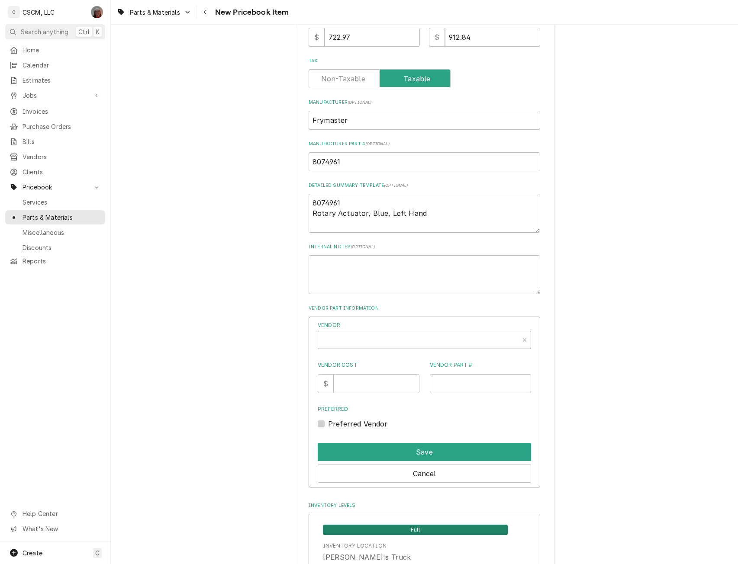
type textarea "x"
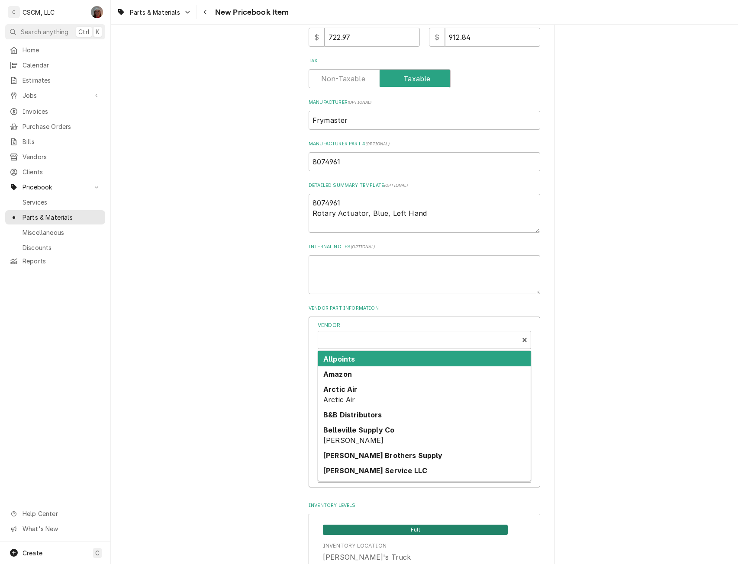
click at [336, 335] on div "Vendor" at bounding box center [418, 341] width 192 height 21
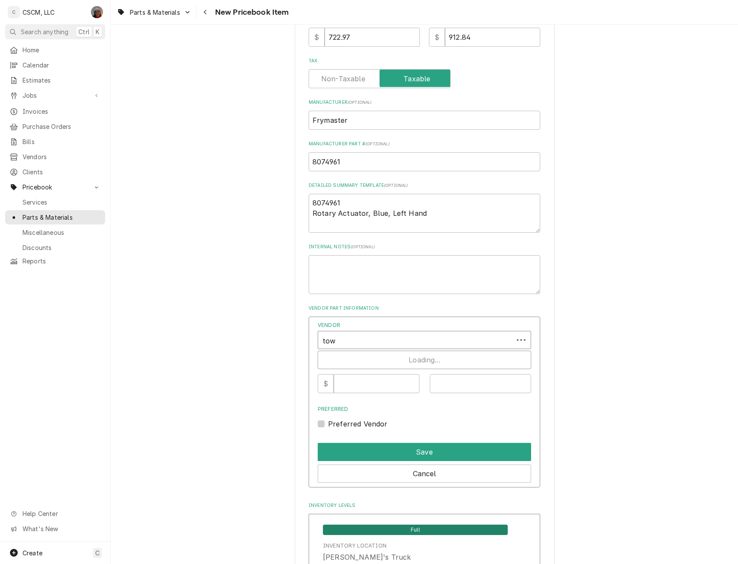
type input "town"
click at [341, 360] on strong "PARTS TOWN, LLC" at bounding box center [356, 359] width 66 height 9
click at [356, 378] on input "Vendor Cost" at bounding box center [376, 383] width 85 height 19
type input "722.97"
click at [449, 385] on input "Vendor Part #" at bounding box center [481, 383] width 102 height 19
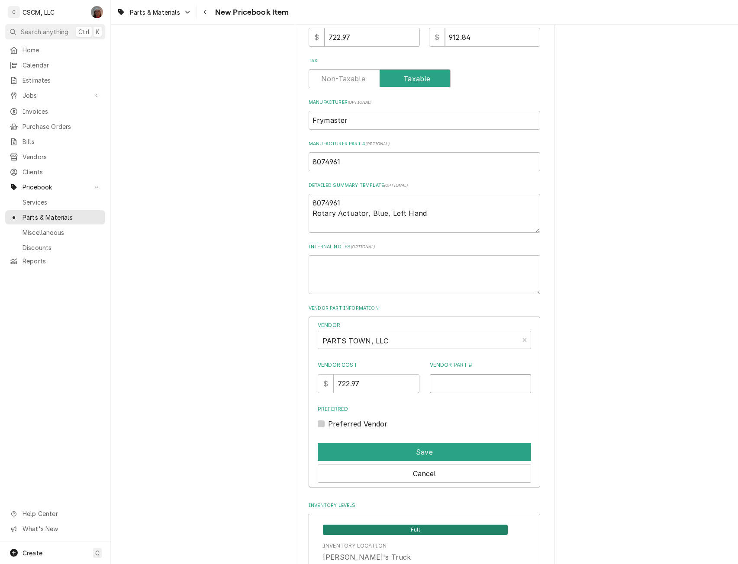
paste input "FM8074961"
click at [440, 385] on input "FM8074961" at bounding box center [481, 383] width 102 height 19
type input "FM8074961"
click at [415, 450] on button "Save" at bounding box center [424, 452] width 213 height 18
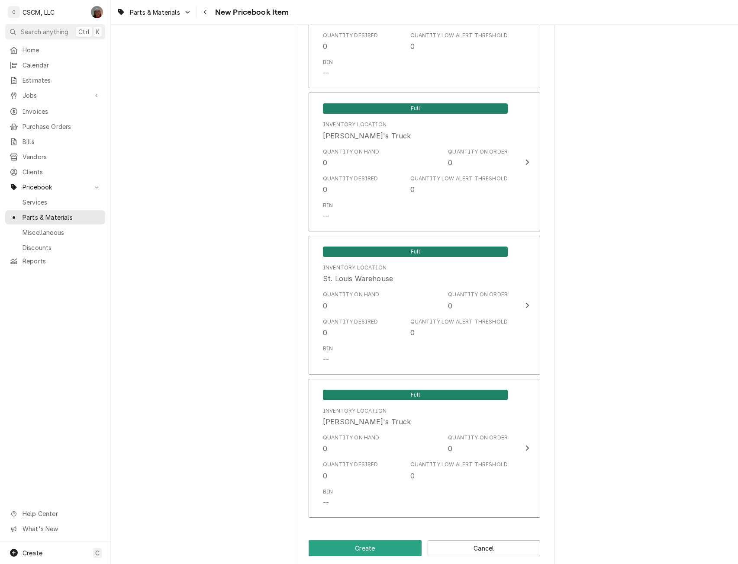
scroll to position [1329, 0]
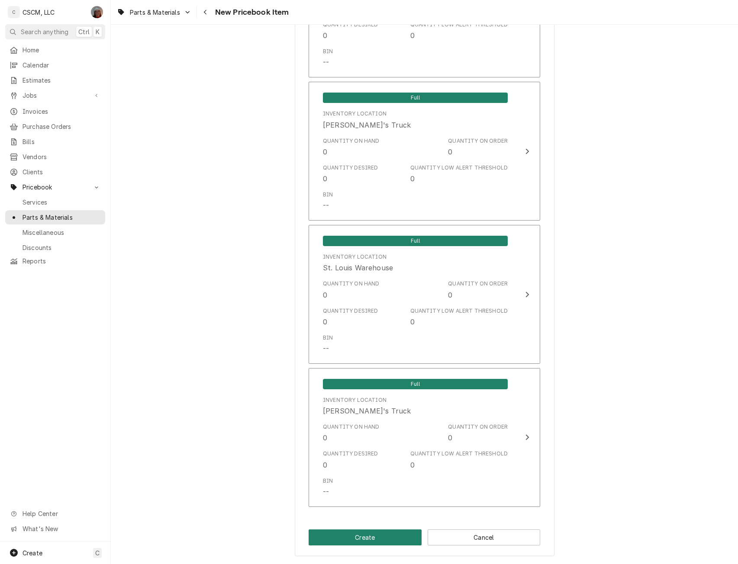
click button "Create"
type textarea "x"
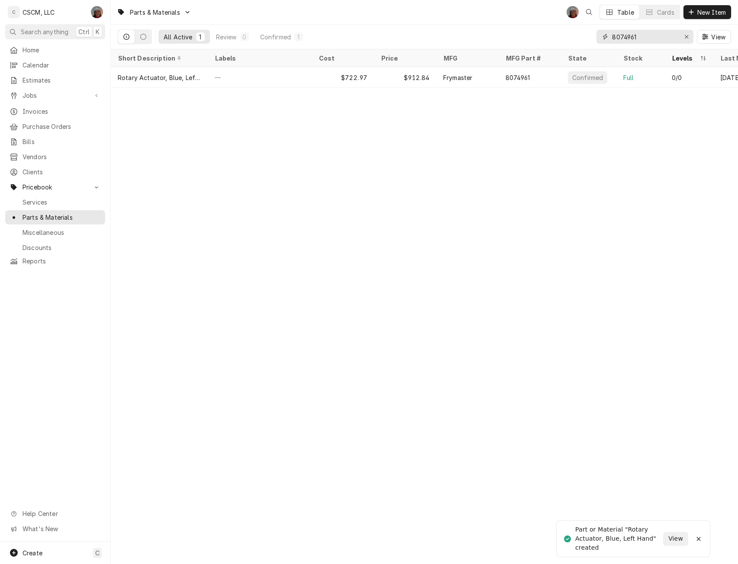
click at [642, 38] on input "8074961" at bounding box center [644, 37] width 65 height 14
type input "8074962"
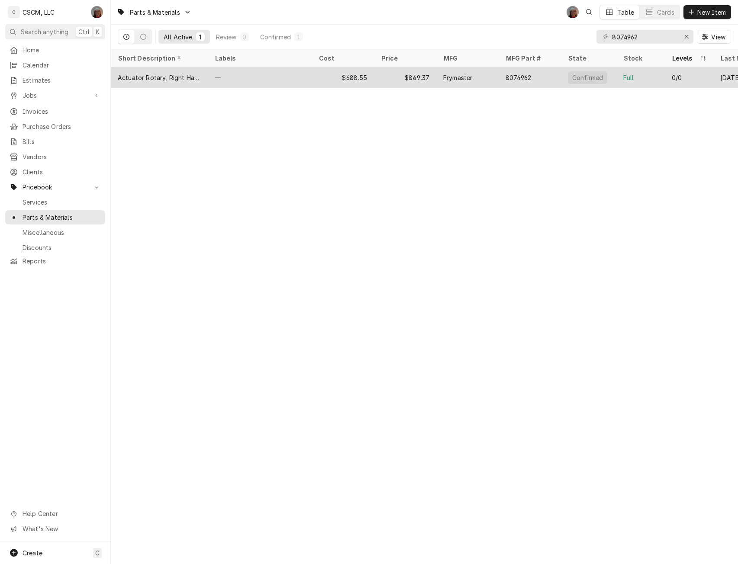
click at [275, 77] on div "—" at bounding box center [260, 77] width 104 height 21
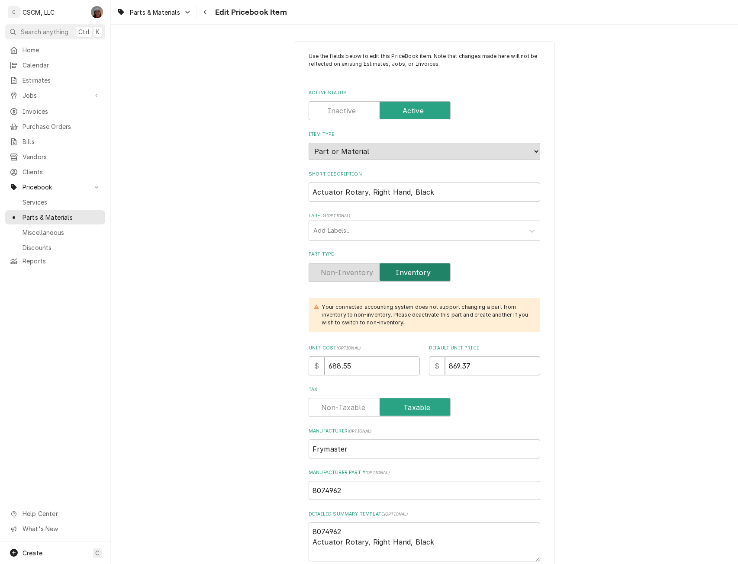
type textarea "x"
drag, startPoint x: 366, startPoint y: 370, endPoint x: 279, endPoint y: 362, distance: 86.5
type input "7"
type textarea "x"
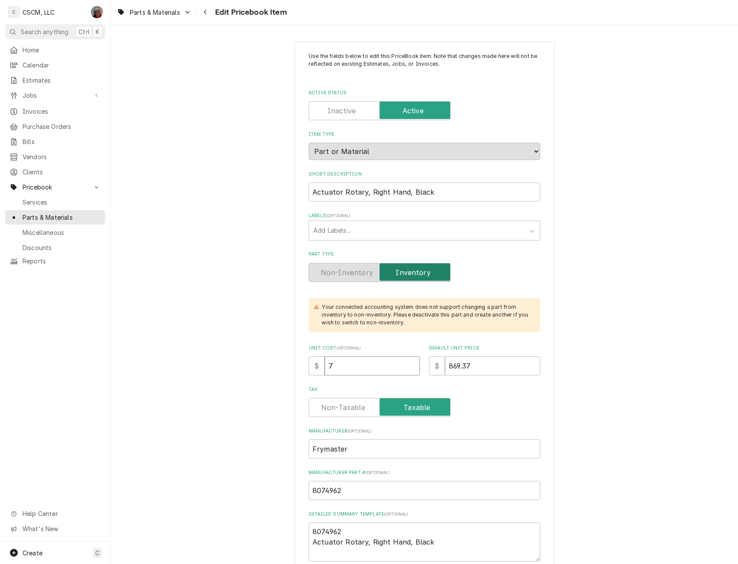
type input "72"
type textarea "x"
type input "722"
type textarea "x"
type input "722.9"
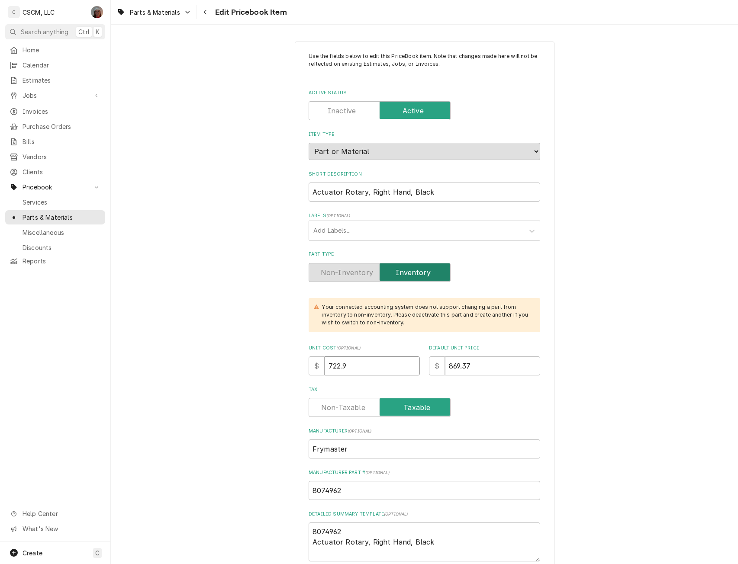
type textarea "x"
type input "722.97"
type textarea "x"
type input "9"
type textarea "x"
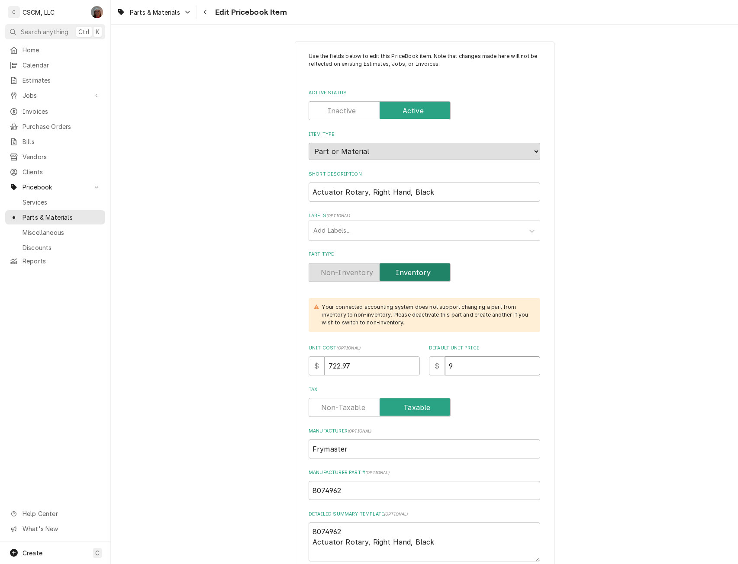
type input "91"
type textarea "x"
type input "912"
type textarea "x"
type input "912.8"
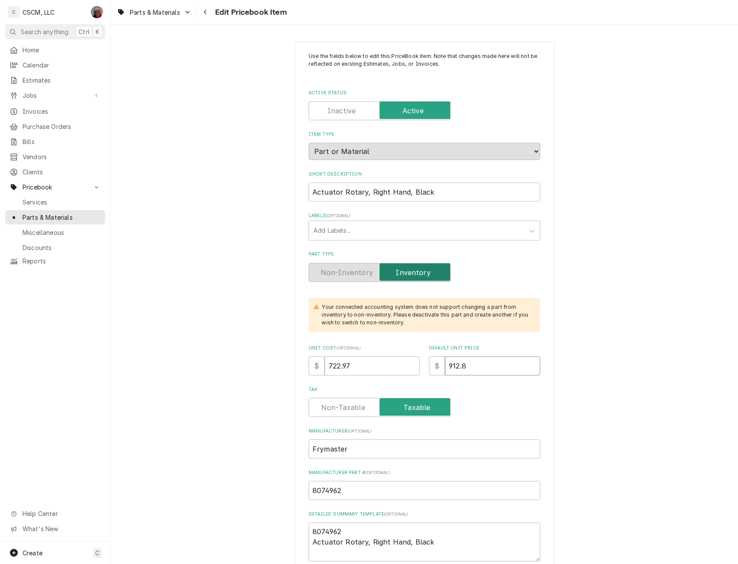
type textarea "x"
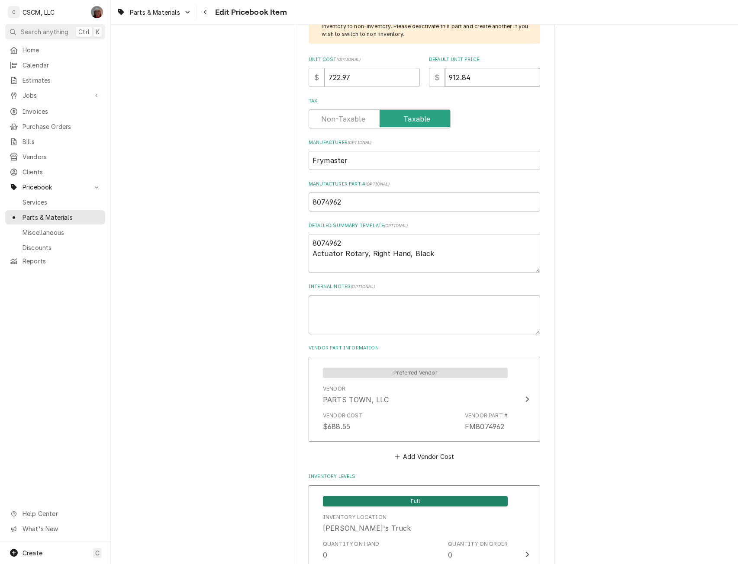
scroll to position [335, 0]
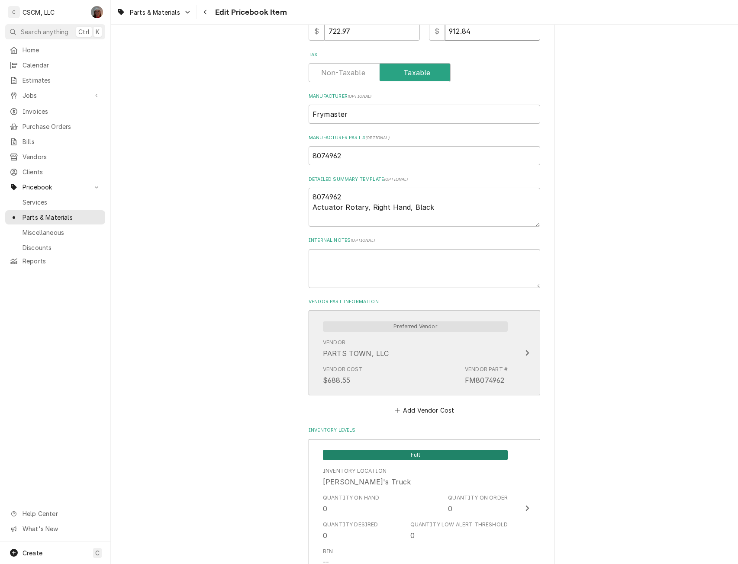
type input "912.84"
click at [500, 343] on div "Vendor PARTS TOWN, LLC" at bounding box center [415, 348] width 185 height 27
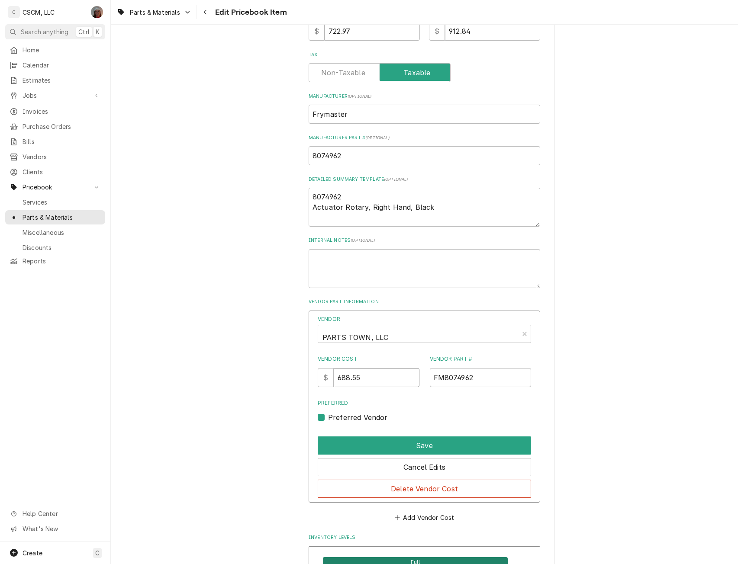
drag, startPoint x: 368, startPoint y: 376, endPoint x: 281, endPoint y: 382, distance: 87.2
type input "722.97"
click at [417, 439] on button "Save" at bounding box center [424, 445] width 213 height 18
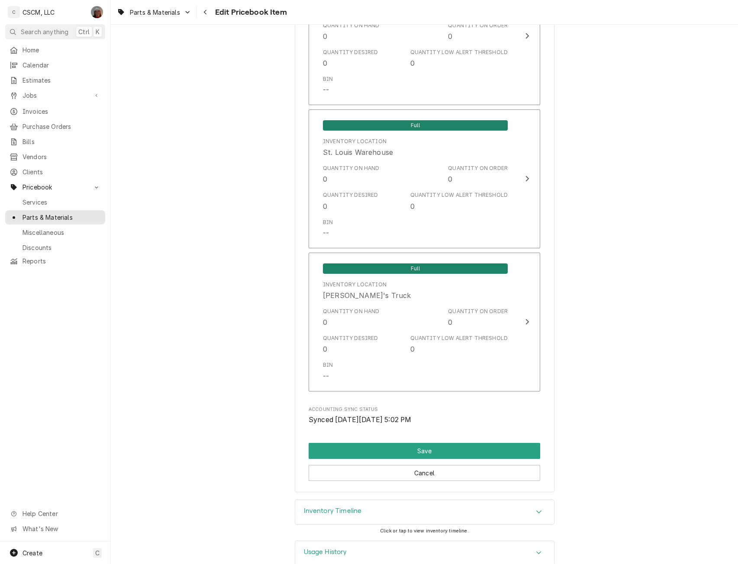
scroll to position [1540, 0]
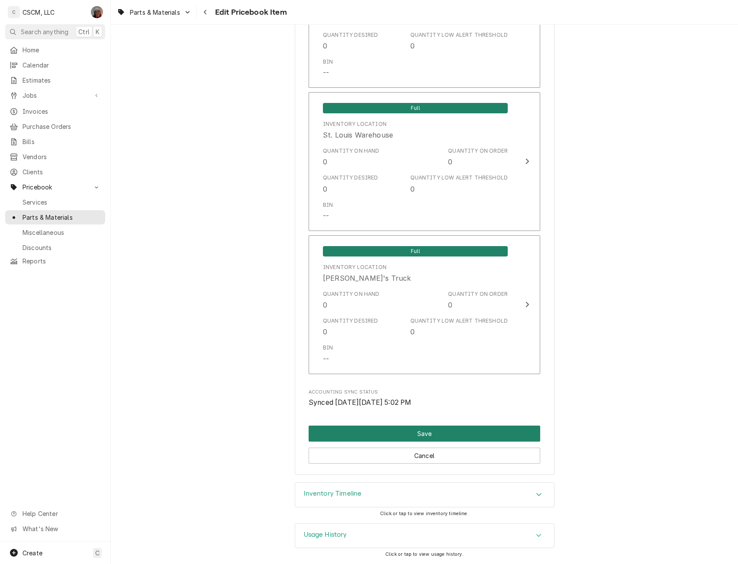
click at [411, 434] on button "Save" at bounding box center [423, 434] width 231 height 16
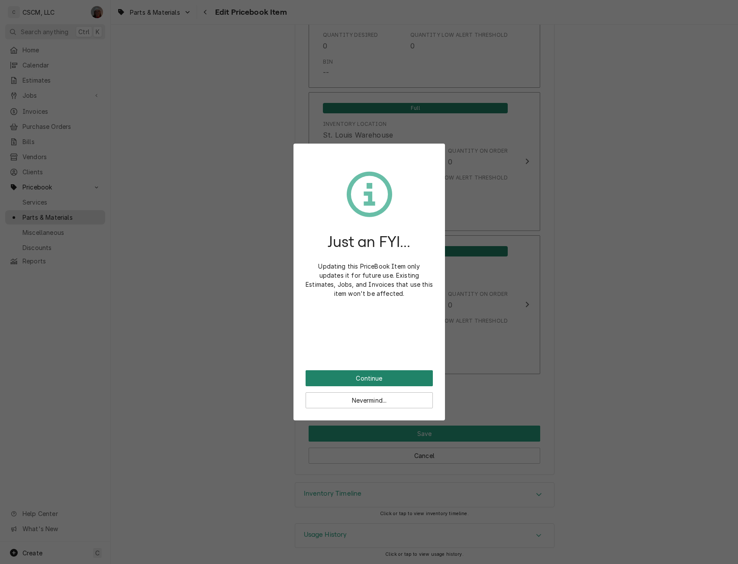
click at [370, 376] on button "Continue" at bounding box center [368, 378] width 127 height 16
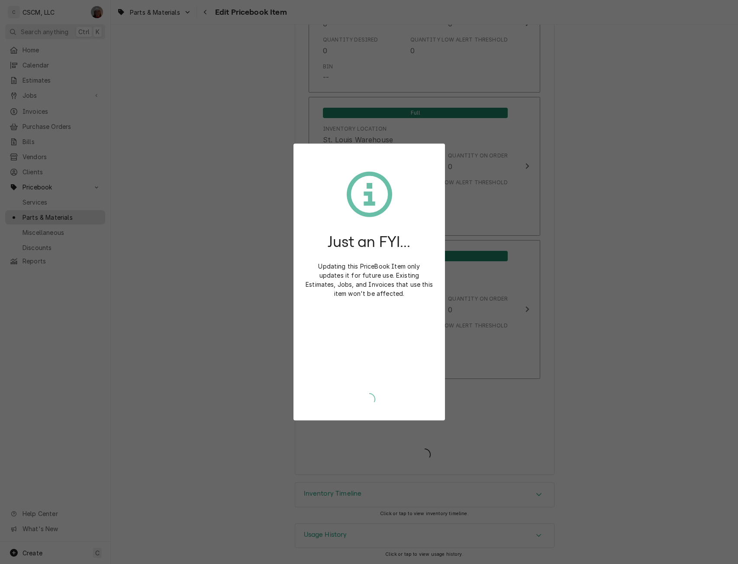
scroll to position [1535, 0]
type textarea "x"
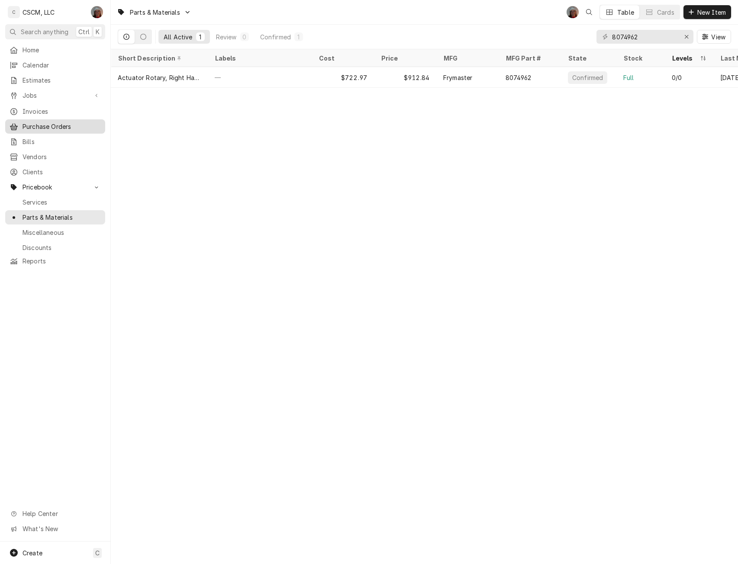
click at [47, 123] on span "Purchase Orders" at bounding box center [61, 126] width 78 height 9
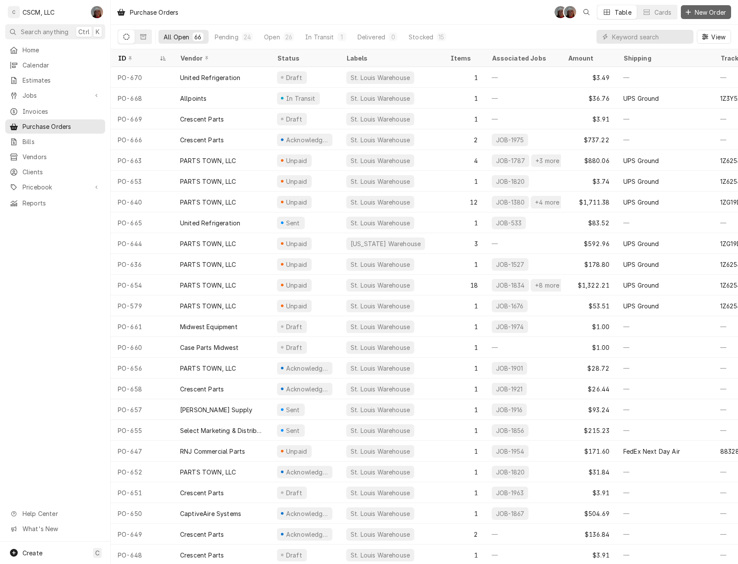
click at [686, 10] on icon "Dynamic Content Wrapper" at bounding box center [687, 12] width 5 height 6
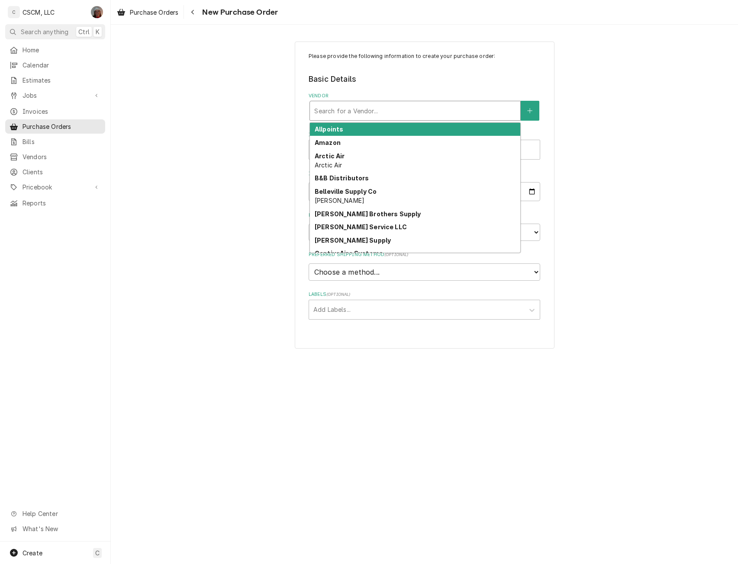
click at [449, 101] on div "Search for a Vendor..." at bounding box center [415, 110] width 210 height 19
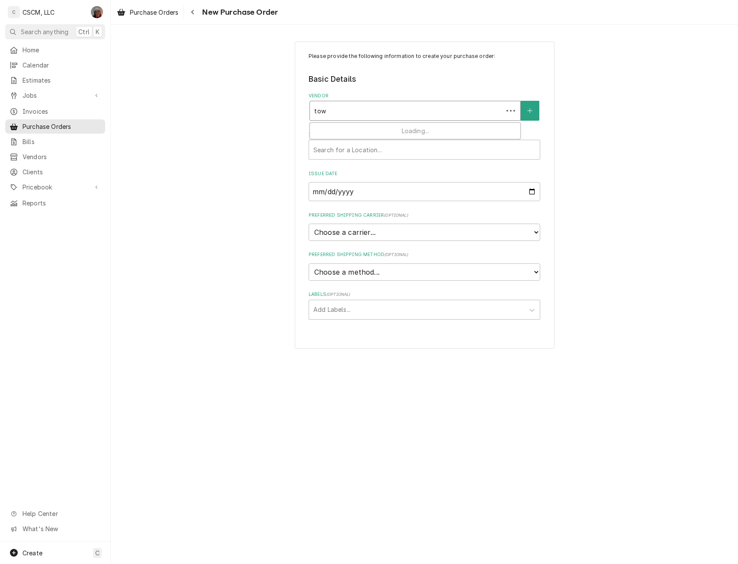
type input "town"
click at [399, 129] on div "PARTS TOWN, LLC" at bounding box center [415, 129] width 210 height 13
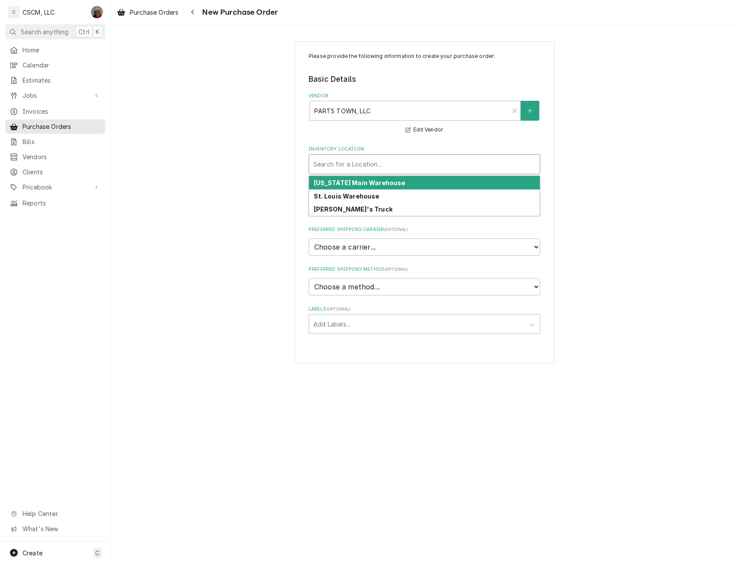
click at [365, 165] on div "Inventory Location" at bounding box center [424, 165] width 222 height 16
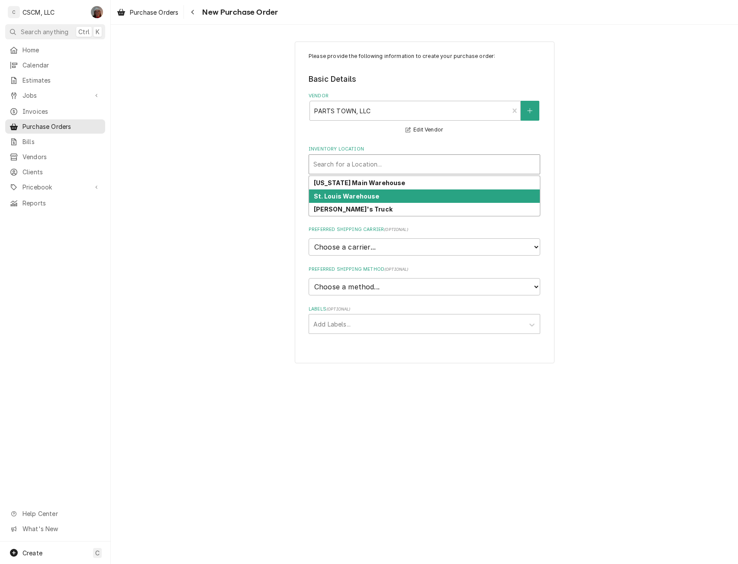
click at [346, 199] on strong "St. Louis Warehouse" at bounding box center [347, 196] width 66 height 7
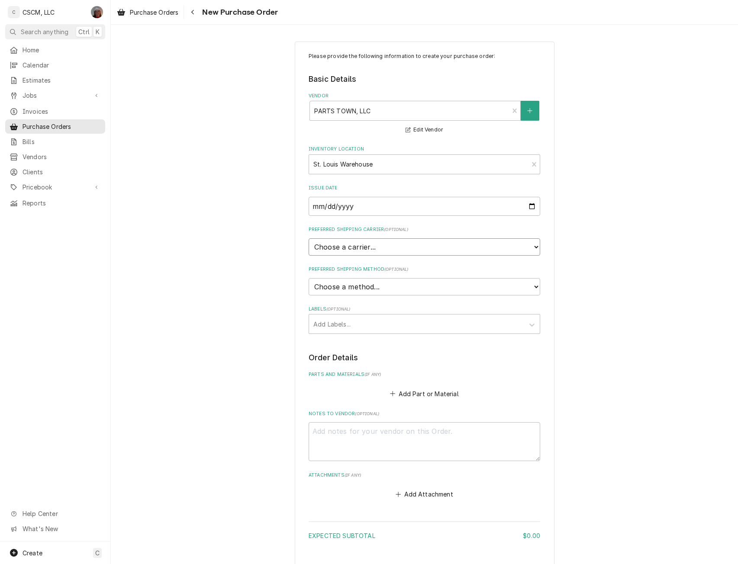
click at [343, 247] on select "Choose a carrier... U.S. Postal Service Stamps.com FedEx UPS DHL Express DHL EC…" at bounding box center [423, 246] width 231 height 17
select select "4"
click at [308, 238] on select "Choose a carrier... U.S. Postal Service Stamps.com FedEx UPS DHL Express DHL EC…" at bounding box center [423, 246] width 231 height 17
type textarea "x"
click at [395, 284] on select "Choose a method... Ground Next Day Early AM Next Day Air 2 Day Air Other" at bounding box center [423, 286] width 231 height 17
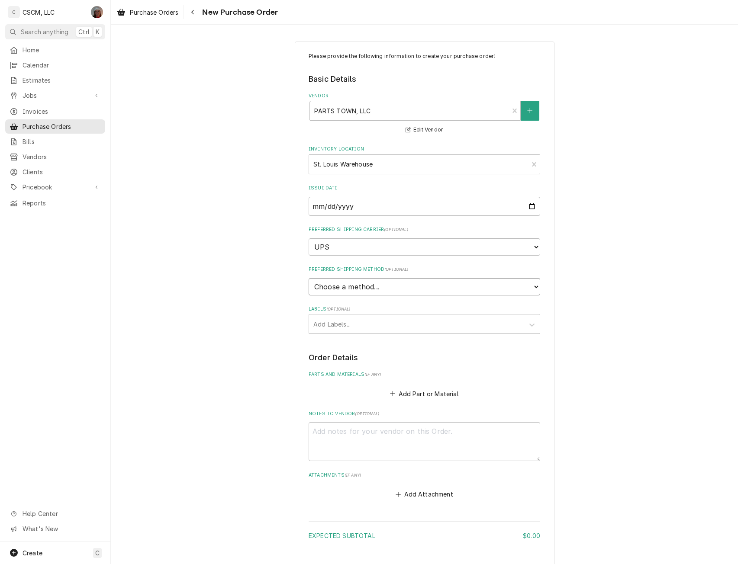
select select "3"
click at [308, 278] on select "Choose a method... Ground Next Day Early AM Next Day Air 2 Day Air Other" at bounding box center [423, 286] width 231 height 17
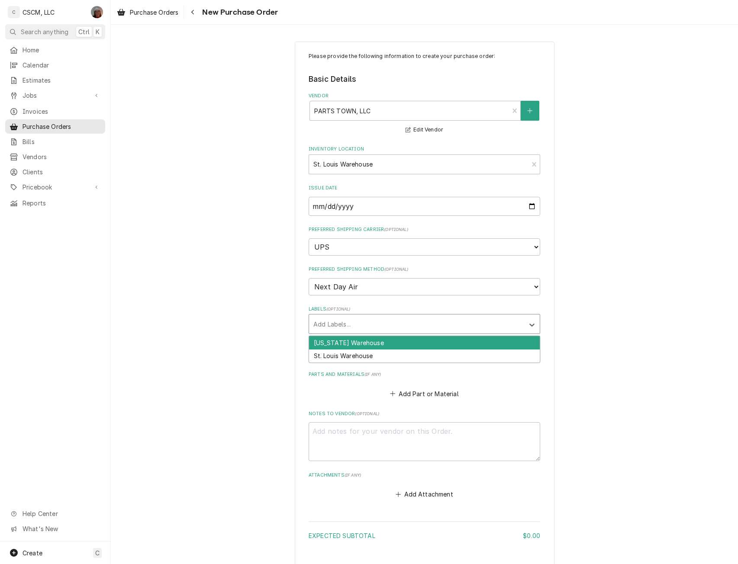
click at [340, 327] on div "Labels" at bounding box center [416, 324] width 206 height 16
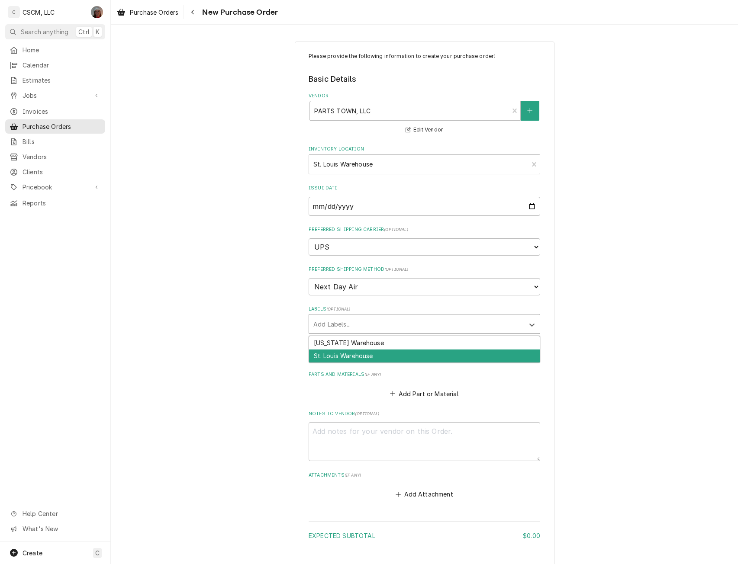
click at [334, 356] on div "St. Louis Warehouse" at bounding box center [424, 356] width 231 height 13
type textarea "x"
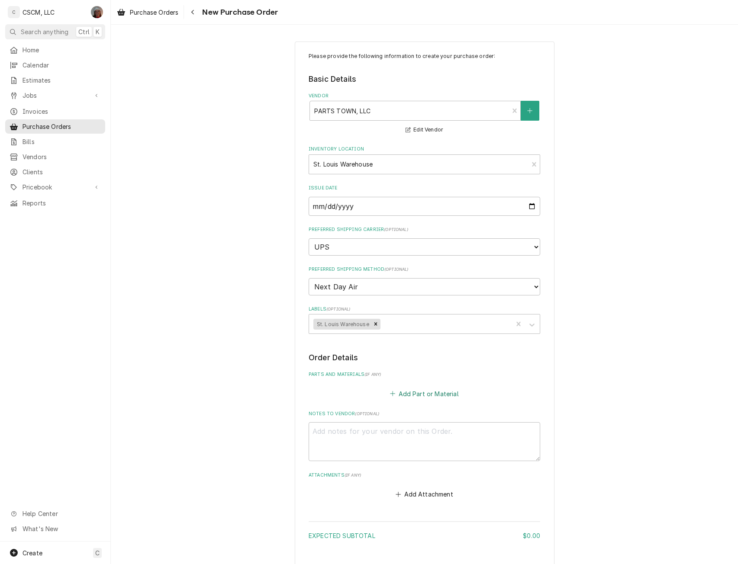
click at [409, 393] on button "Add Part or Material" at bounding box center [423, 394] width 71 height 12
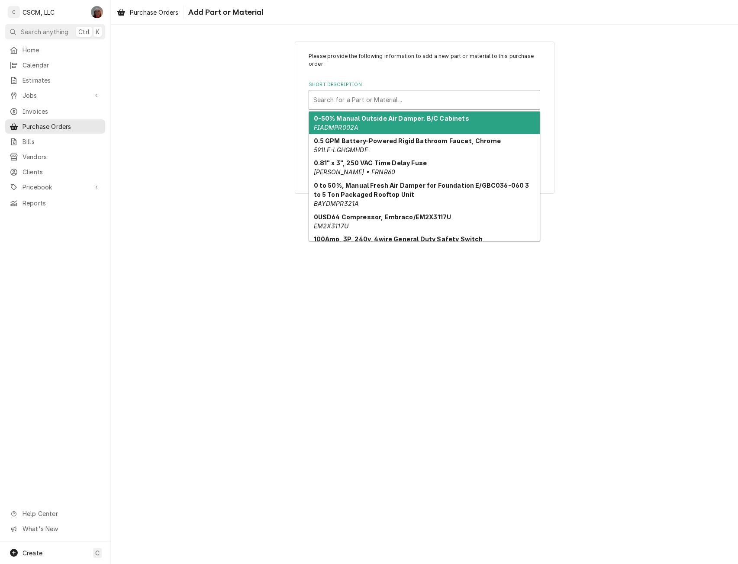
click at [414, 100] on div "Short Description" at bounding box center [424, 100] width 222 height 16
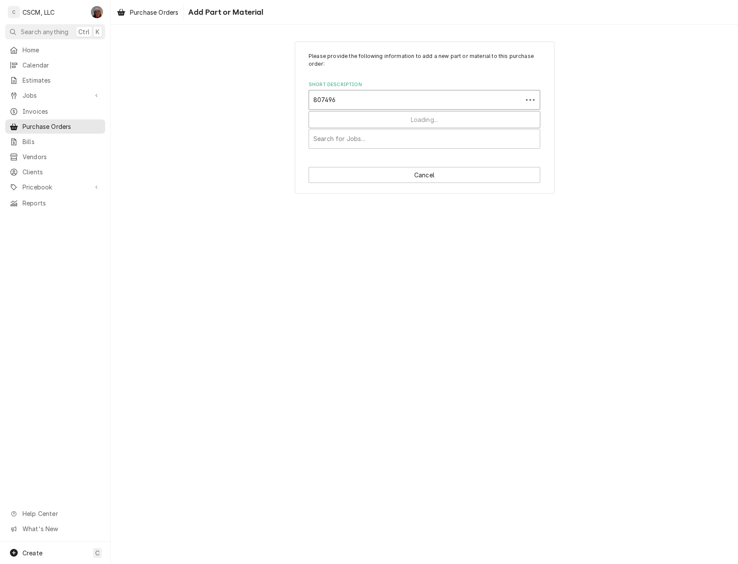
type input "8074962"
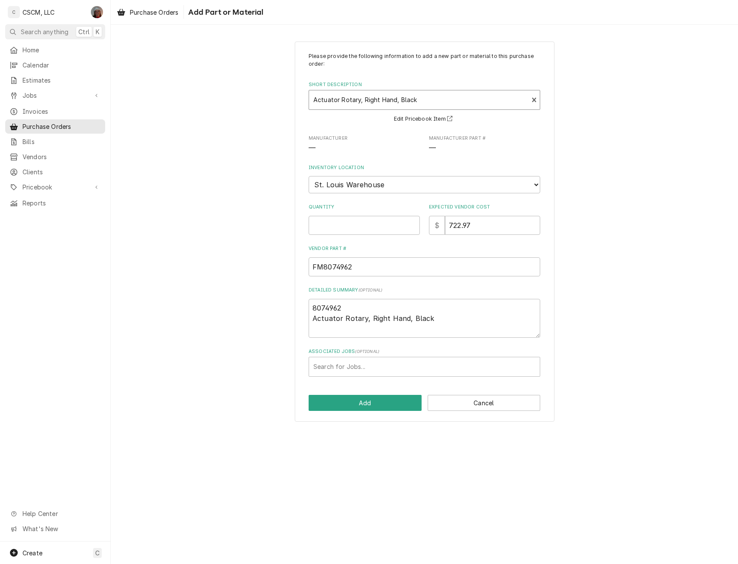
type textarea "x"
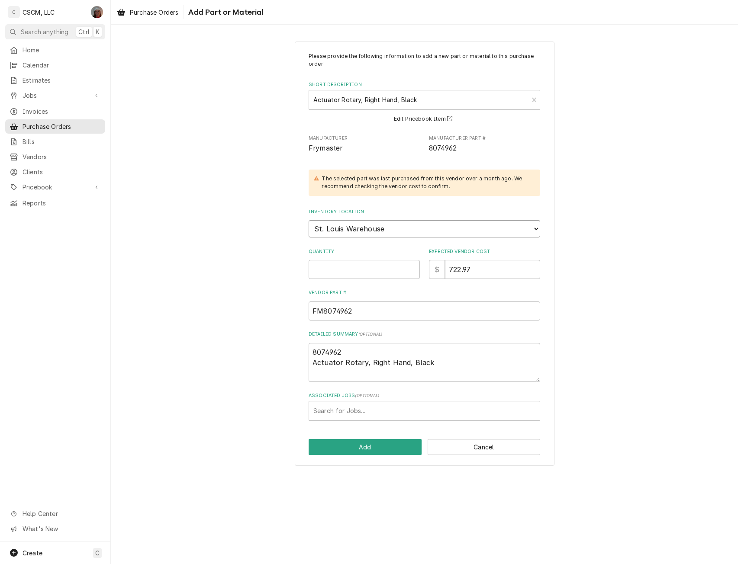
click at [390, 231] on select "Choose a location... Chris's Truck Colorado Main Warehouse Izaia's truck Jimmy'…" at bounding box center [423, 228] width 231 height 17
select select "424"
click at [308, 220] on select "Choose a location... Chris's Truck Colorado Main Warehouse Izaia's truck Jimmy'…" at bounding box center [423, 228] width 231 height 17
click at [356, 272] on input "Quantity" at bounding box center [363, 269] width 111 height 19
type textarea "x"
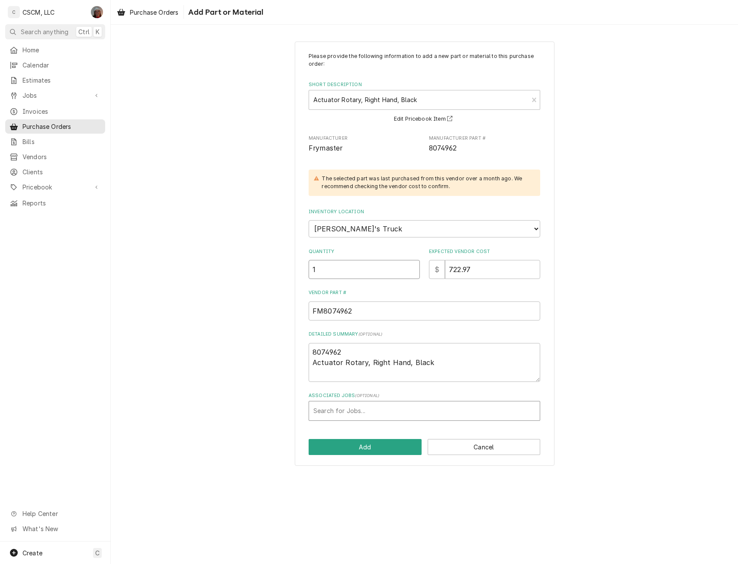
type input "1"
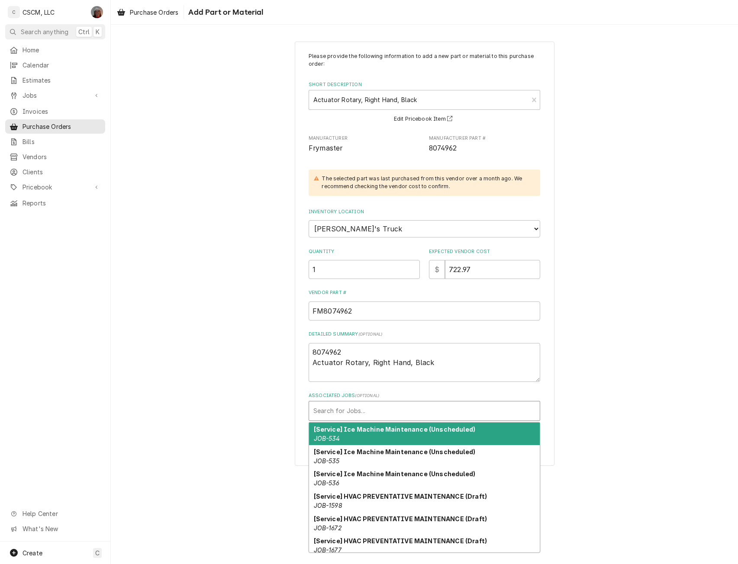
click at [345, 410] on div "Associated Jobs" at bounding box center [424, 411] width 222 height 16
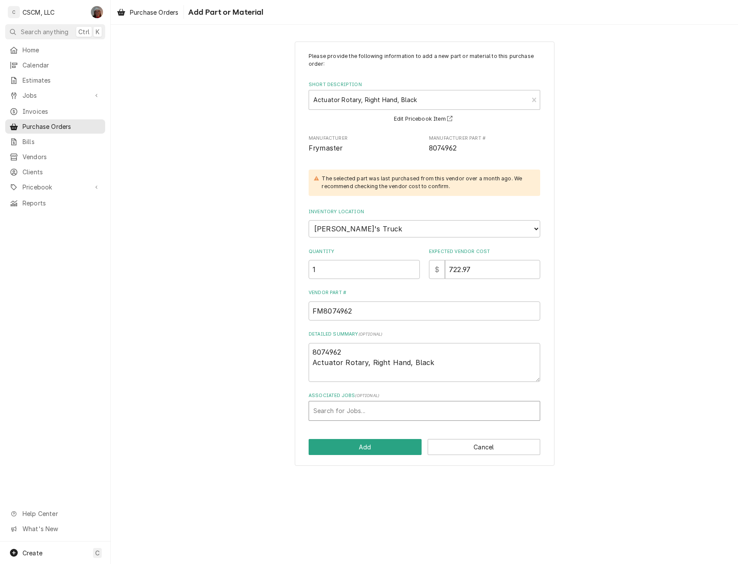
click at [342, 414] on div "Associated Jobs" at bounding box center [424, 411] width 222 height 16
type input "-2008"
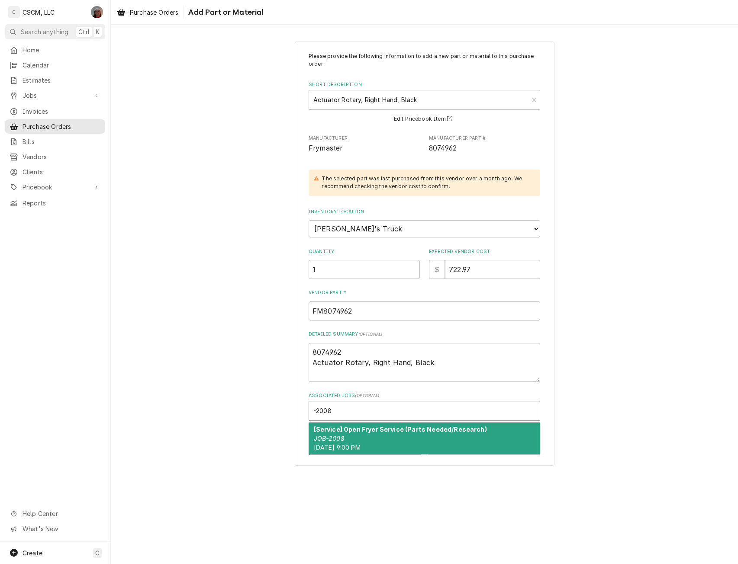
type textarea "x"
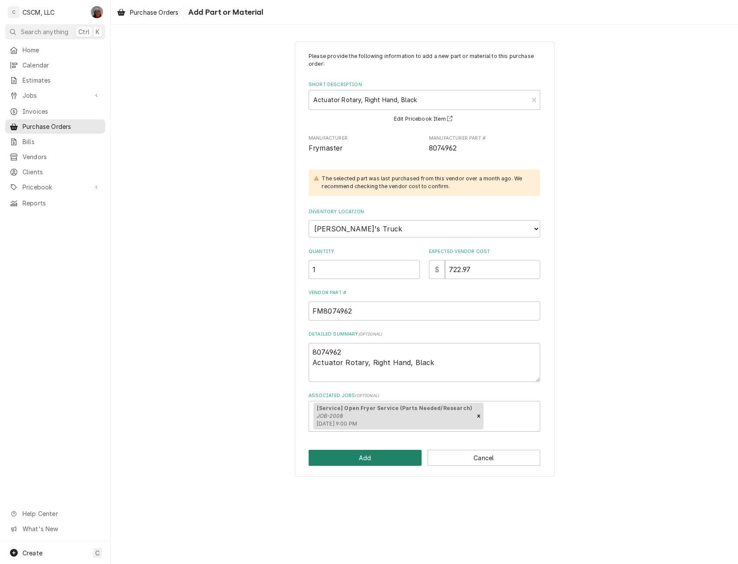
click at [353, 456] on button "Add" at bounding box center [364, 458] width 113 height 16
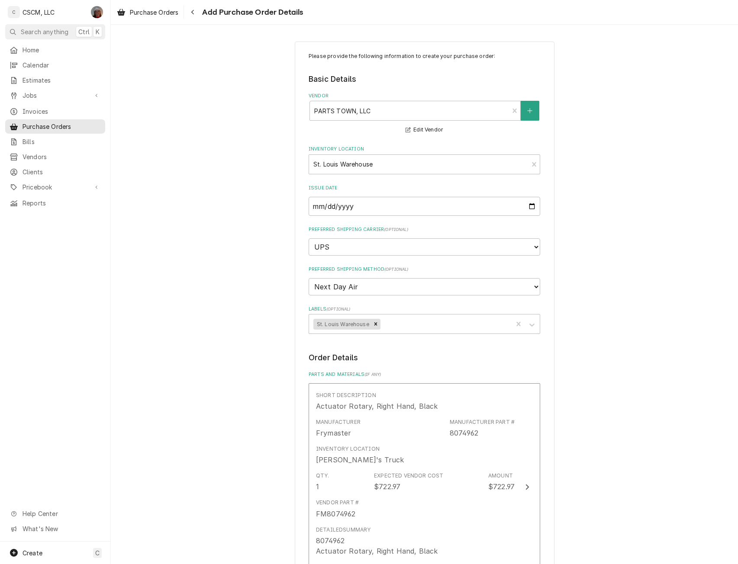
scroll to position [270, 0]
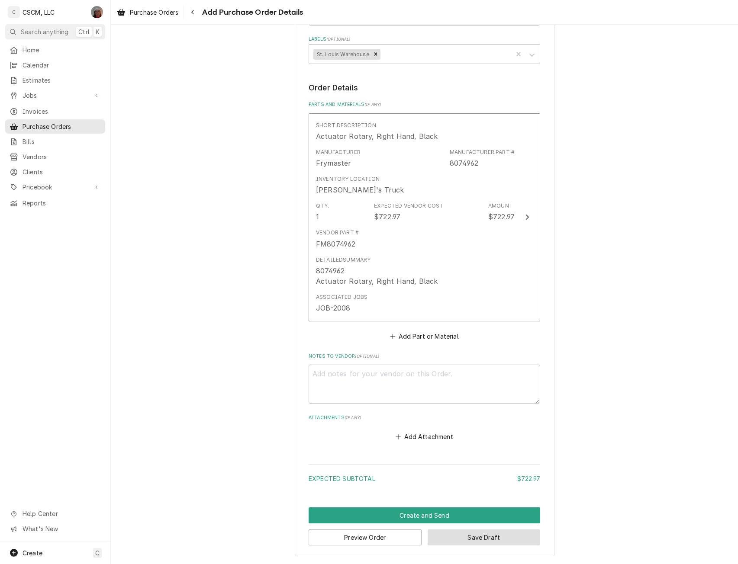
click at [465, 533] on button "Save Draft" at bounding box center [483, 537] width 113 height 16
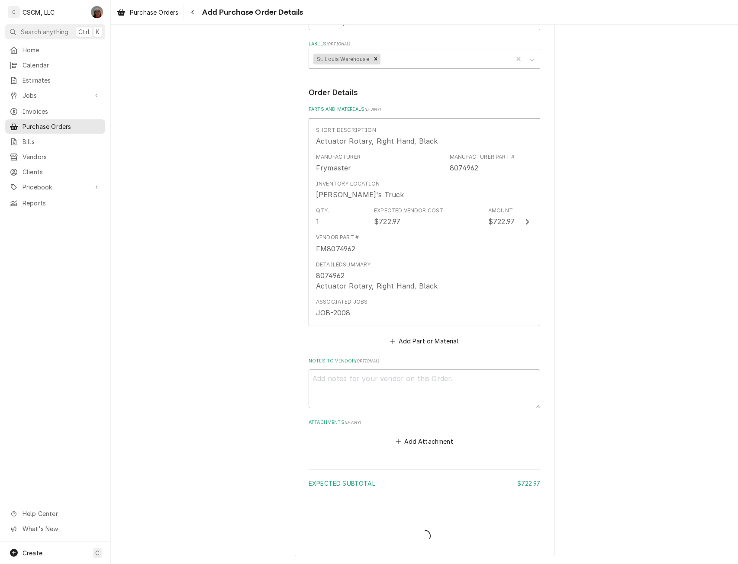
type textarea "x"
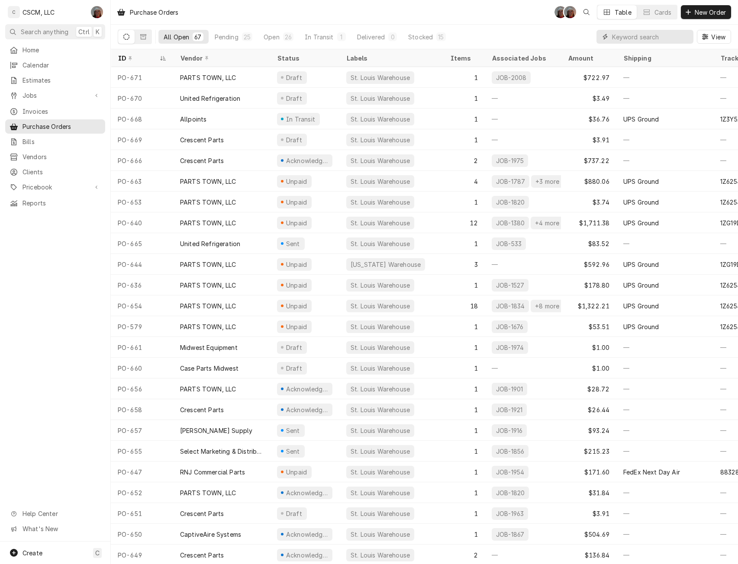
click at [628, 39] on input "Dynamic Content Wrapper" at bounding box center [650, 37] width 77 height 14
drag, startPoint x: 46, startPoint y: 184, endPoint x: 0, endPoint y: 188, distance: 46.0
click at [0, 188] on div "Home Calendar Estimates Jobs Jobs Job Series Invoices Purchase Orders Bills Ven…" at bounding box center [55, 126] width 110 height 167
click at [51, 180] on link "Pricebook" at bounding box center [55, 187] width 100 height 14
click at [45, 213] on span "Parts & Materials" at bounding box center [61, 217] width 78 height 9
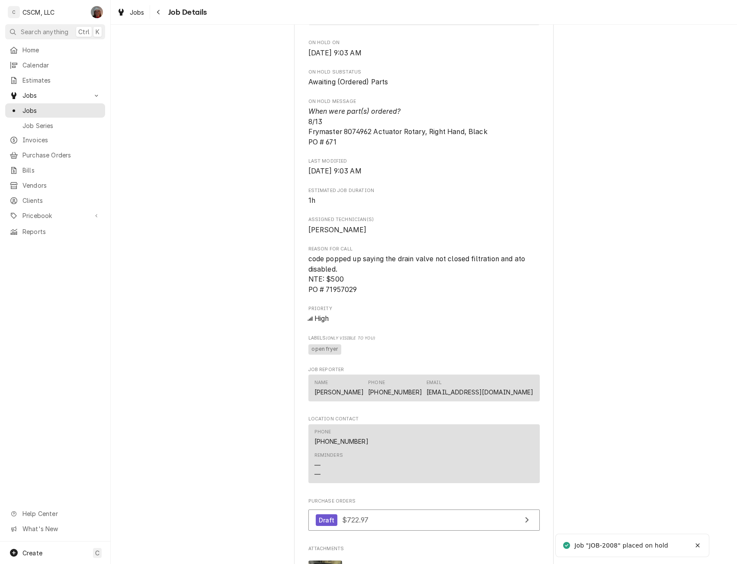
scroll to position [788, 0]
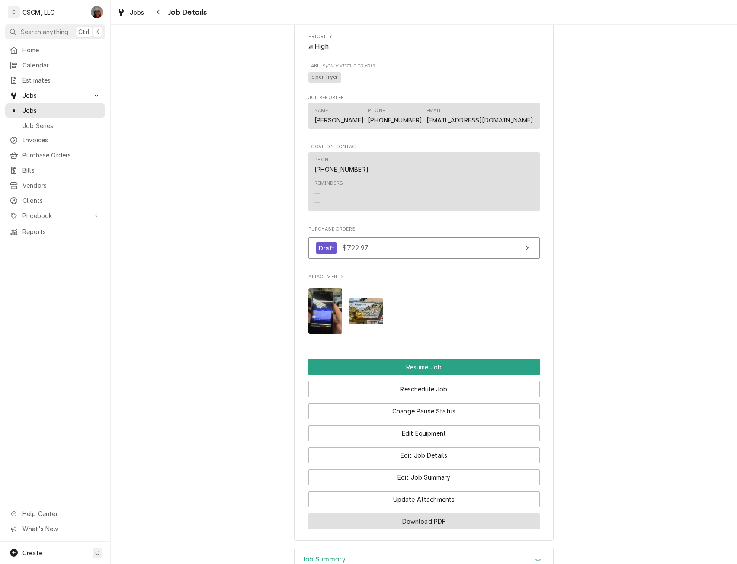
click at [416, 529] on button "Download PDF" at bounding box center [423, 521] width 231 height 16
click at [37, 106] on span "Jobs" at bounding box center [61, 110] width 78 height 9
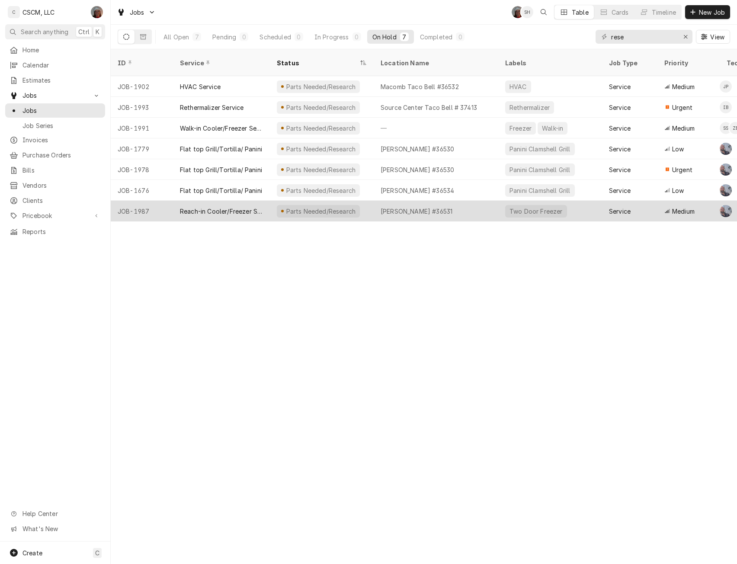
click at [129, 201] on div "JOB-1987" at bounding box center [142, 211] width 62 height 21
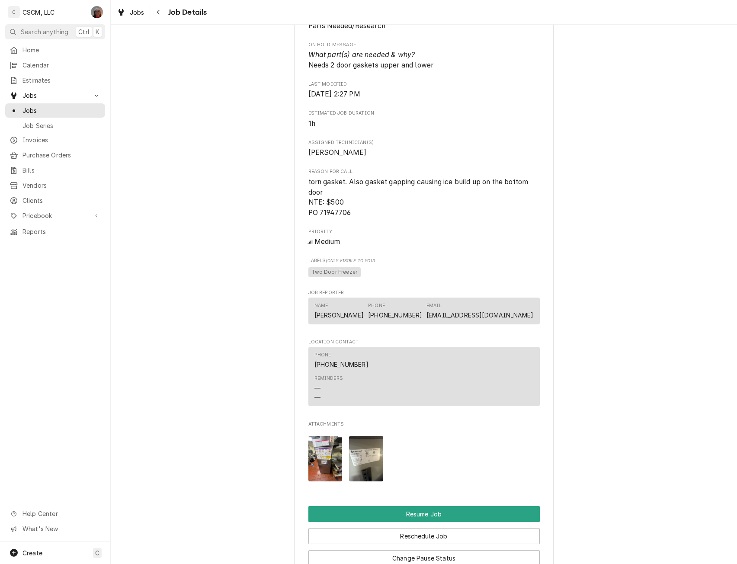
scroll to position [638, 0]
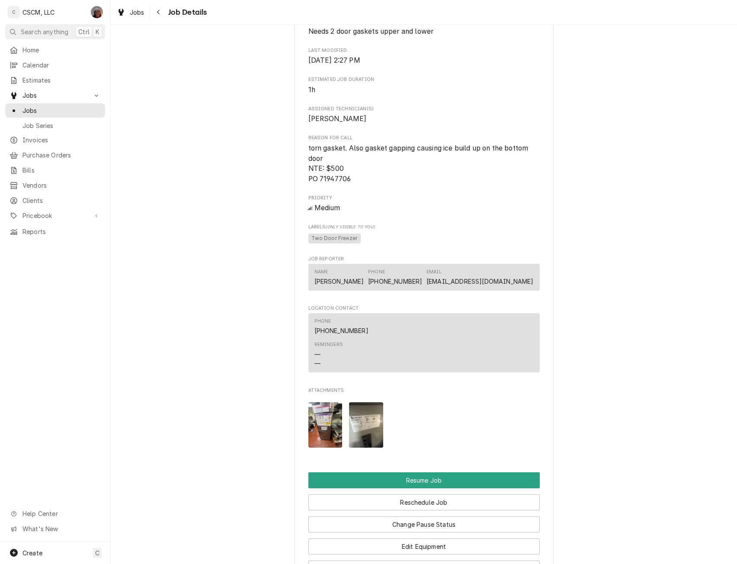
click at [371, 437] on img "Attachments" at bounding box center [366, 424] width 34 height 45
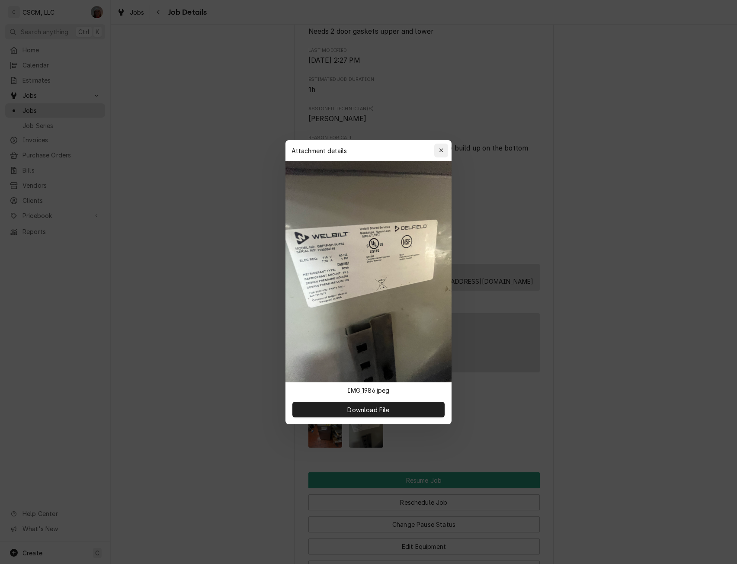
click at [439, 154] on div "button" at bounding box center [441, 150] width 9 height 9
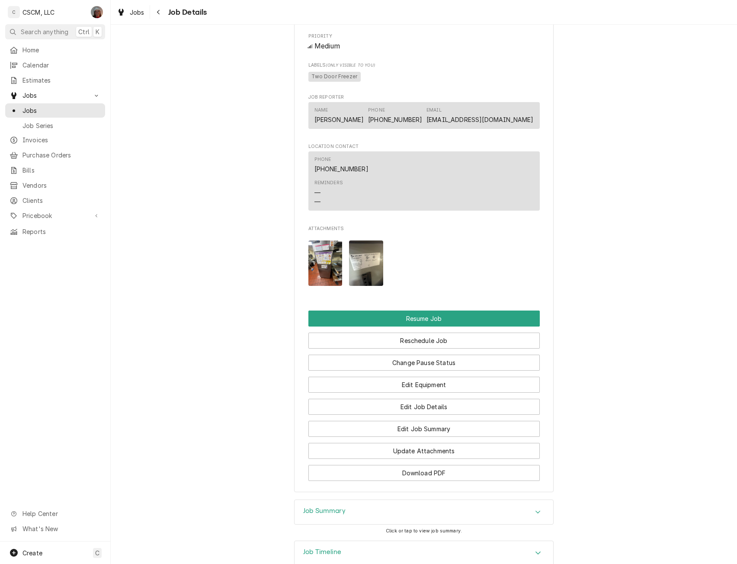
scroll to position [868, 0]
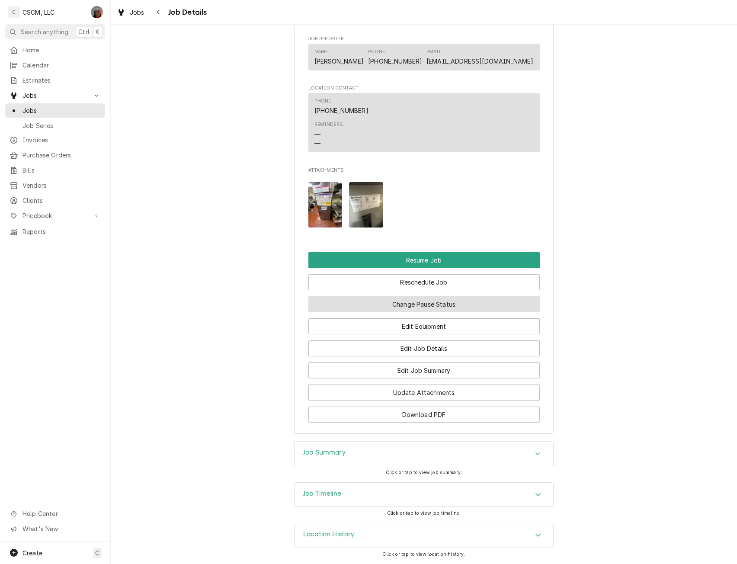
click at [431, 303] on button "Change Pause Status" at bounding box center [423, 304] width 231 height 16
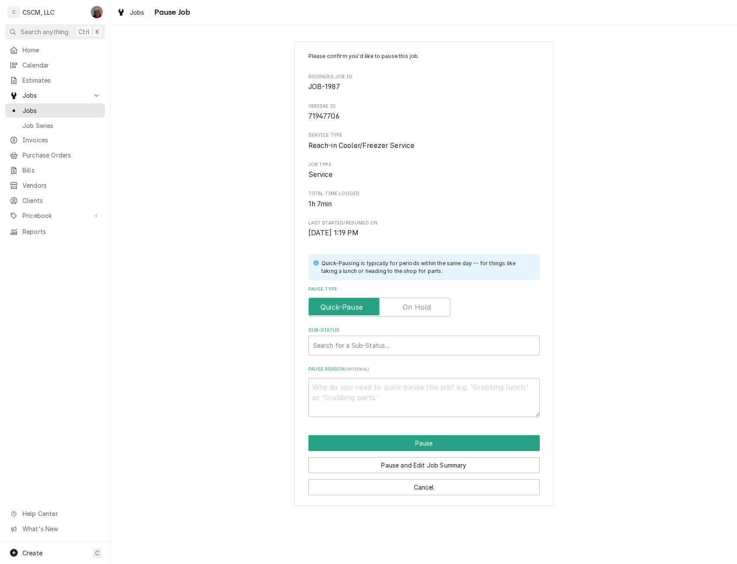
click at [411, 302] on label "Pause Type" at bounding box center [379, 307] width 142 height 19
click at [411, 302] on input "Pause Type" at bounding box center [379, 307] width 134 height 19
checkbox input "true"
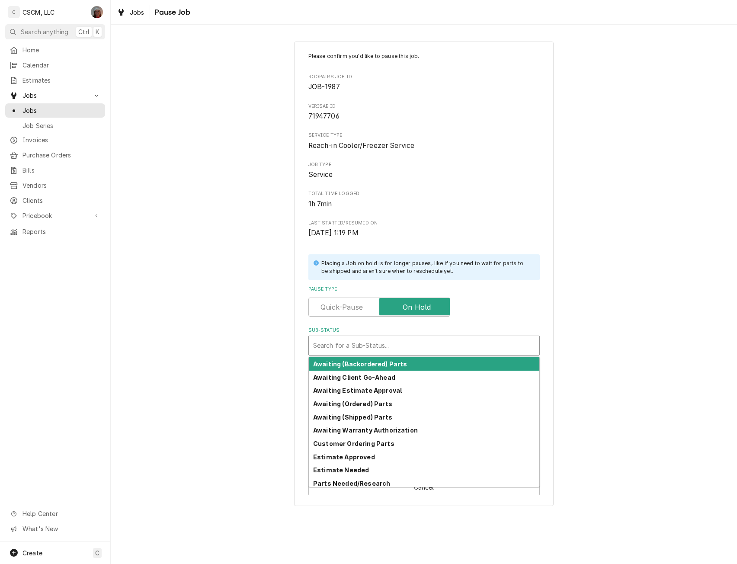
click at [362, 348] on div "Sub-Status" at bounding box center [424, 346] width 222 height 16
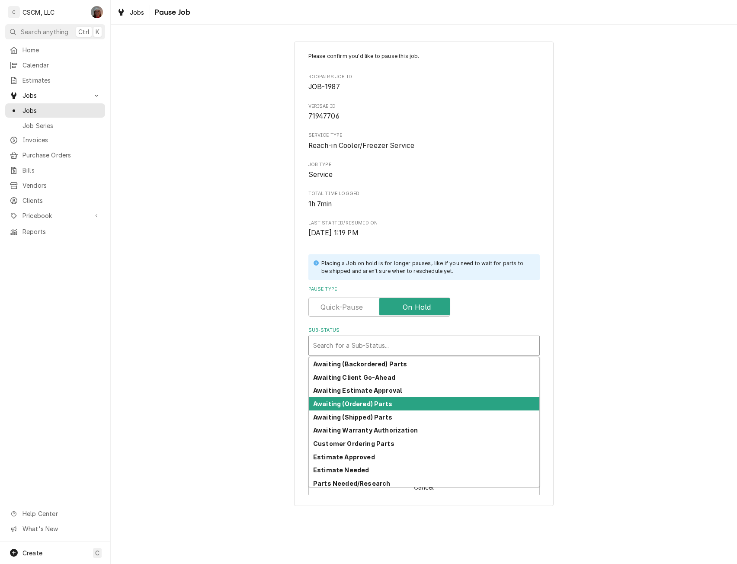
click at [352, 401] on strong "Awaiting (Ordered) Parts" at bounding box center [352, 403] width 79 height 7
type textarea "x"
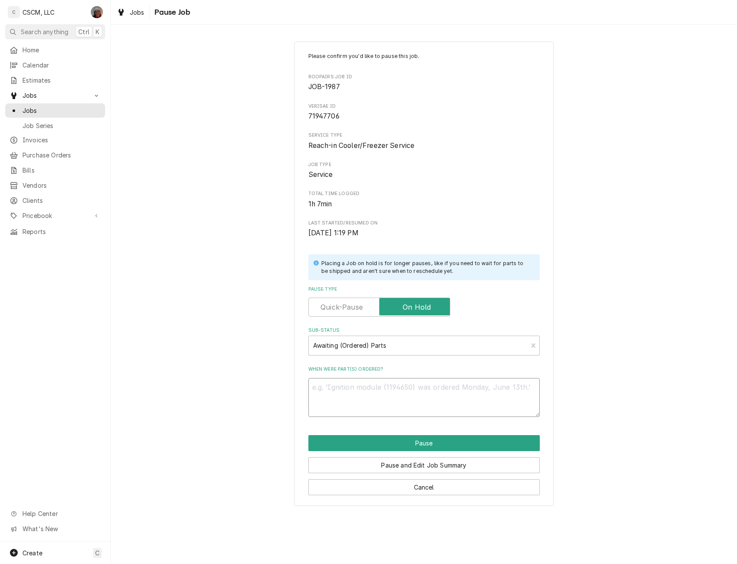
click at [334, 399] on textarea "When were part(s) ordered?" at bounding box center [423, 397] width 231 height 39
type textarea "8"
type textarea "x"
type textarea "8/"
type textarea "x"
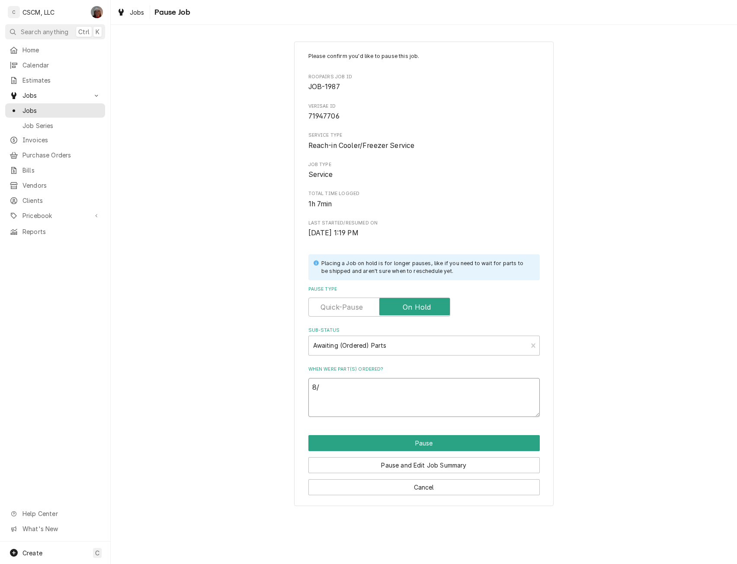
type textarea "8/1"
type textarea "x"
type textarea "8/13"
type textarea "x"
type textarea "8/13"
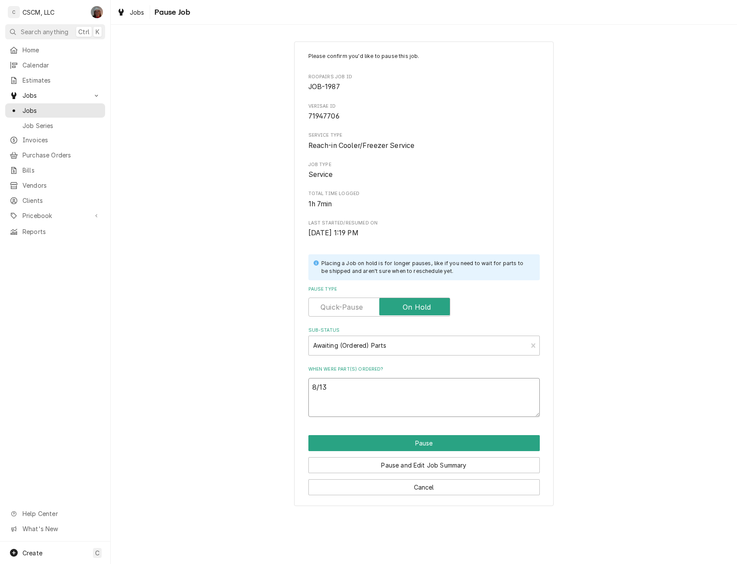
paste textarea "Delfield 1708809 Door Gasket, 1/2 Door, 26" x 28-3/4""
type textarea "x"
type textarea "8/13 Delfield 1708809 Door Gasket, 1/2 Door, 26" x 28-3/4""
type textarea "x"
type textarea "8/13 Delfield 1708809 Door Gasket, 1/2 Door, 26" x 28-3/4""
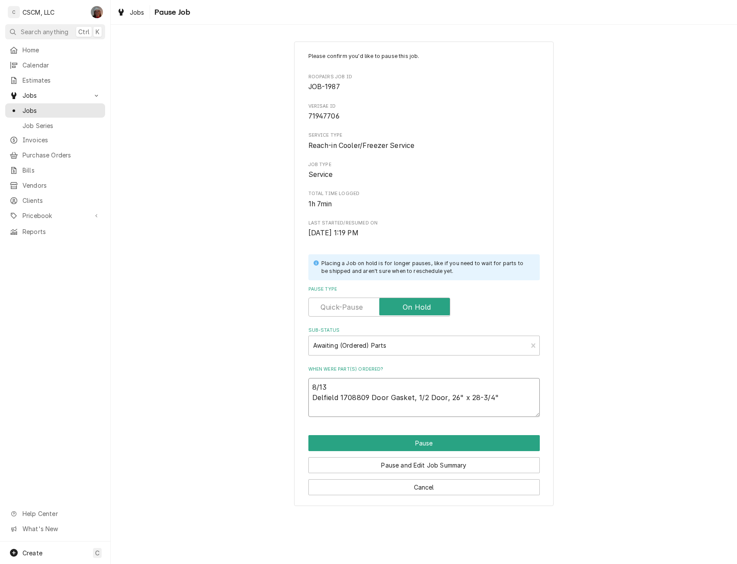
type textarea "x"
type textarea "8/13 Delfield 1708809 Door Gasket, 1/2 Door, 26" x 28-3/4""
type textarea "x"
type textarea "8/13 Delfield 1708809 Door Gasket, 1/2 Door, 26" x 28-3/4" ("
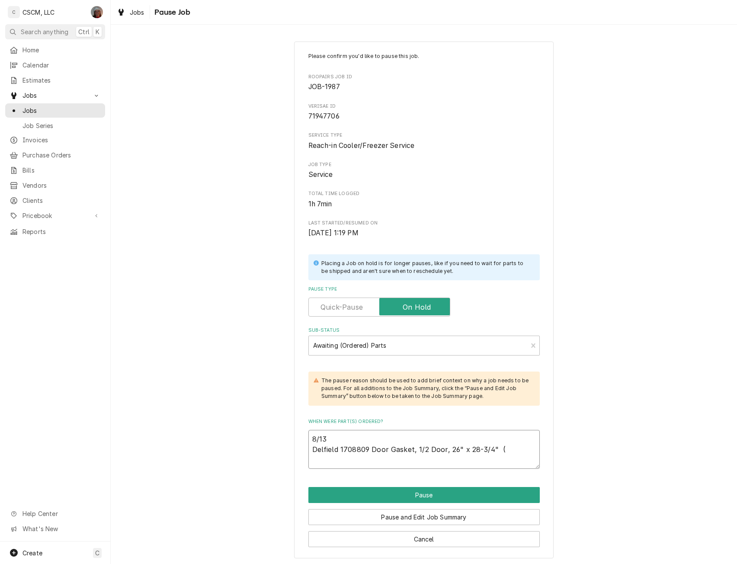
type textarea "x"
type textarea "8/13 Delfield 1708809 Door Gasket, 1/2 Door, 26" x 28-3/4" (2"
type textarea "x"
type textarea "8/13 Delfield 1708809 Door Gasket, 1/2 Door, 26" x 28-3/4" (2)"
type textarea "x"
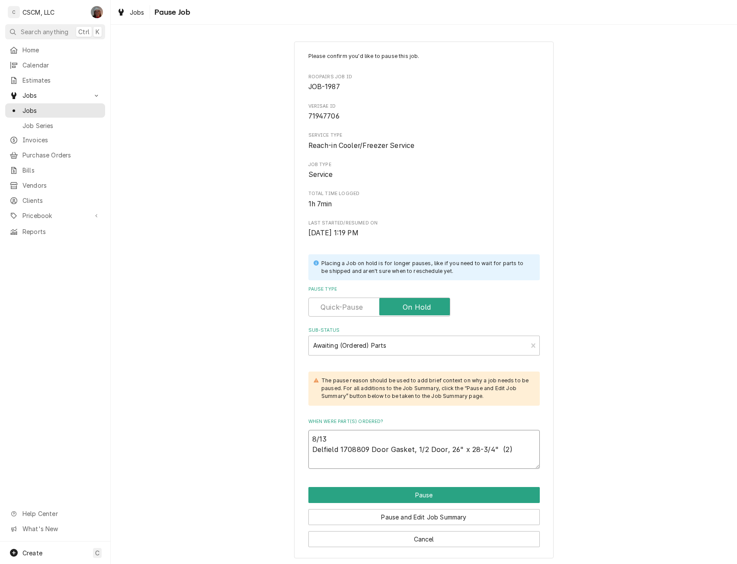
type textarea "8/13 Delfield 1708809 Door Gasket, 1/2 Door, 26" x 28-3/4" (2)"
type textarea "x"
type textarea "8/13 Delfield 1708809 Door Gasket, 1/2 Door, 26" x 28-3/4" (2) P"
type textarea "x"
type textarea "8/13 Delfield 1708809 Door Gasket, 1/2 Door, 26" x 28-3/4" (2) PO"
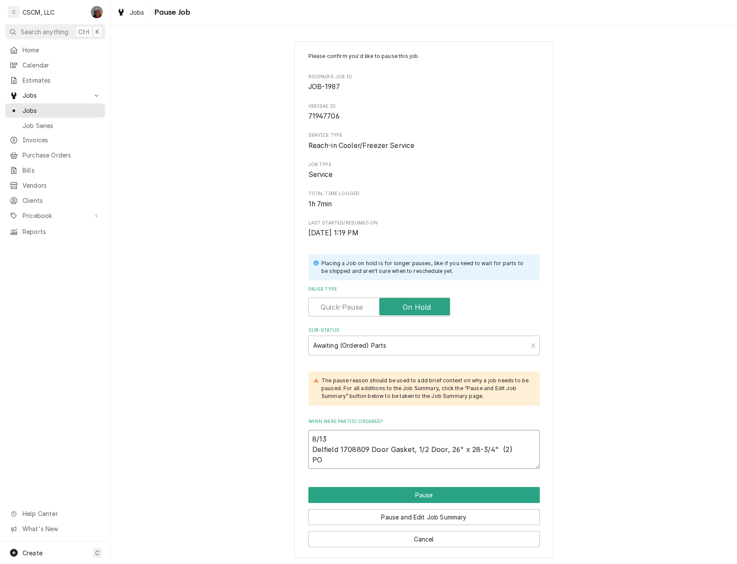
type textarea "x"
type textarea "8/13 Delfield 1708809 Door Gasket, 1/2 Door, 26" x 28-3/4" (2) PO"
type textarea "x"
type textarea "8/13 Delfield 1708809 Door Gasket, 1/2 Door, 26" x 28-3/4" (2) PO #"
type textarea "x"
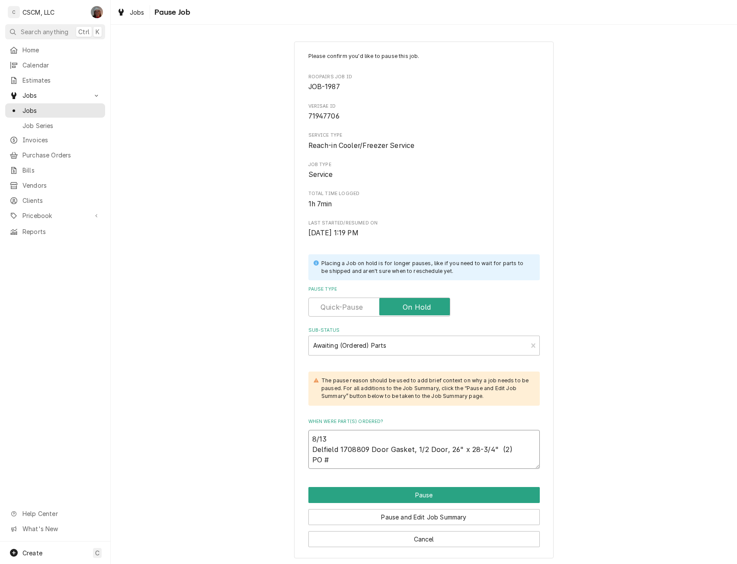
type textarea "8/13 Delfield 1708809 Door Gasket, 1/2 Door, 26" x 28-3/4" (2) PO # 6"
type textarea "x"
type textarea "8/13 Delfield 1708809 Door Gasket, 1/2 Door, 26" x 28-3/4" (2) PO # 67"
type textarea "x"
type textarea "8/13 Delfield 1708809 Door Gasket, 1/2 Door, 26" x 28-3/4" (2) PO # 671"
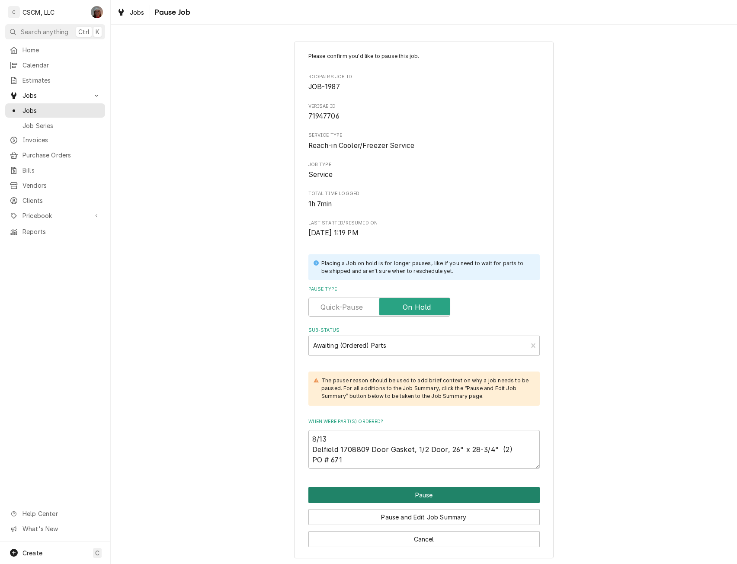
click at [425, 489] on button "Pause" at bounding box center [423, 495] width 231 height 16
type textarea "x"
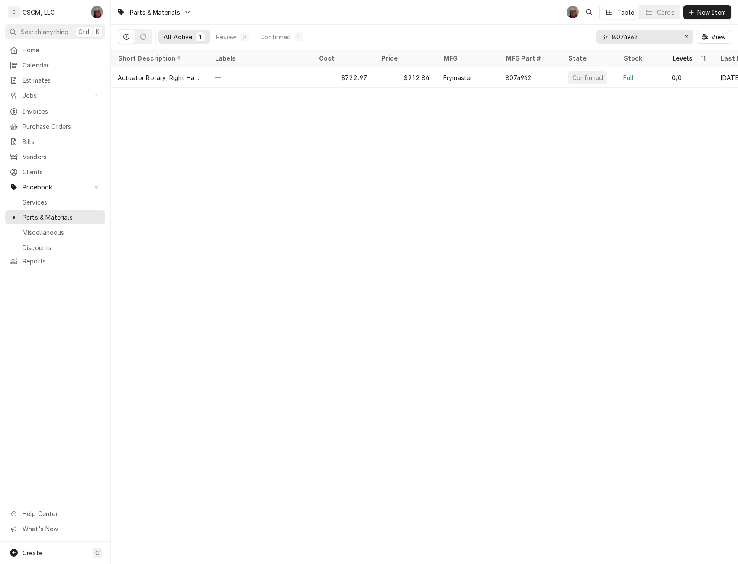
drag, startPoint x: 639, startPoint y: 34, endPoint x: 603, endPoint y: 37, distance: 36.5
click at [603, 37] on div "8074962" at bounding box center [644, 37] width 97 height 14
paste input "1708809"
type input "1708809"
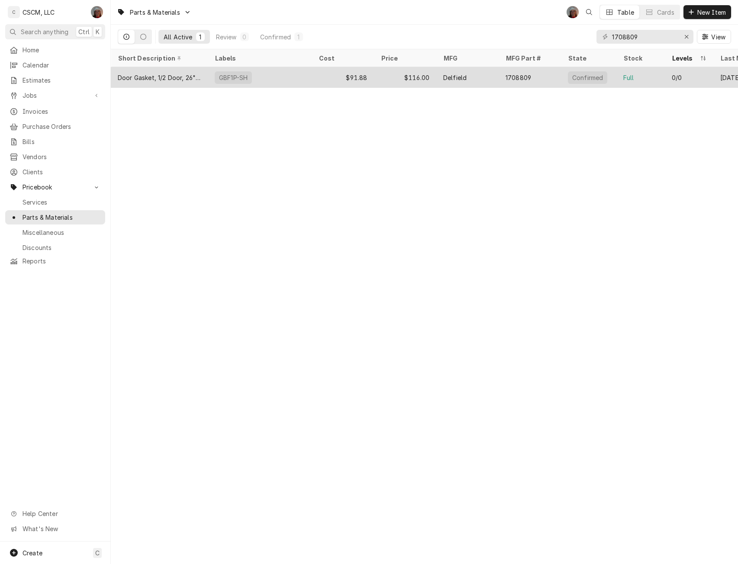
click at [375, 73] on div "$116.00" at bounding box center [405, 77] width 62 height 21
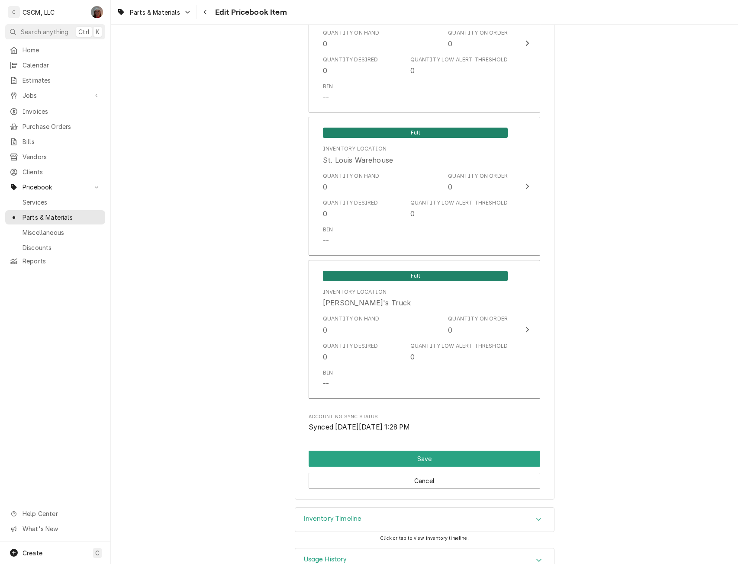
scroll to position [1563, 0]
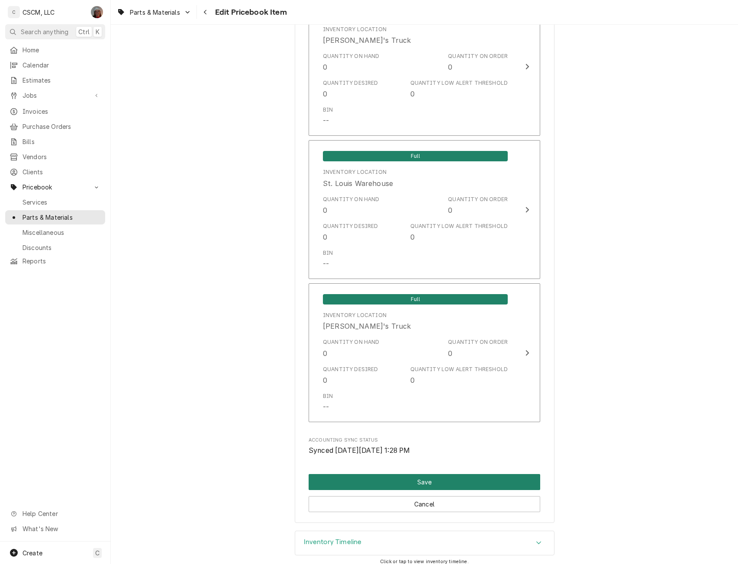
click at [448, 479] on button "Save" at bounding box center [423, 482] width 231 height 16
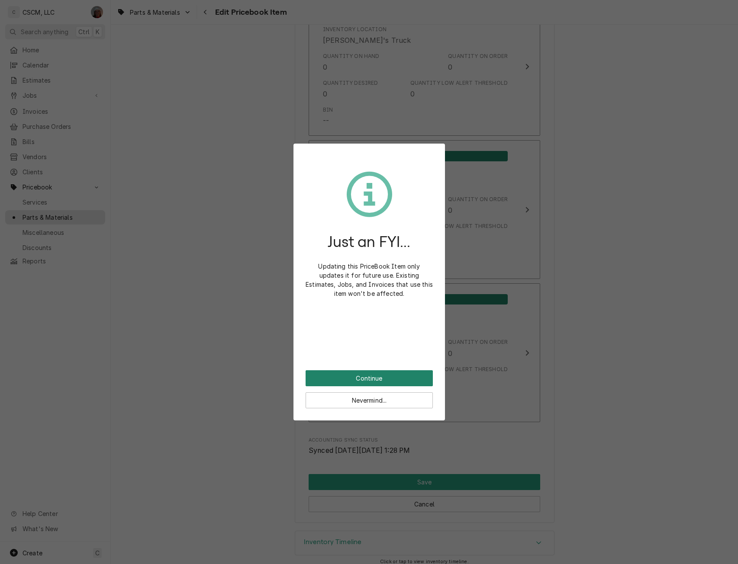
click at [373, 378] on button "Continue" at bounding box center [368, 378] width 127 height 16
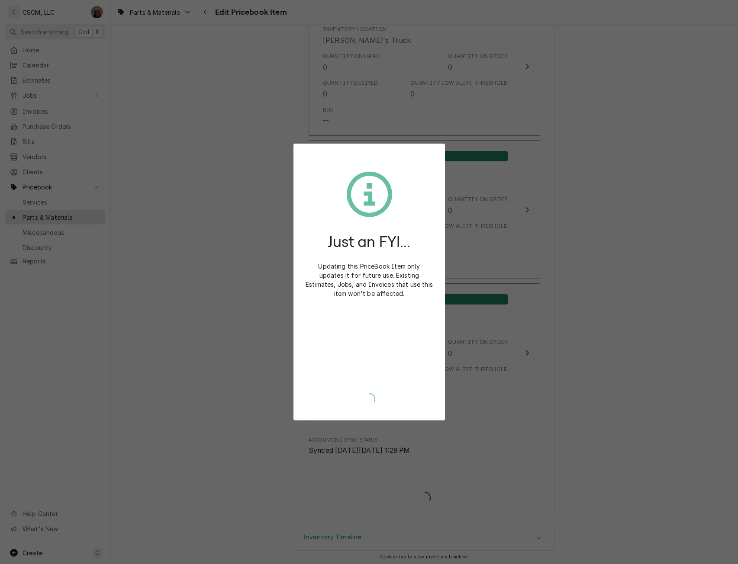
type textarea "x"
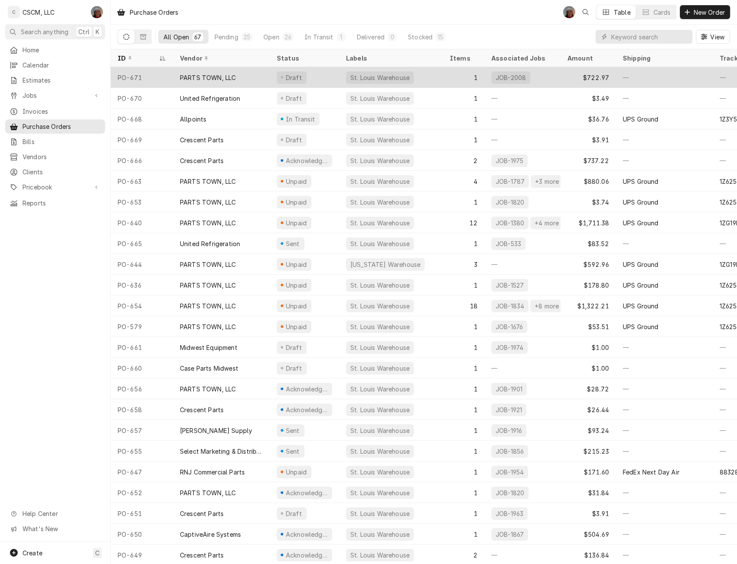
click at [228, 79] on div "PARTS TOWN, LLC" at bounding box center [208, 77] width 56 height 9
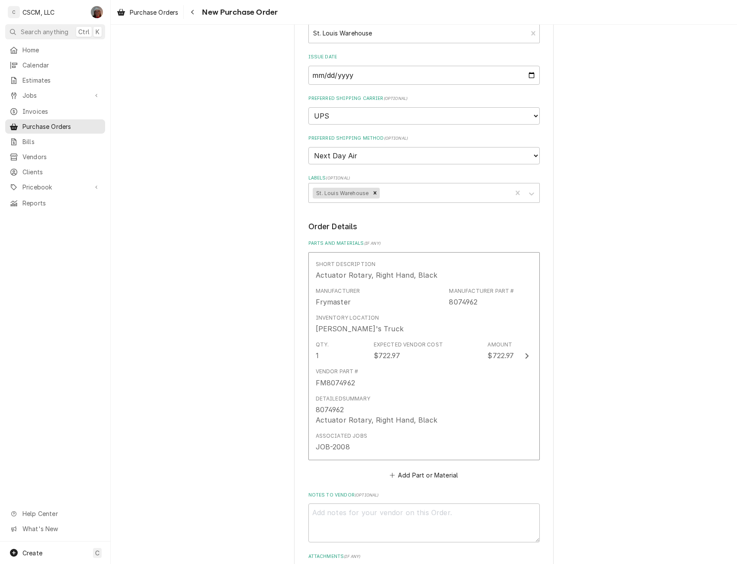
scroll to position [218, 0]
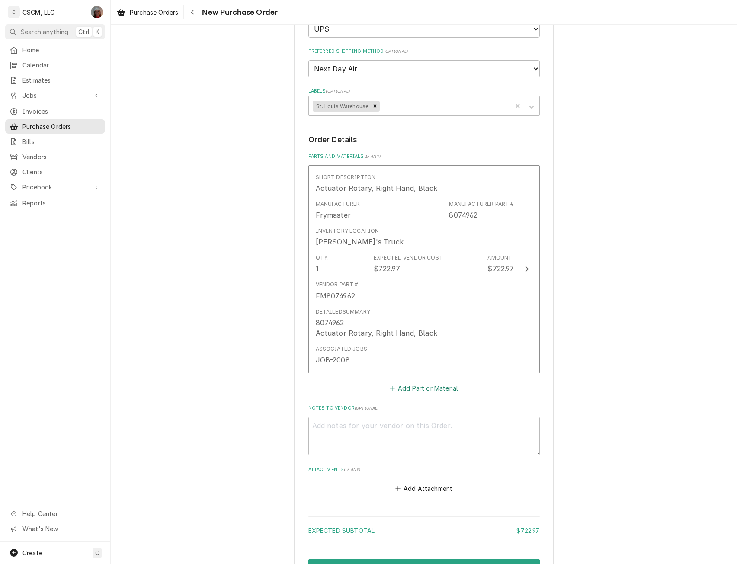
click at [400, 389] on button "Add Part or Material" at bounding box center [423, 388] width 71 height 12
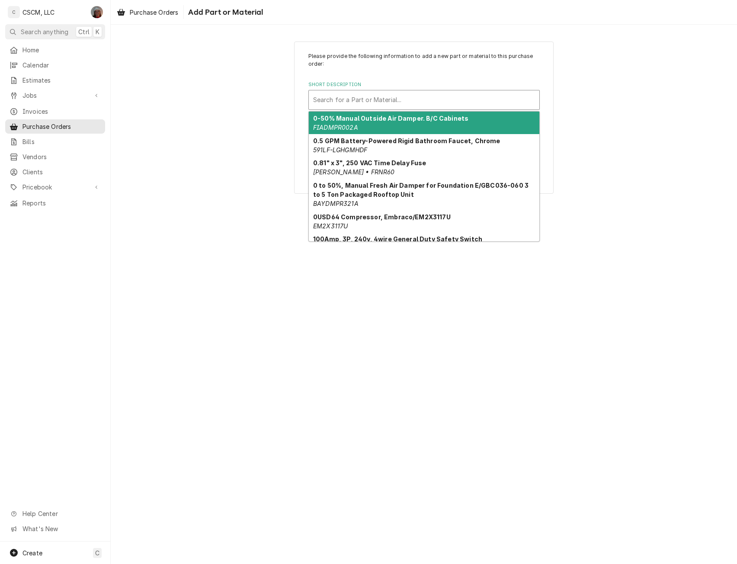
click at [358, 99] on div "Short Description" at bounding box center [424, 100] width 222 height 16
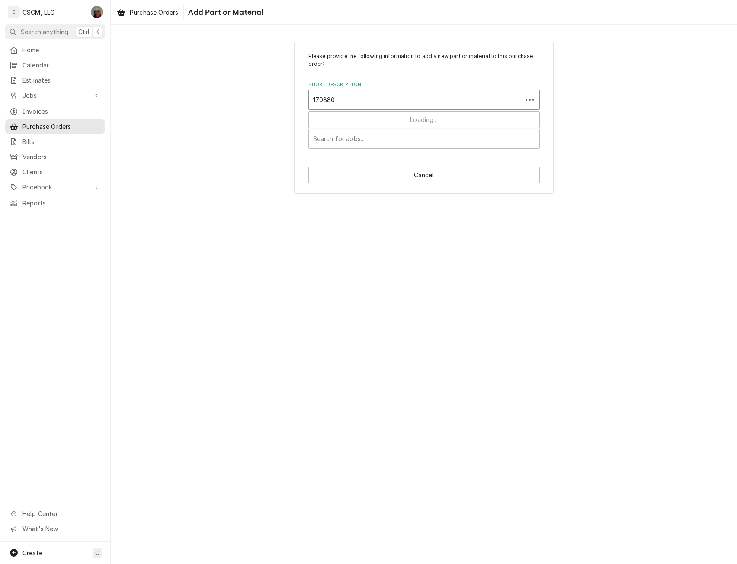
type input "1708809"
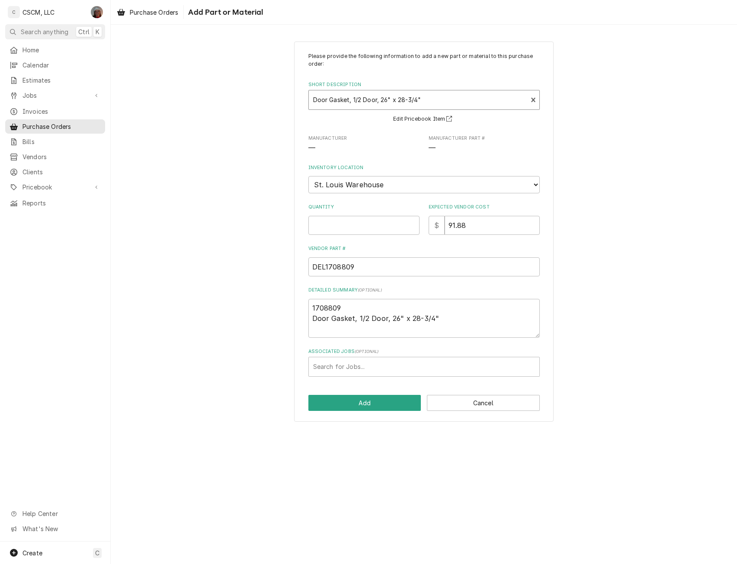
type textarea "x"
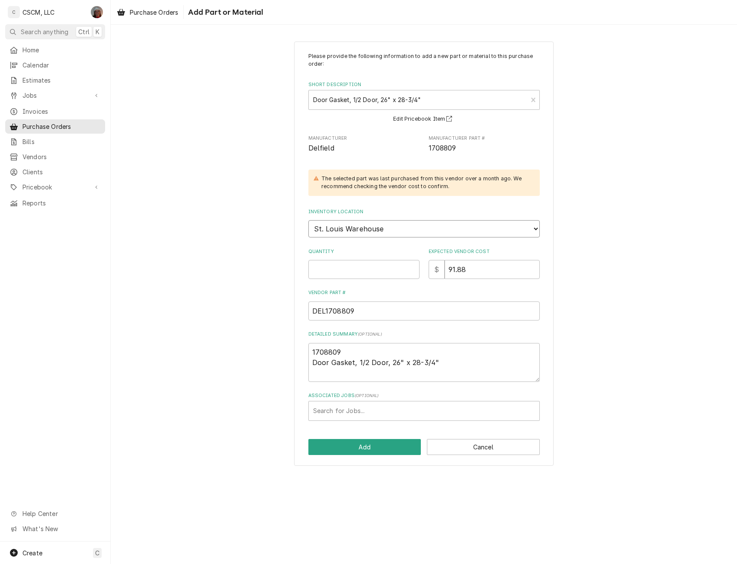
click at [392, 229] on select "Choose a location... Chris's Truck Colorado Main Warehouse Izaia's truck Jimmy'…" at bounding box center [423, 228] width 231 height 17
select select "424"
click at [308, 220] on select "Choose a location... Chris's Truck Colorado Main Warehouse Izaia's truck Jimmy'…" at bounding box center [423, 228] width 231 height 17
type textarea "x"
click at [353, 268] on input "Quantity" at bounding box center [363, 269] width 111 height 19
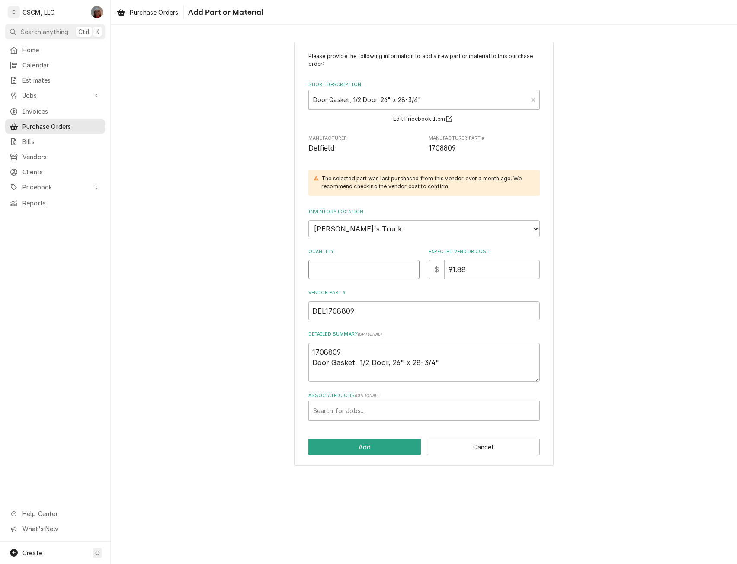
type input "2"
type textarea "x"
type input "2"
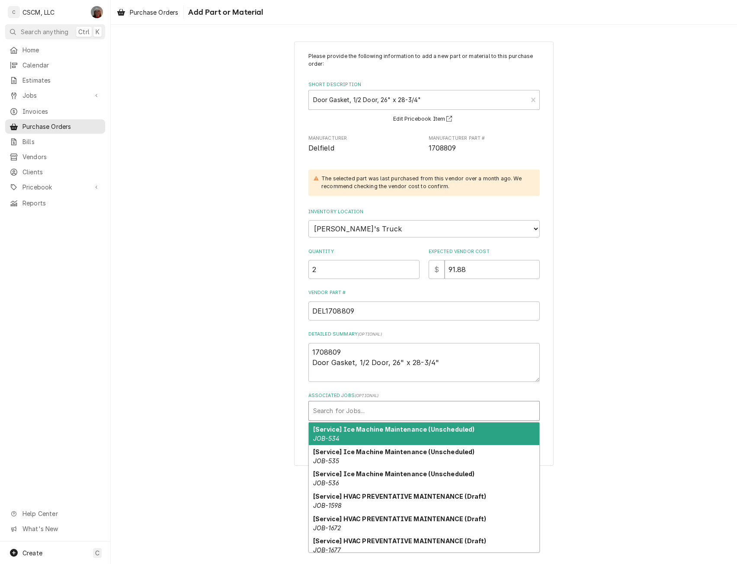
click at [348, 408] on div "Associated Jobs" at bounding box center [424, 411] width 222 height 16
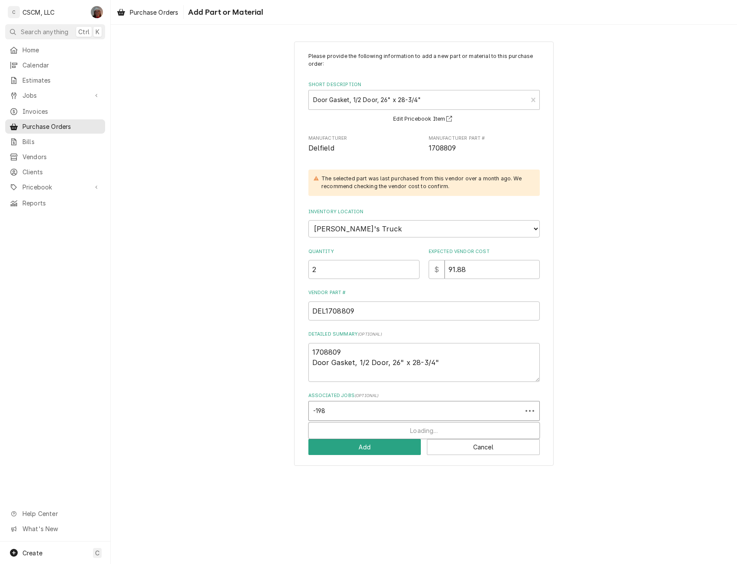
type input "-1987"
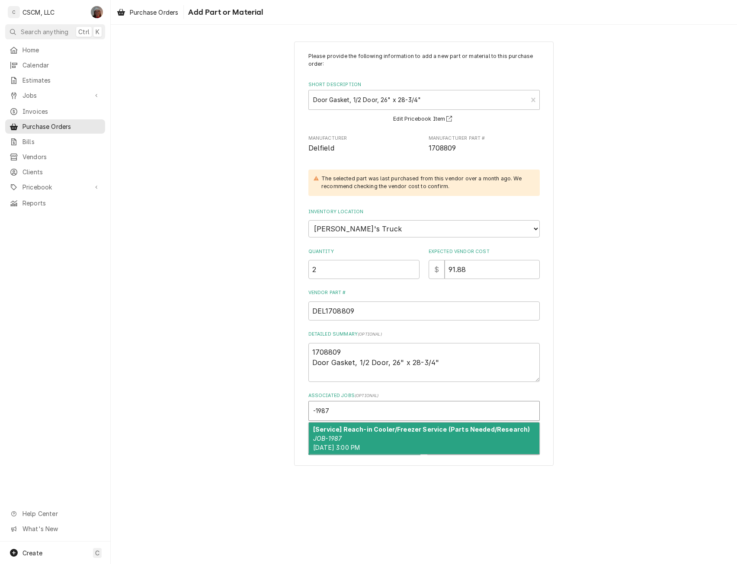
type textarea "x"
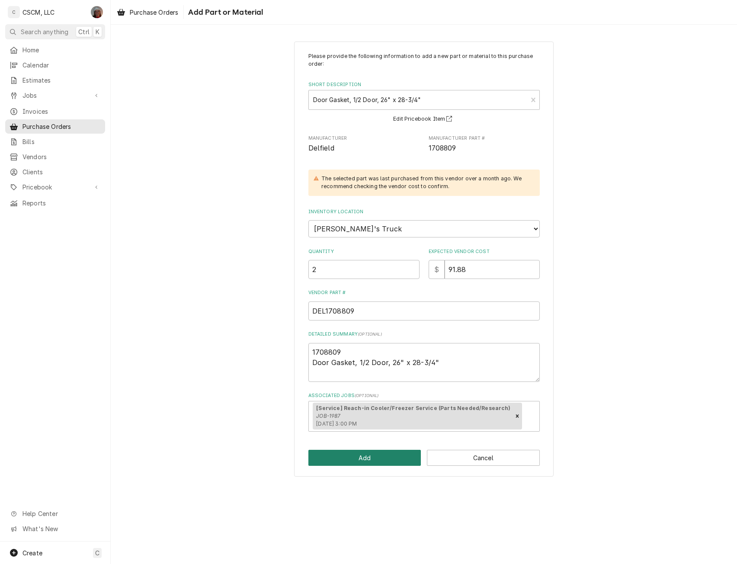
click at [355, 455] on button "Add" at bounding box center [364, 458] width 113 height 16
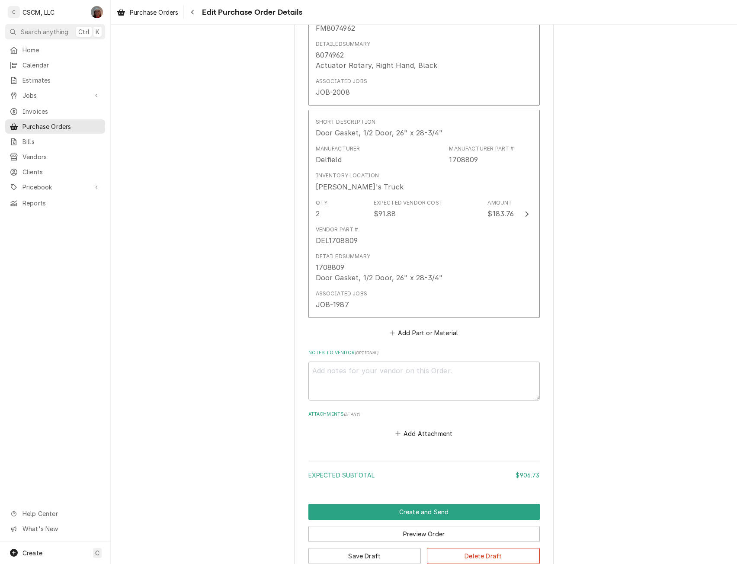
scroll to position [545, 0]
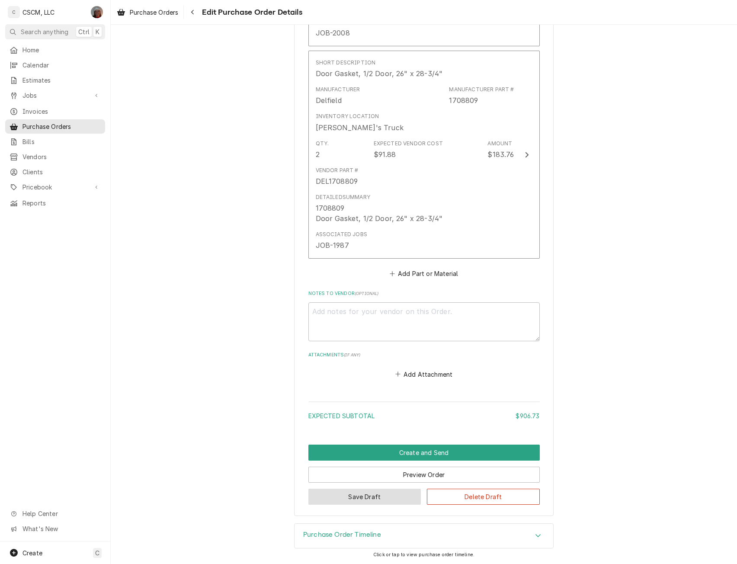
click at [340, 496] on button "Save Draft" at bounding box center [364, 497] width 113 height 16
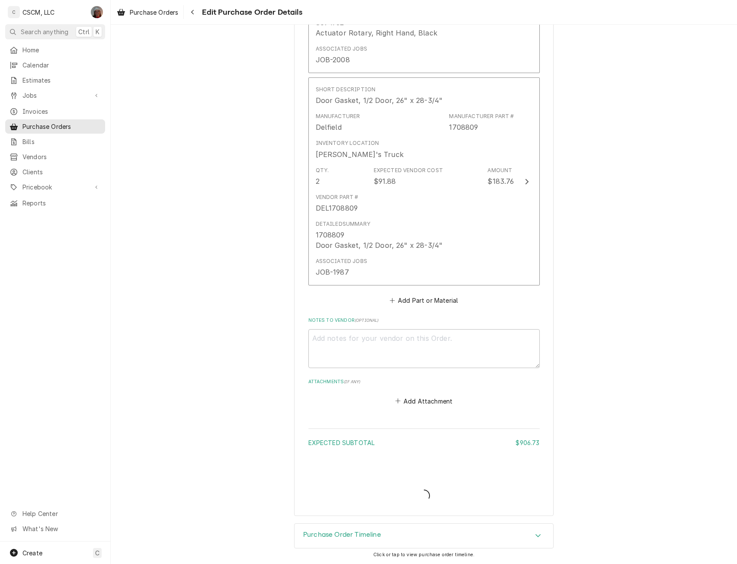
type textarea "x"
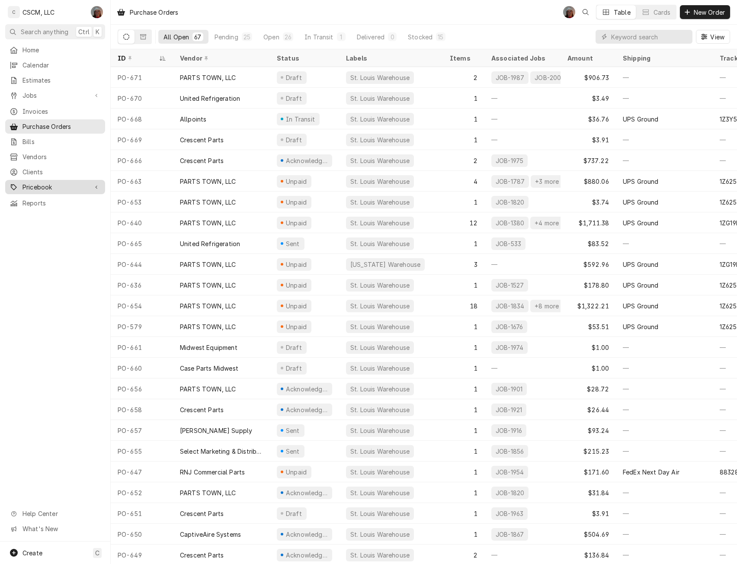
click at [56, 183] on span "Pricebook" at bounding box center [54, 187] width 65 height 9
click at [46, 213] on span "Parts & Materials" at bounding box center [61, 217] width 78 height 9
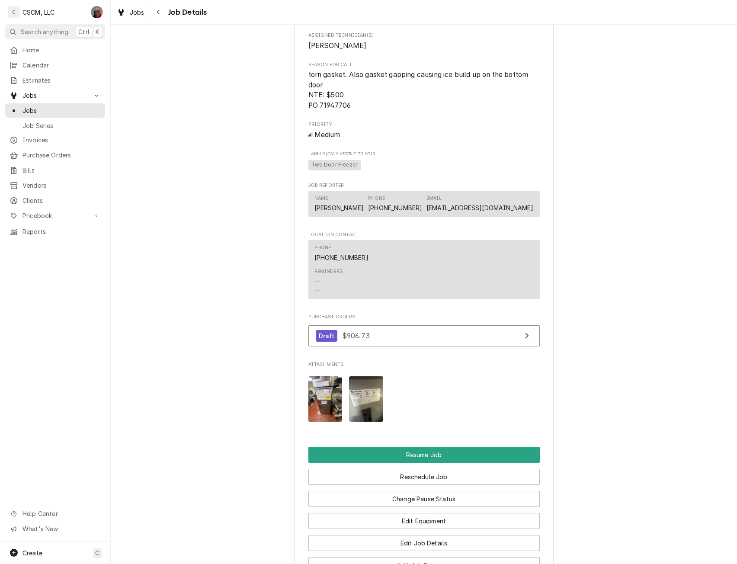
scroll to position [936, 0]
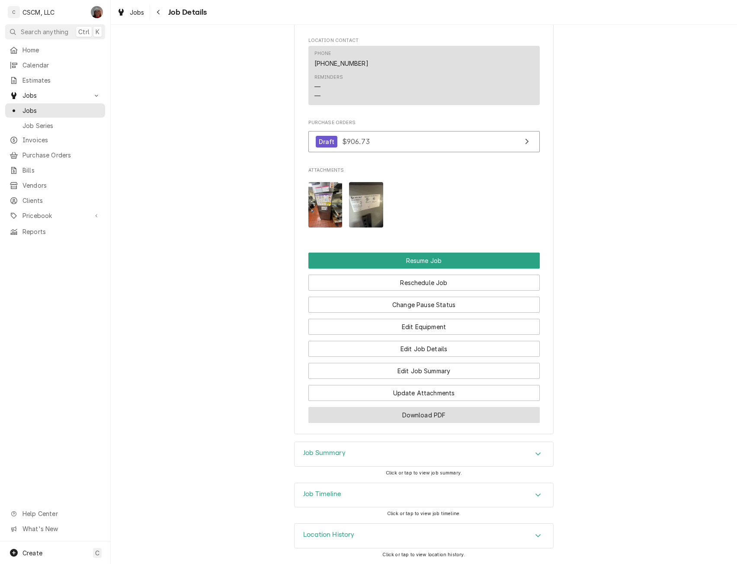
click at [421, 409] on button "Download PDF" at bounding box center [423, 415] width 231 height 16
click at [35, 107] on span "Jobs" at bounding box center [61, 110] width 78 height 9
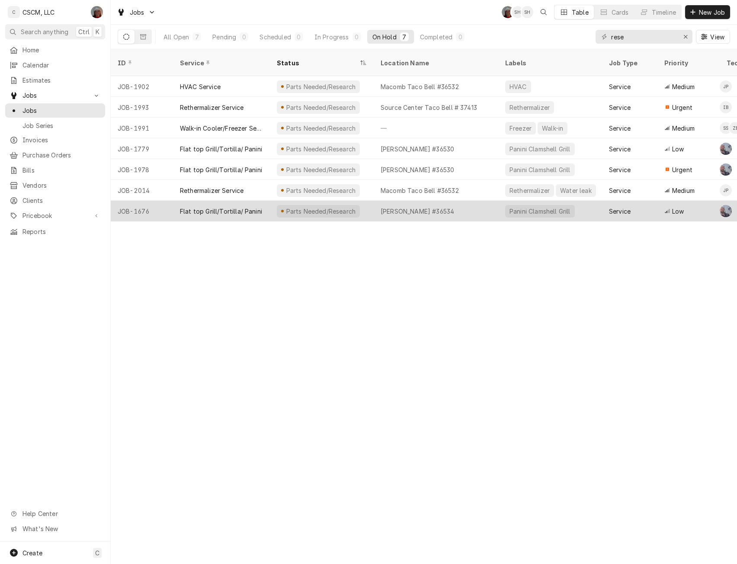
click at [231, 205] on div "Flat top Grill/Tortilla/ Panini" at bounding box center [221, 211] width 97 height 21
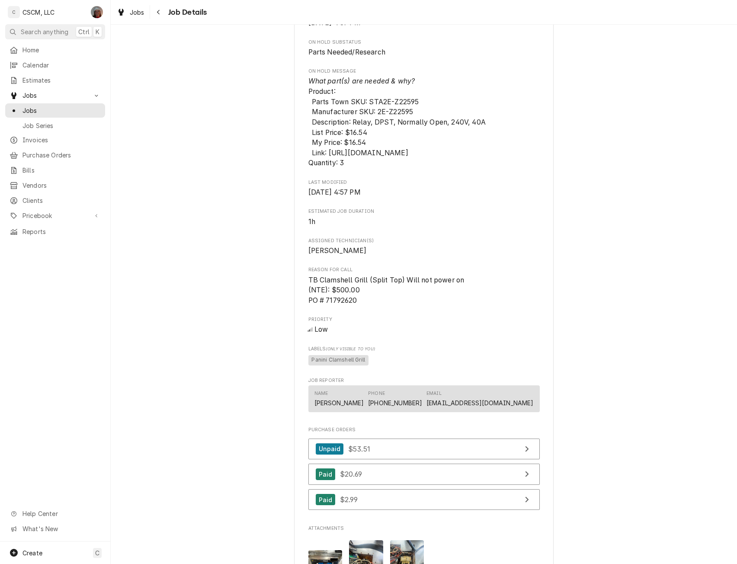
scroll to position [638, 0]
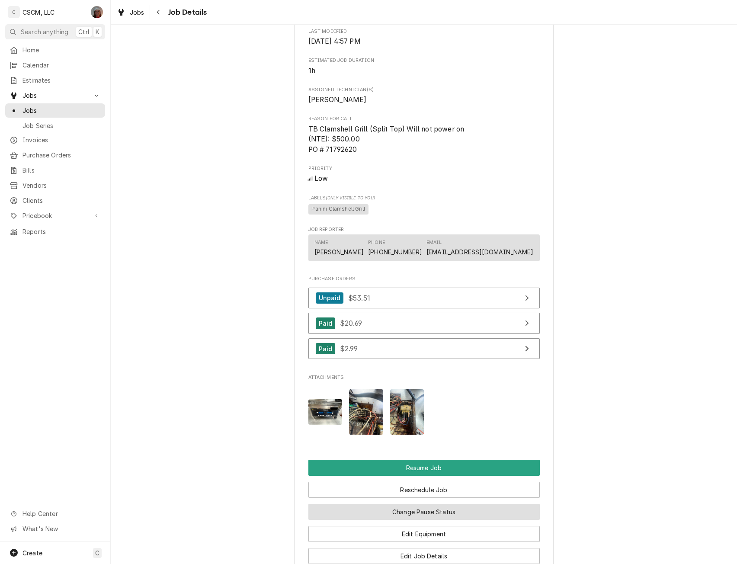
click at [434, 520] on button "Change Pause Status" at bounding box center [423, 512] width 231 height 16
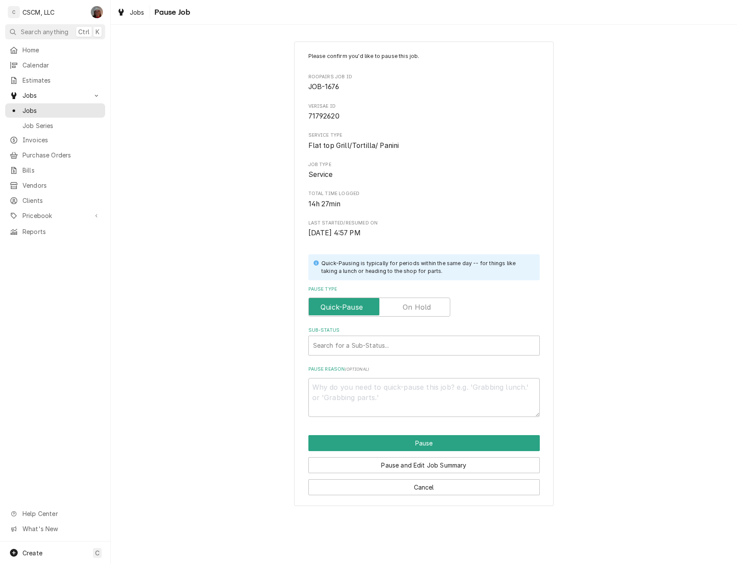
click at [429, 311] on label "Pause Type" at bounding box center [379, 307] width 142 height 19
click at [429, 311] on input "Pause Type" at bounding box center [379, 307] width 134 height 19
checkbox input "true"
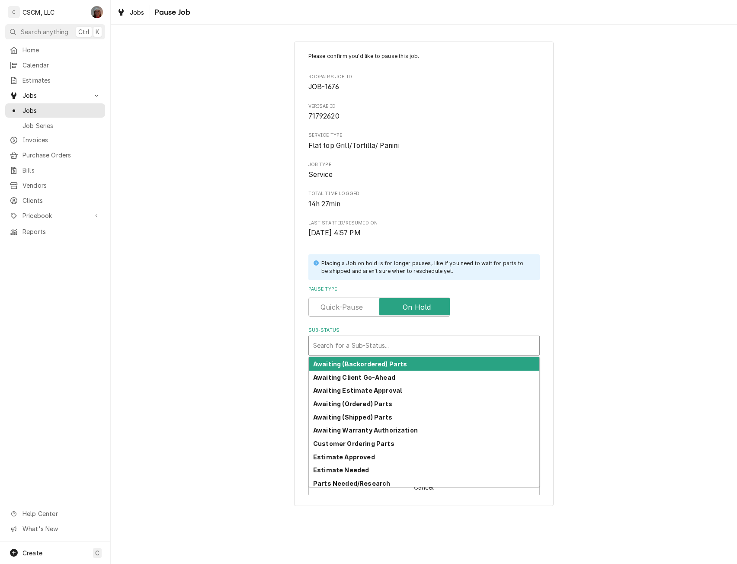
click at [367, 348] on div "Sub-Status" at bounding box center [424, 346] width 222 height 16
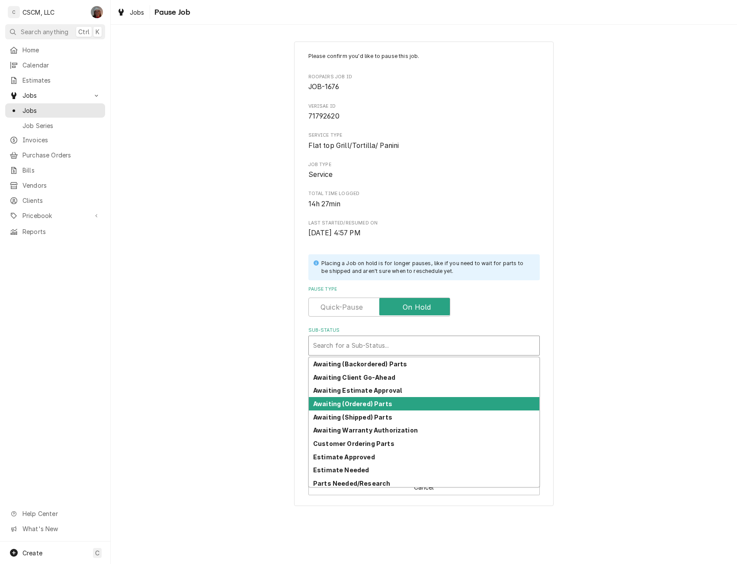
click at [359, 400] on strong "Awaiting (Ordered) Parts" at bounding box center [352, 403] width 79 height 7
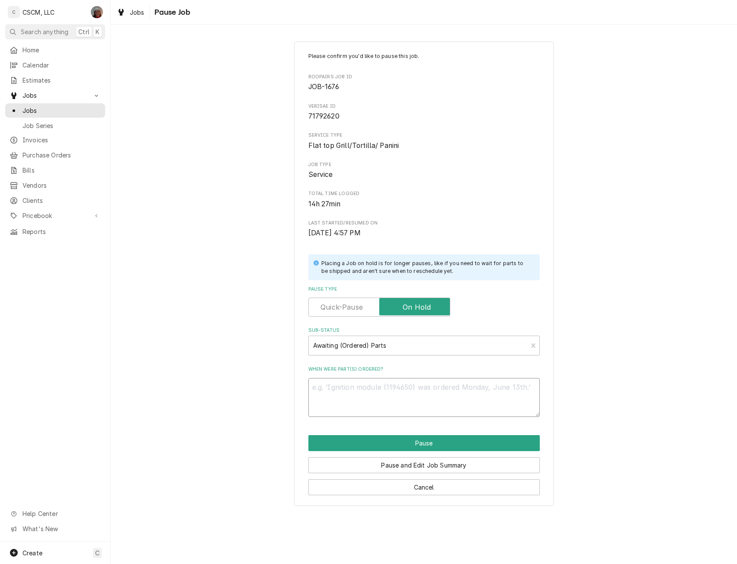
click at [337, 388] on textarea "When were part(s) ordered?" at bounding box center [423, 397] width 231 height 39
type textarea "x"
type textarea "8"
type textarea "x"
type textarea "8/"
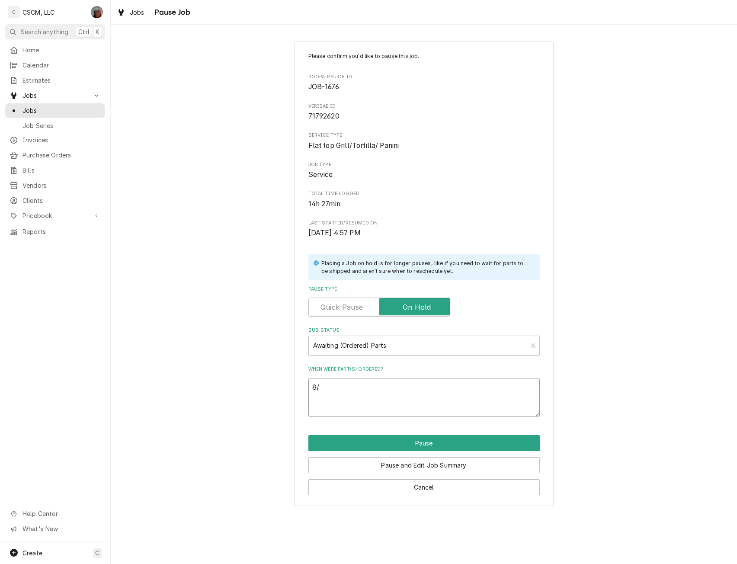
type textarea "x"
type textarea "8/1"
type textarea "x"
type textarea "8/13"
type textarea "x"
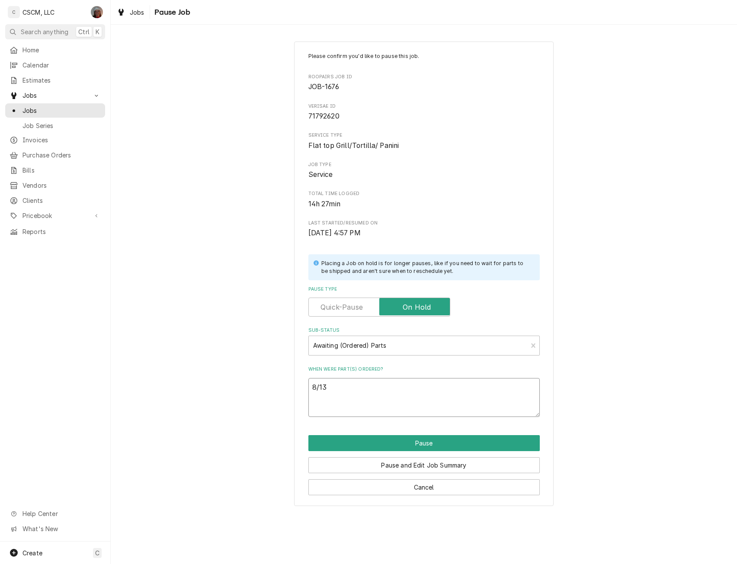
type textarea "8/13"
paste textarea "Star 2E-Z22595 Relay, DPST, Normally Open, 240V, 40A"
type textarea "x"
type textarea "8/13 Star 2E-Z22595 Relay, DPST, Normally Open, 240V, 40A"
type textarea "x"
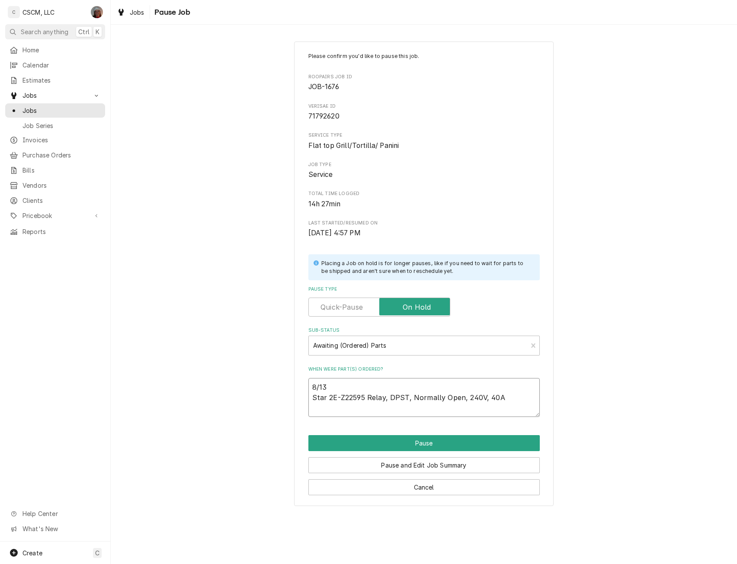
type textarea "8/13 Star 2E-Z22595 Relay, DPST, Normally Open, 240V, 40A"
type textarea "x"
type textarea "8/13 Star 2E-Z22595 Relay, DPST, Normally Open, 240V, 40A P"
type textarea "x"
type textarea "8/13 Star 2E-Z22595 Relay, DPST, Normally Open, 240V, 40A PO"
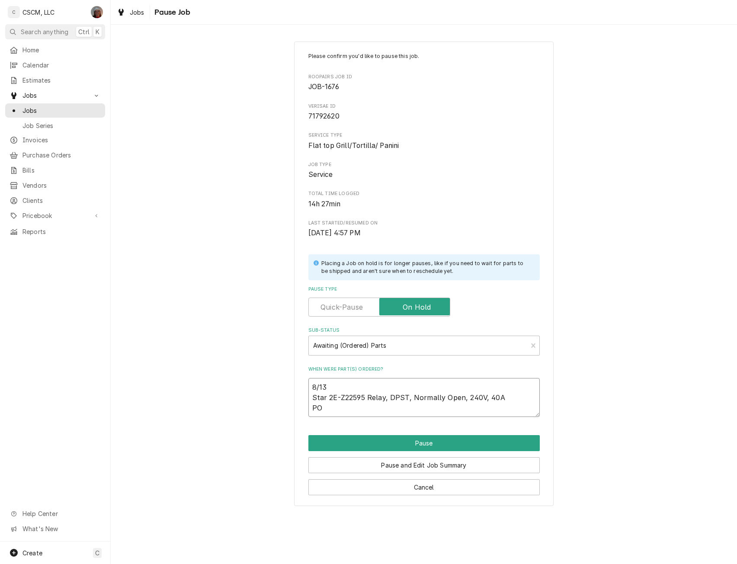
type textarea "x"
type textarea "8/13 Star 2E-Z22595 Relay, DPST, Normally Open, 240V, 40A PO"
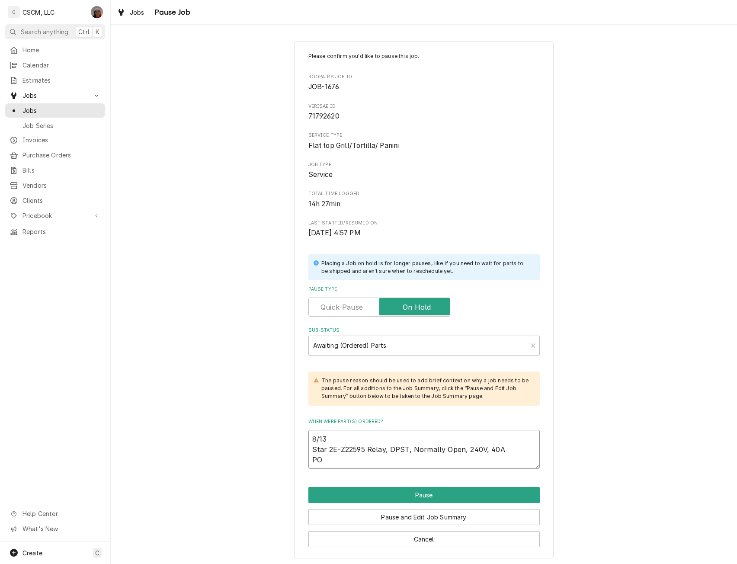
type textarea "x"
type textarea "8/13 Star 2E-Z22595 Relay, DPST, Normally Open, 240V, 40A PO #6"
type textarea "x"
type textarea "8/13 Star 2E-Z22595 Relay, DPST, Normally Open, 240V, 40A PO #67"
type textarea "x"
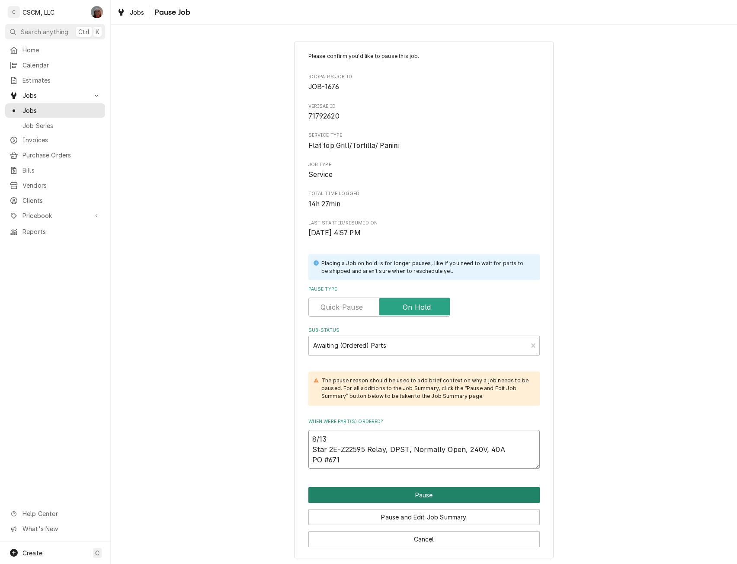
type textarea "8/13 Star 2E-Z22595 Relay, DPST, Normally Open, 240V, 40A PO #671"
click at [430, 488] on button "Pause" at bounding box center [423, 495] width 231 height 16
type textarea "x"
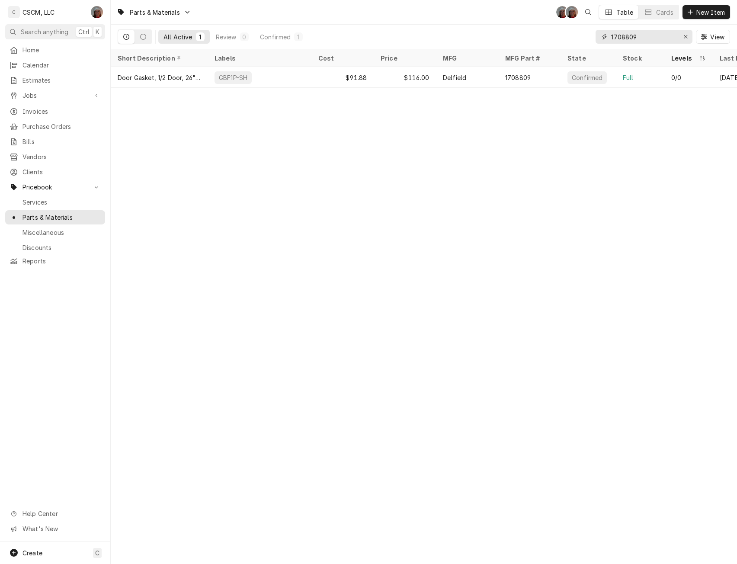
drag, startPoint x: 648, startPoint y: 34, endPoint x: 571, endPoint y: 35, distance: 77.0
click at [571, 35] on div "All Active 1 Review 0 Confirmed 1 1708809 View" at bounding box center [424, 37] width 613 height 24
click at [636, 35] on input "1708809" at bounding box center [643, 37] width 65 height 14
drag, startPoint x: 638, startPoint y: 35, endPoint x: 602, endPoint y: 34, distance: 35.5
click at [602, 34] on div "1708809" at bounding box center [644, 37] width 97 height 14
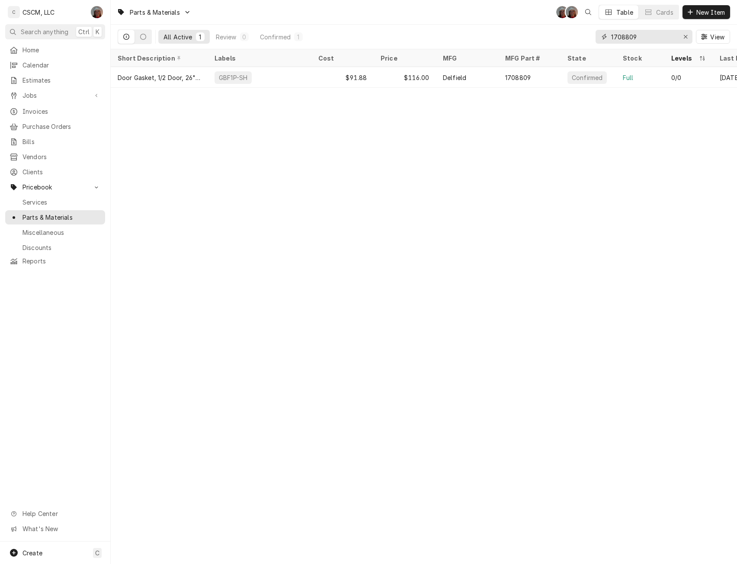
paste input "2E-Z22595"
type input "2E-Z22595"
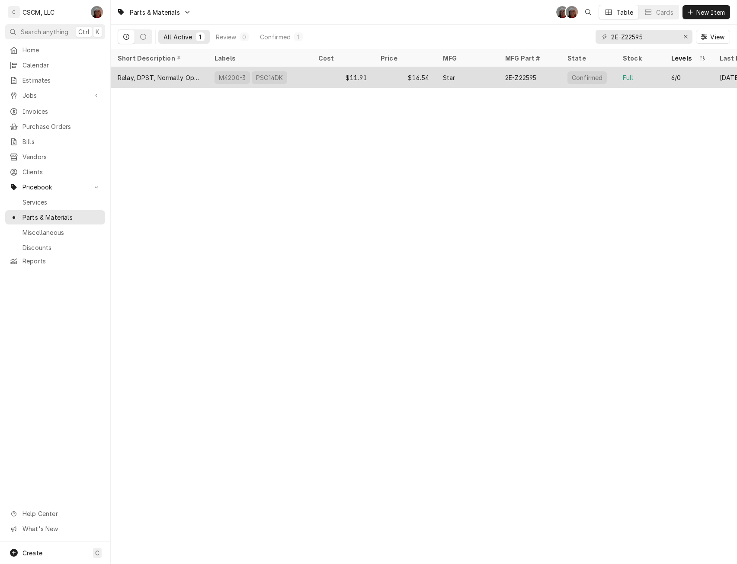
click at [263, 72] on div "PSC14DK" at bounding box center [269, 77] width 35 height 13
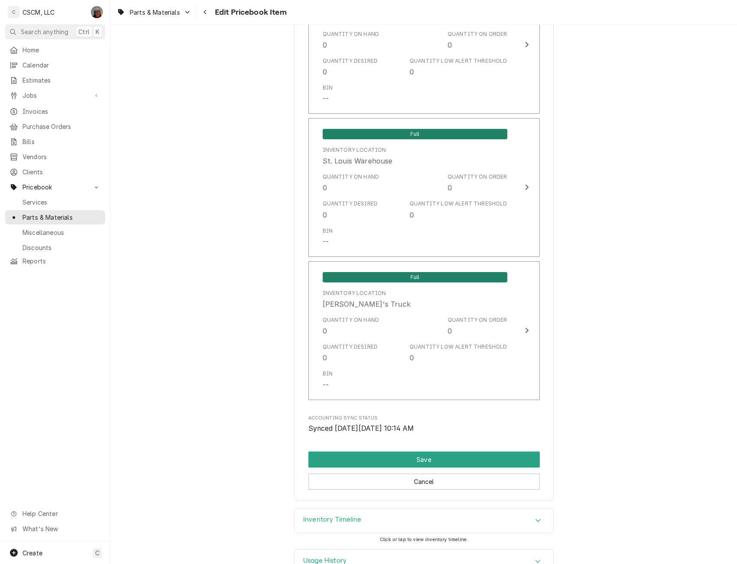
scroll to position [1502, 0]
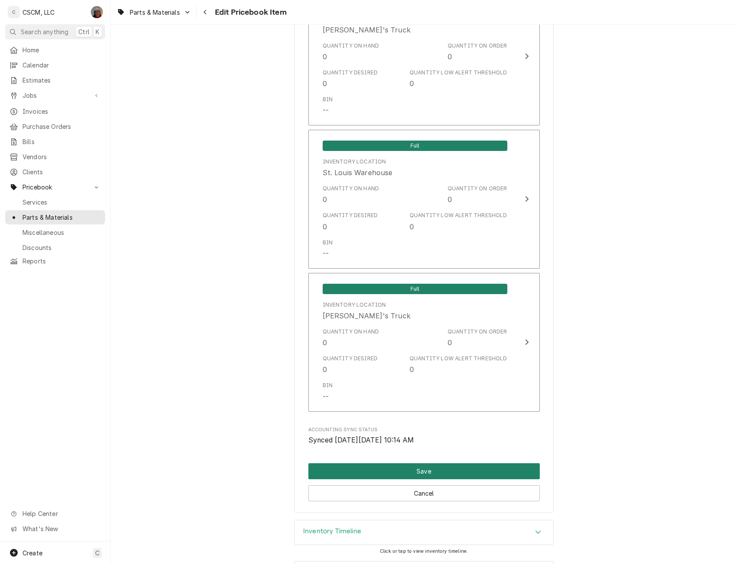
click at [462, 467] on button "Save" at bounding box center [423, 471] width 231 height 16
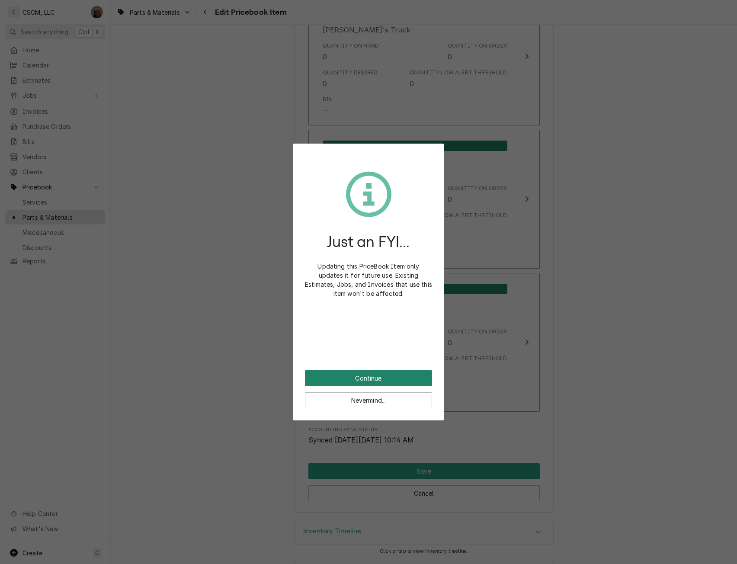
click at [373, 378] on button "Continue" at bounding box center [368, 378] width 127 height 16
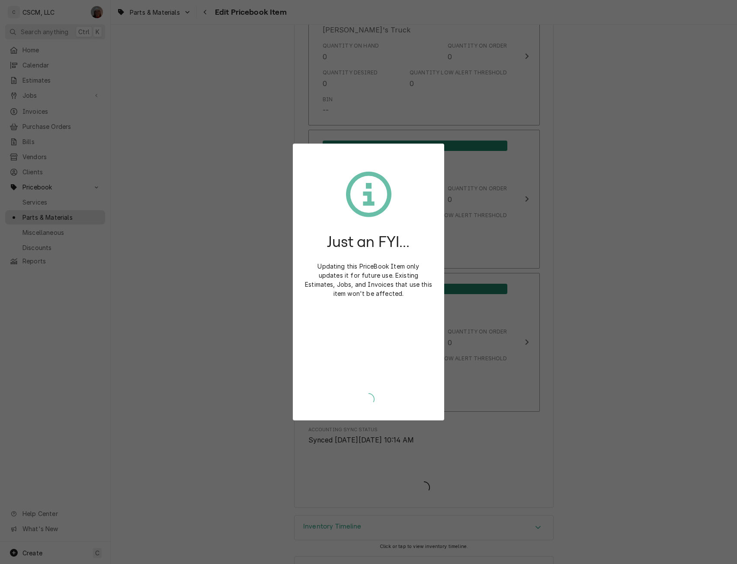
type textarea "x"
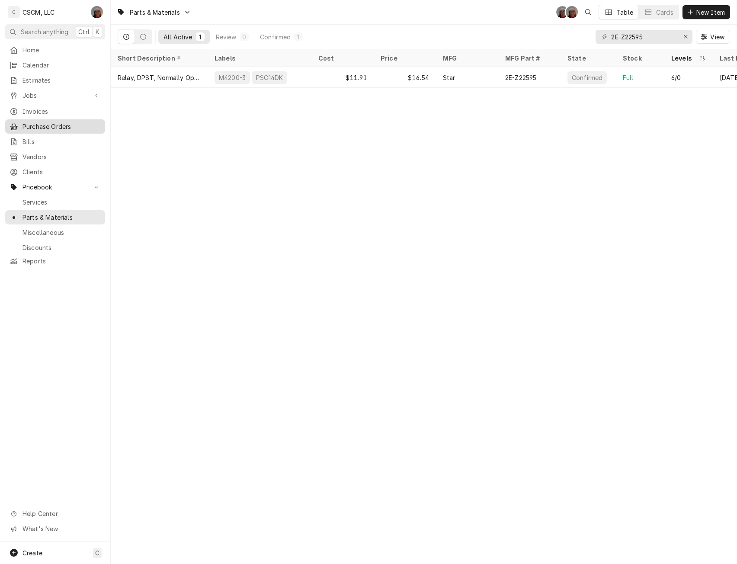
click at [49, 123] on span "Purchase Orders" at bounding box center [61, 126] width 78 height 9
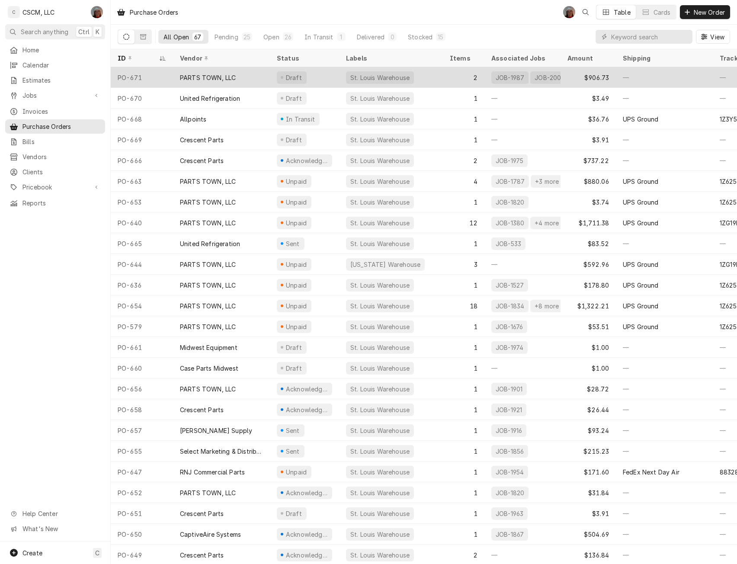
click at [250, 77] on div "PARTS TOWN, LLC" at bounding box center [221, 77] width 97 height 21
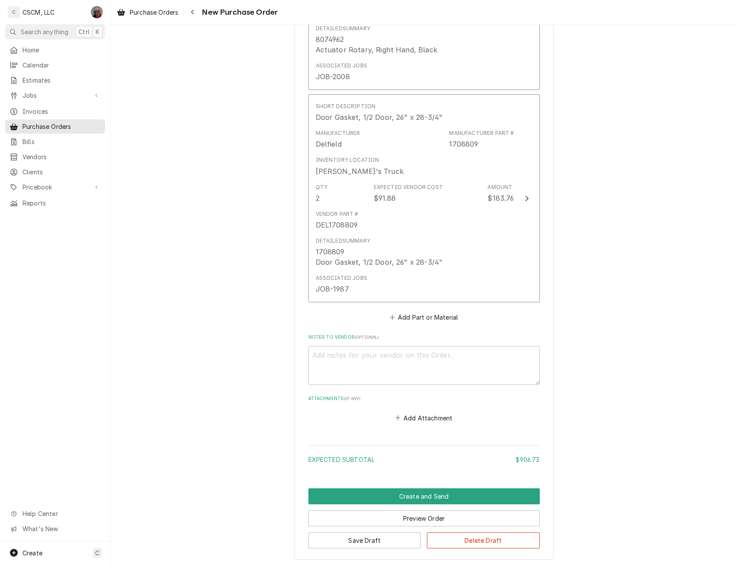
scroll to position [515, 0]
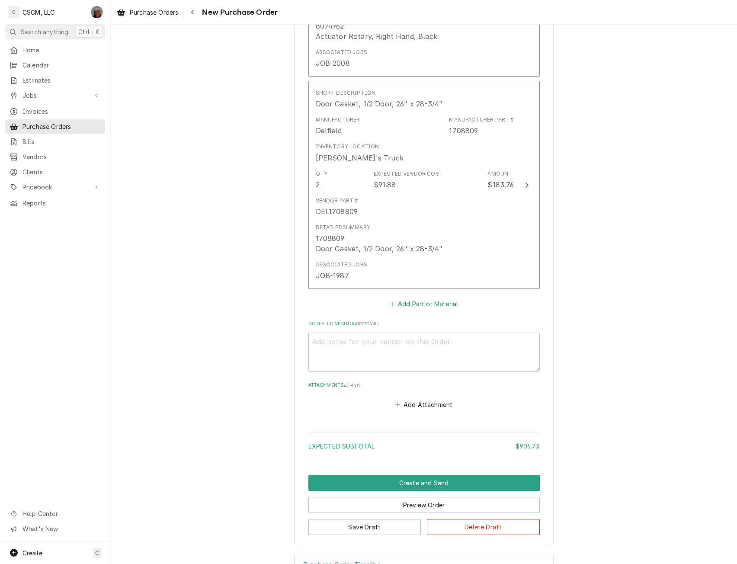
click at [420, 305] on button "Add Part or Material" at bounding box center [423, 304] width 71 height 12
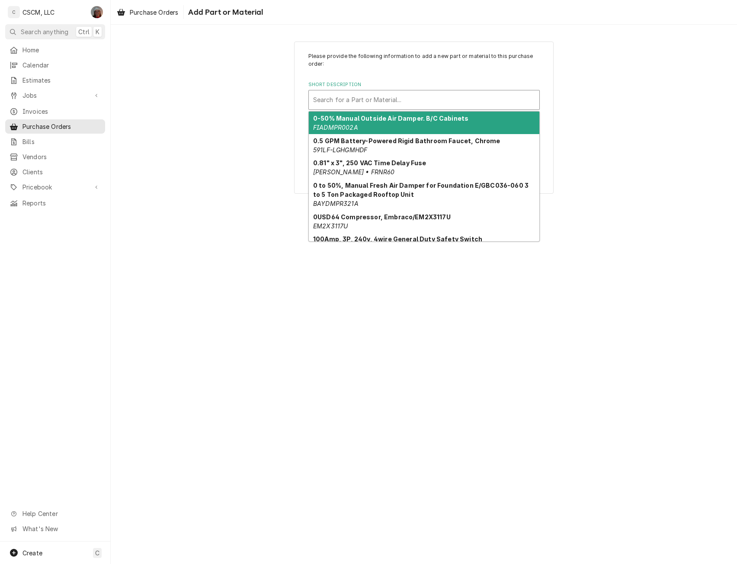
click at [364, 95] on div "Short Description" at bounding box center [424, 100] width 222 height 16
paste input "2E-Z22595"
type input "2E-Z22595"
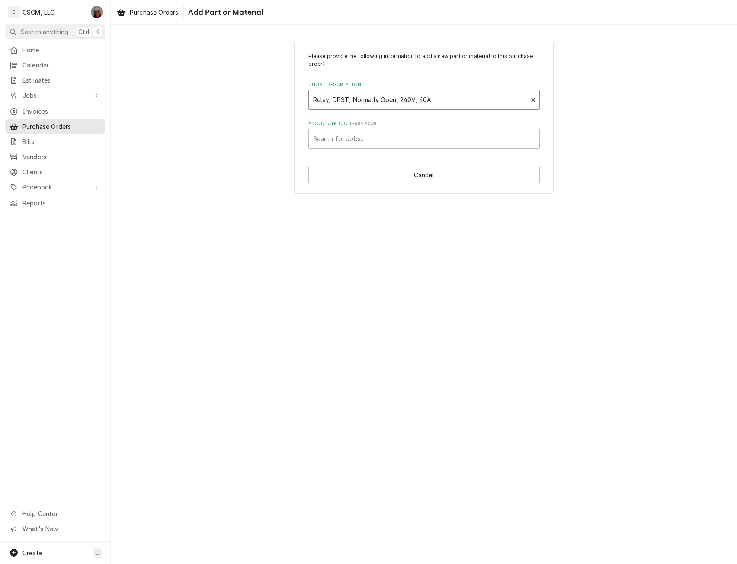
type textarea "x"
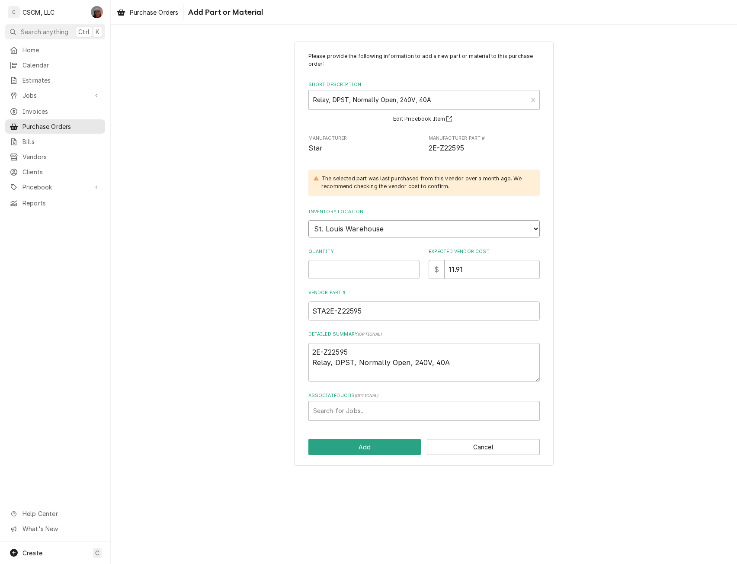
click at [395, 233] on select "Choose a location... Chris's Truck Colorado Main Warehouse Izaia's truck Jimmy'…" at bounding box center [423, 228] width 231 height 17
select select "424"
click at [308, 220] on select "Choose a location... Chris's Truck Colorado Main Warehouse Izaia's truck Jimmy'…" at bounding box center [423, 228] width 231 height 17
type textarea "x"
click at [355, 269] on input "Quantity" at bounding box center [363, 269] width 111 height 19
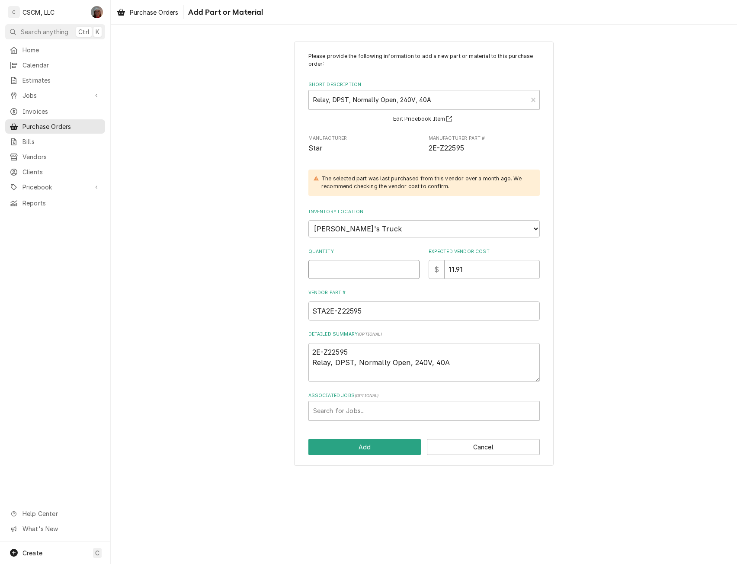
type input "6"
type textarea "x"
type input "6"
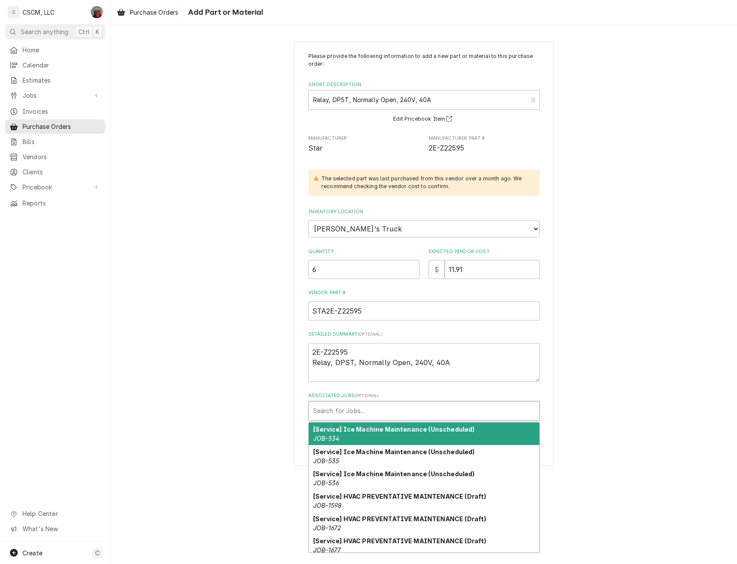
click at [347, 413] on div "Associated Jobs" at bounding box center [424, 411] width 222 height 16
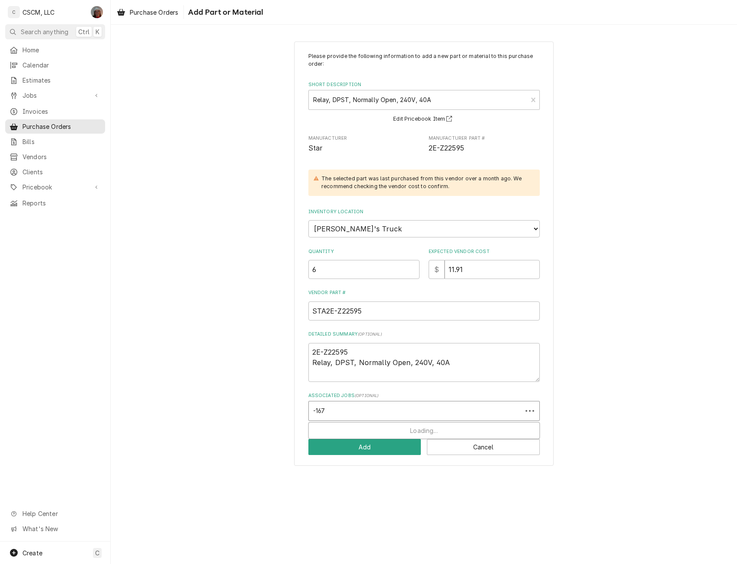
type input "-1676"
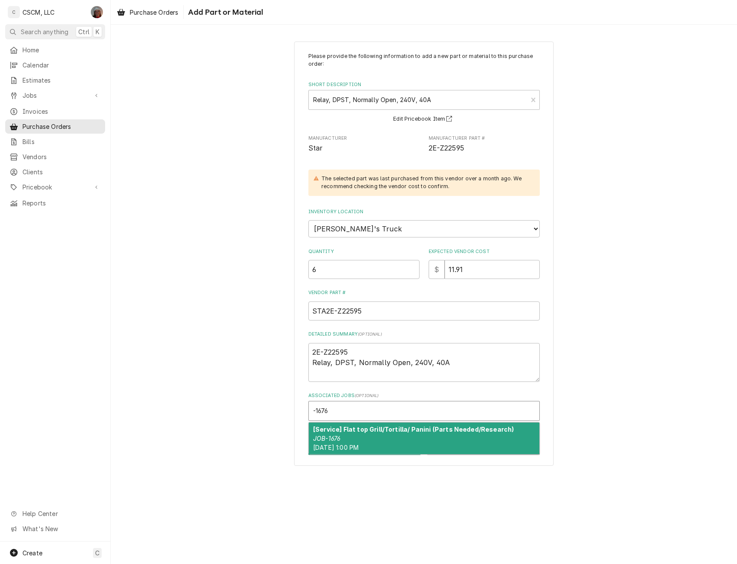
click at [345, 440] on div "[Service] Flat top Grill/Tortilla/ Panini (Parts Needed/Research) JOB-1676 Tue,…" at bounding box center [424, 439] width 231 height 32
type textarea "x"
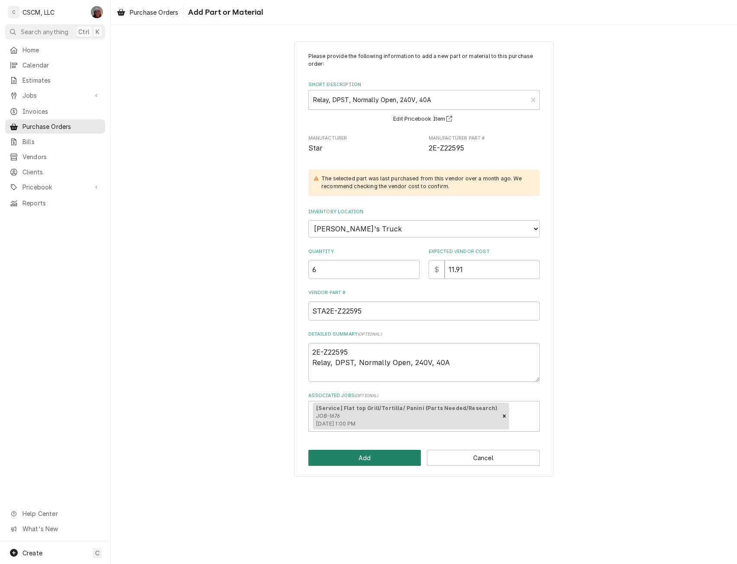
click at [343, 455] on button "Add" at bounding box center [364, 458] width 113 height 16
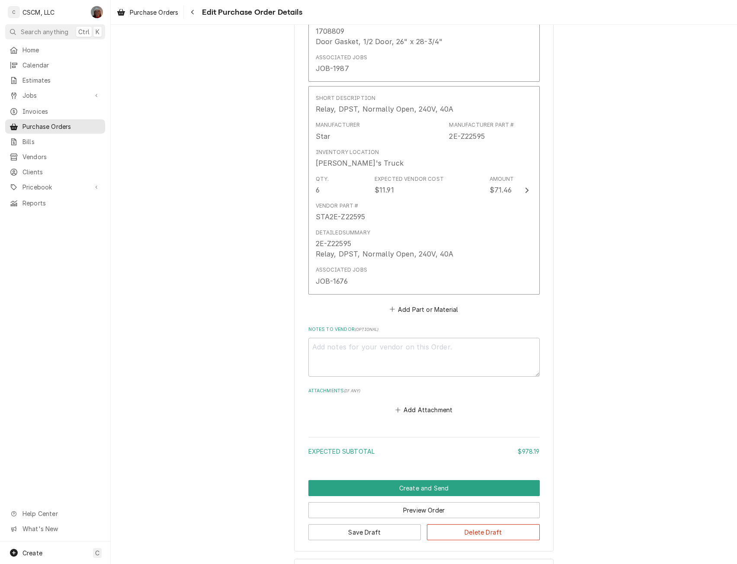
scroll to position [758, 0]
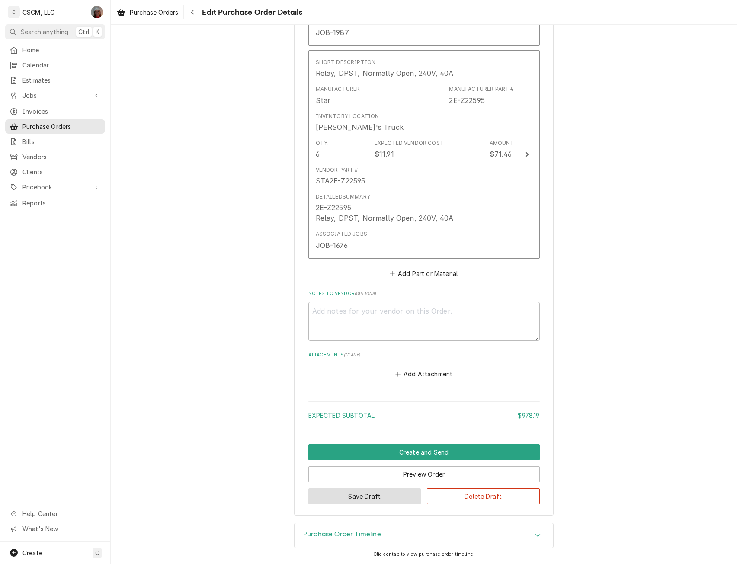
click at [362, 497] on button "Save Draft" at bounding box center [364, 496] width 113 height 16
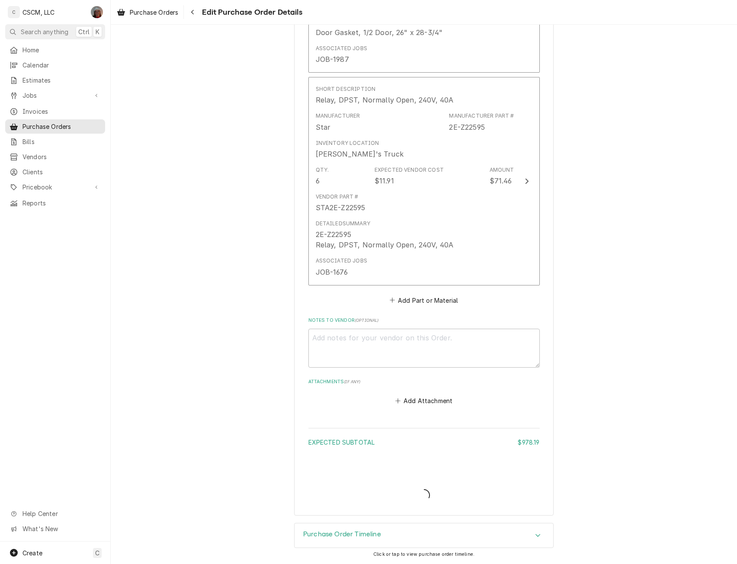
type textarea "x"
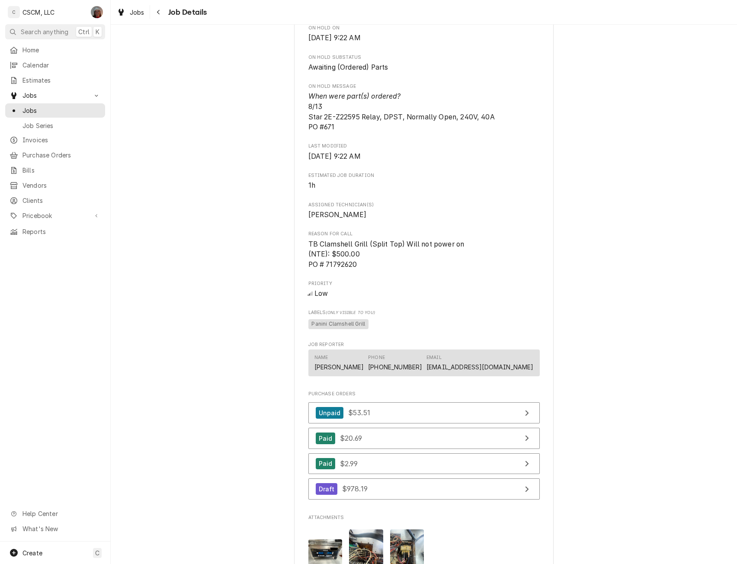
scroll to position [830, 0]
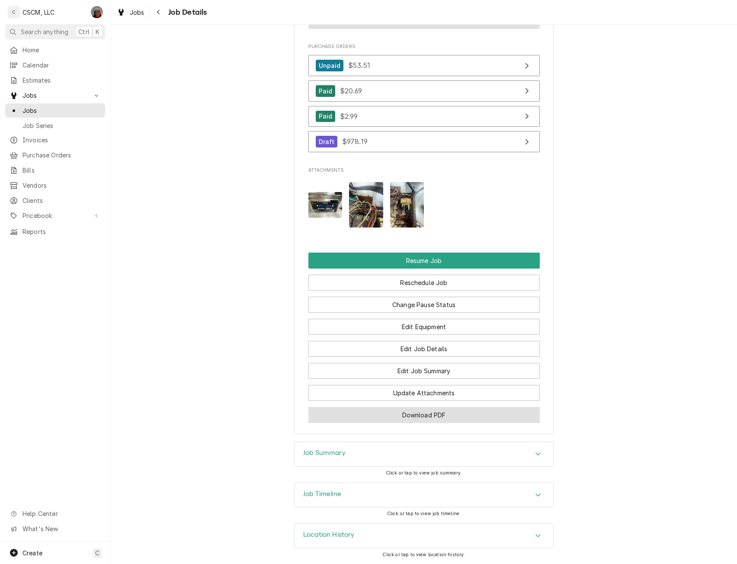
click at [385, 417] on button "Download PDF" at bounding box center [423, 415] width 231 height 16
click at [412, 418] on button "Download PDF" at bounding box center [423, 415] width 231 height 16
click at [155, 12] on div "Navigate back" at bounding box center [158, 12] width 9 height 9
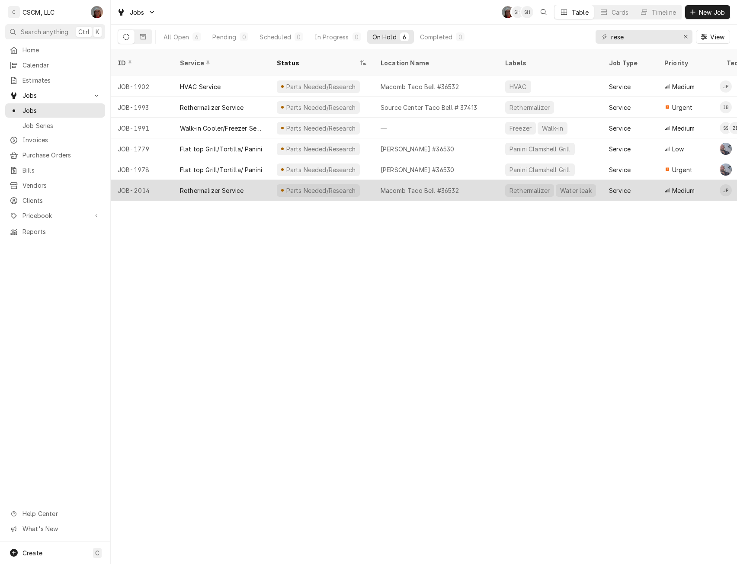
click at [148, 180] on div "JOB-2014" at bounding box center [142, 190] width 62 height 21
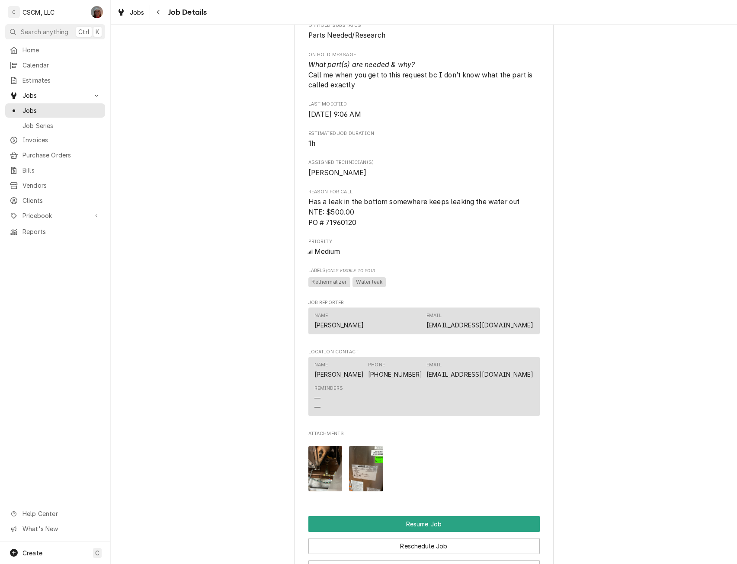
scroll to position [616, 0]
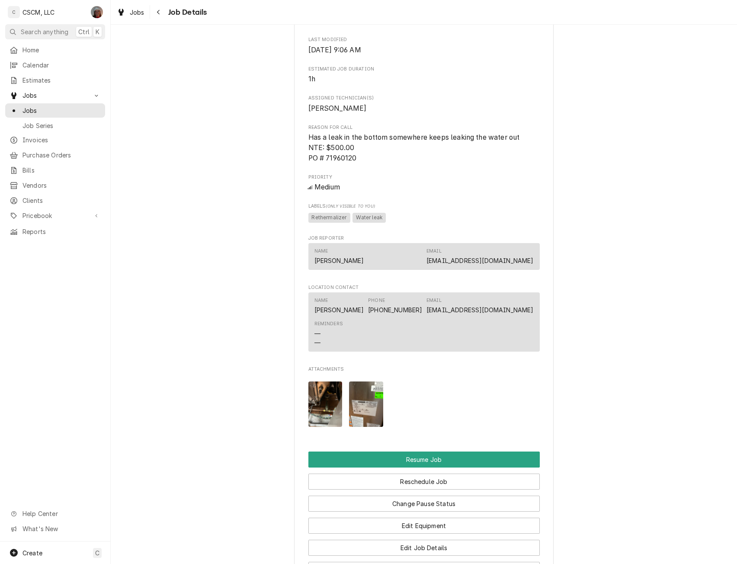
click at [366, 411] on img "Attachments" at bounding box center [366, 404] width 34 height 45
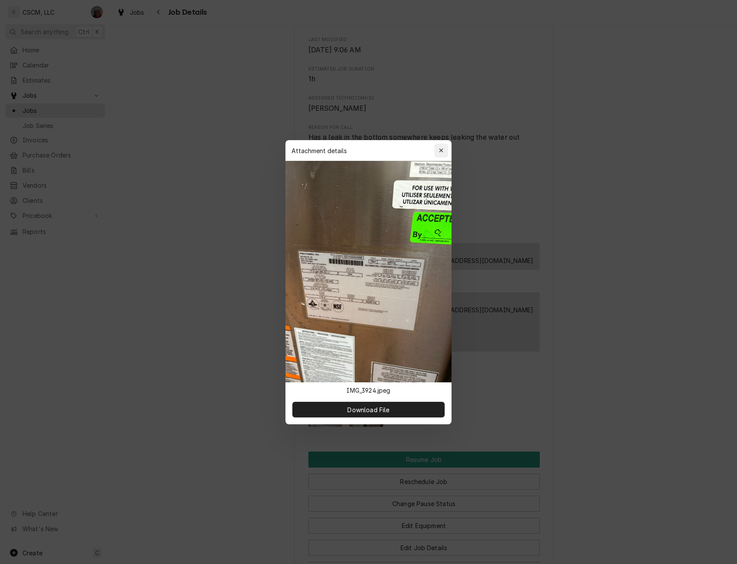
click at [444, 147] on div "button" at bounding box center [441, 150] width 9 height 9
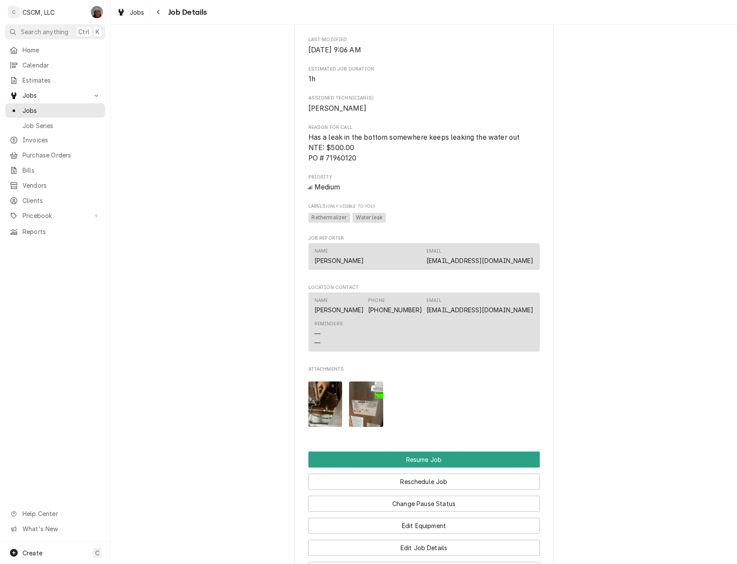
click at [321, 401] on img "Attachments" at bounding box center [325, 404] width 34 height 45
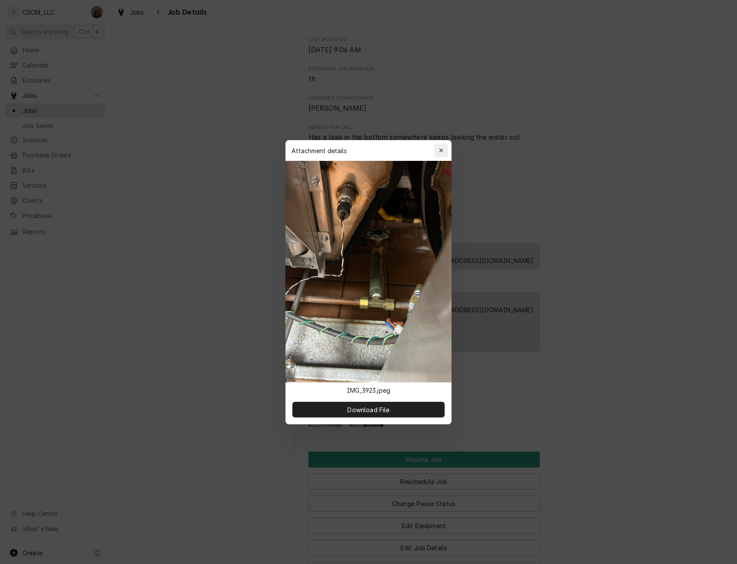
click at [436, 149] on button "button" at bounding box center [441, 151] width 14 height 14
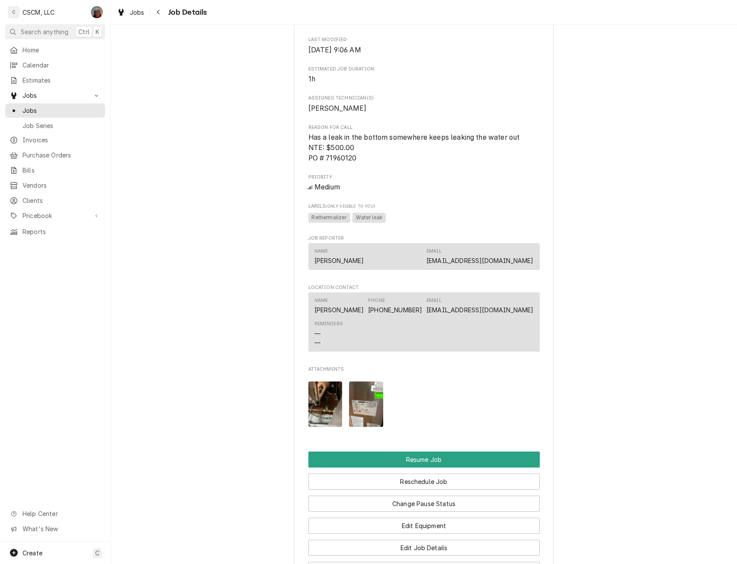
scroll to position [144, 0]
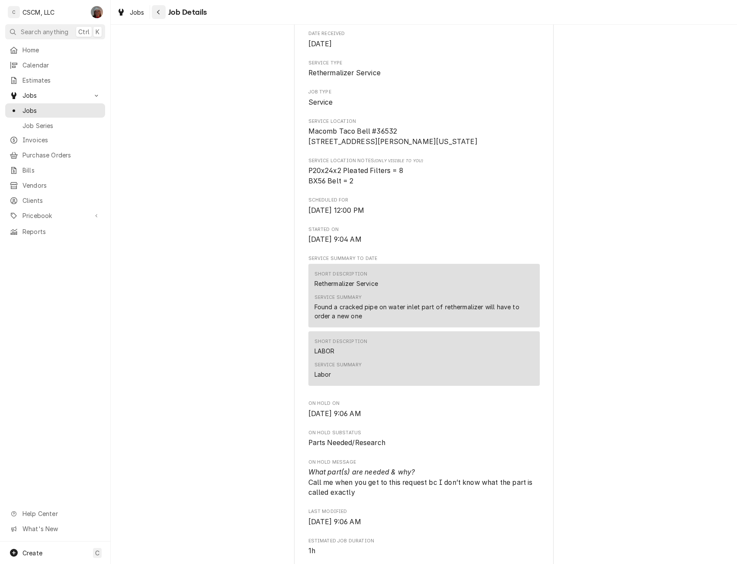
click at [160, 14] on div "Navigate back" at bounding box center [158, 12] width 9 height 9
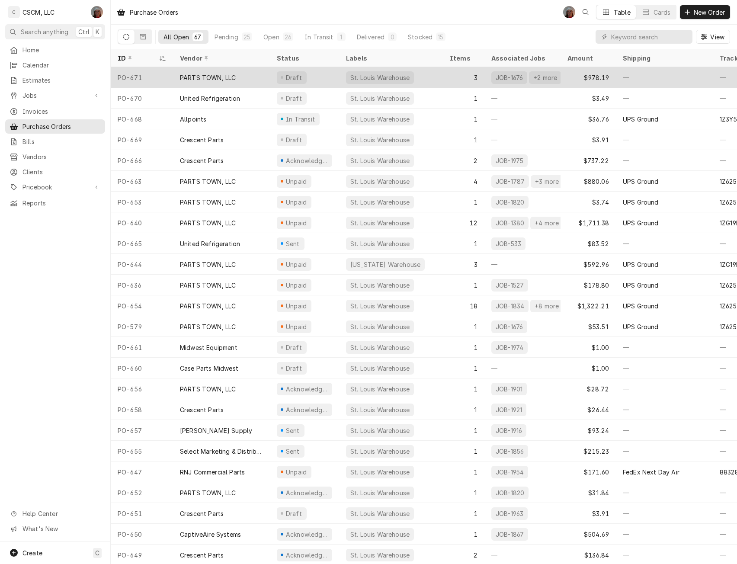
click at [154, 77] on div "PO-671" at bounding box center [142, 77] width 62 height 21
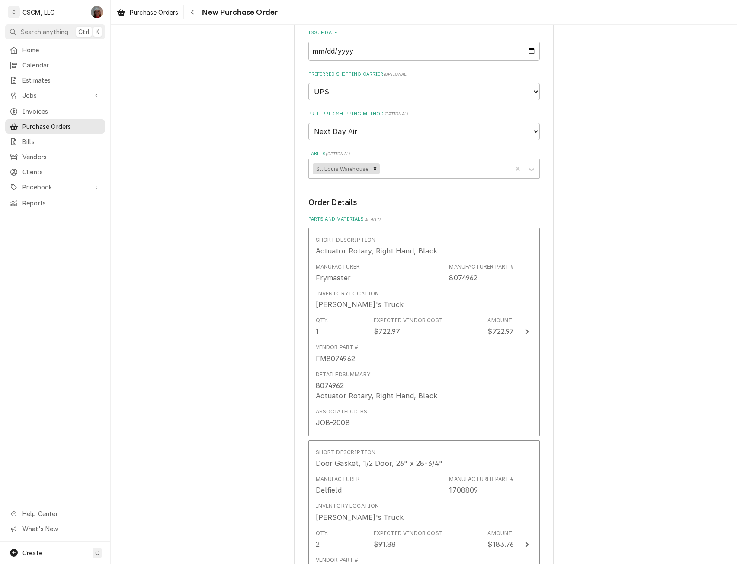
scroll to position [173, 0]
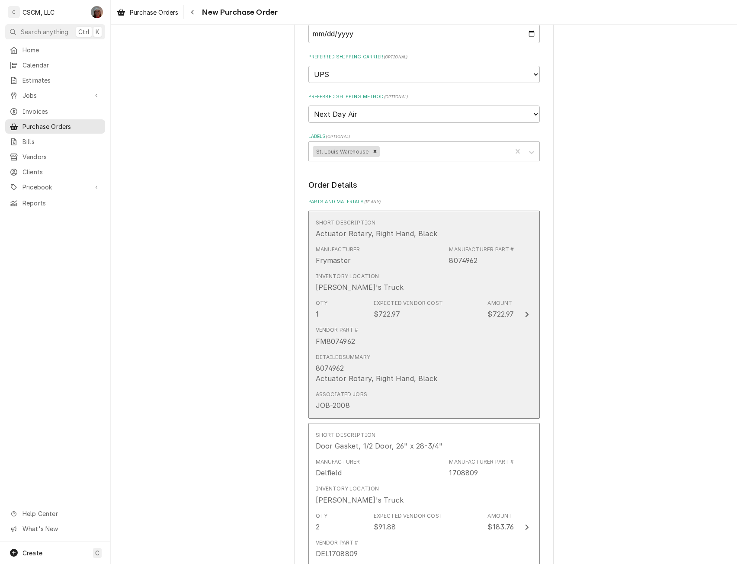
click at [512, 319] on button "Short Description Actuator Rotary, Right Hand, Black Manufacturer Frymaster Man…" at bounding box center [423, 315] width 231 height 208
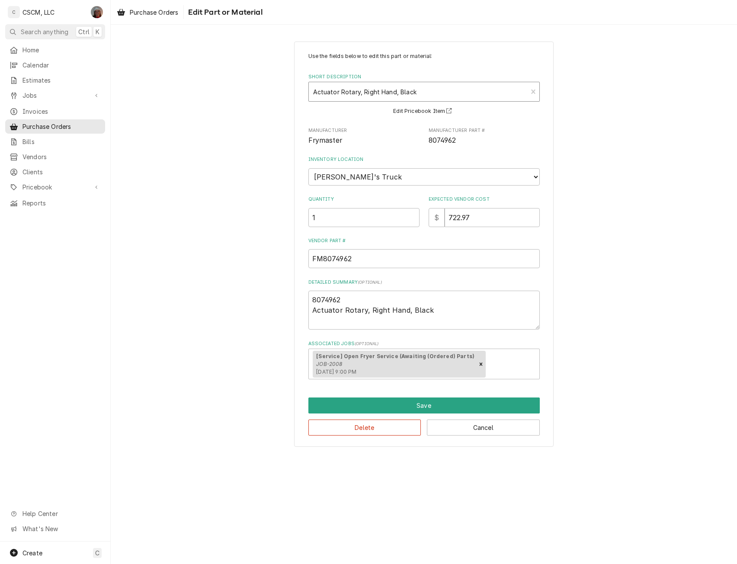
click at [423, 92] on div "Short Description" at bounding box center [418, 92] width 210 height 16
type textarea "x"
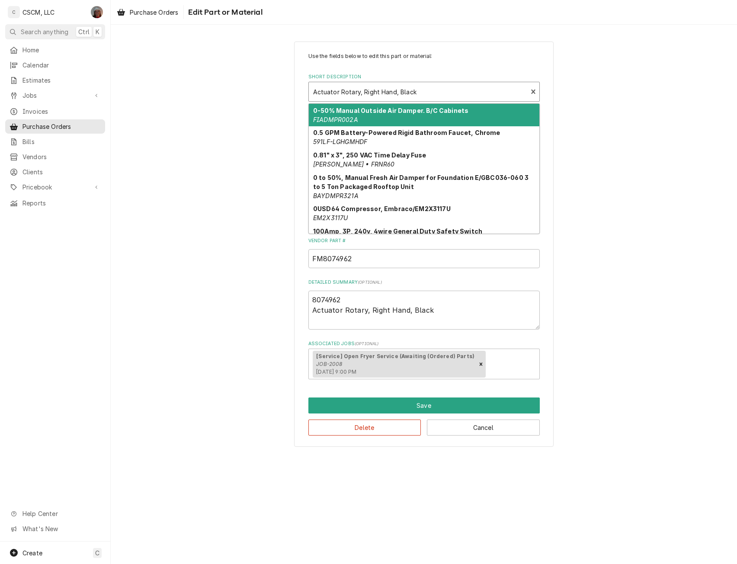
click at [438, 90] on div "Short Description" at bounding box center [418, 92] width 210 height 16
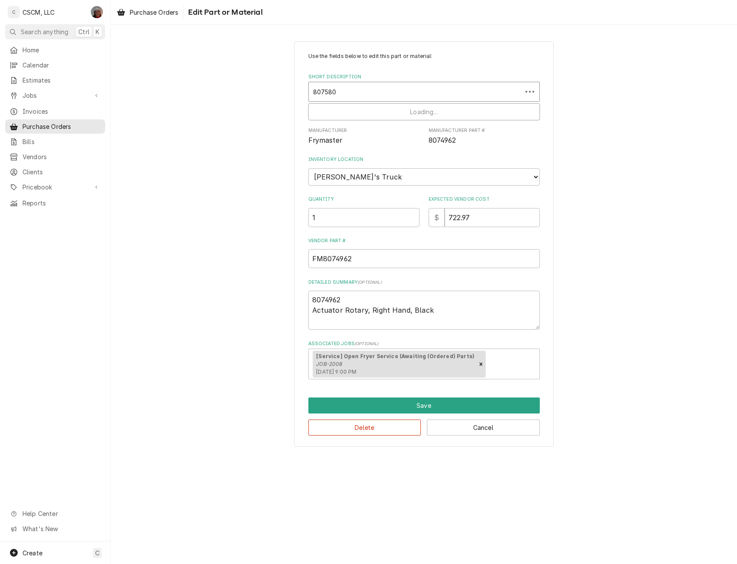
type input "8075808"
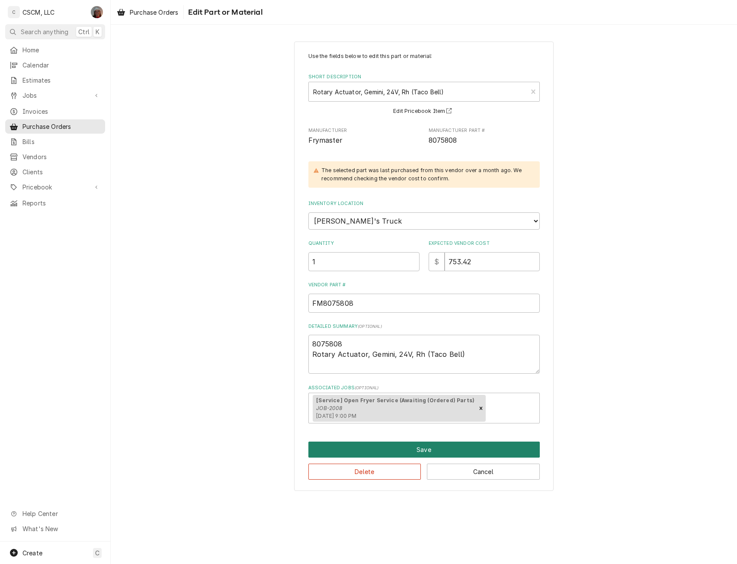
click at [419, 450] on button "Save" at bounding box center [423, 450] width 231 height 16
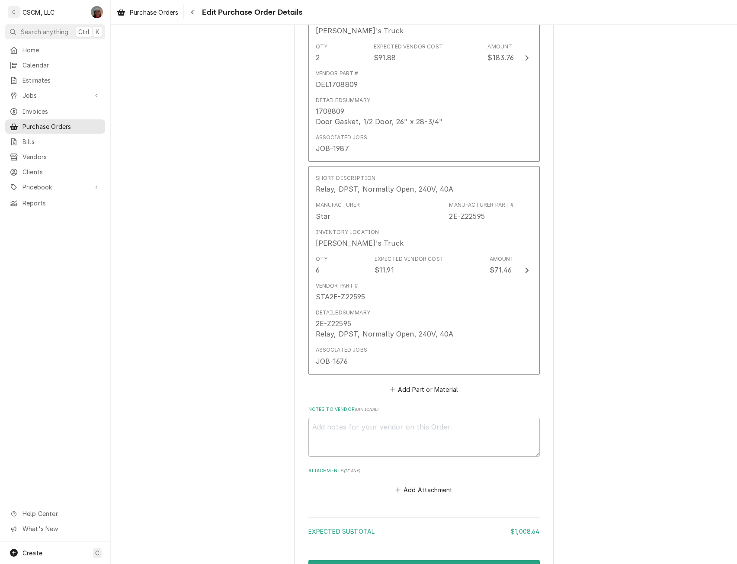
scroll to position [758, 0]
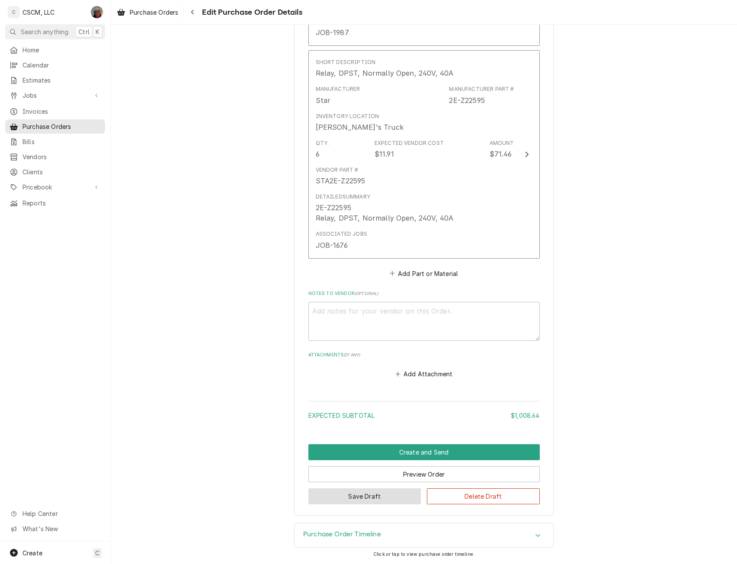
click at [385, 493] on button "Save Draft" at bounding box center [364, 496] width 113 height 16
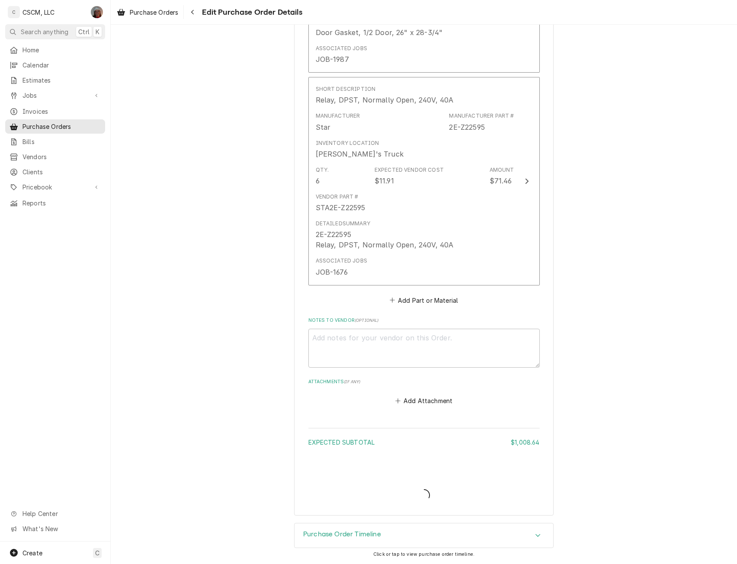
scroll to position [731, 0]
type textarea "x"
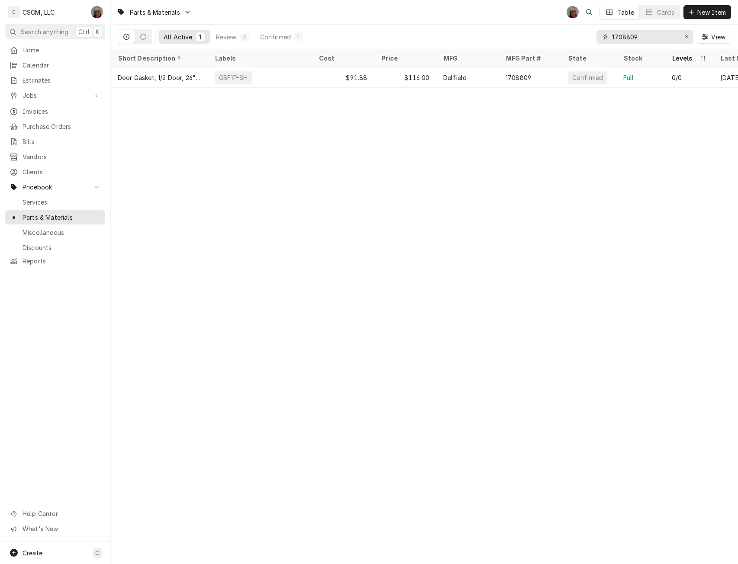
drag, startPoint x: 651, startPoint y: 38, endPoint x: 601, endPoint y: 34, distance: 49.5
click at [601, 34] on div "1708809" at bounding box center [644, 37] width 97 height 14
paste input "8075808"
type input "8075808"
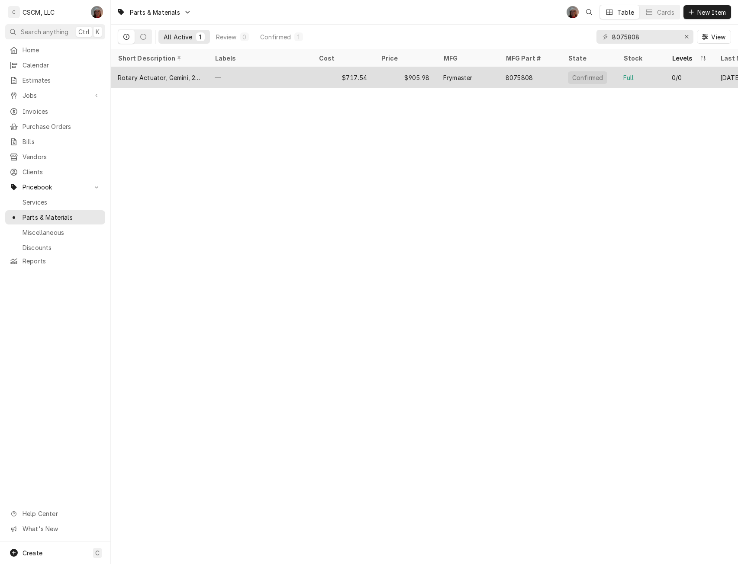
click at [250, 81] on div "—" at bounding box center [260, 77] width 104 height 21
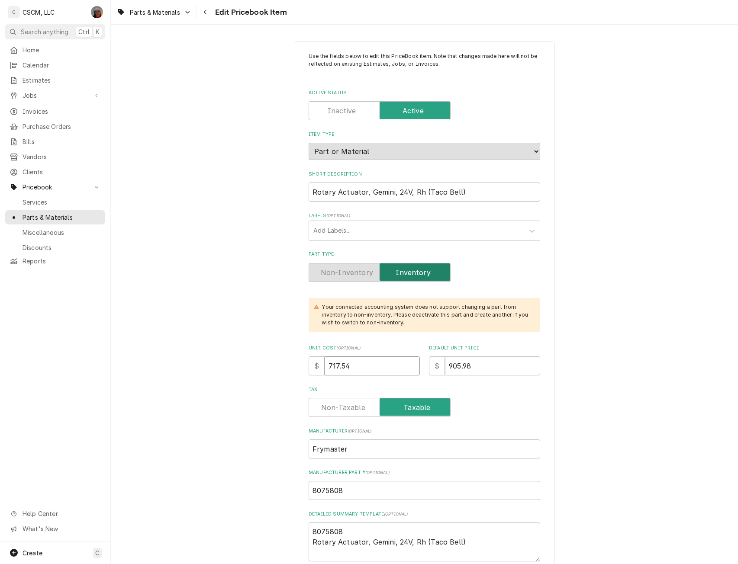
drag, startPoint x: 361, startPoint y: 367, endPoint x: 282, endPoint y: 368, distance: 79.6
type input "7"
type textarea "x"
type input "75"
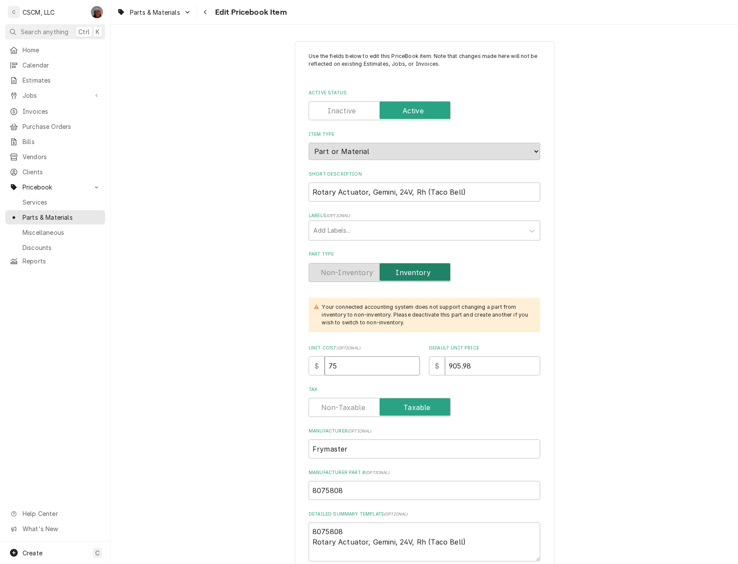
type textarea "x"
type input "753"
type textarea "x"
type input "753.4"
type textarea "x"
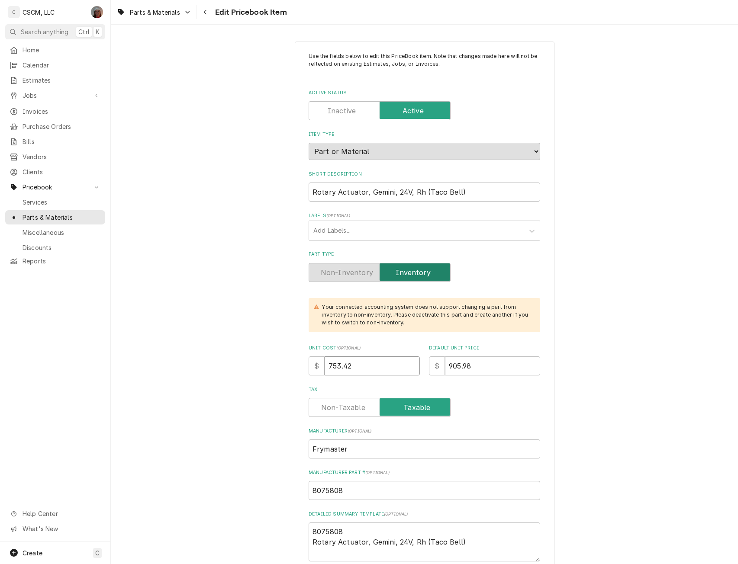
type input "753.42"
drag, startPoint x: 484, startPoint y: 367, endPoint x: 418, endPoint y: 365, distance: 65.3
click at [418, 365] on div "Unit Cost ( optional ) $ 753.42 Default Unit Price $ 905.98" at bounding box center [423, 360] width 231 height 31
type input "9"
type textarea "x"
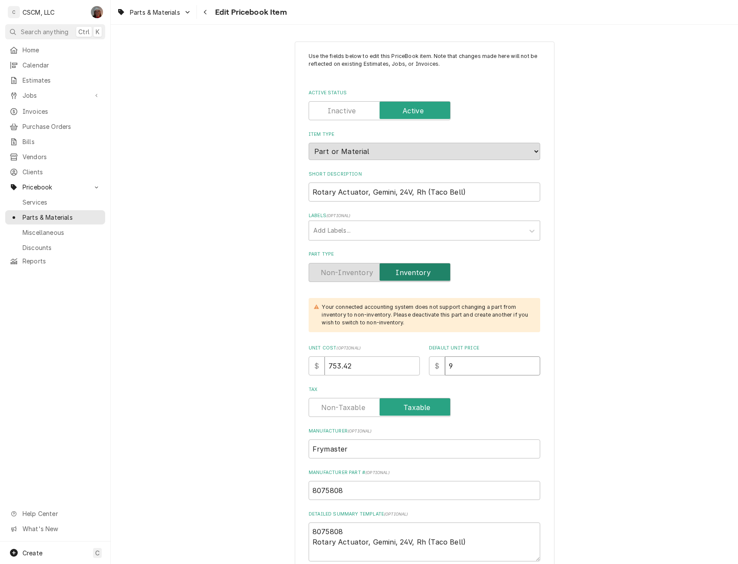
type input "95"
type textarea "x"
type input "951"
type textarea "x"
type input "951.5"
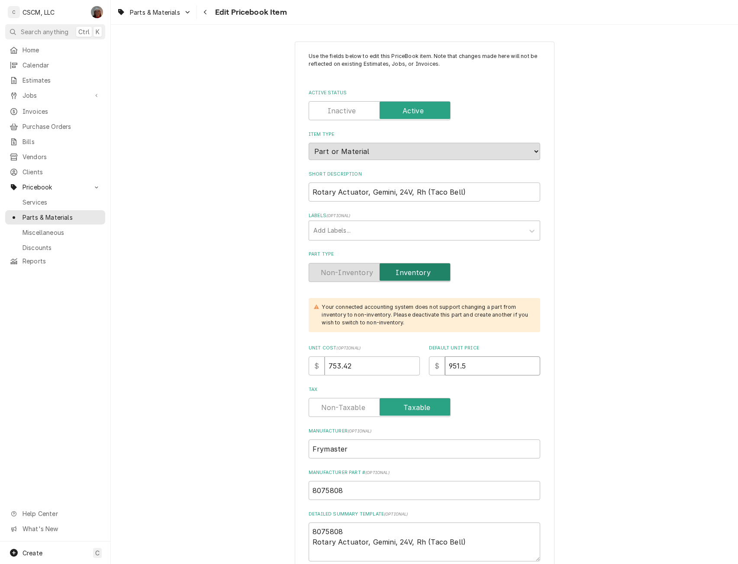
type textarea "x"
type input "951.58"
type textarea "x"
type input "951.5"
type textarea "x"
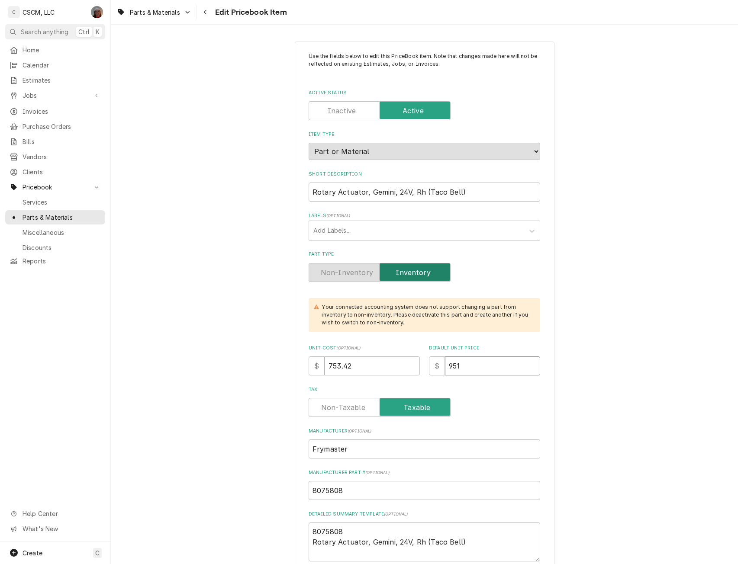
type input "951.2"
type textarea "x"
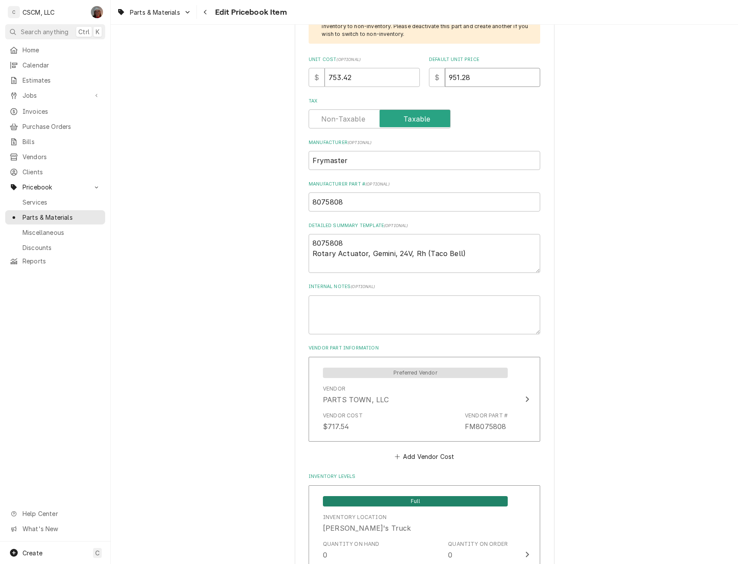
scroll to position [301, 0]
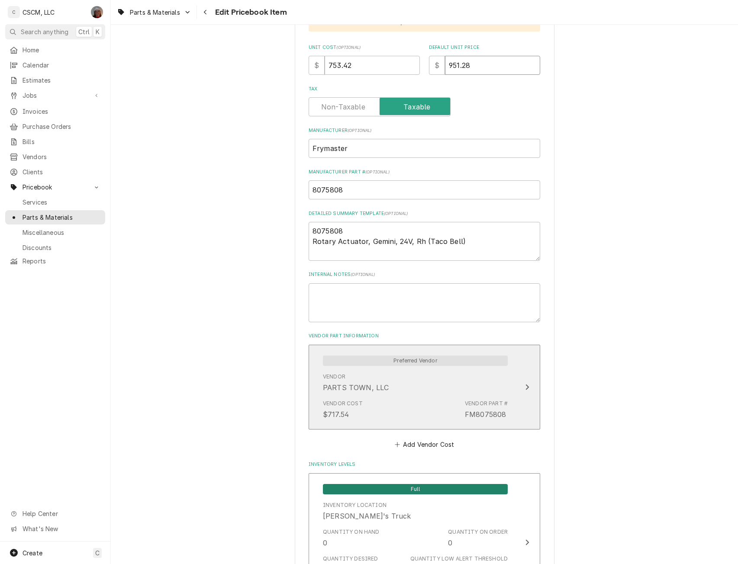
type input "951.28"
click at [523, 392] on div "Update Vendor Part Cost" at bounding box center [526, 387] width 11 height 10
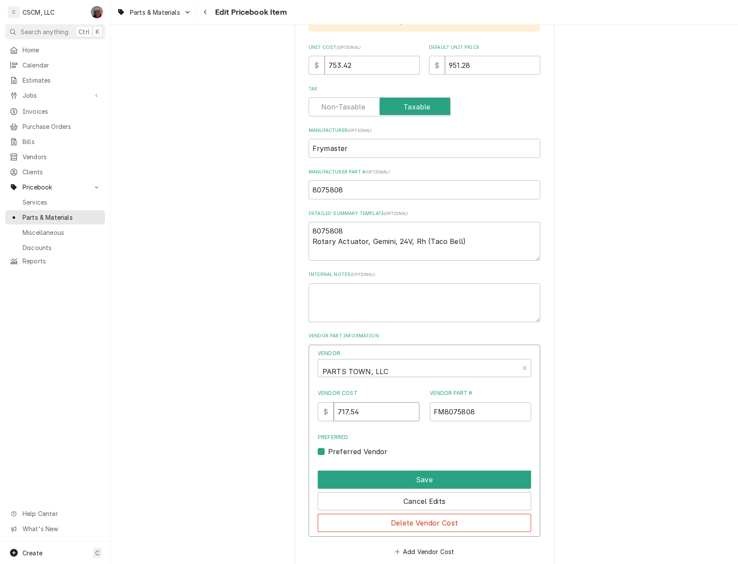
drag, startPoint x: 369, startPoint y: 413, endPoint x: 310, endPoint y: 411, distance: 59.3
click at [310, 411] on div "Vendor PARTS TOWN, LLC Vendor Cost $ 717.54 Vendor Part # FM8075808 Preferred P…" at bounding box center [423, 441] width 231 height 193
type input "753.42"
click at [417, 478] on button "Save" at bounding box center [424, 480] width 213 height 18
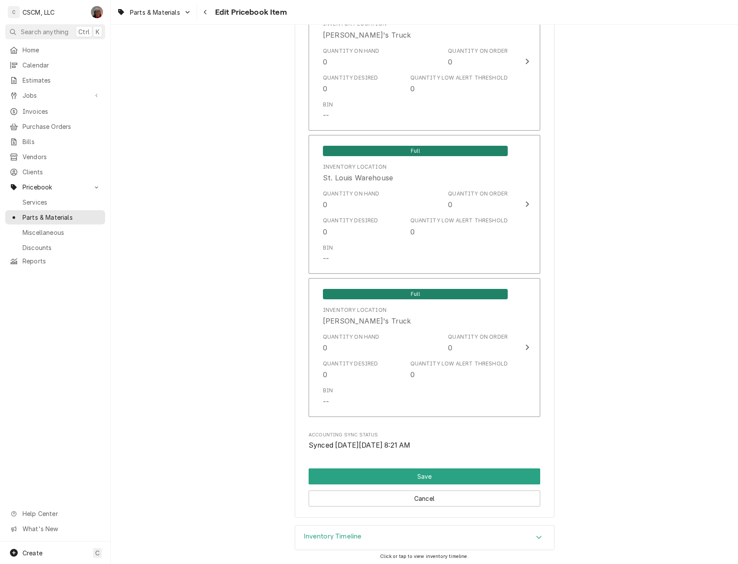
scroll to position [1540, 0]
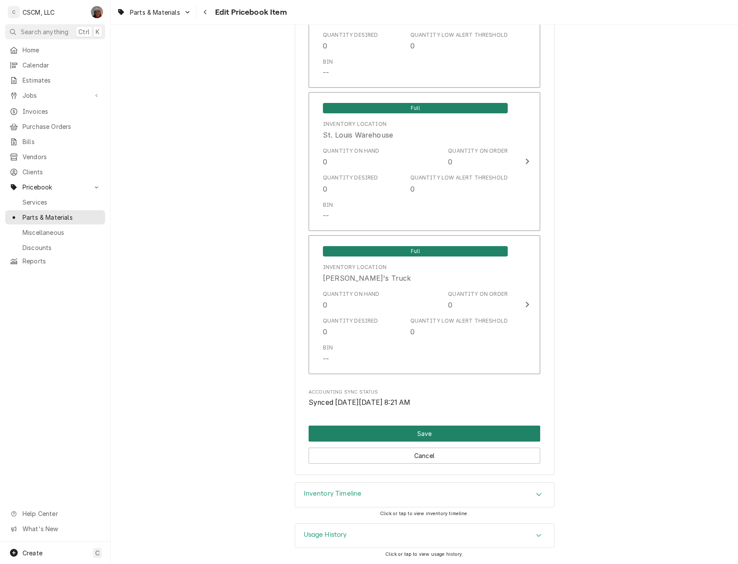
click at [451, 432] on button "Save" at bounding box center [423, 434] width 231 height 16
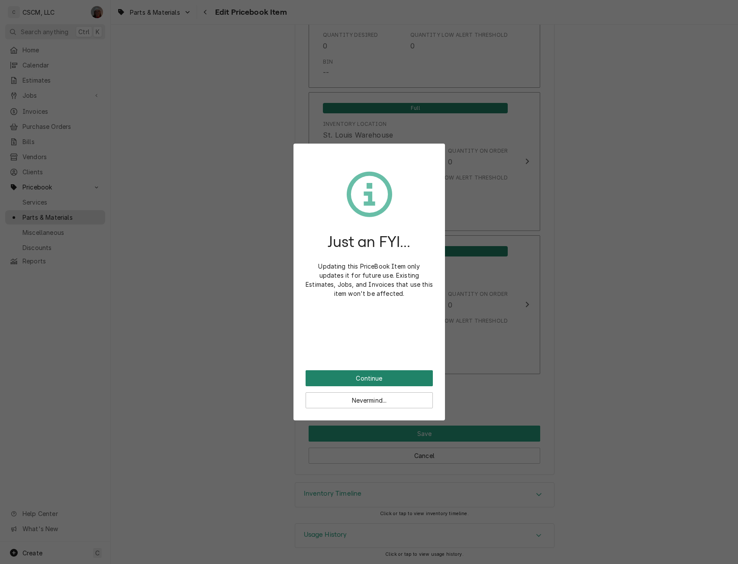
click at [377, 373] on button "Continue" at bounding box center [368, 378] width 127 height 16
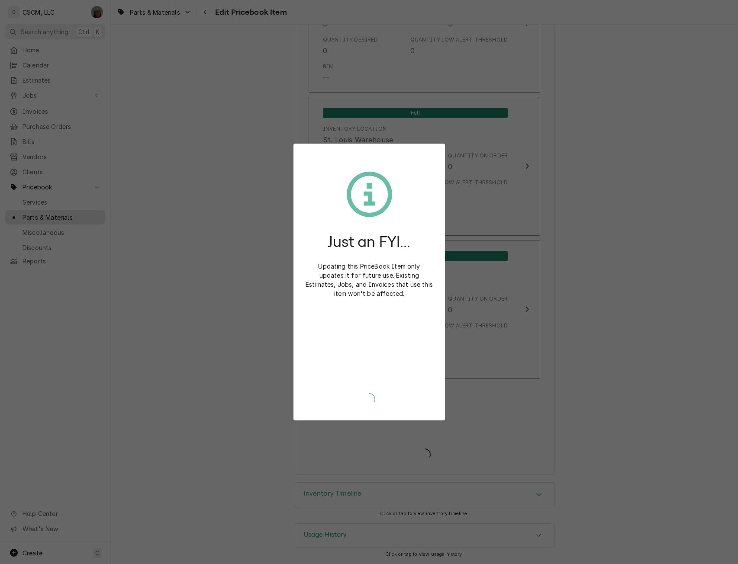
type textarea "x"
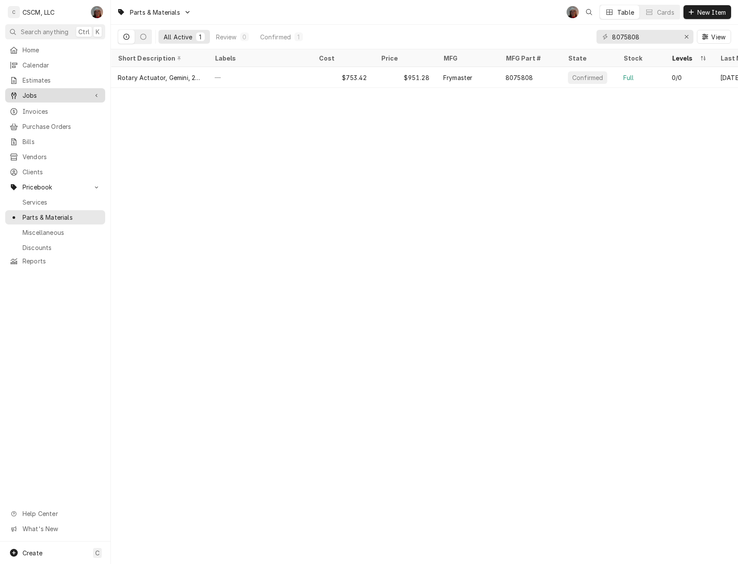
click at [30, 93] on span "Jobs" at bounding box center [54, 95] width 65 height 9
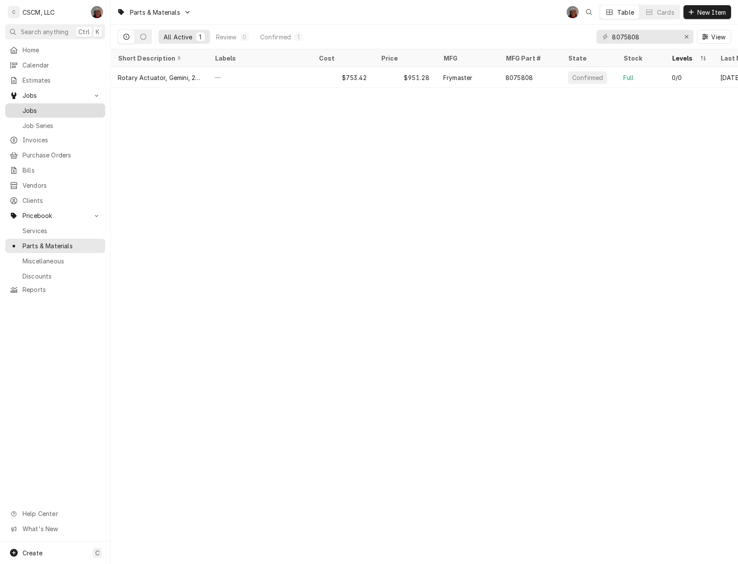
click at [26, 108] on span "Jobs" at bounding box center [61, 110] width 78 height 9
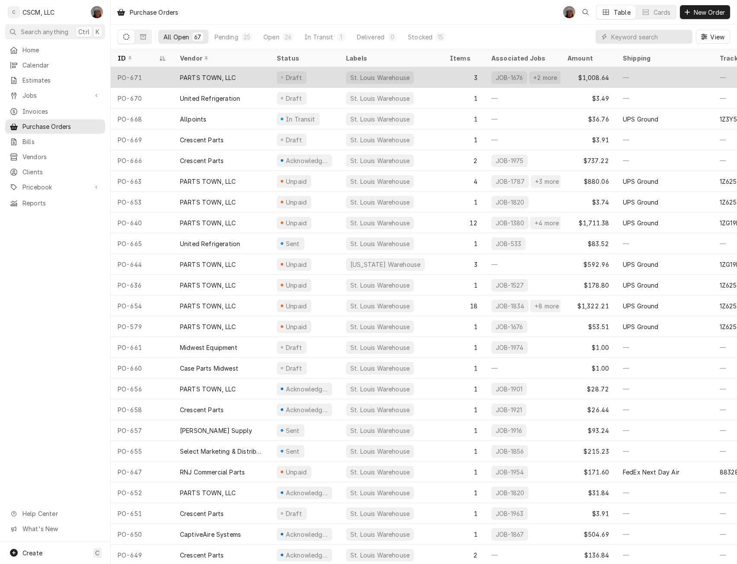
click at [242, 80] on div "PARTS TOWN, LLC" at bounding box center [221, 77] width 97 height 21
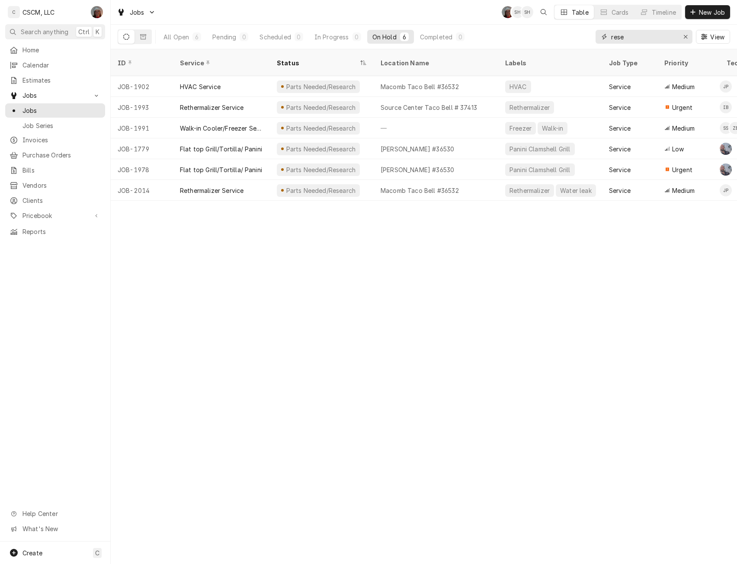
click at [628, 39] on input "rese" at bounding box center [643, 37] width 65 height 14
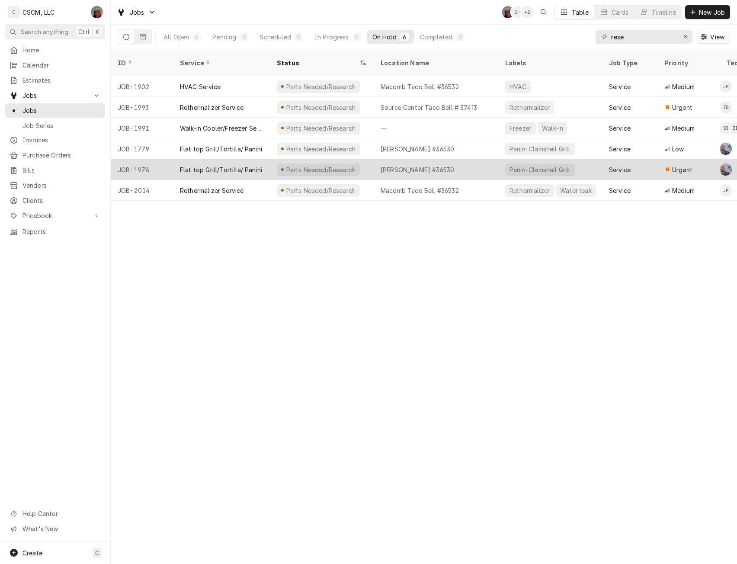
click at [202, 165] on div "Flat top Grill/Tortilla/ Panini" at bounding box center [221, 169] width 82 height 9
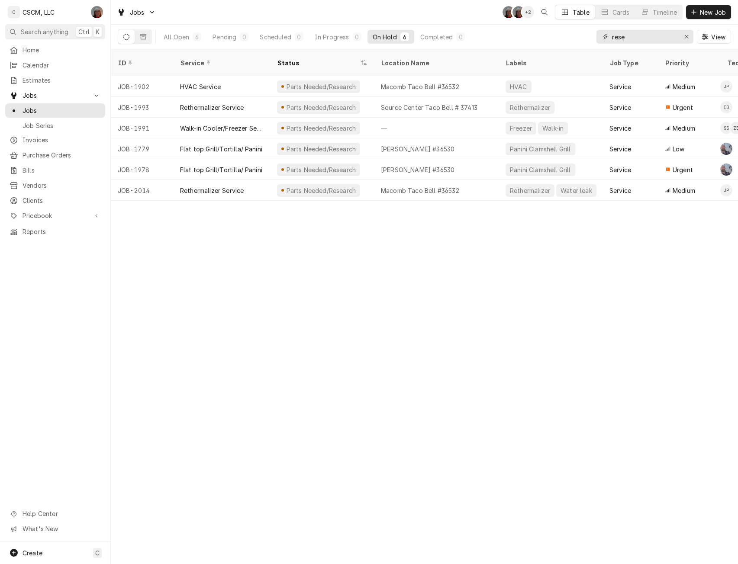
drag, startPoint x: 633, startPoint y: 36, endPoint x: 503, endPoint y: 44, distance: 130.0
click at [503, 44] on div "All Open 6 Pending 0 Scheduled 0 In Progress 0 On Hold 6 Completed 0 rese View" at bounding box center [424, 37] width 613 height 24
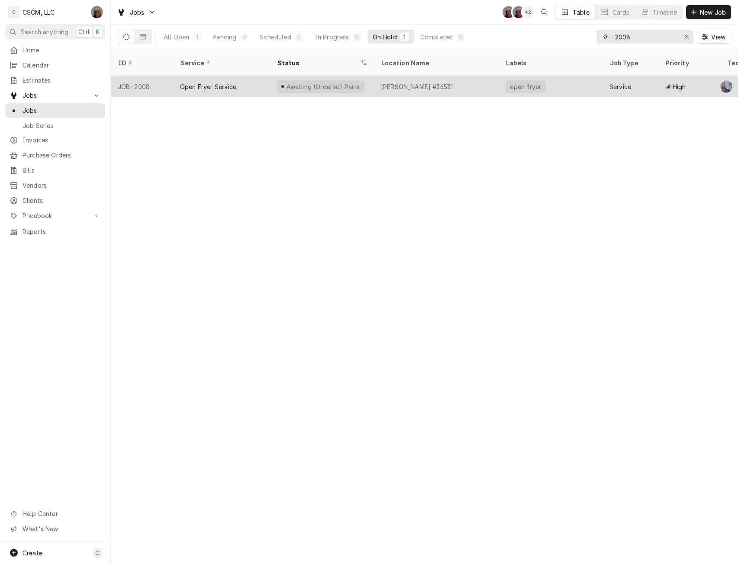
type input "-2008"
click at [257, 76] on div "Open Fryer Service" at bounding box center [221, 86] width 97 height 21
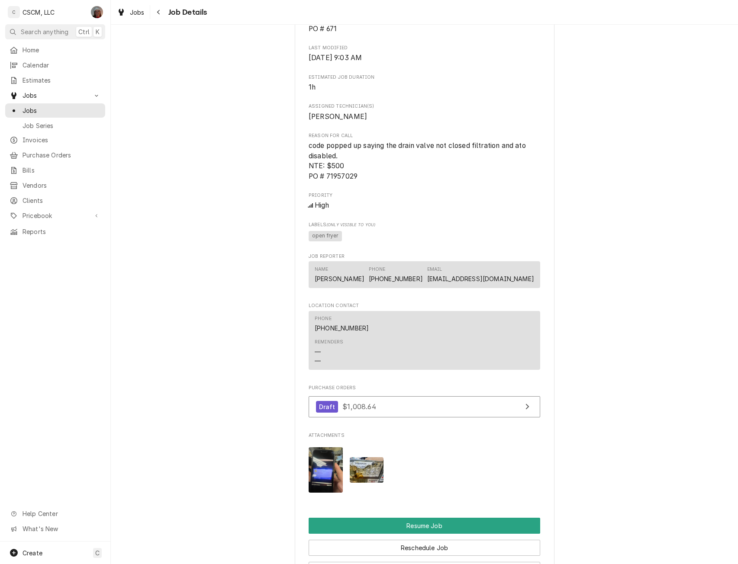
scroll to position [678, 0]
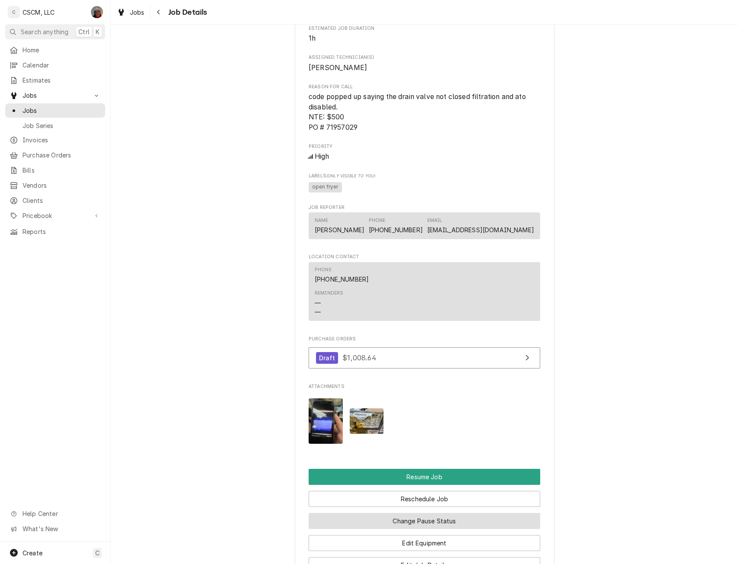
click at [428, 529] on button "Change Pause Status" at bounding box center [423, 521] width 231 height 16
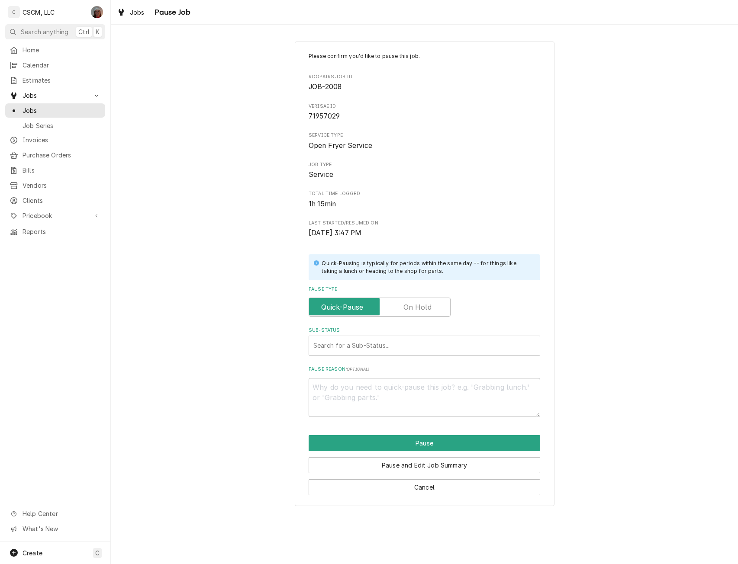
click at [415, 302] on label "Pause Type" at bounding box center [379, 307] width 142 height 19
click at [415, 302] on input "Pause Type" at bounding box center [379, 307] width 134 height 19
checkbox input "true"
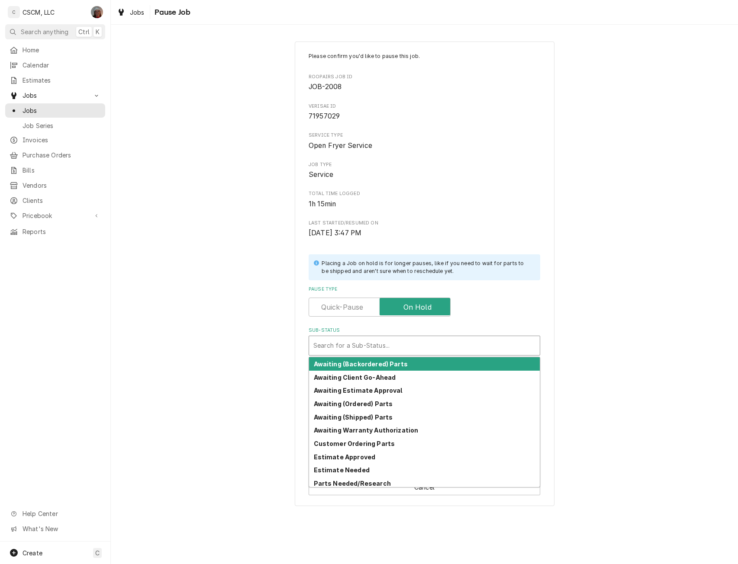
click at [369, 340] on div "Sub-Status" at bounding box center [424, 346] width 222 height 16
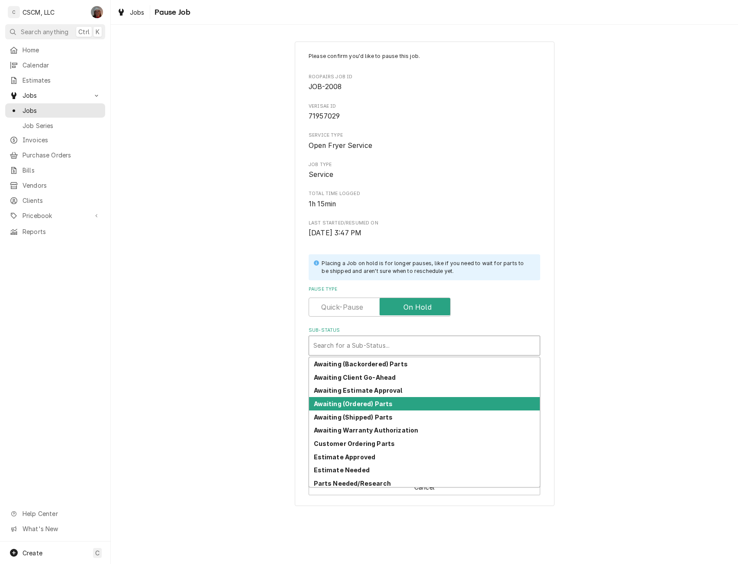
click at [365, 403] on strong "Awaiting (Ordered) Parts" at bounding box center [353, 403] width 79 height 7
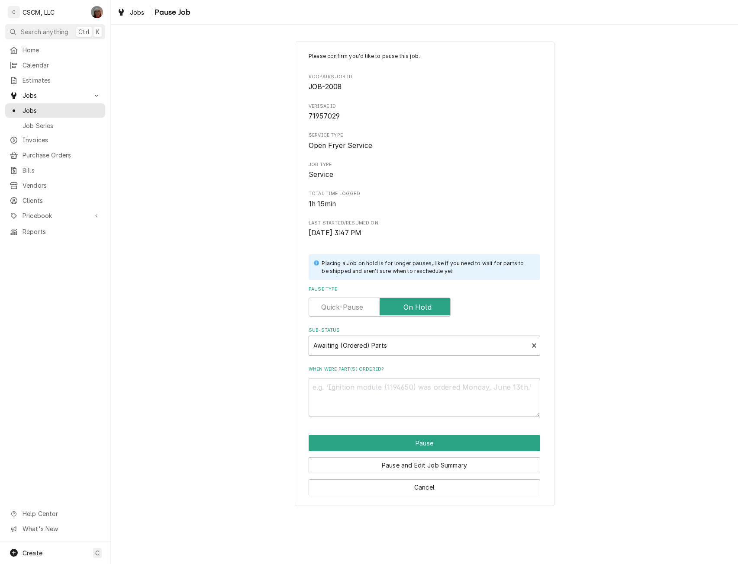
type textarea "x"
click at [331, 404] on textarea "When were part(s) ordered?" at bounding box center [423, 397] width 231 height 39
type textarea "8"
type textarea "x"
type textarea "8/"
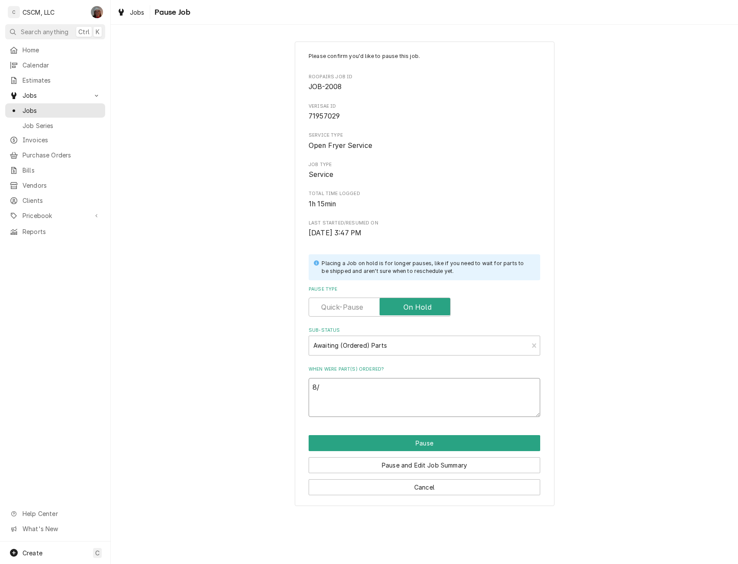
type textarea "x"
type textarea "8/1"
type textarea "x"
type textarea "8/13"
type textarea "x"
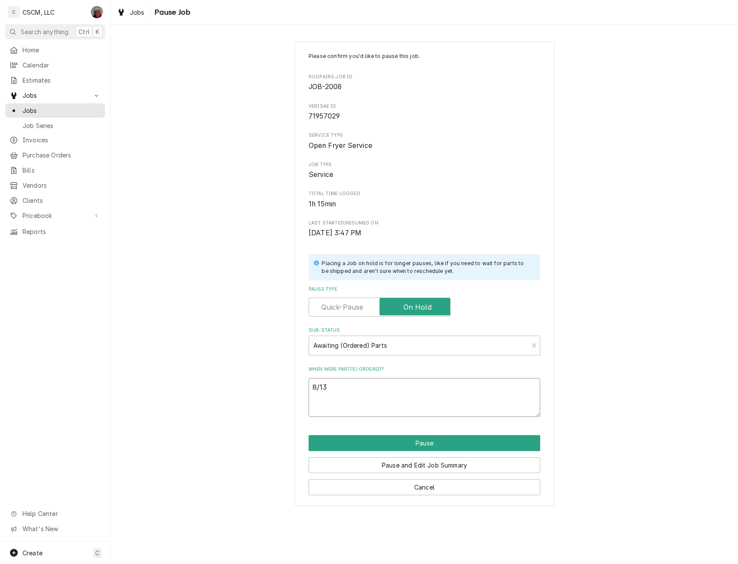
type textarea "8/13"
paste textarea "Frymaster 8075808 Rotary Actuator, Gemini, 24V, Rh"
type textarea "x"
type textarea "8/13 Frymaster 8075808 Rotary Actuator, Gemini, 24V, Rh"
type textarea "x"
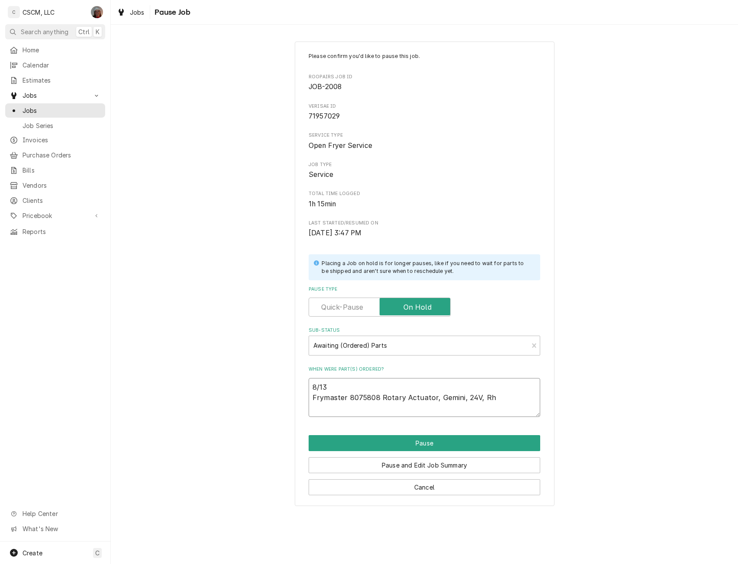
type textarea "8/13 Frymaster 8075808 Rotary Actuator, Gemini, 24V, Rh"
type textarea "x"
type textarea "8/13 Frymaster 8075808 Rotary Actuator, Gemini, 24V, Rh P"
type textarea "x"
type textarea "8/13 Frymaster 8075808 Rotary Actuator, Gemini, 24V, Rh PO"
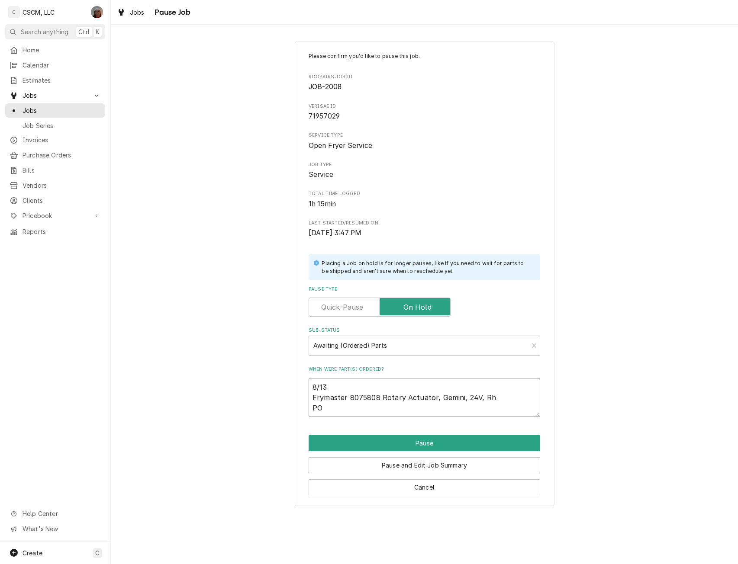
type textarea "x"
type textarea "8/13 Frymaster 8075808 Rotary Actuator, Gemini, 24V, Rh PO"
type textarea "x"
type textarea "8/13 Frymaster 8075808 Rotary Actuator, Gemini, 24V, Rh PO #"
type textarea "x"
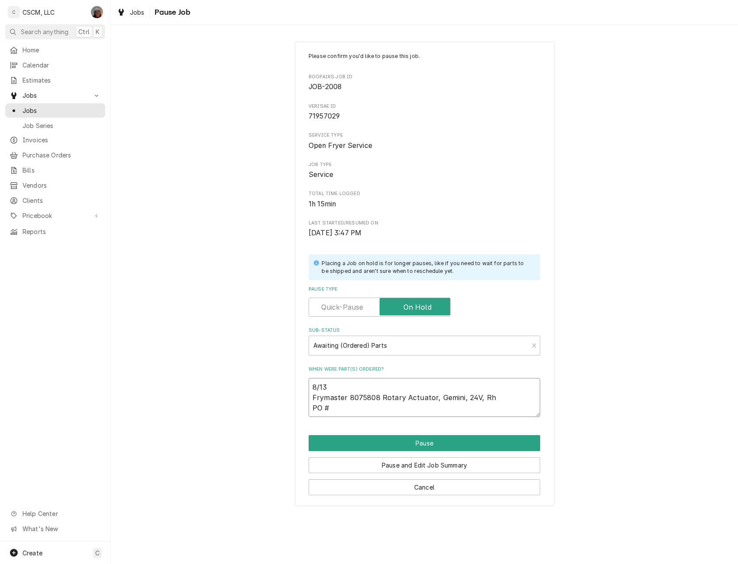
type textarea "8/13 Frymaster 8075808 Rotary Actuator, Gemini, 24V, Rh PO #"
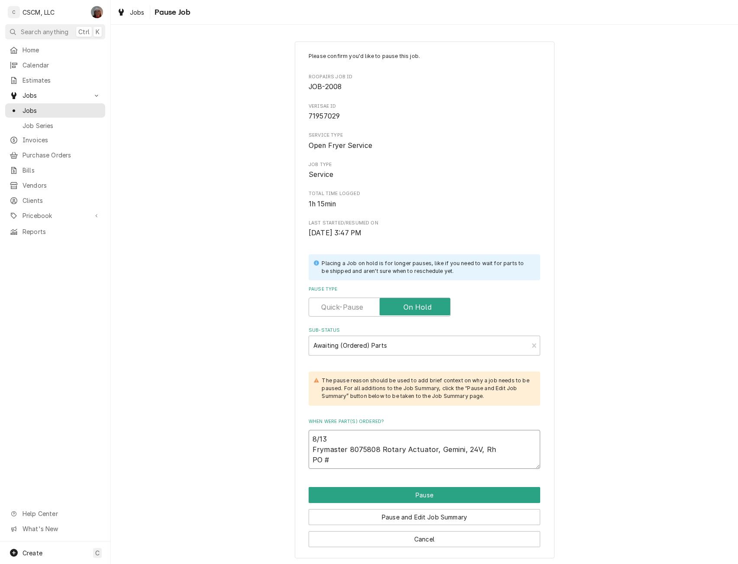
type textarea "x"
type textarea "8/13 Frymaster 8075808 Rotary Actuator, Gemini, 24V, Rh PO # 6"
type textarea "x"
type textarea "8/13 Frymaster 8075808 Rotary Actuator, Gemini, 24V, Rh PO # 67"
type textarea "x"
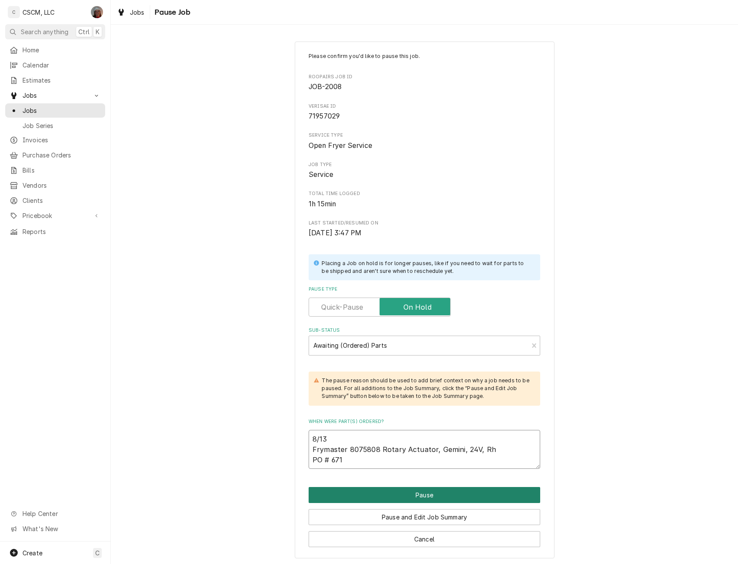
type textarea "8/13 Frymaster 8075808 Rotary Actuator, Gemini, 24V, Rh PO # 671"
click at [420, 493] on button "Pause" at bounding box center [423, 495] width 231 height 16
type textarea "x"
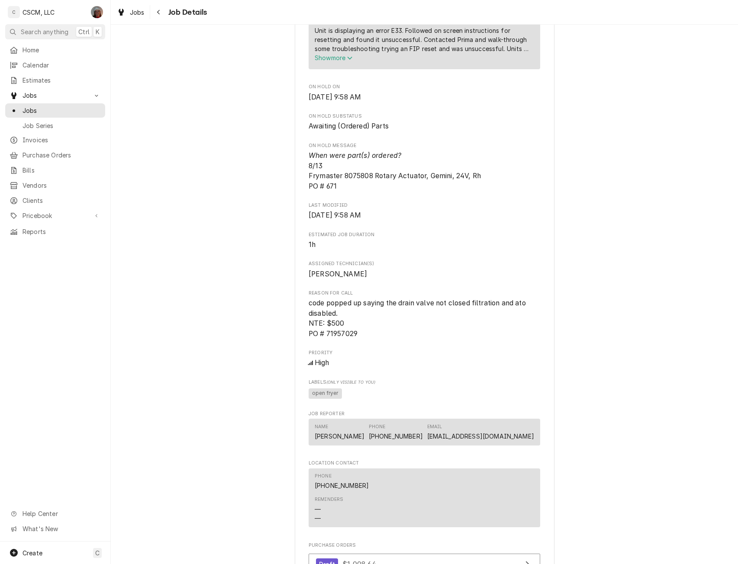
scroll to position [905, 0]
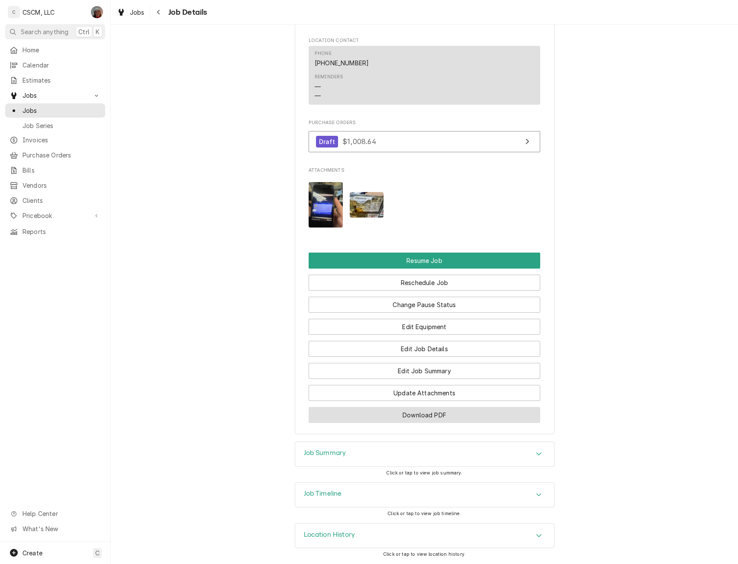
click at [408, 410] on button "Download PDF" at bounding box center [423, 415] width 231 height 16
click at [157, 11] on icon "Navigate back" at bounding box center [159, 12] width 4 height 6
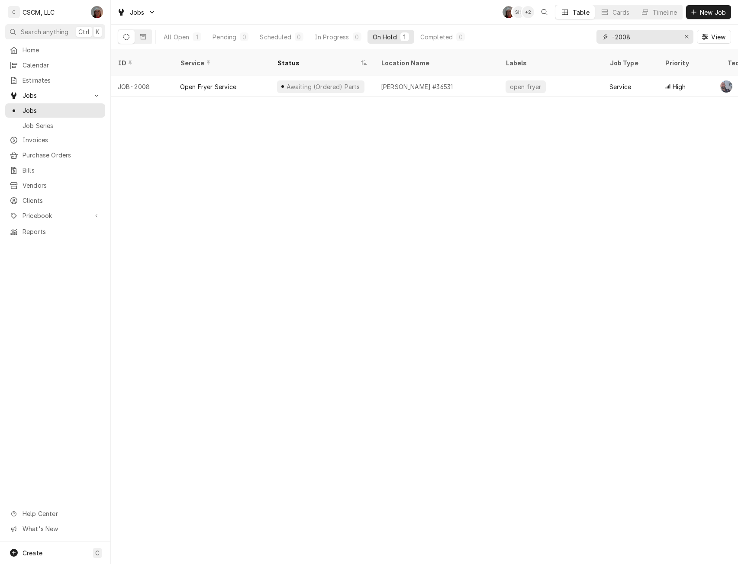
drag, startPoint x: 655, startPoint y: 32, endPoint x: 585, endPoint y: 38, distance: 70.8
click at [585, 38] on div "All Open 1 Pending 0 Scheduled 0 In Progress 0 On Hold 1 Completed 0 -2008 View" at bounding box center [424, 37] width 613 height 24
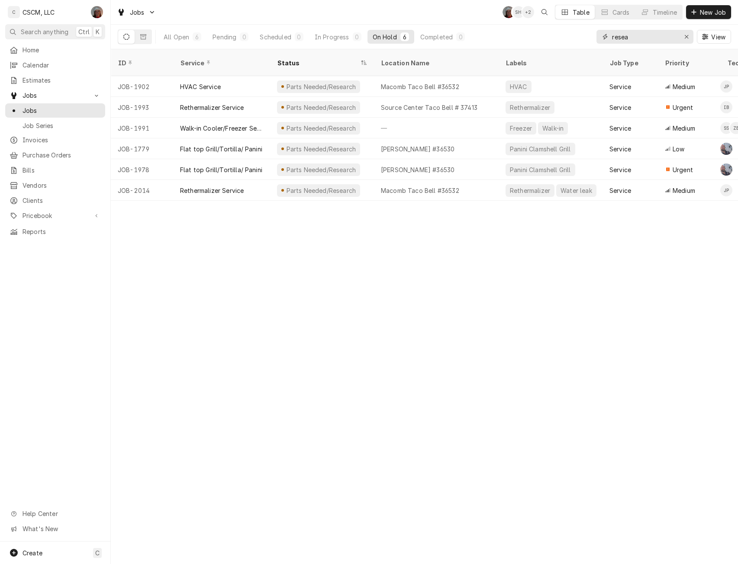
type input "resea"
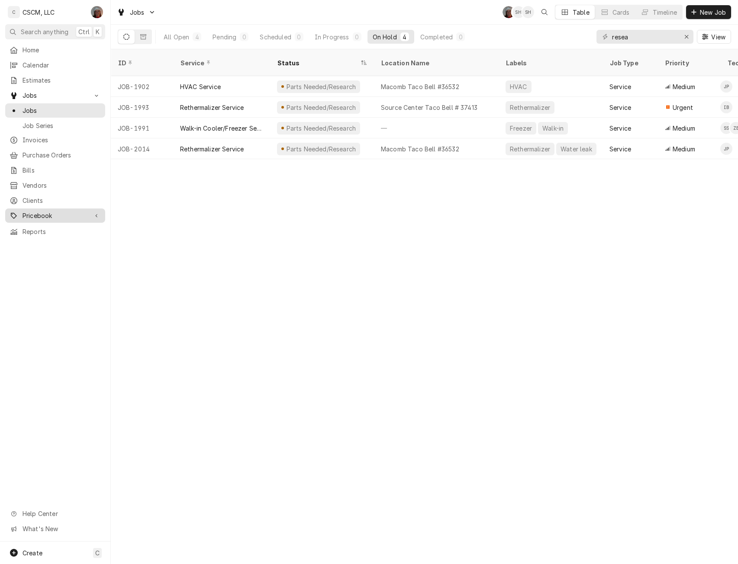
click at [34, 211] on span "Pricebook" at bounding box center [54, 215] width 65 height 9
click at [47, 241] on div "Parts & Materials" at bounding box center [55, 246] width 96 height 11
